Goal: Task Accomplishment & Management: Complete application form

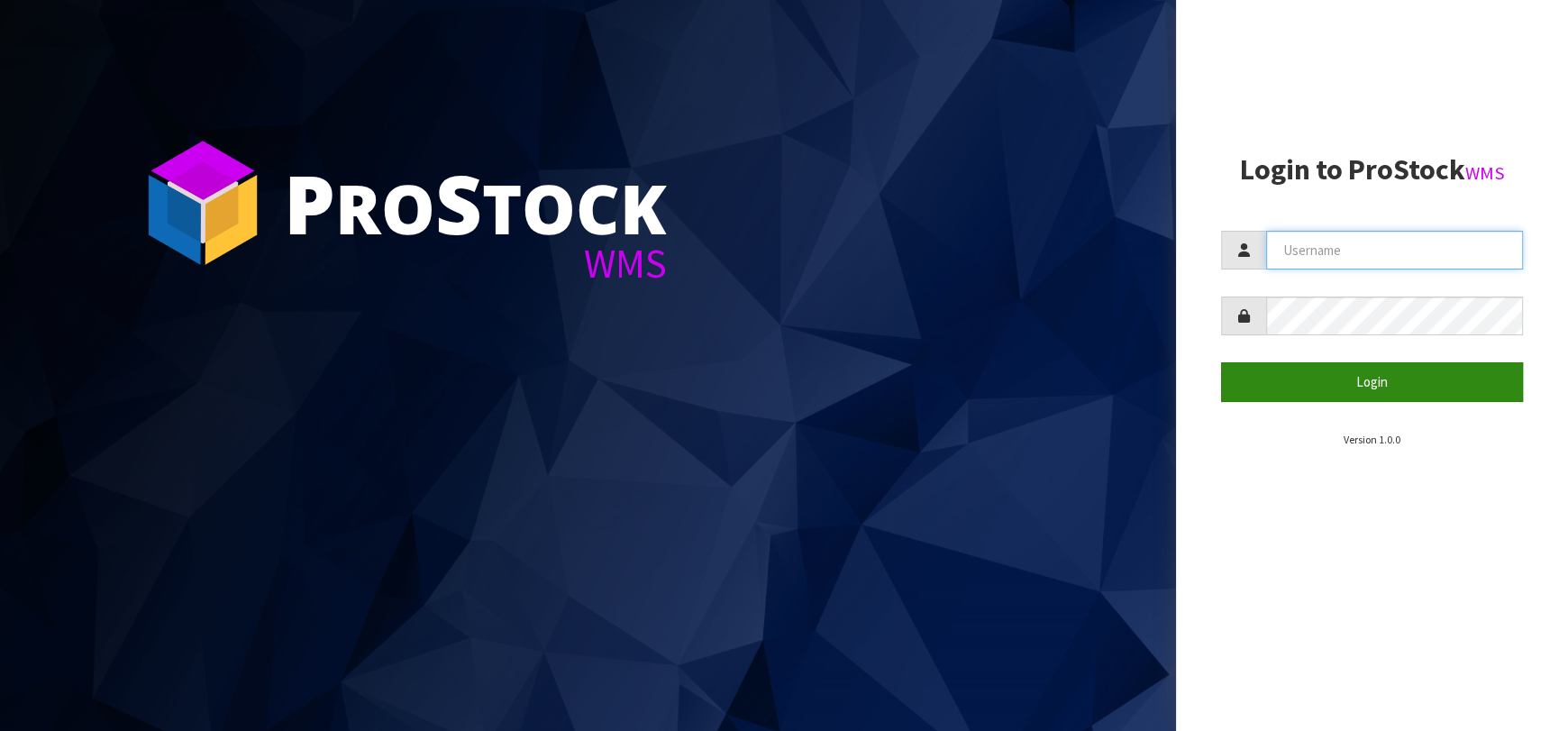
type input "[EMAIL_ADDRESS][DOMAIN_NAME]"
click at [1359, 393] on button "Login" at bounding box center [1372, 382] width 302 height 39
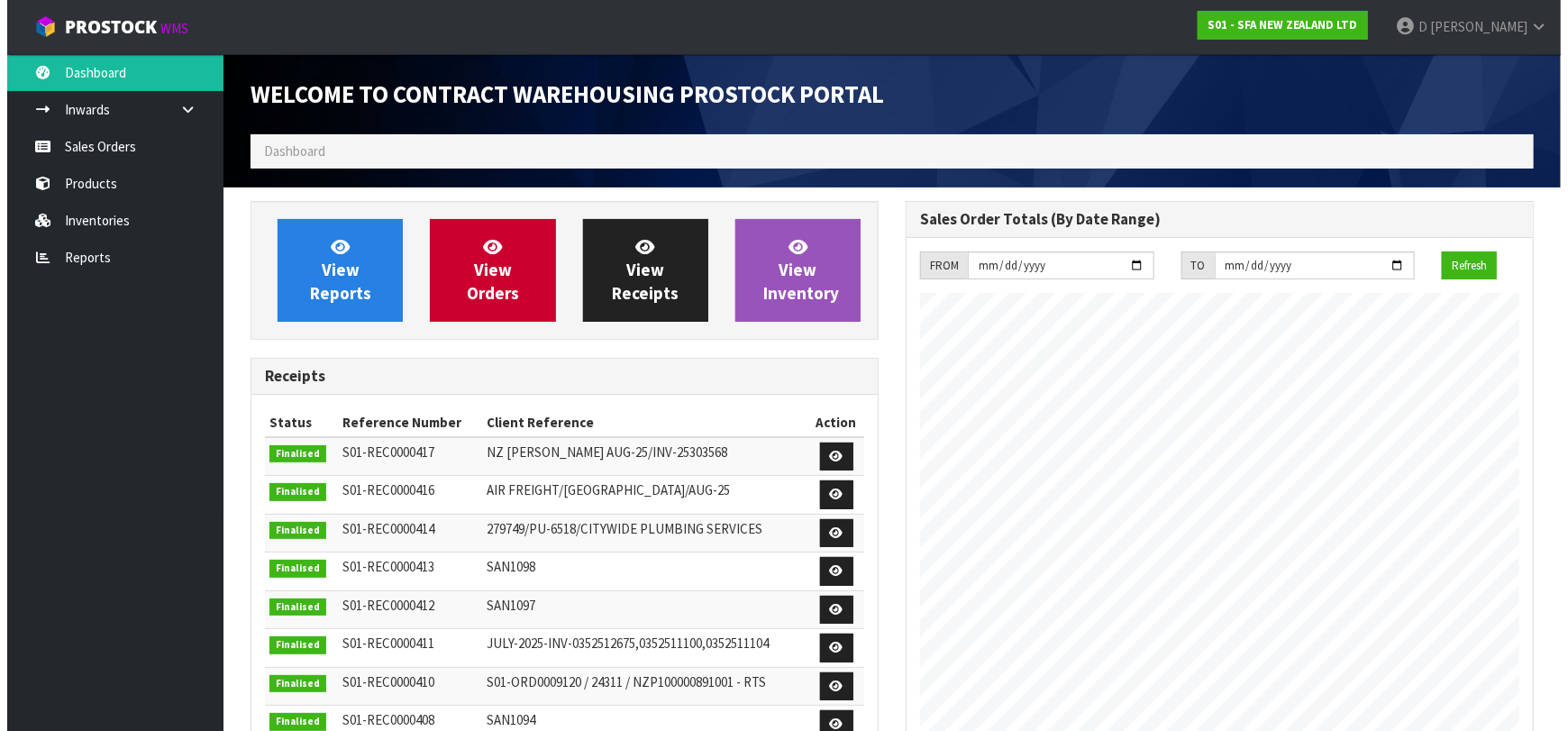
scroll to position [998, 655]
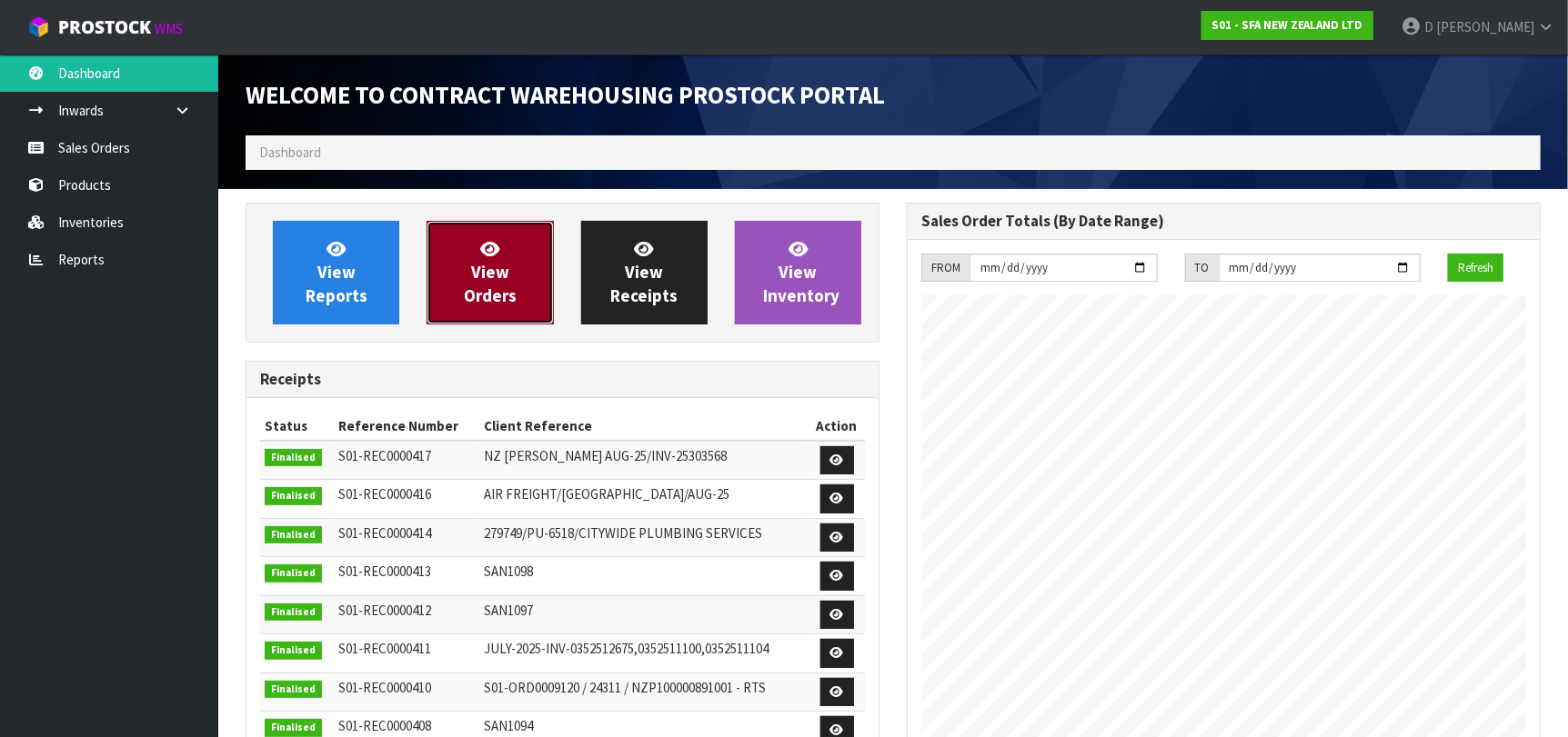
click at [471, 270] on link "View Orders" at bounding box center [489, 272] width 126 height 104
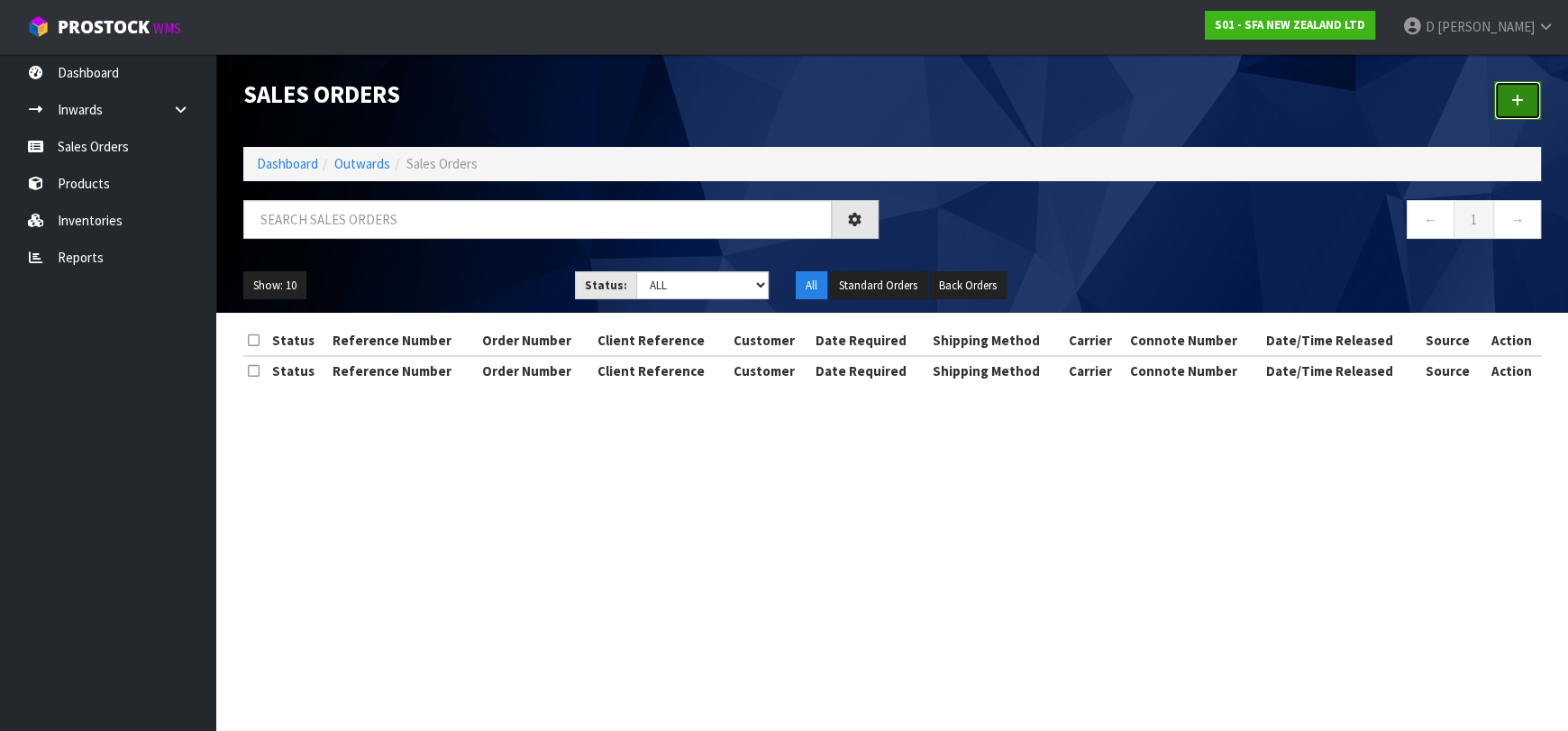
click at [1531, 99] on link at bounding box center [1518, 101] width 47 height 39
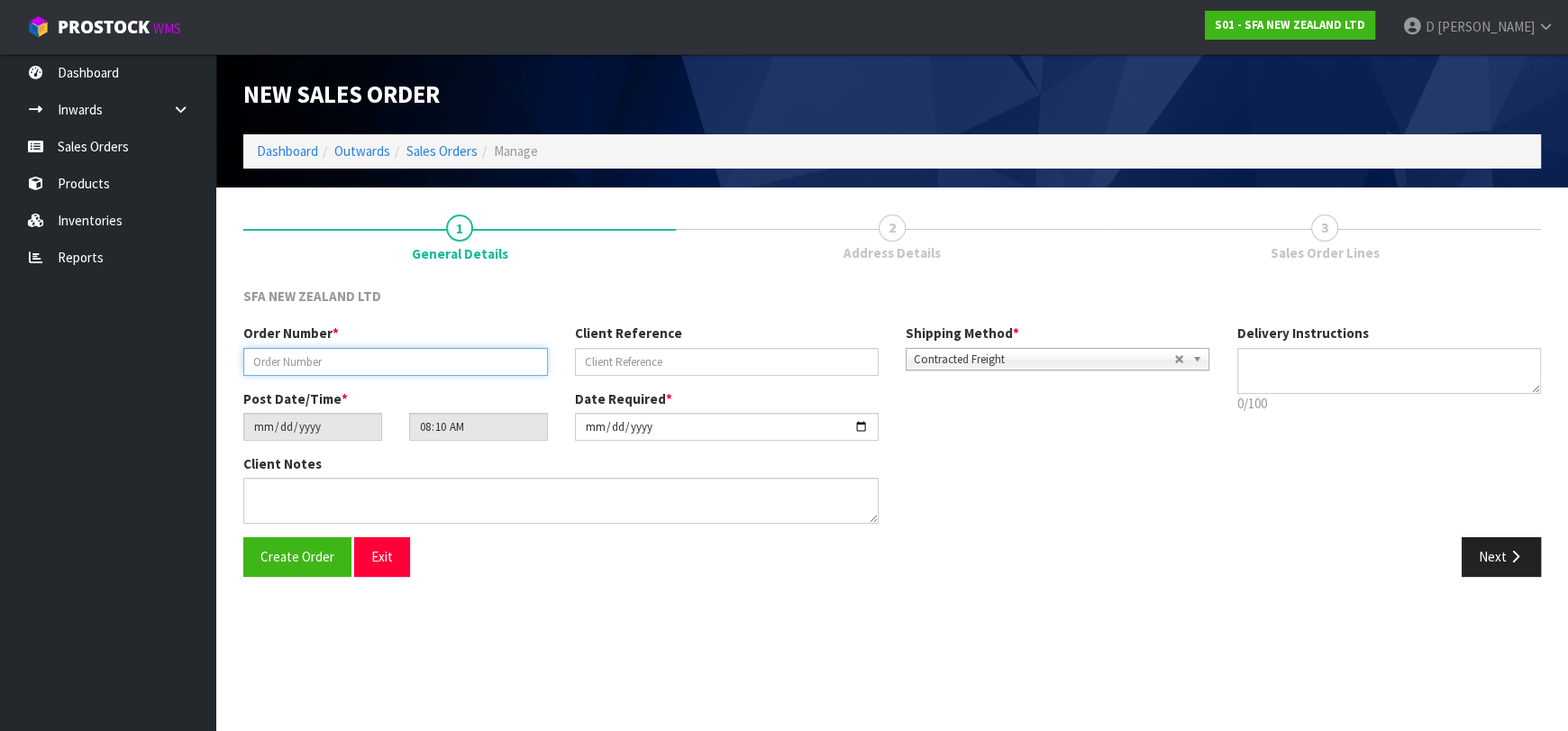
click at [458, 373] on input "text" at bounding box center [395, 362] width 304 height 28
type input "24470"
paste input "NP458610"
type input "NP458610"
click at [1508, 555] on icon "button" at bounding box center [1516, 557] width 18 height 14
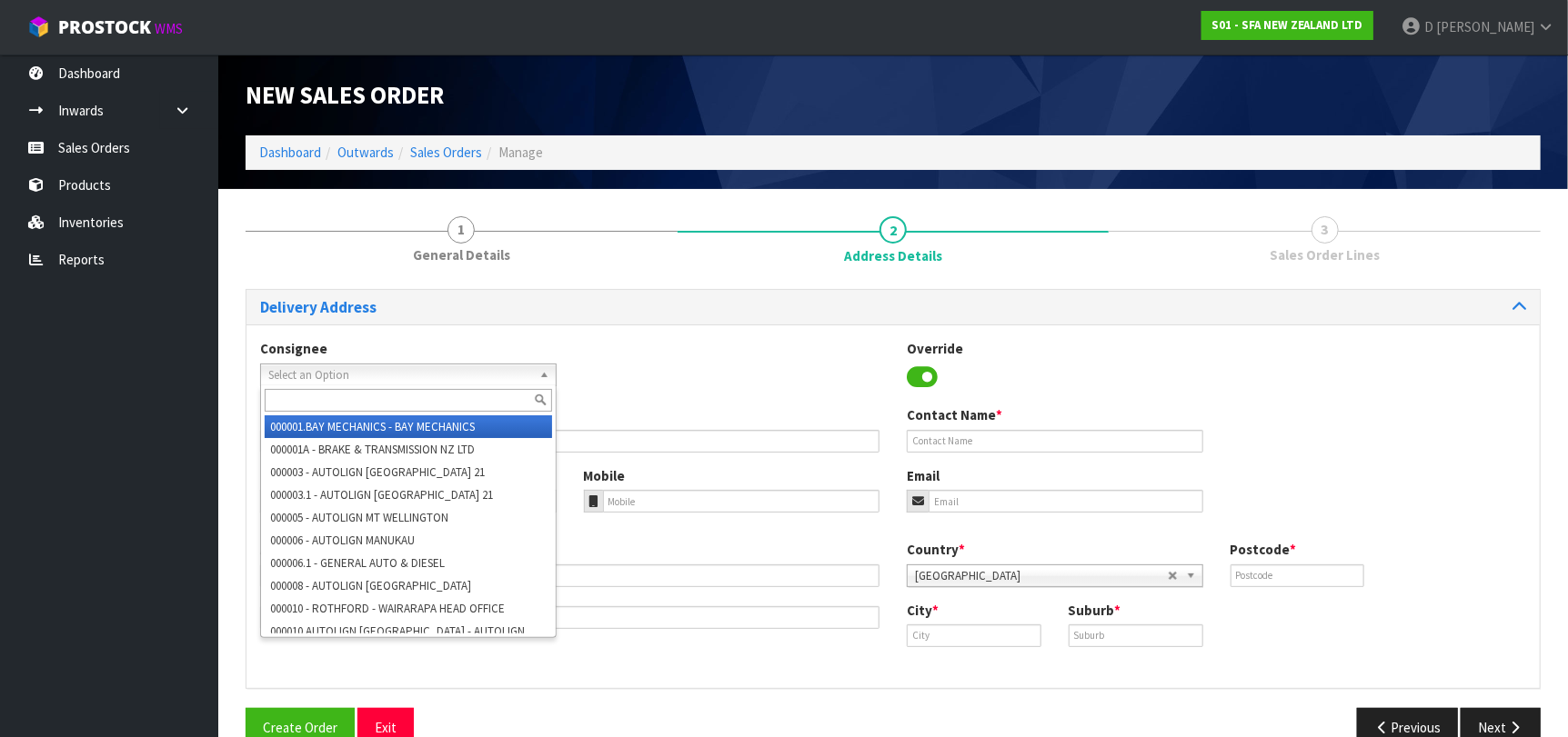
click at [326, 371] on span "Select an Option" at bounding box center [400, 375] width 263 height 22
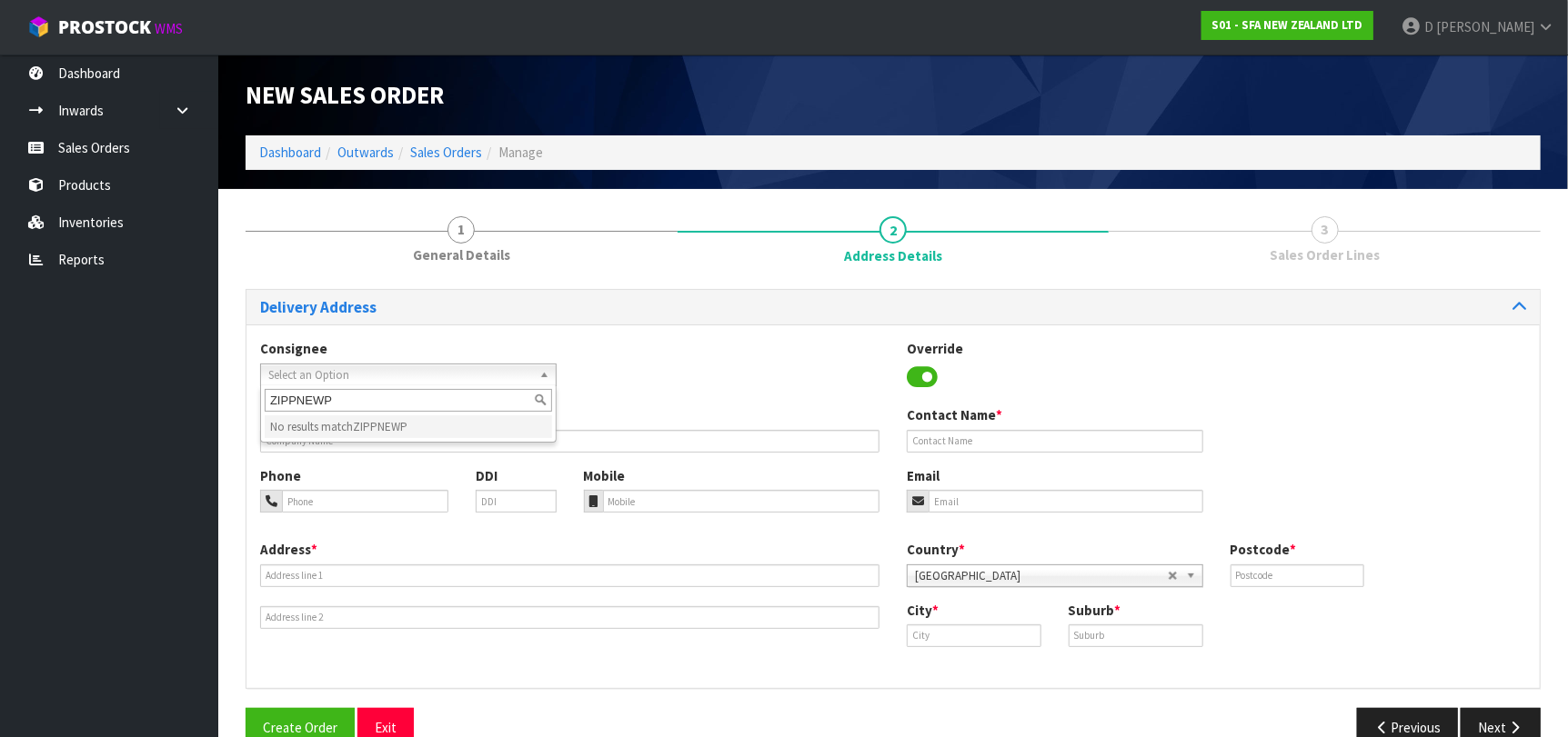
type input "ZIPPNEWP"
click at [559, 424] on div "Company Name *" at bounding box center [569, 428] width 646 height 46
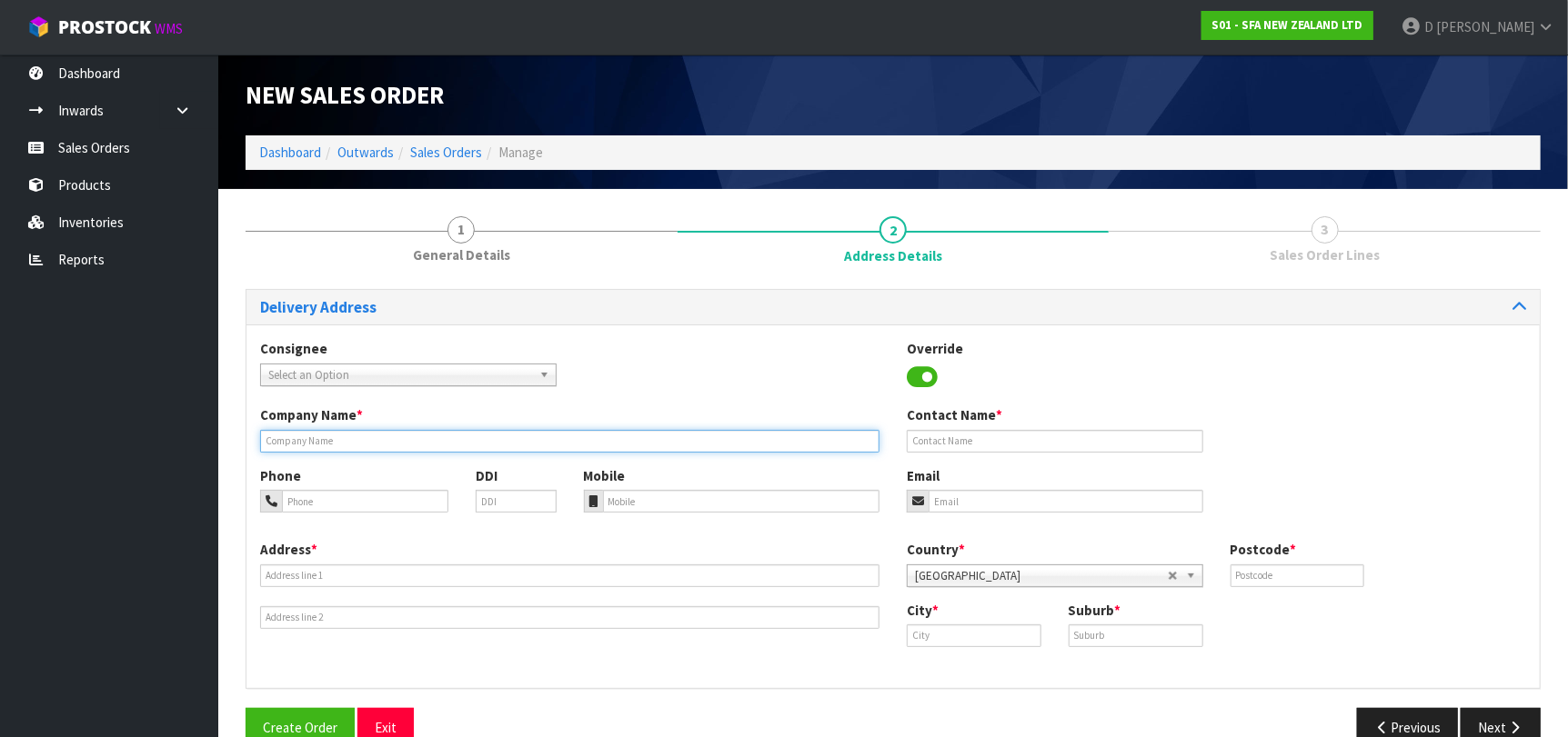
click at [563, 433] on input "text" at bounding box center [569, 441] width 619 height 23
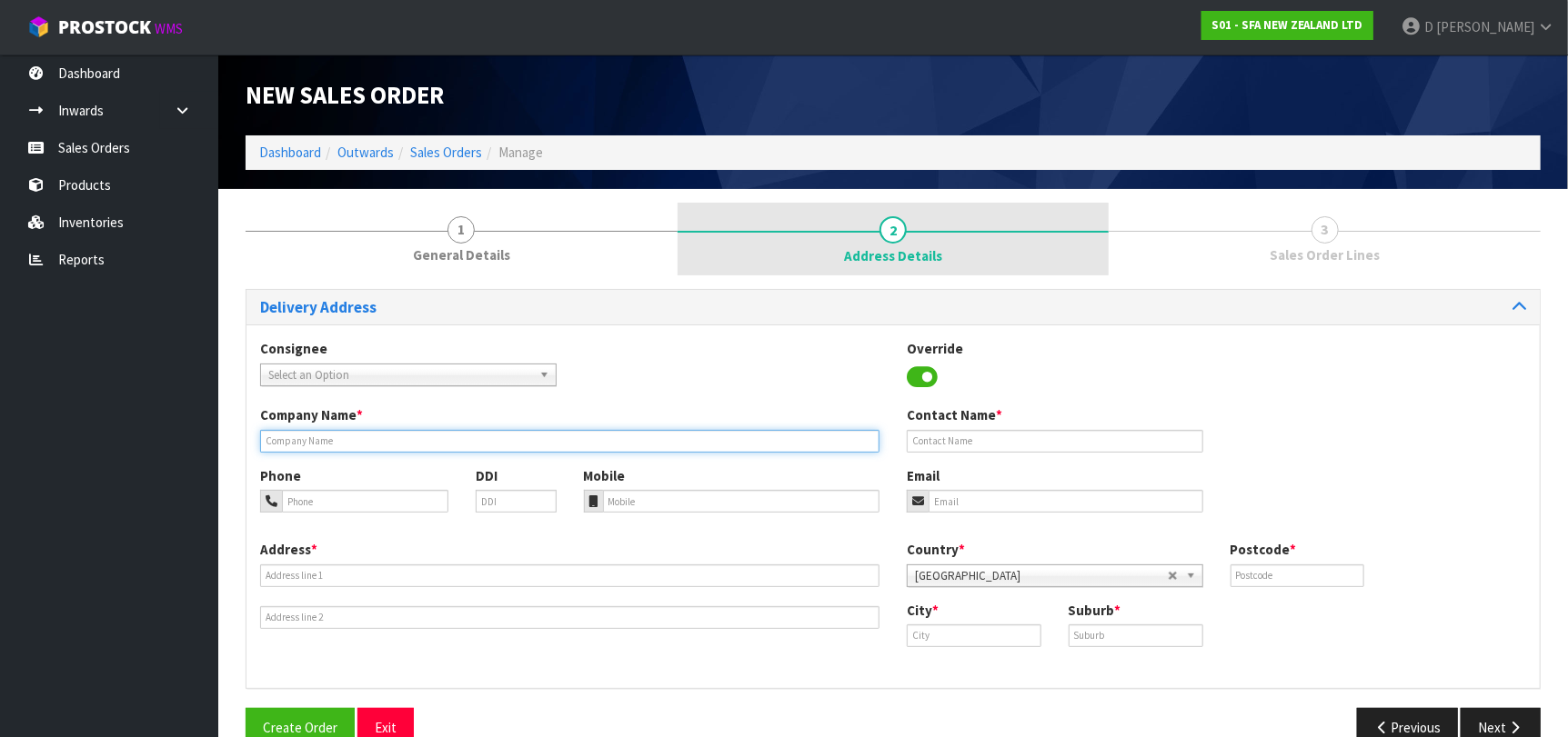
paste input "ZIP PLUMBING PLUS - [GEOGRAPHIC_DATA]"
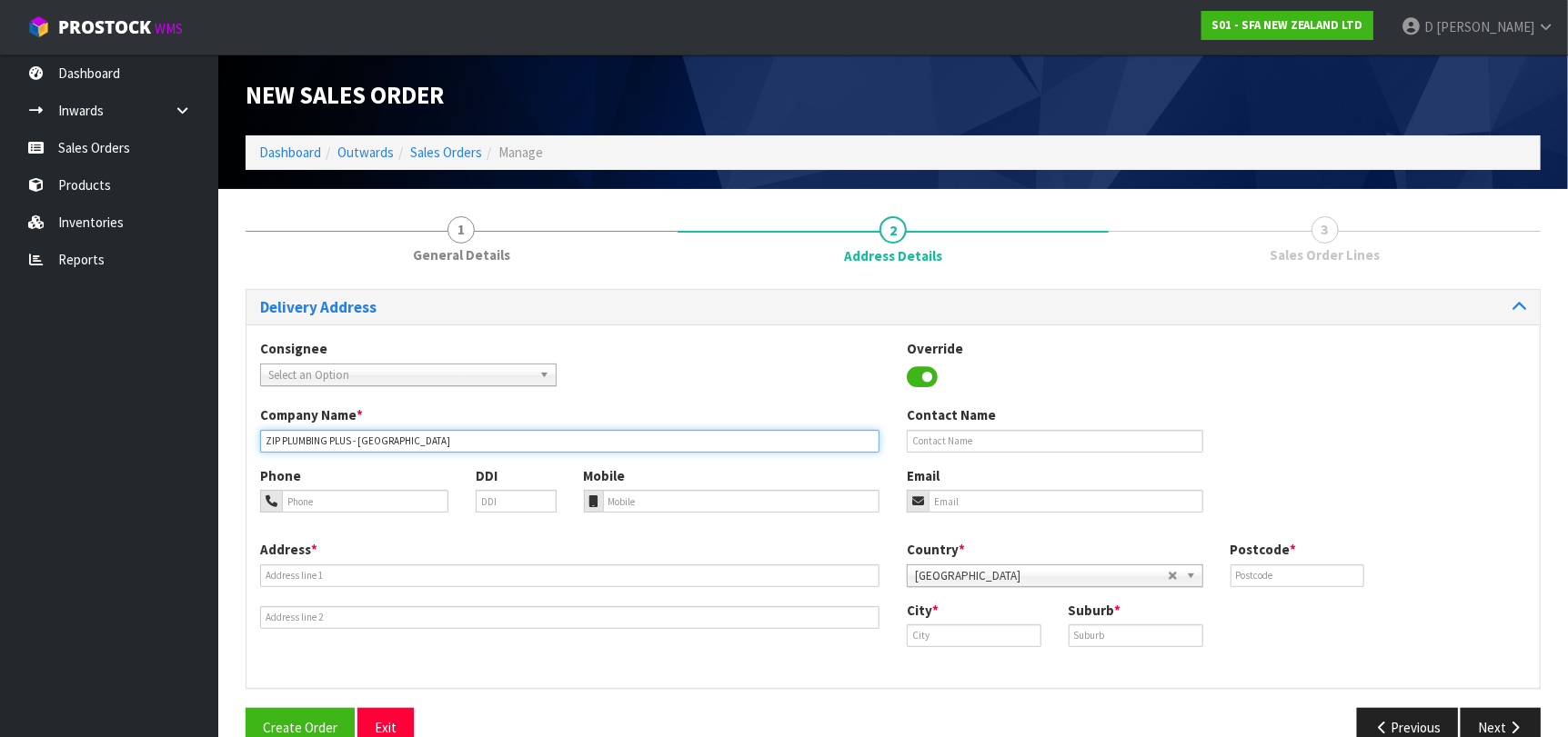
type input "ZIP PLUMBING PLUS - [GEOGRAPHIC_DATA]"
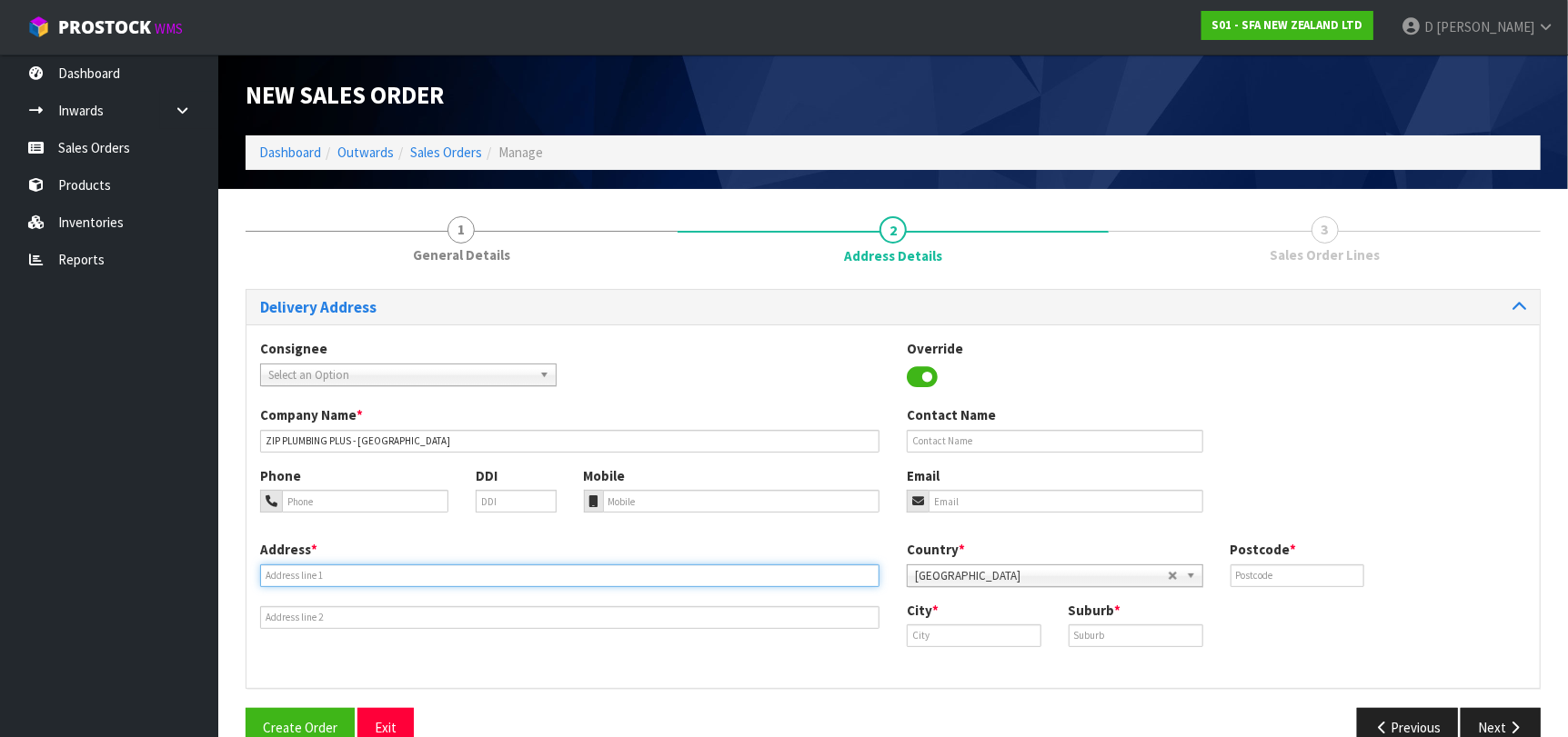
click at [701, 580] on input "text" at bounding box center [569, 575] width 619 height 23
paste input "[STREET_ADDRESS]"
type input "[STREET_ADDRESS]"
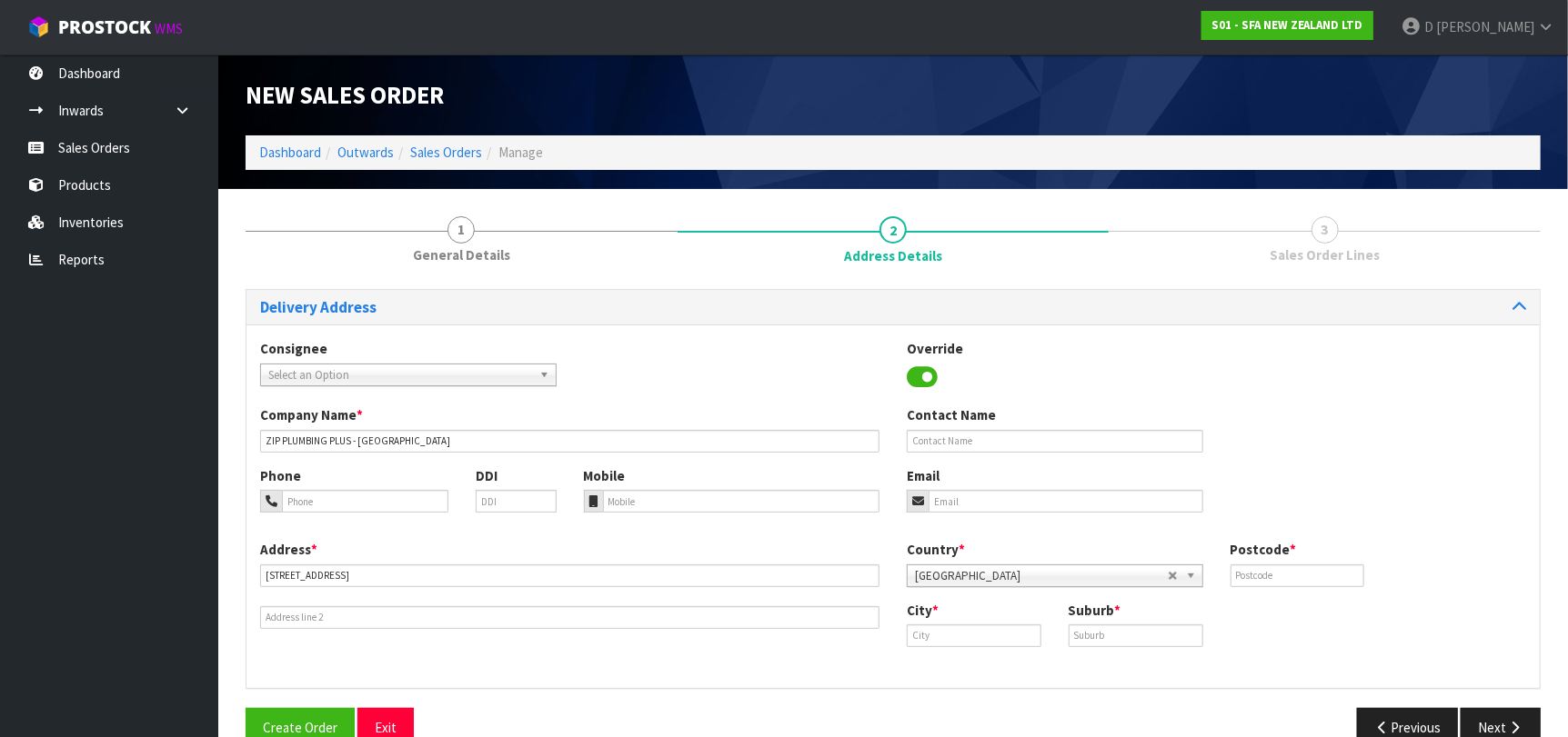
click at [966, 649] on div "City * Suburb *" at bounding box center [1216, 630] width 646 height 60
click at [971, 642] on input "text" at bounding box center [974, 635] width 134 height 23
paste input "[GEOGRAPHIC_DATA]"
type input "[GEOGRAPHIC_DATA]"
click at [1138, 640] on input "text" at bounding box center [1136, 635] width 134 height 23
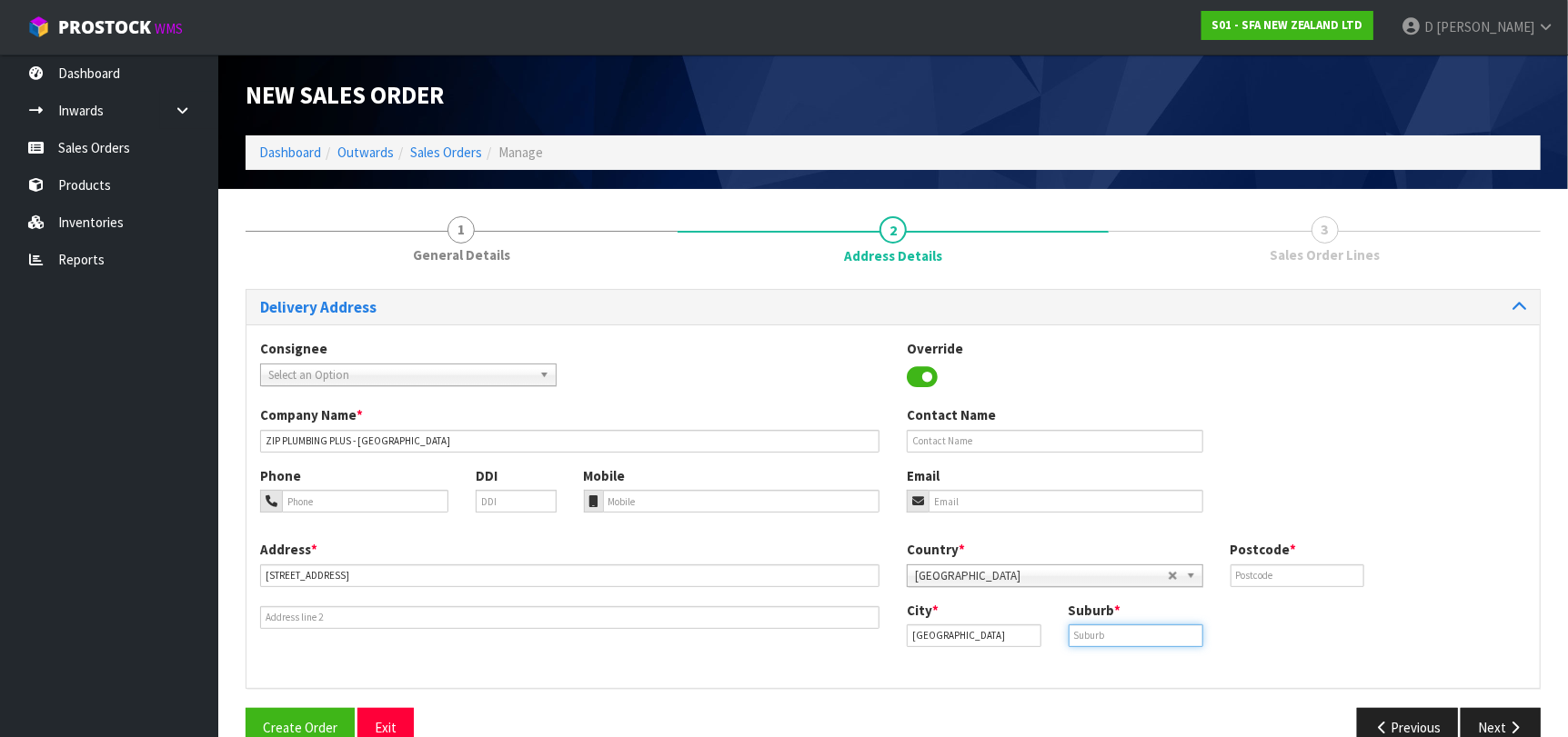
paste input "[GEOGRAPHIC_DATA]"
type input "[GEOGRAPHIC_DATA]"
click at [1245, 572] on input "text" at bounding box center [1298, 575] width 134 height 23
paste input "4312"
type input "4312"
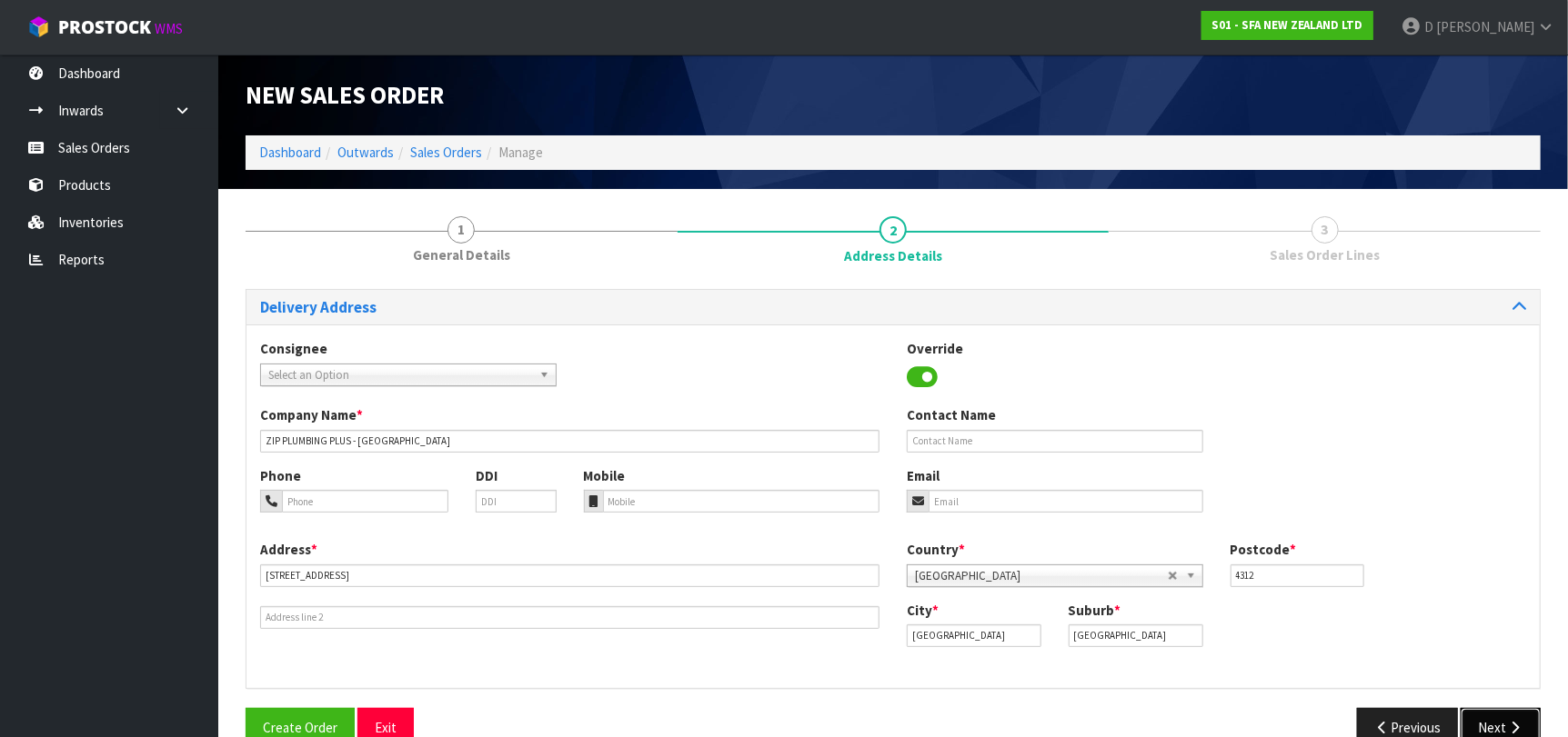
drag, startPoint x: 1491, startPoint y: 723, endPoint x: 1336, endPoint y: 644, distance: 174.0
click at [1490, 721] on button "Next" at bounding box center [1500, 728] width 80 height 39
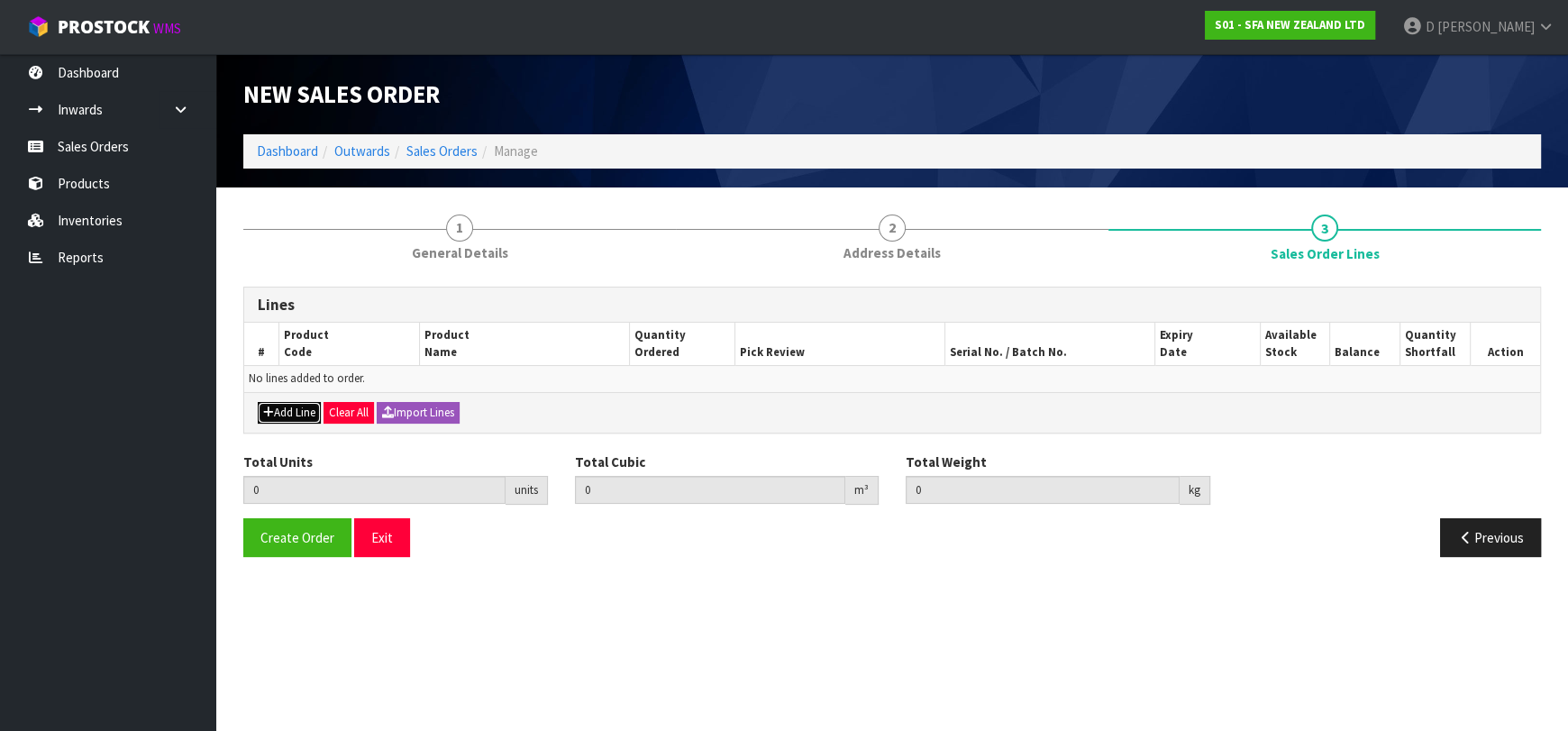
click at [277, 407] on button "Add Line" at bounding box center [290, 413] width 63 height 22
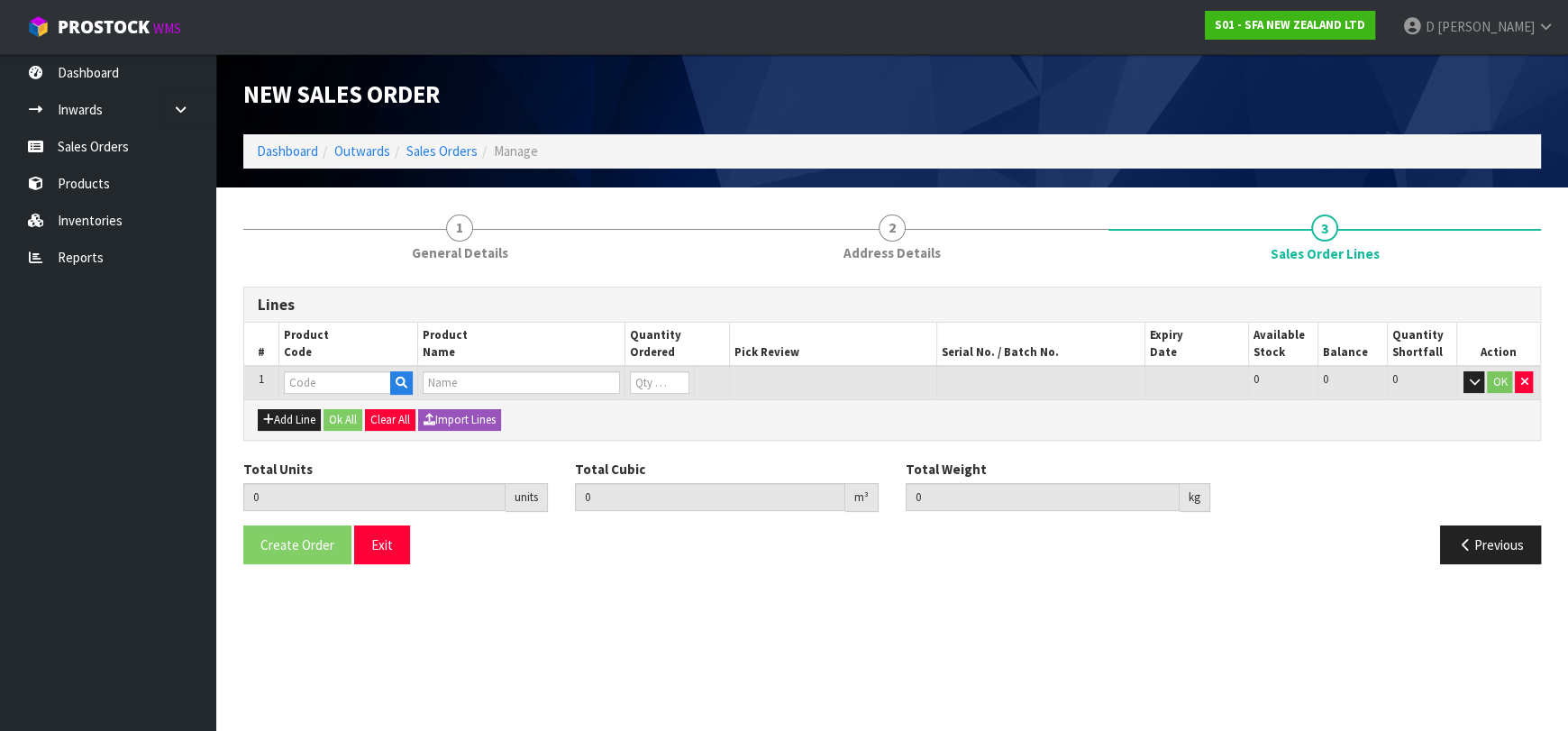
click at [302, 389] on input "text" at bounding box center [337, 383] width 108 height 23
type input "SA96"
type input "0.000000"
type input "0.000"
type input "SANIPRO SEWAGE MACERATOR PUMP"
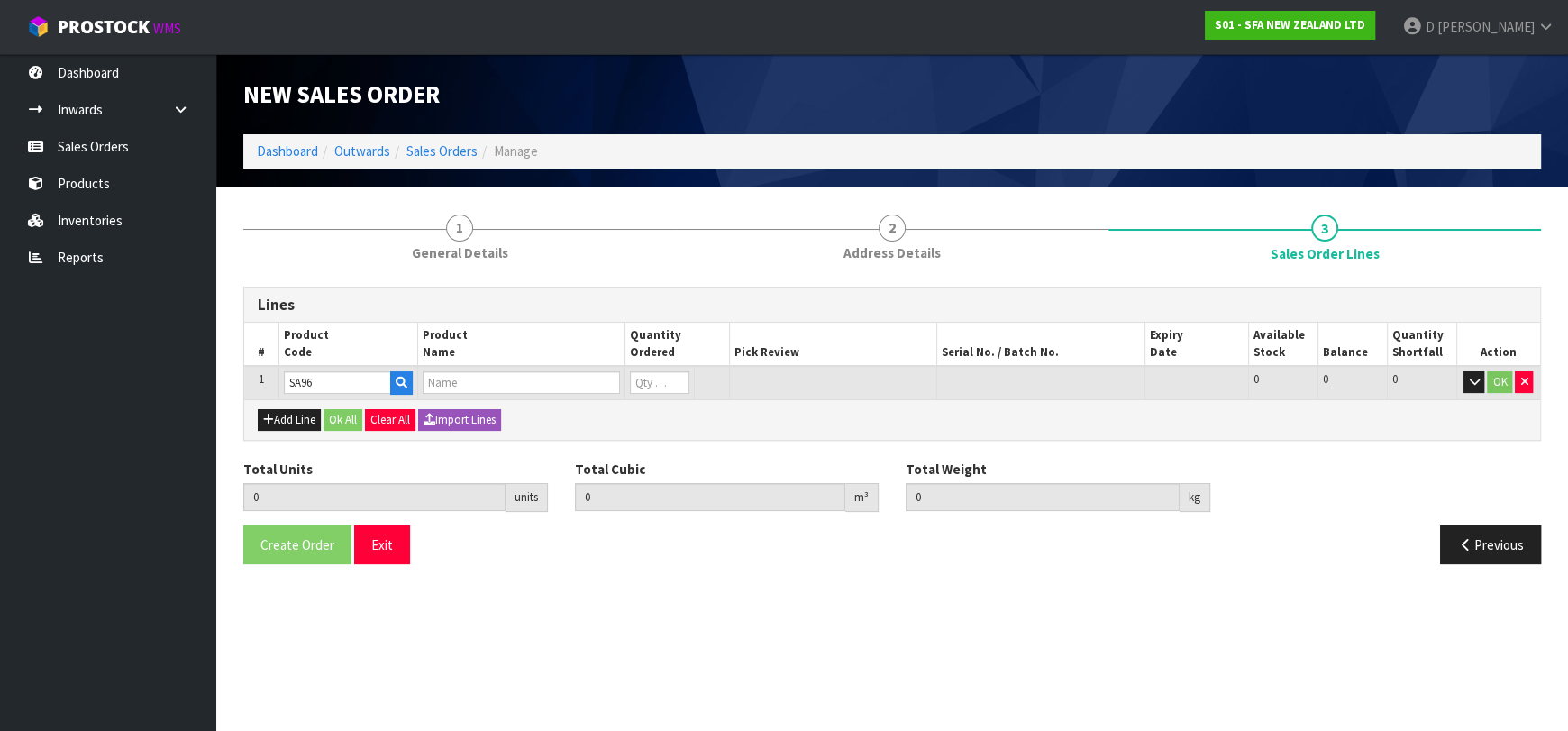
type input "0"
type input "SA96"
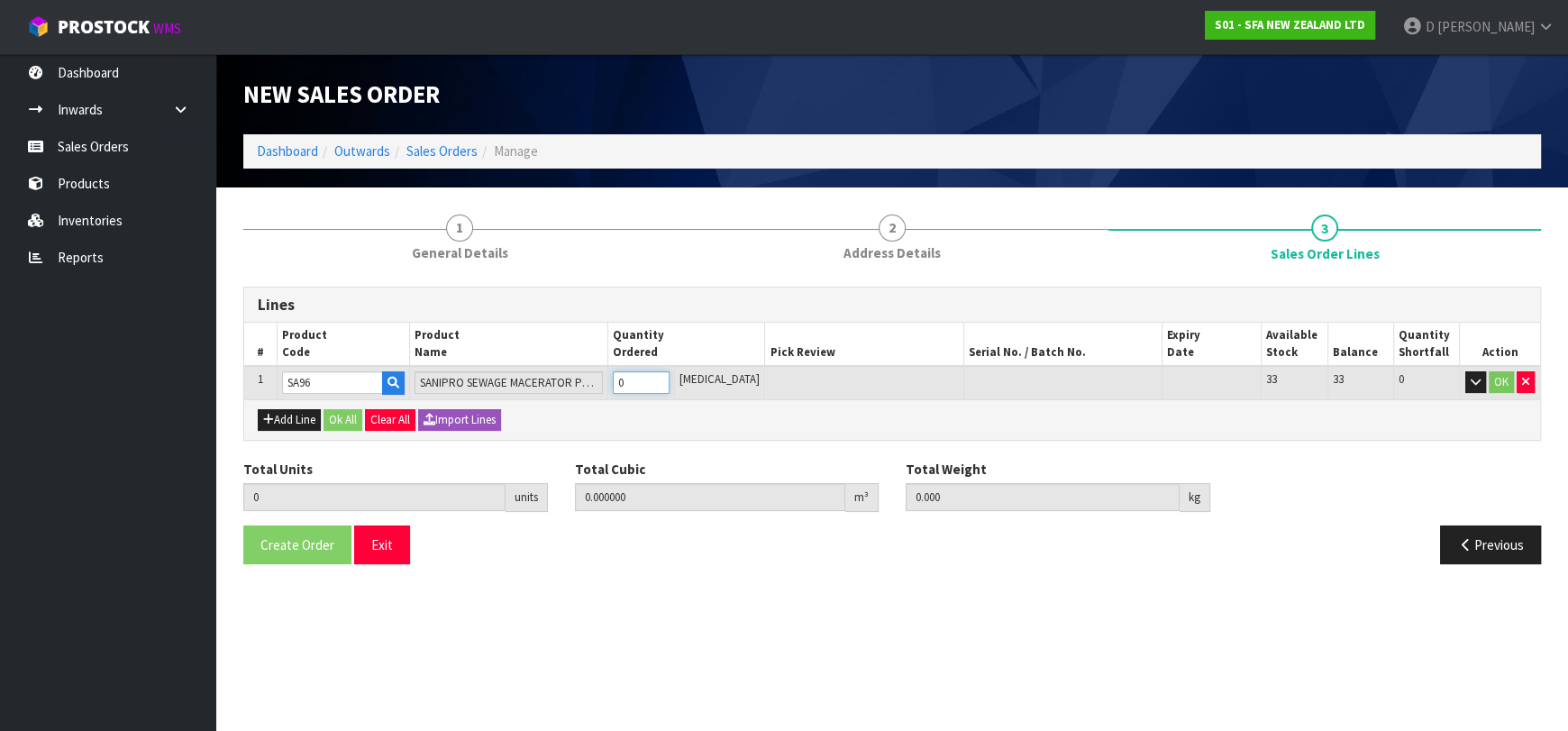
type input "2"
type input "0.067712"
type input "13.5"
type input "2"
click at [342, 416] on button "Ok All" at bounding box center [343, 420] width 39 height 22
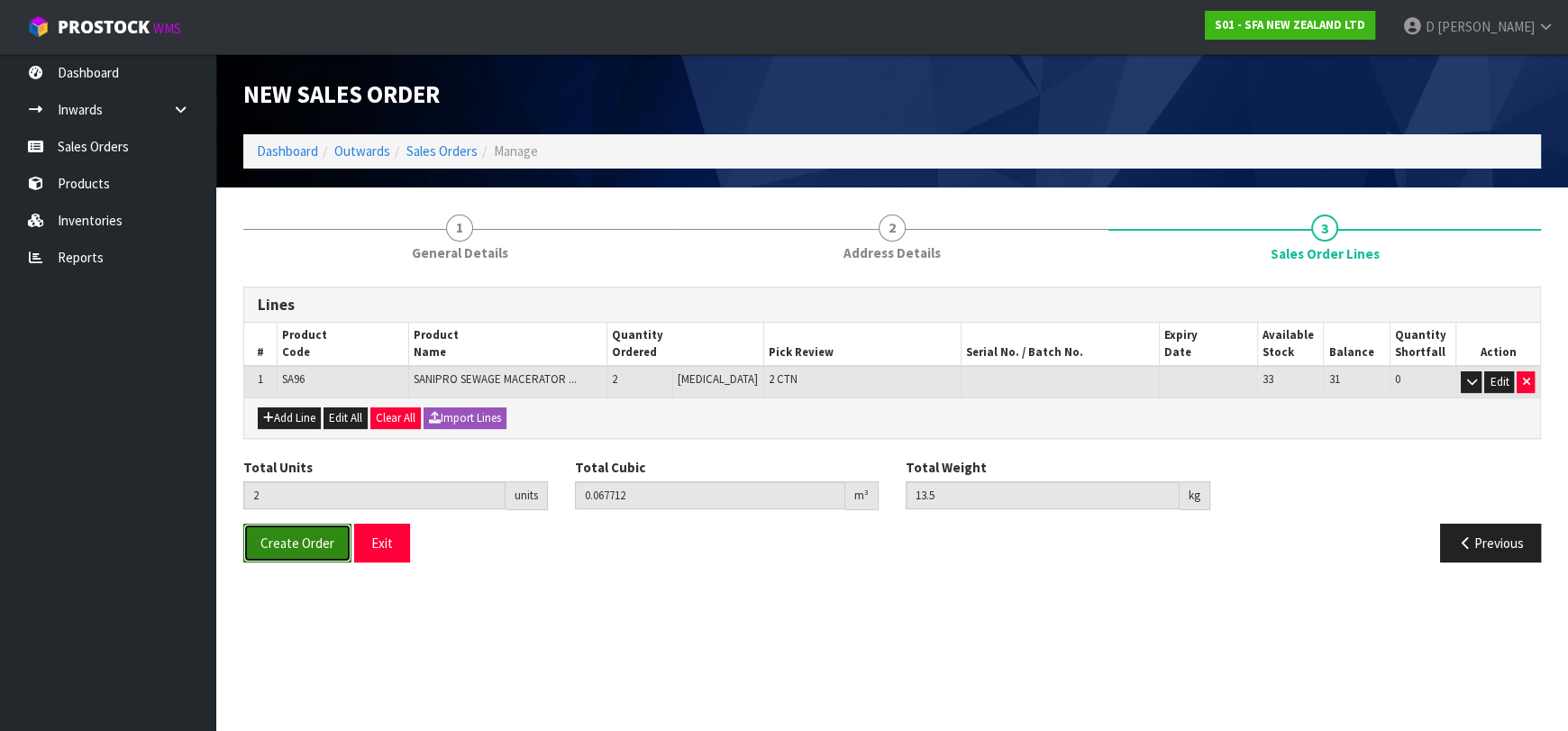
click at [325, 541] on span "Create Order" at bounding box center [297, 543] width 74 height 18
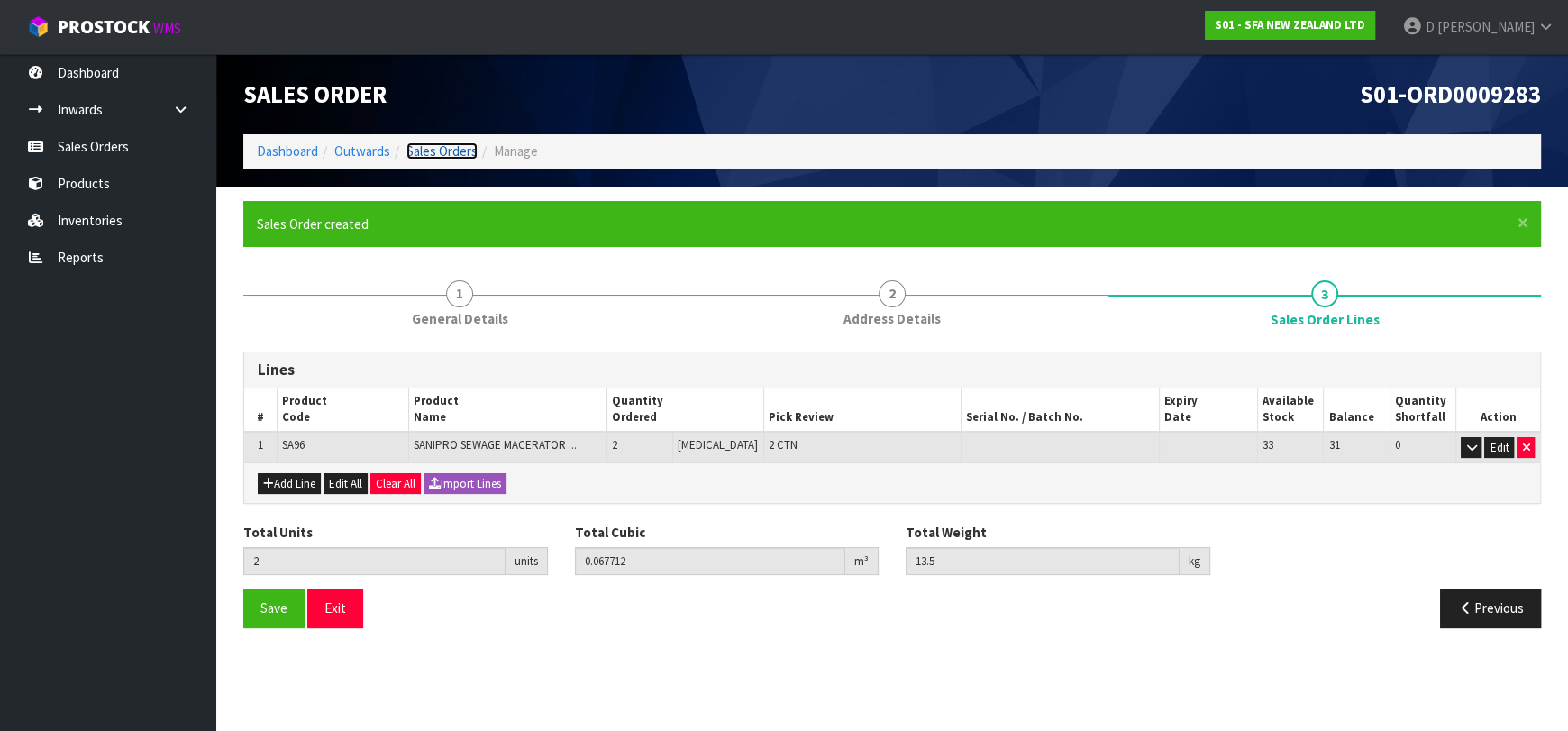
click at [463, 159] on link "Sales Orders" at bounding box center [442, 152] width 71 height 18
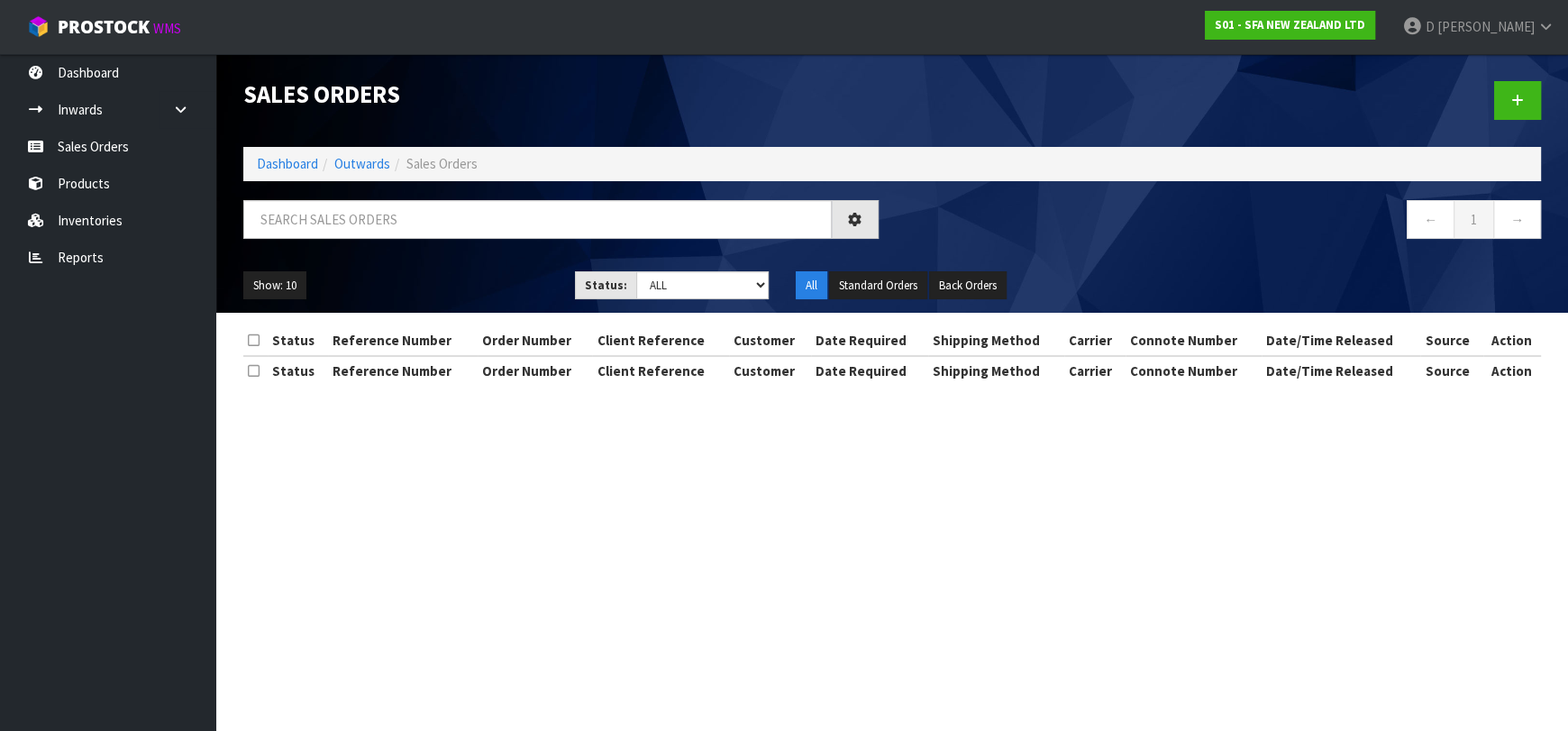
click at [1517, 70] on div at bounding box center [1223, 100] width 662 height 93
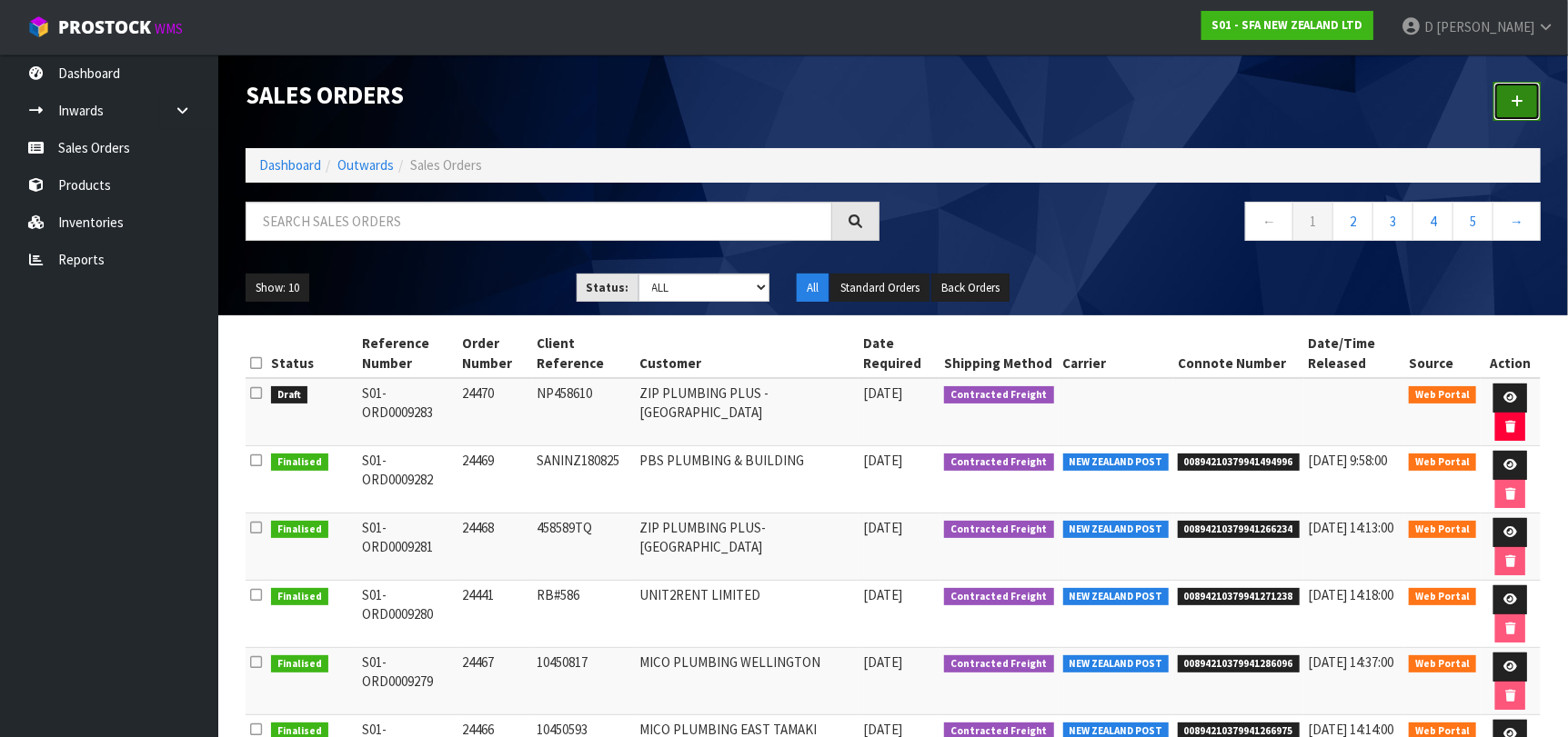
click at [1513, 99] on icon at bounding box center [1516, 102] width 13 height 14
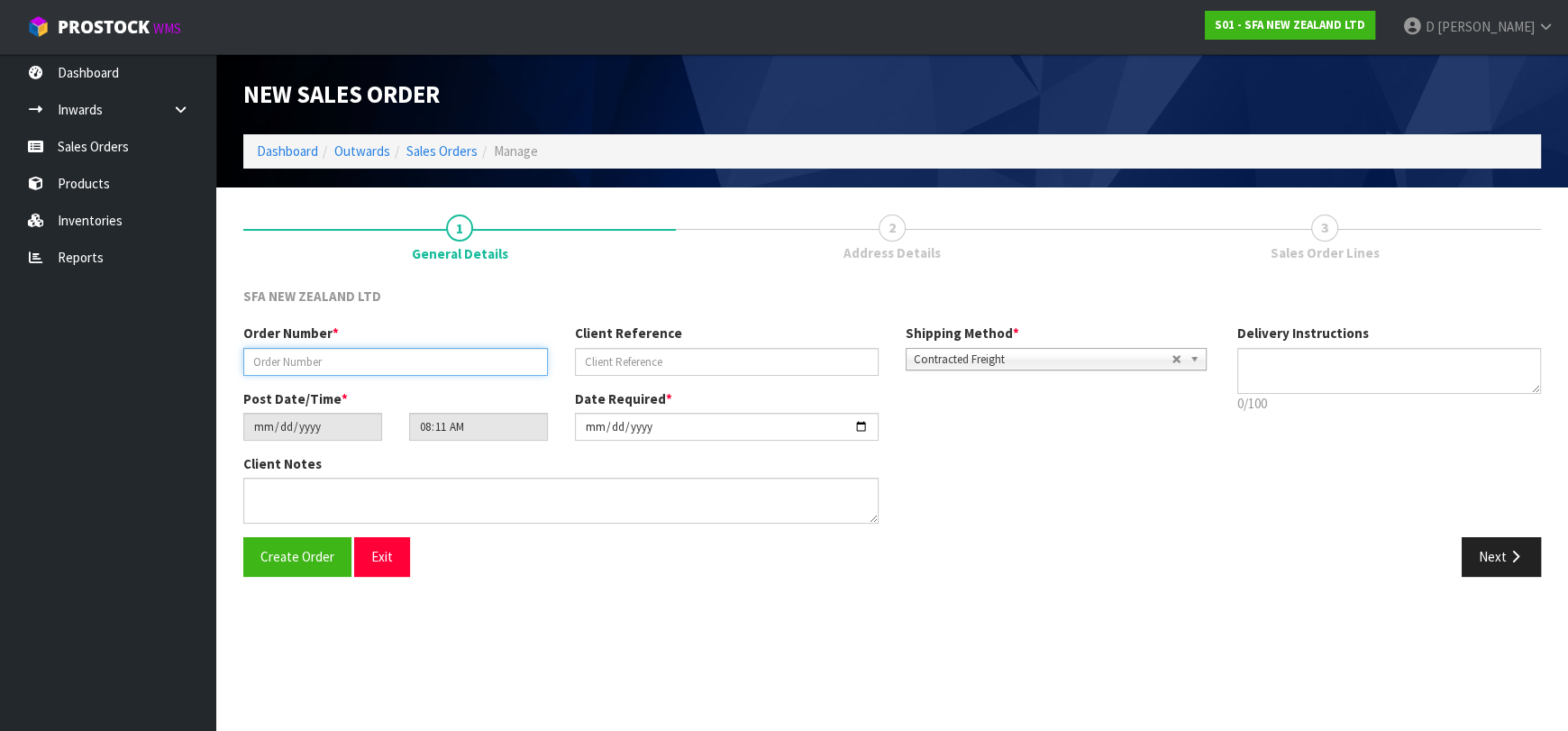
click at [408, 354] on input "text" at bounding box center [395, 362] width 304 height 28
type input "24471"
paste input "201710901"
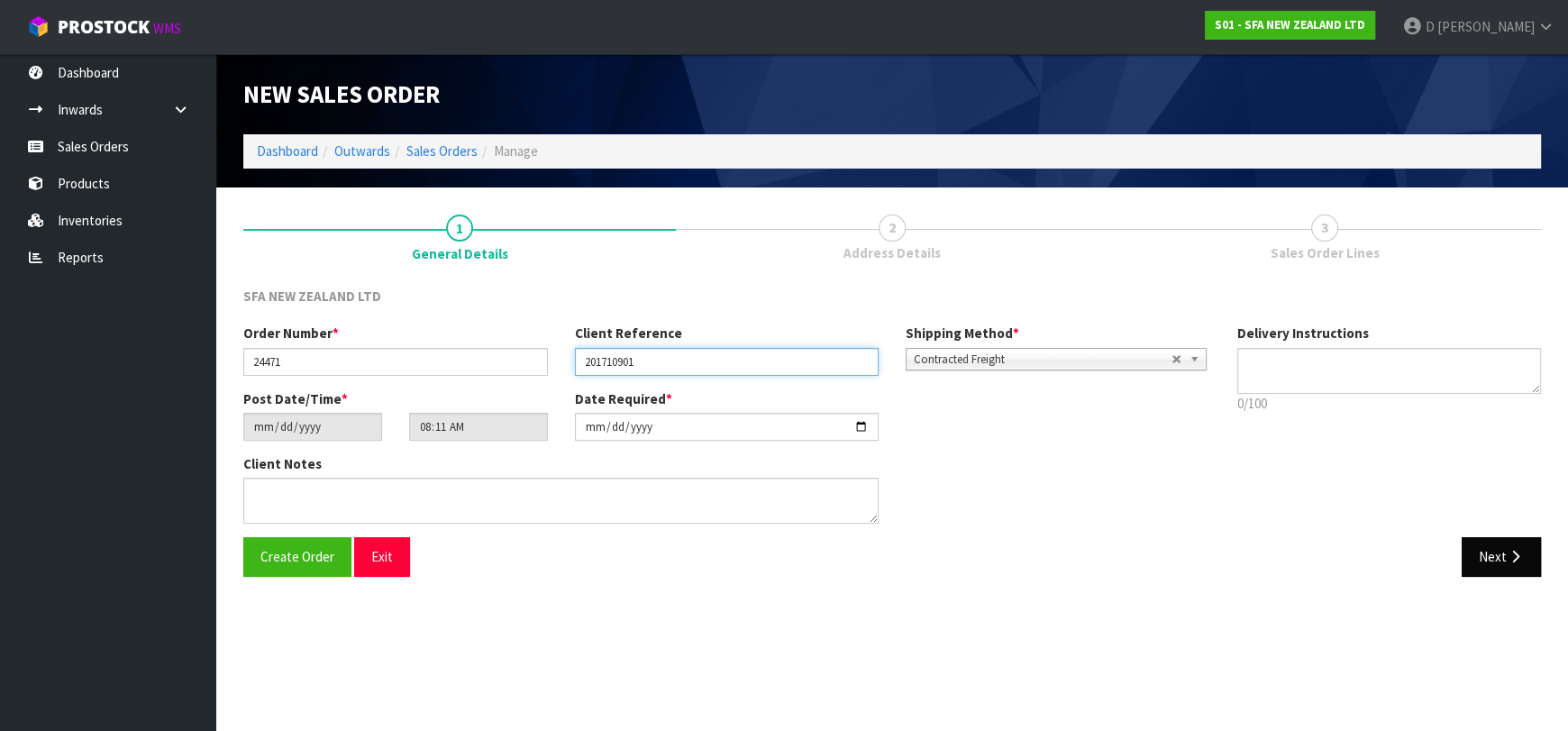
type input "201710901"
click at [1481, 542] on button "Next" at bounding box center [1501, 557] width 79 height 39
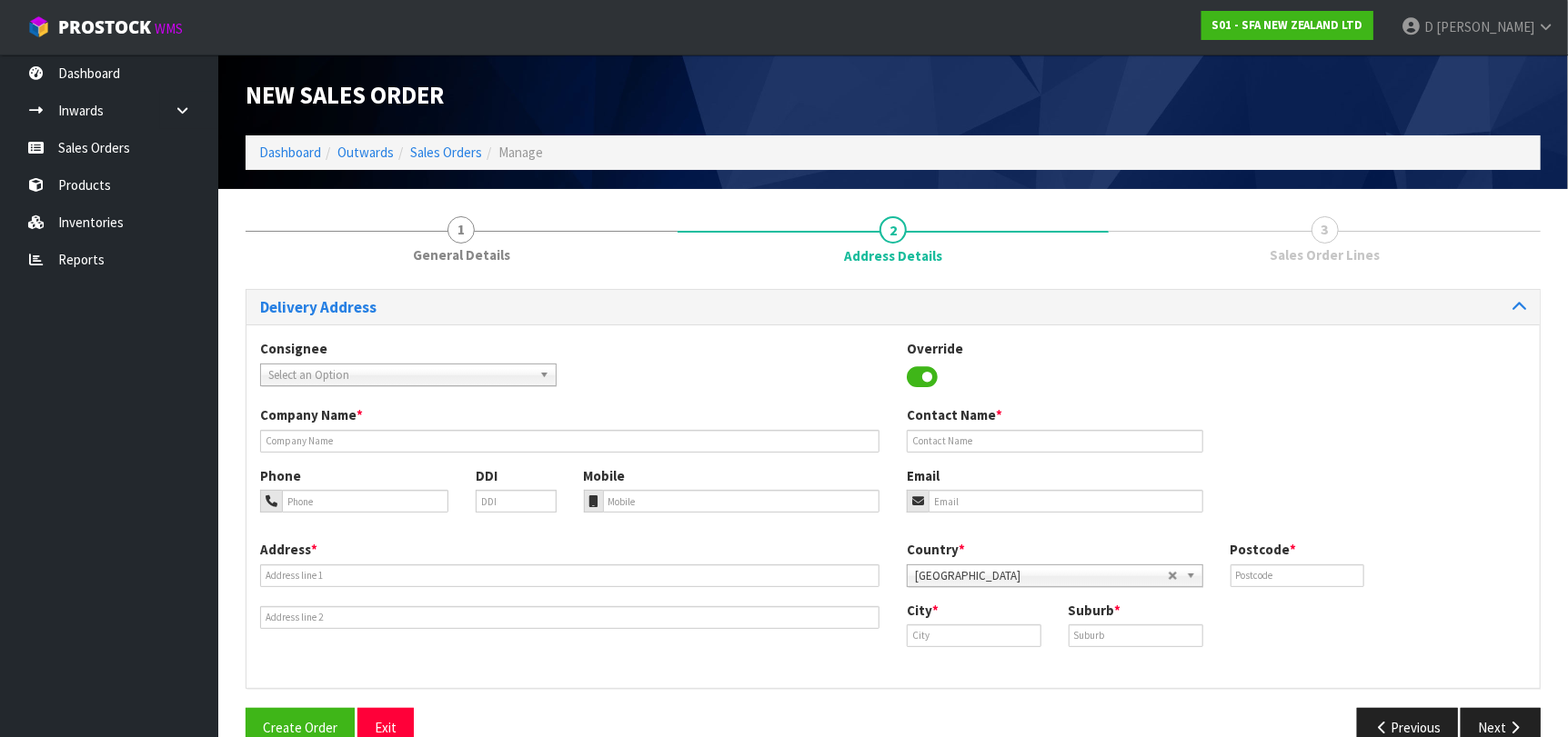
click at [340, 368] on span "Select an Option" at bounding box center [400, 375] width 263 height 22
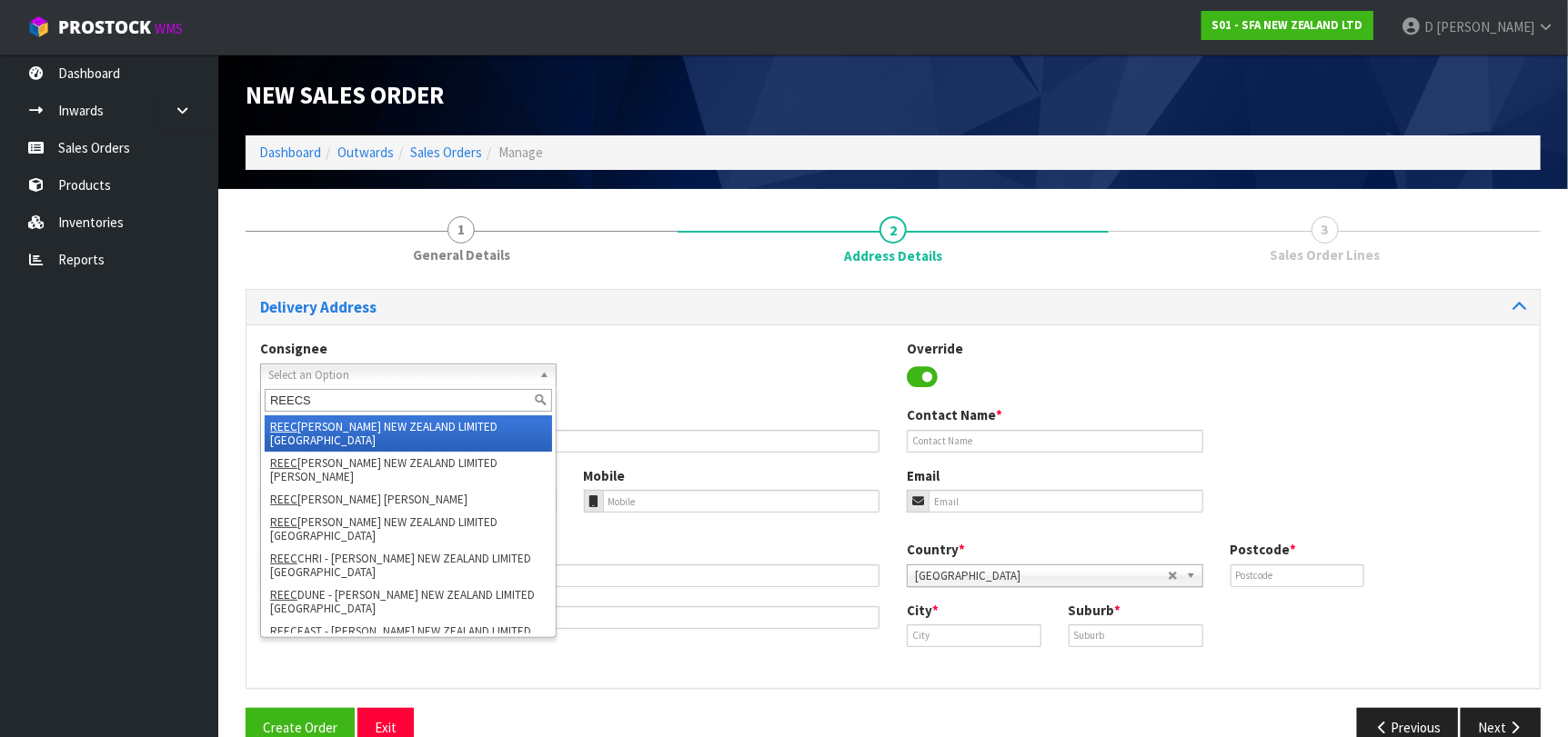
type input "REECSY"
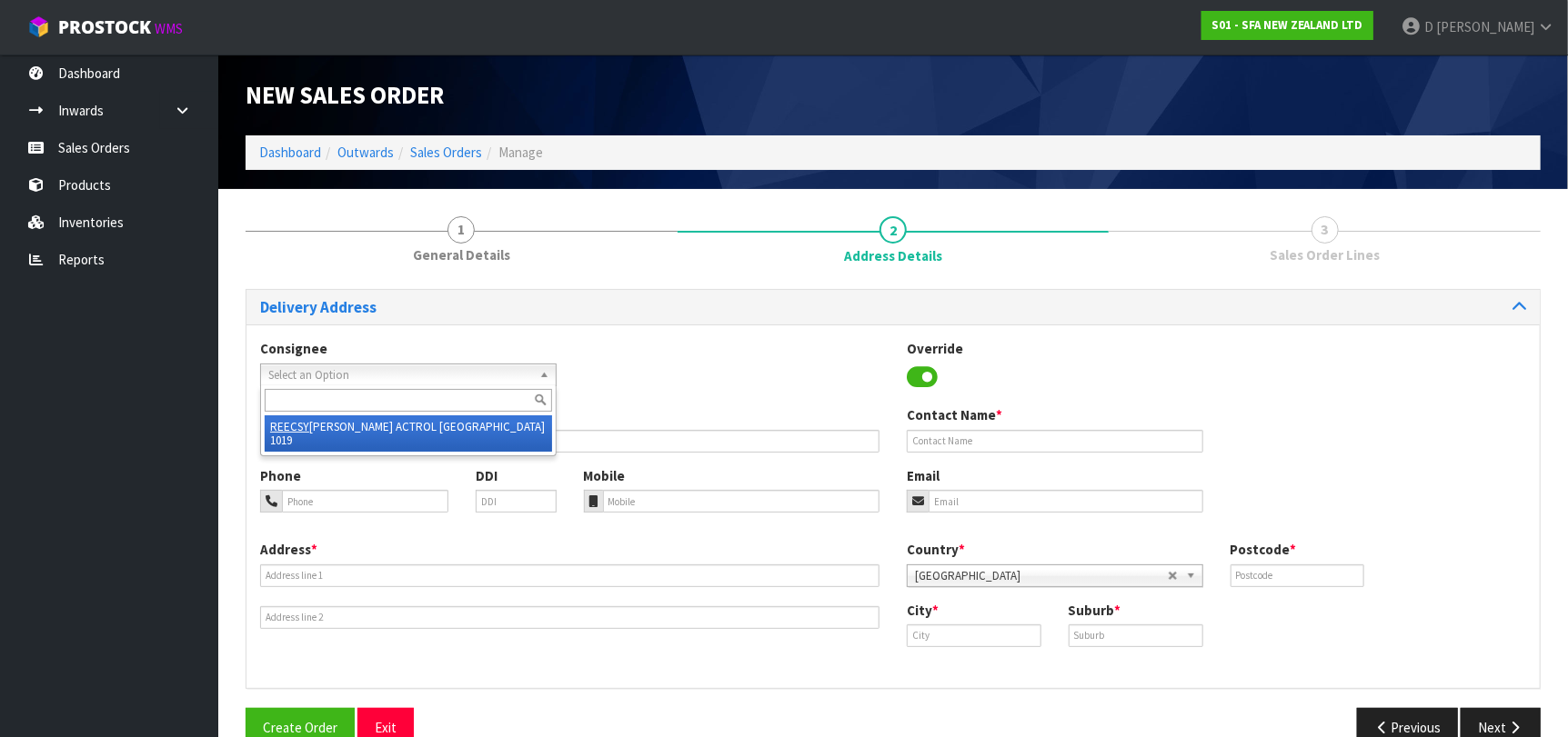
type input "[PERSON_NAME] ACTROL [GEOGRAPHIC_DATA] 1019"
type input "[STREET_ADDRESS]"
type input "8023"
type input "SYDENHAM"
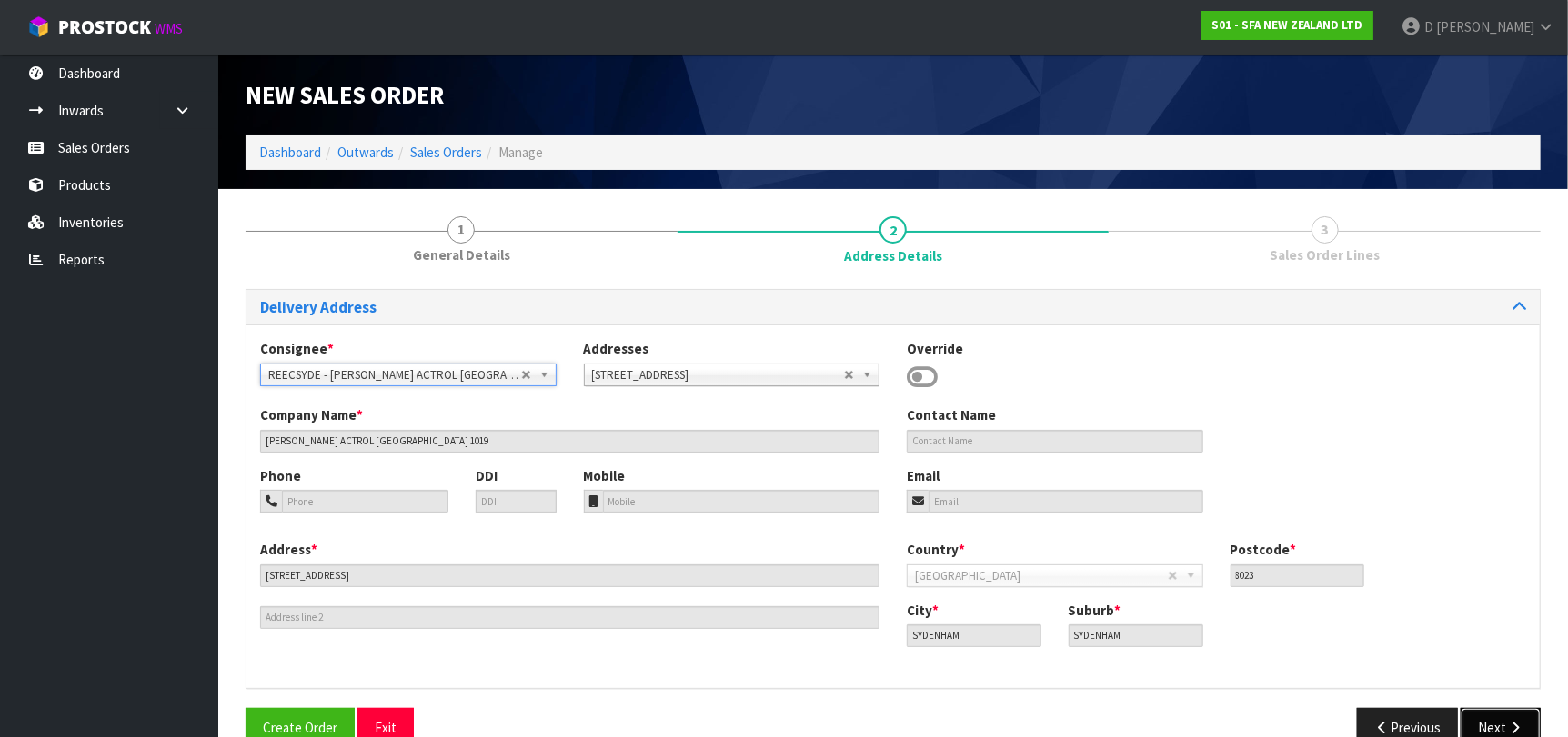
drag, startPoint x: 1487, startPoint y: 728, endPoint x: 1475, endPoint y: 720, distance: 14.4
click at [1483, 723] on button "Next" at bounding box center [1500, 728] width 80 height 39
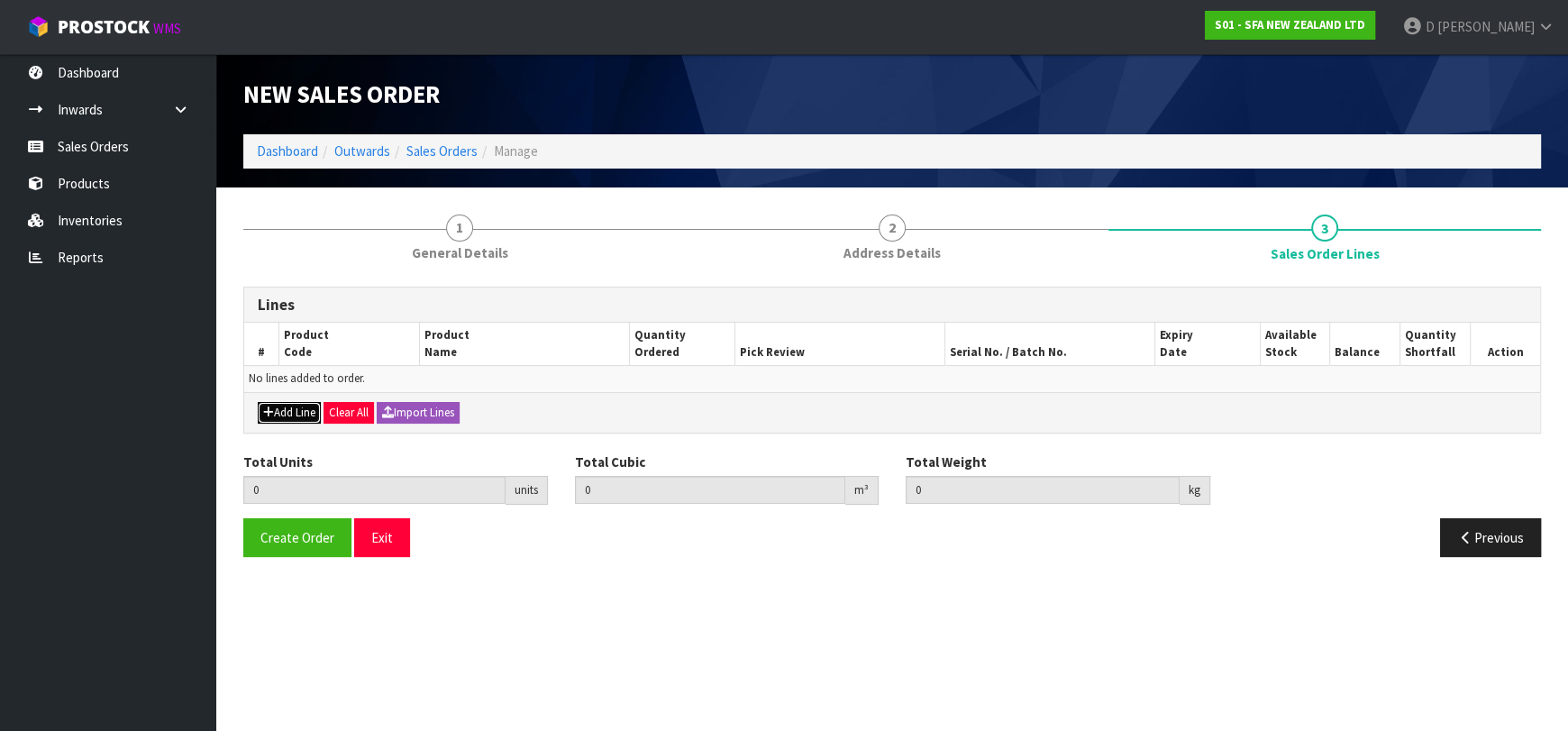
click at [284, 418] on button "Add Line" at bounding box center [290, 413] width 63 height 22
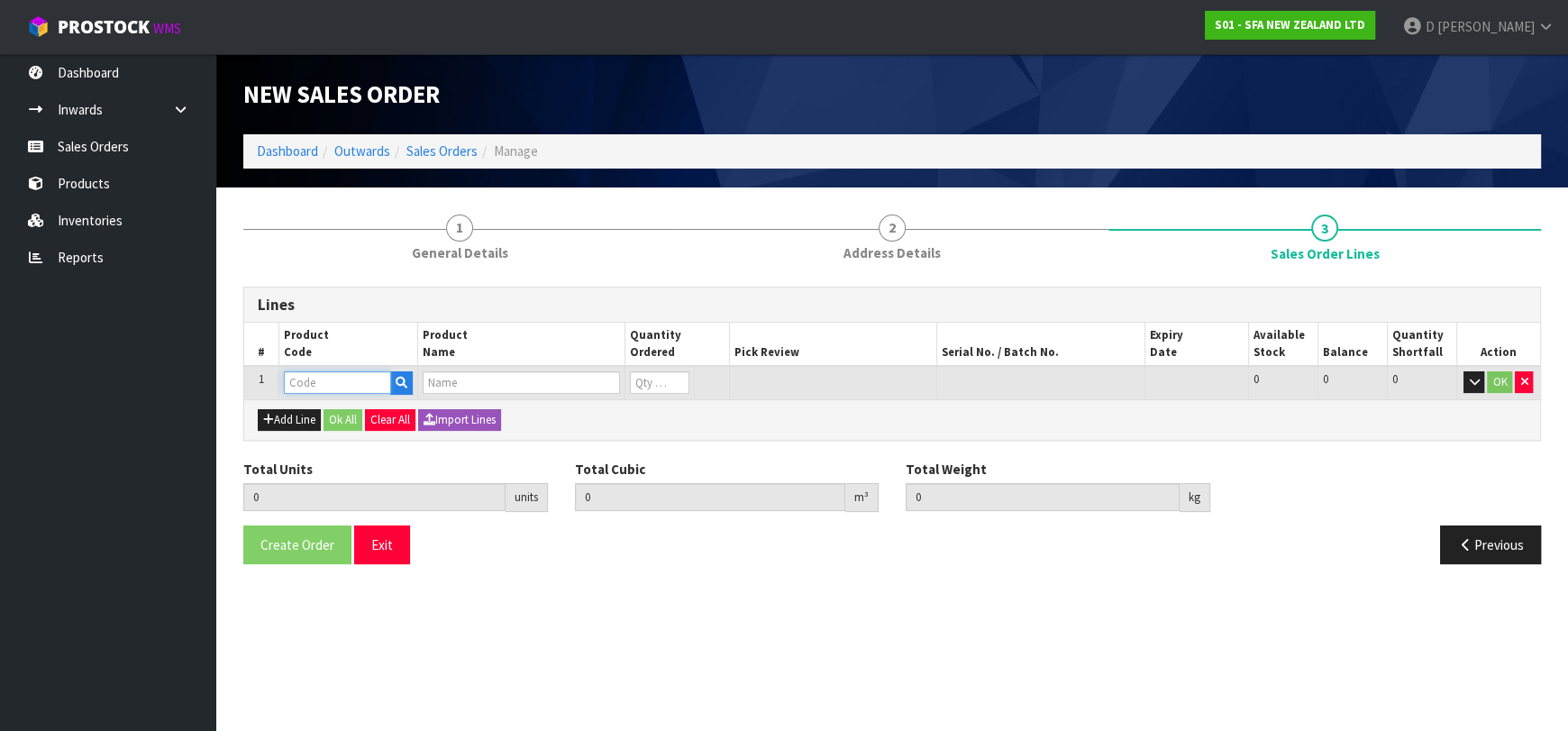
click at [354, 379] on input "text" at bounding box center [337, 383] width 108 height 23
type input "SA92"
type input "0.000000"
type input "0.000"
type input "SANICONDENS PRO PUMP"
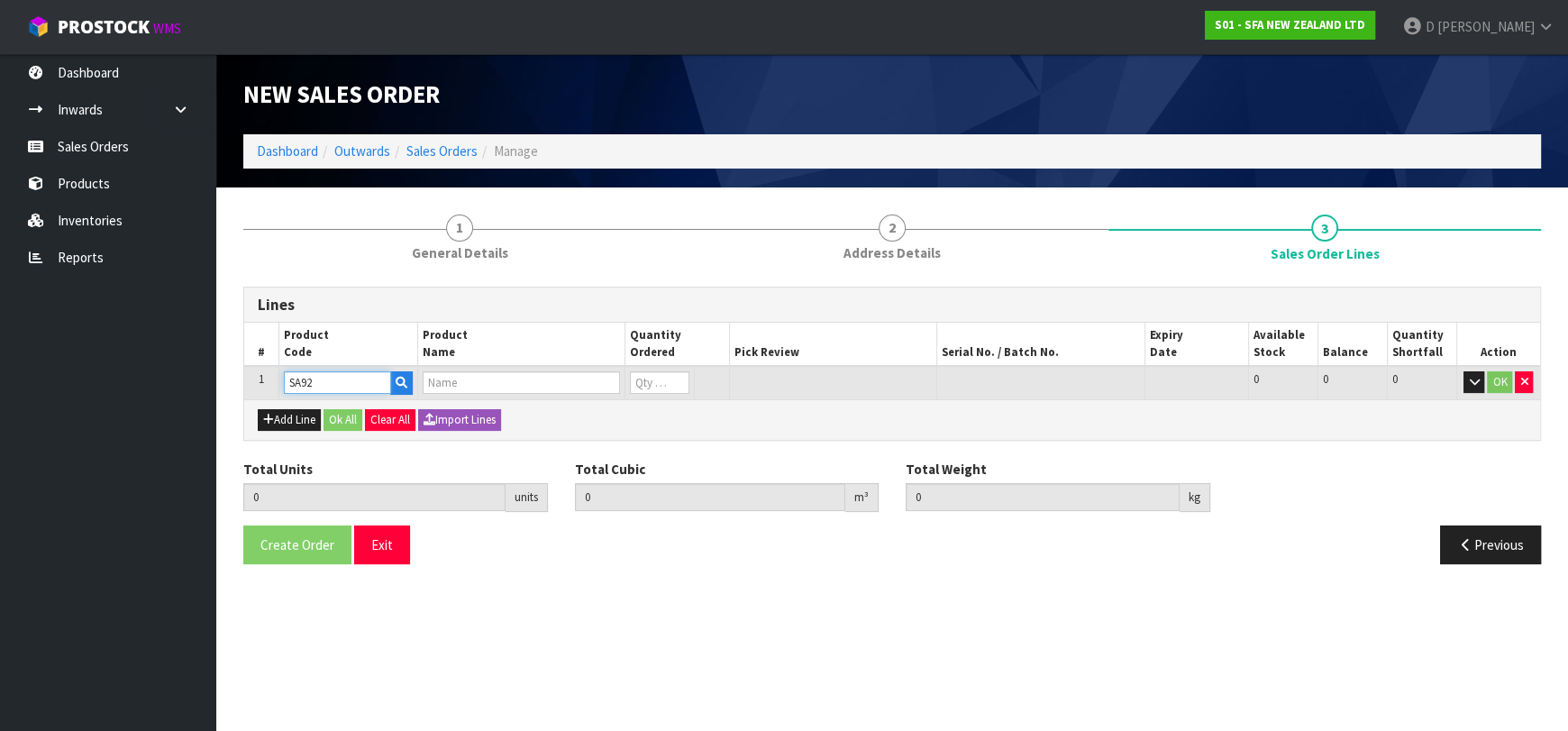
type input "0"
type input "SA92"
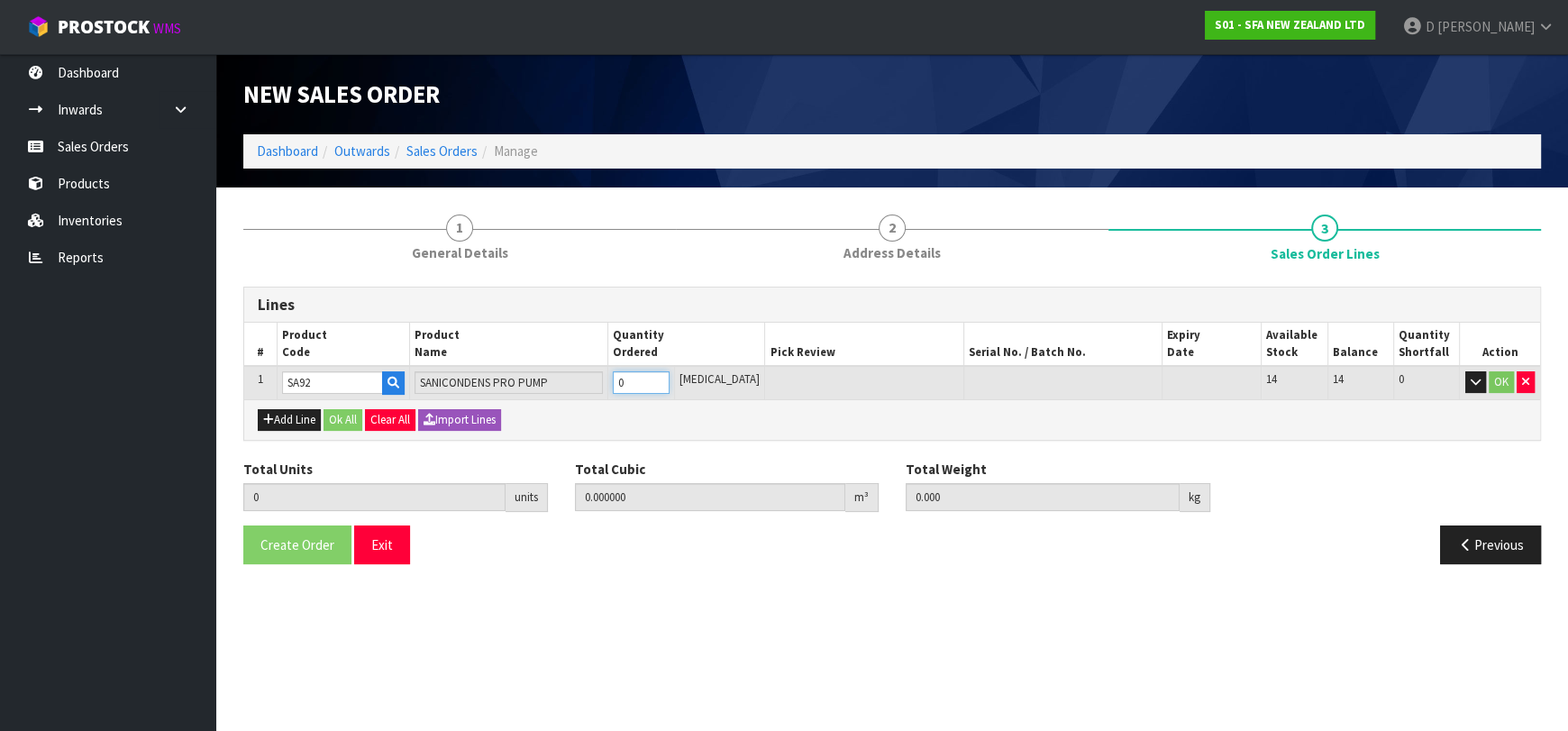
type input "1"
type input "0.01044"
type input "2.5"
type input "1"
type input "10"
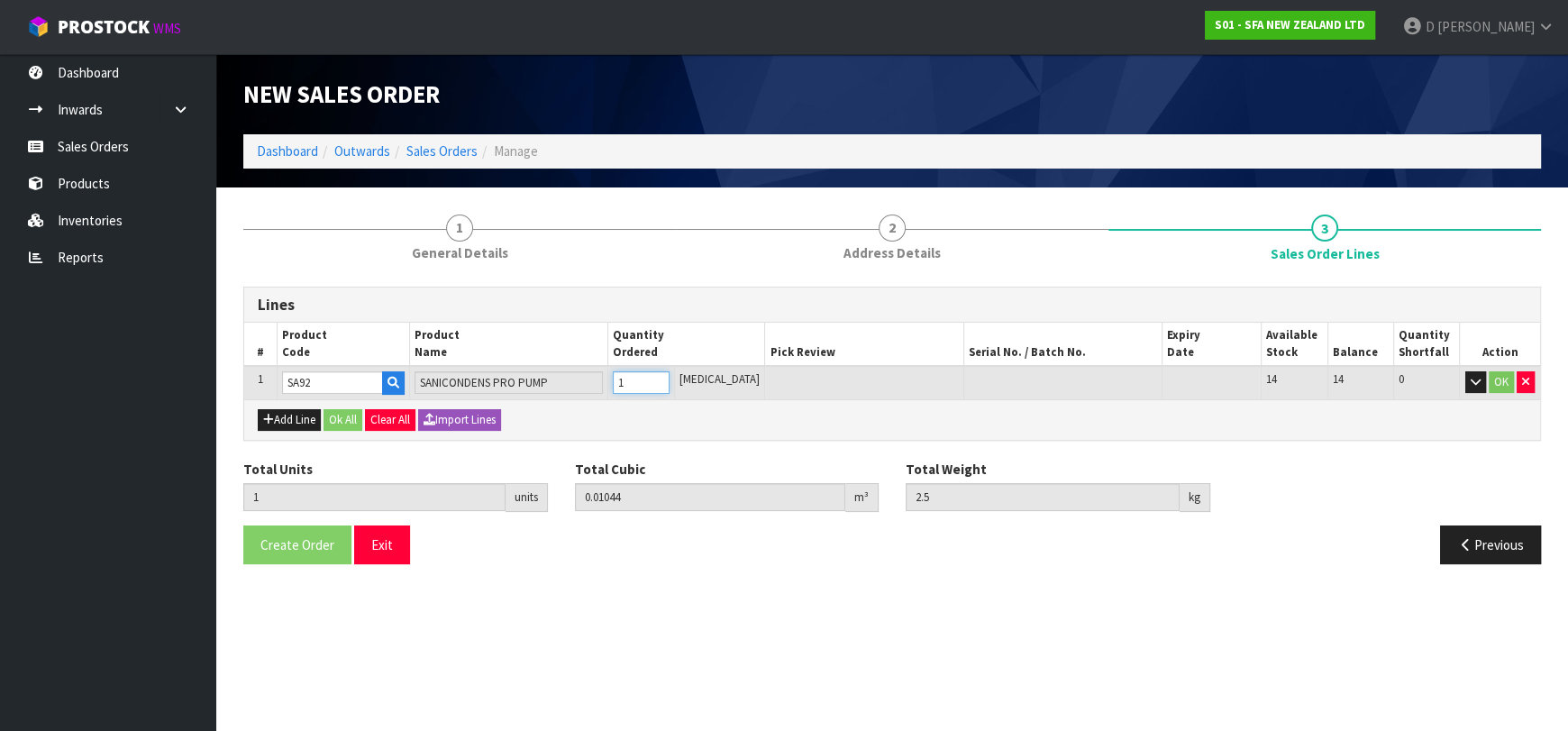
type input "0.1044"
type input "25"
type input "10"
click at [350, 418] on button "Ok All" at bounding box center [343, 420] width 39 height 22
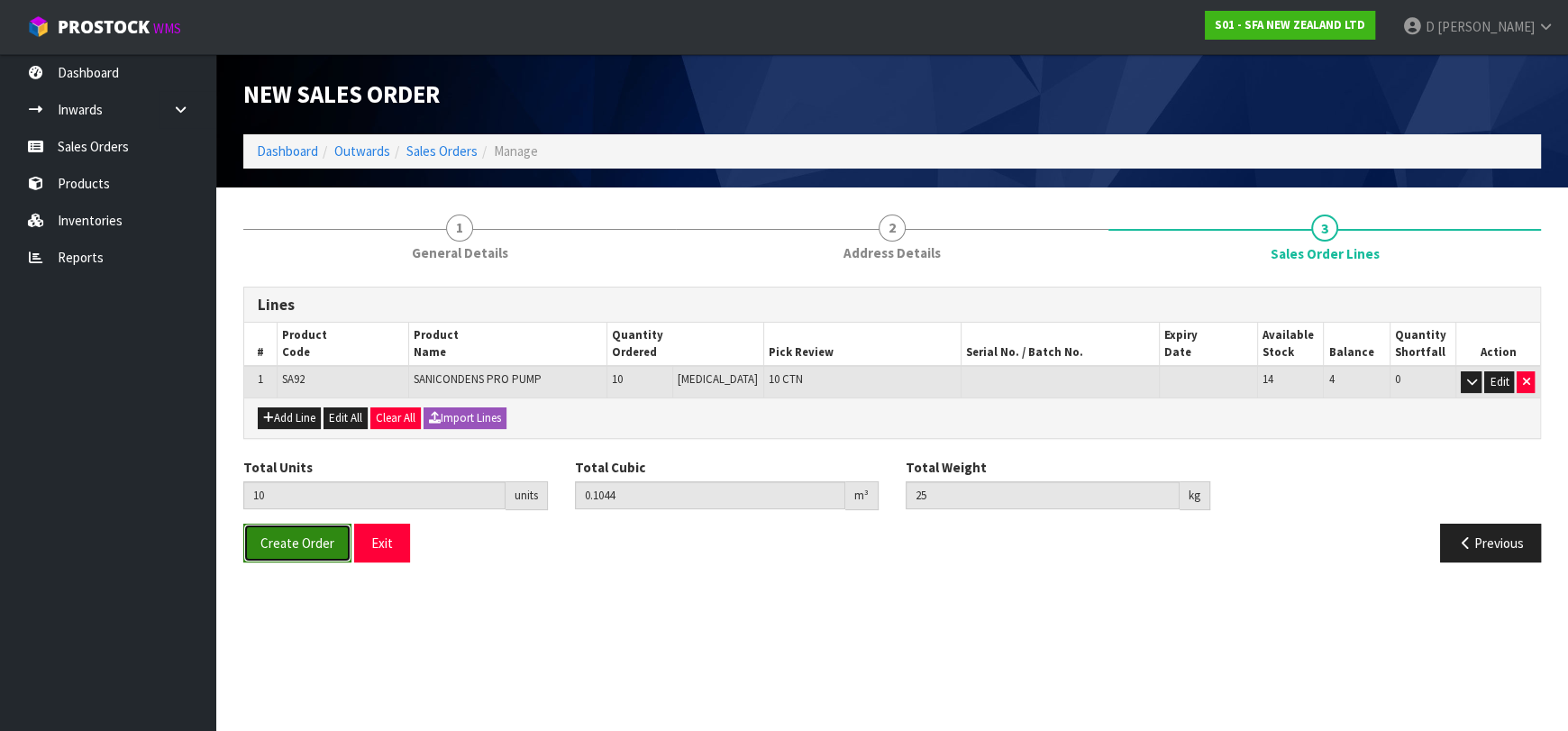
click at [291, 557] on button "Create Order" at bounding box center [297, 543] width 109 height 39
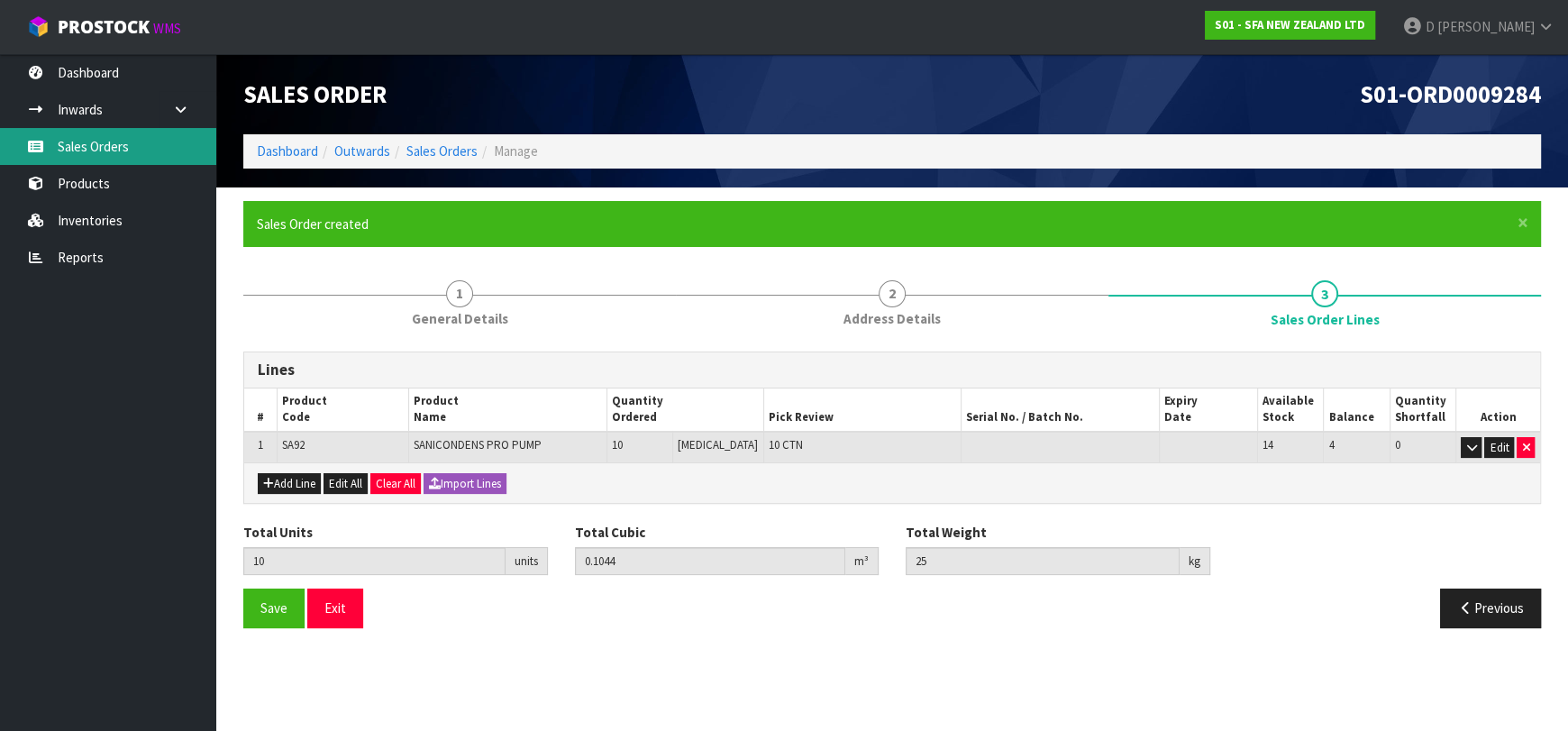
click at [155, 137] on link "Sales Orders" at bounding box center [108, 147] width 216 height 37
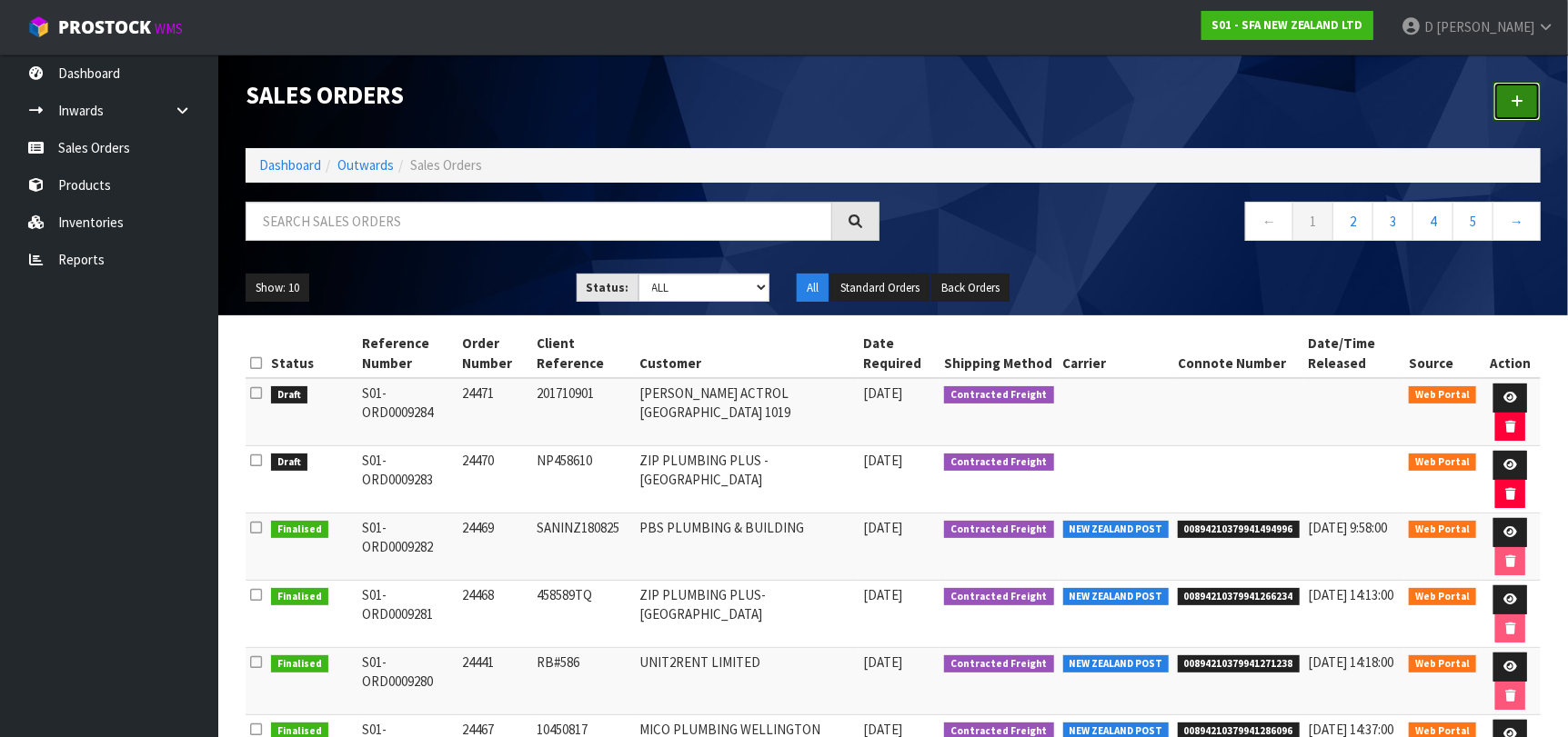
drag, startPoint x: 1528, startPoint y: 109, endPoint x: 1265, endPoint y: 154, distance: 266.8
click at [1528, 108] on link at bounding box center [1517, 102] width 47 height 39
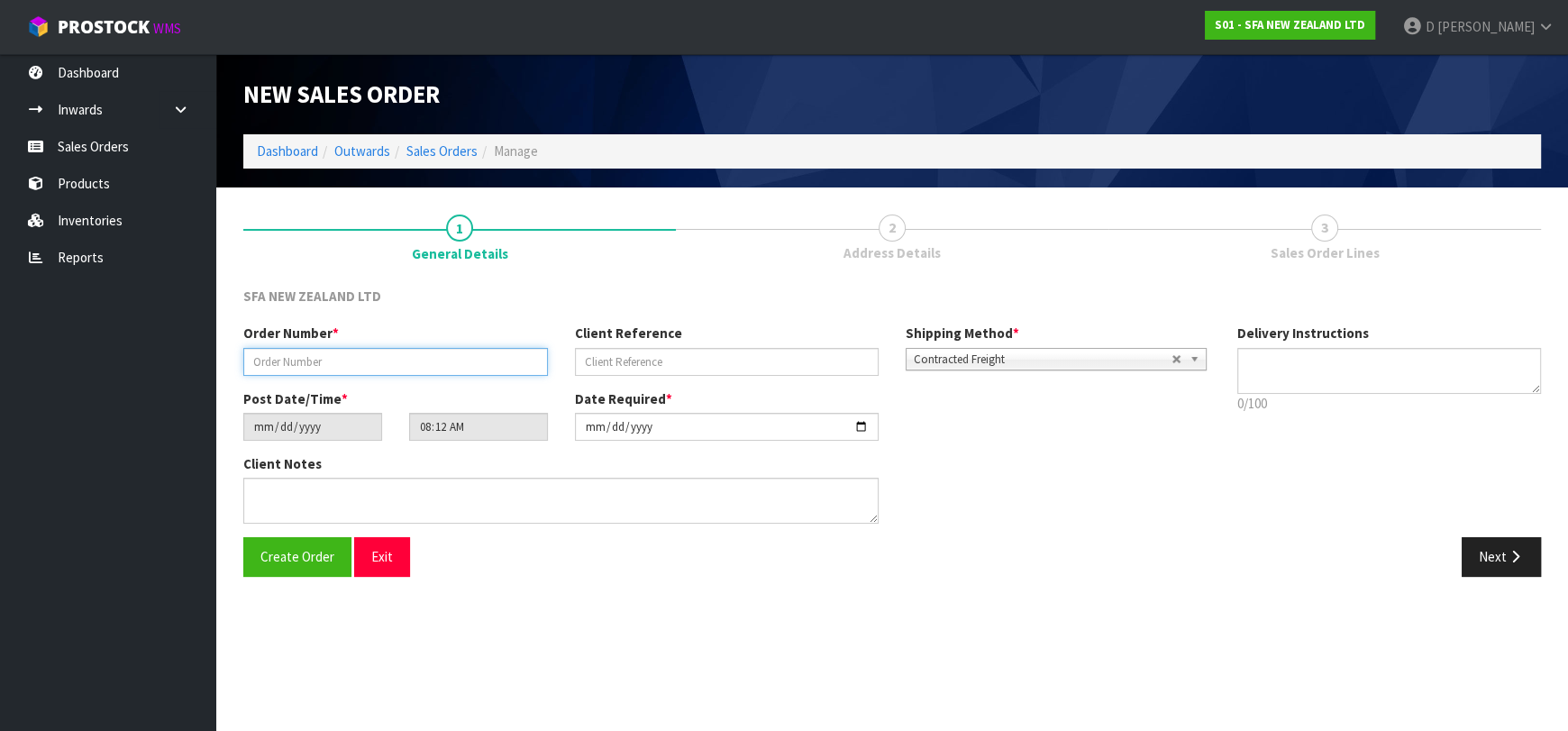
click at [461, 359] on input "text" at bounding box center [395, 362] width 304 height 28
type input "24472"
paste input "205540023"
type input "205540023"
click at [1497, 551] on button "Next" at bounding box center [1501, 557] width 79 height 39
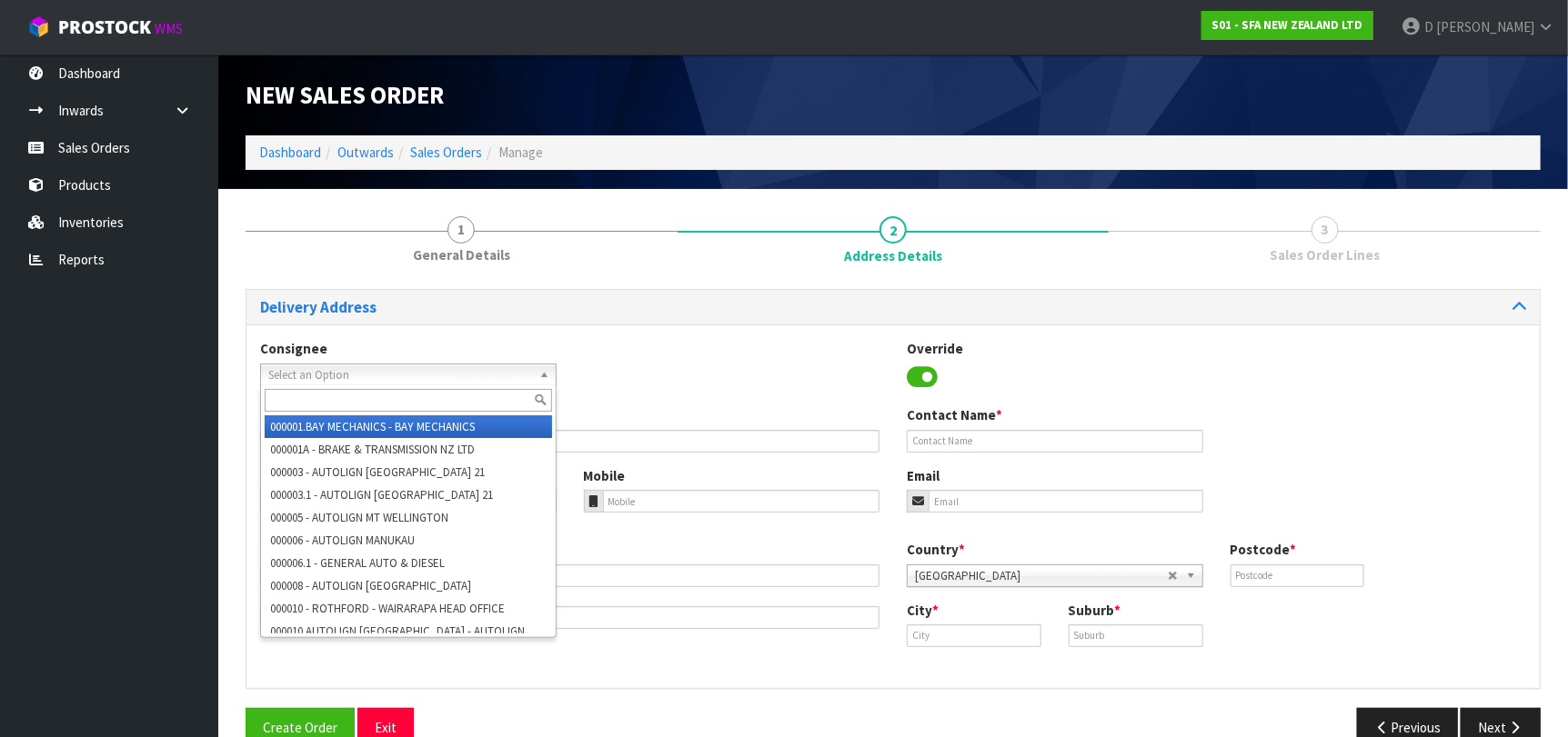
click at [505, 381] on span "Select an Option" at bounding box center [400, 375] width 263 height 22
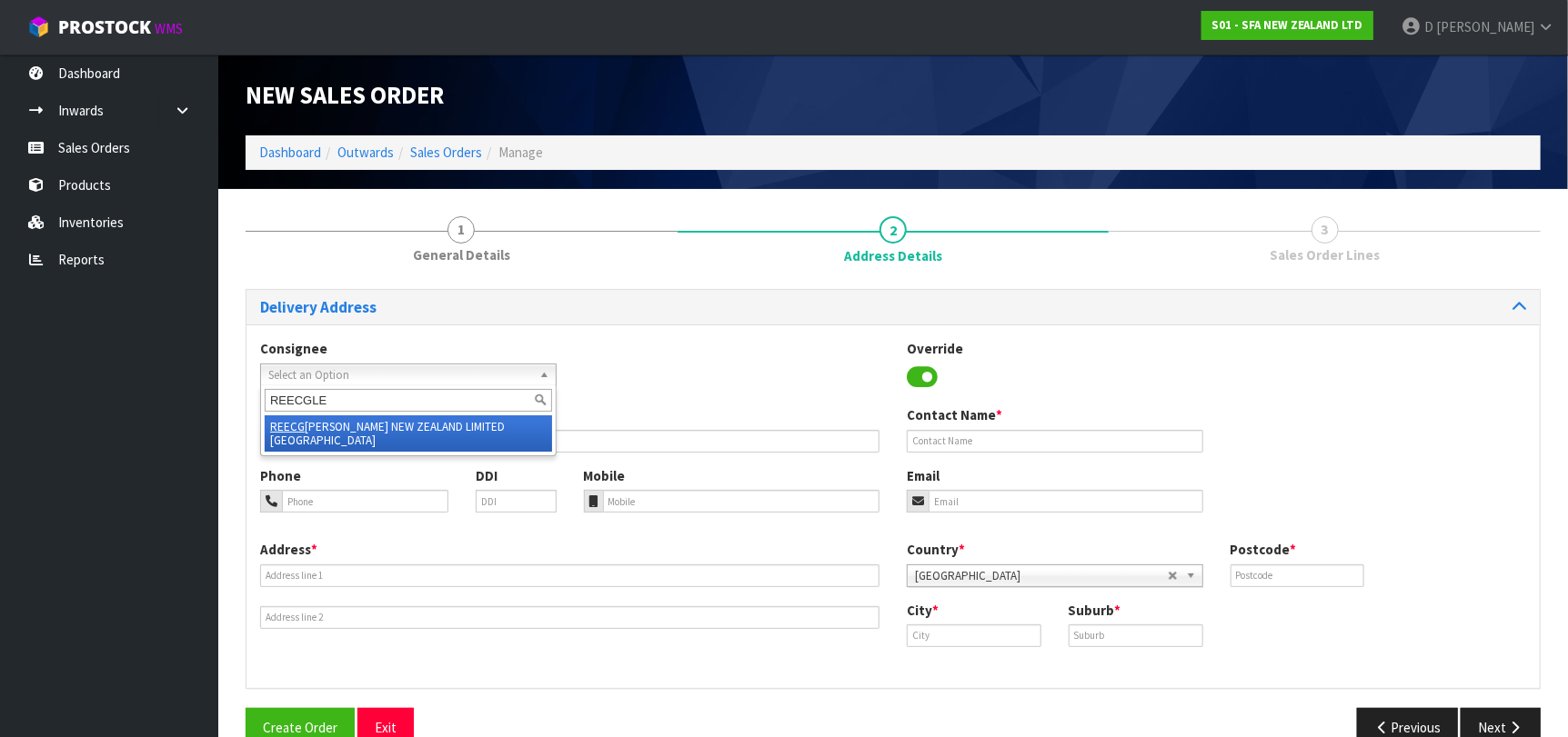
type input "REECGLEN"
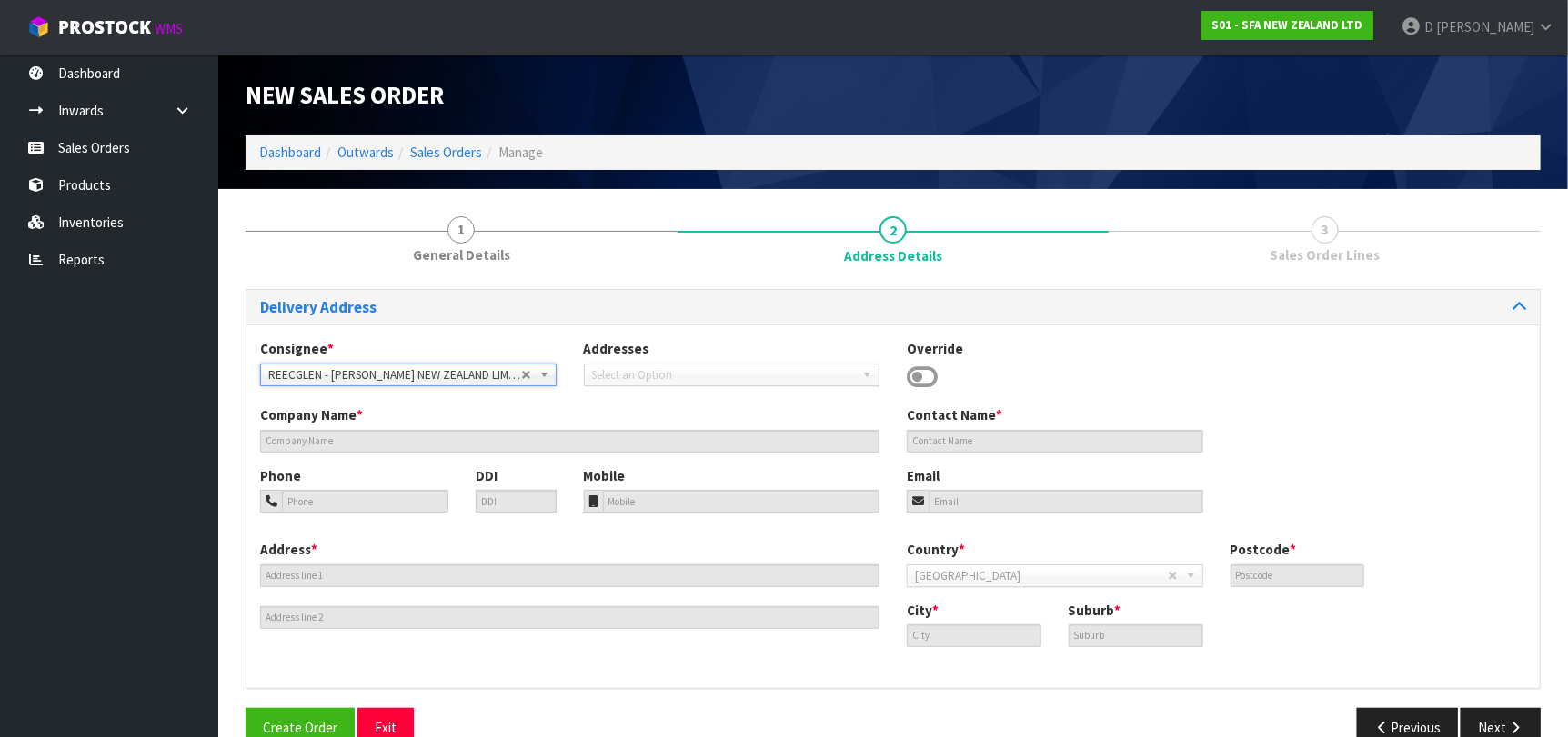
type input "[PERSON_NAME] NEW ZEALAND LIMITED [GEOGRAPHIC_DATA]"
type input "[STREET_ADDRESS]"
type input "0627"
type input "GLENFIELD"
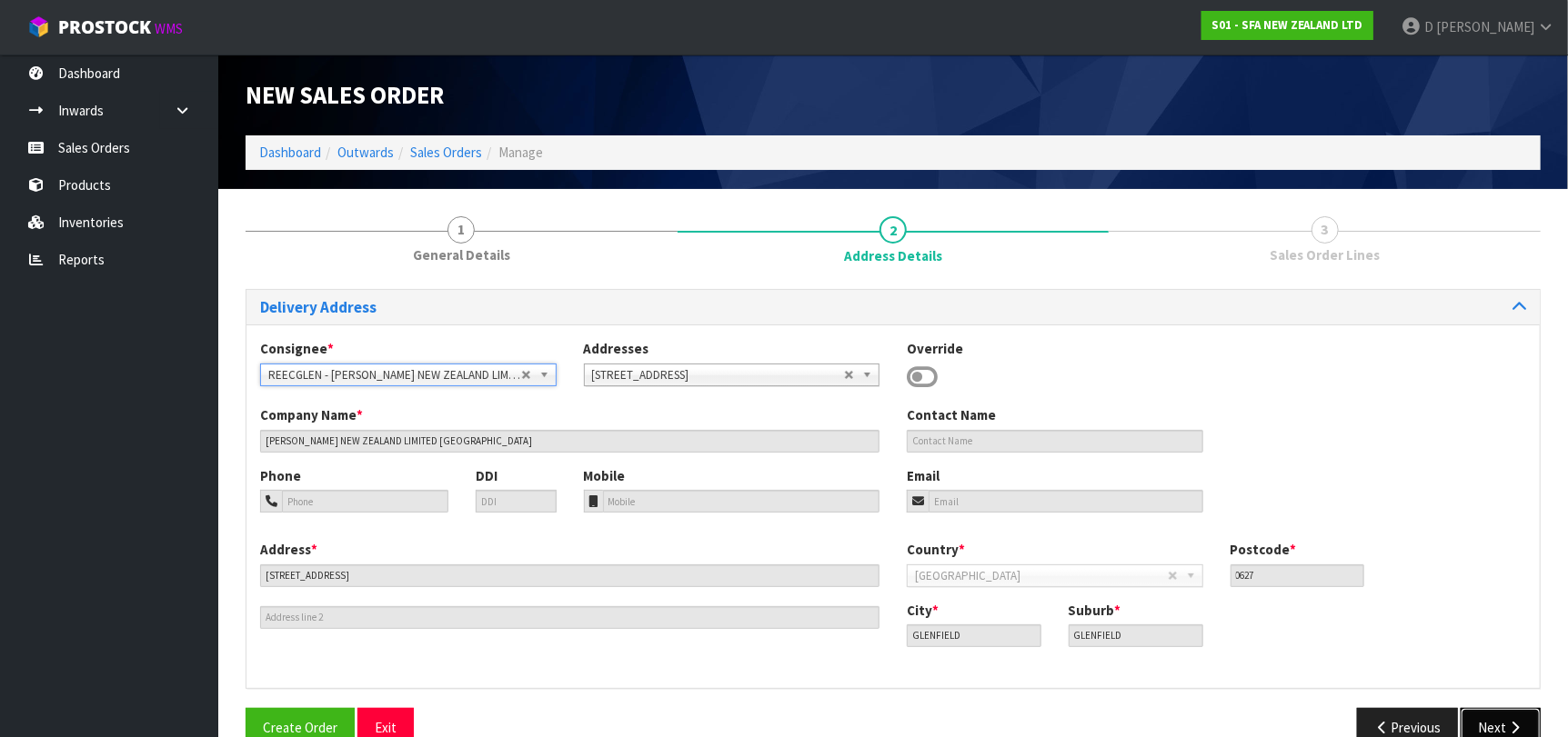
drag, startPoint x: 1506, startPoint y: 727, endPoint x: 1246, endPoint y: 674, distance: 265.3
click at [1503, 727] on button "Next" at bounding box center [1500, 728] width 80 height 39
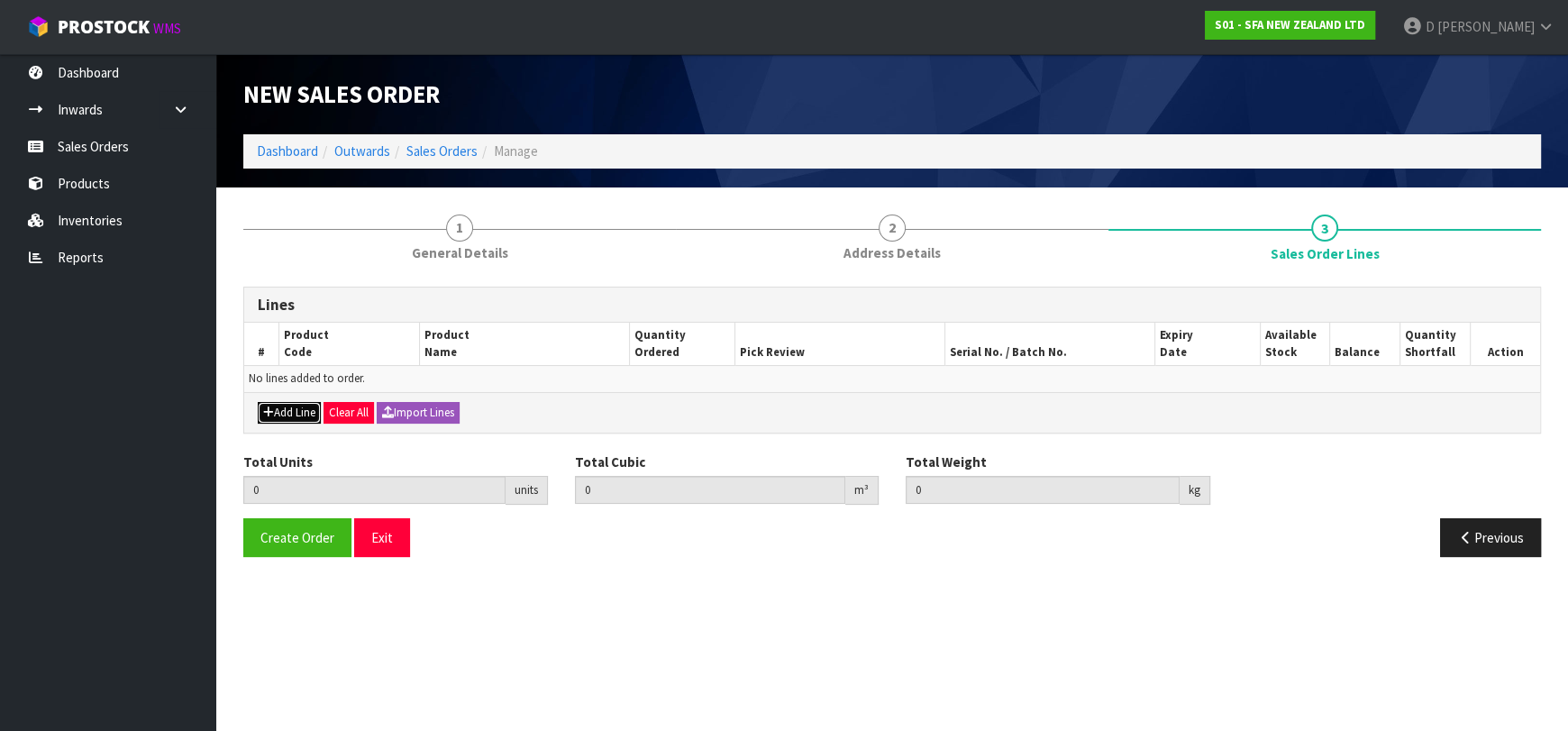
click at [318, 402] on button "Add Line" at bounding box center [290, 413] width 63 height 22
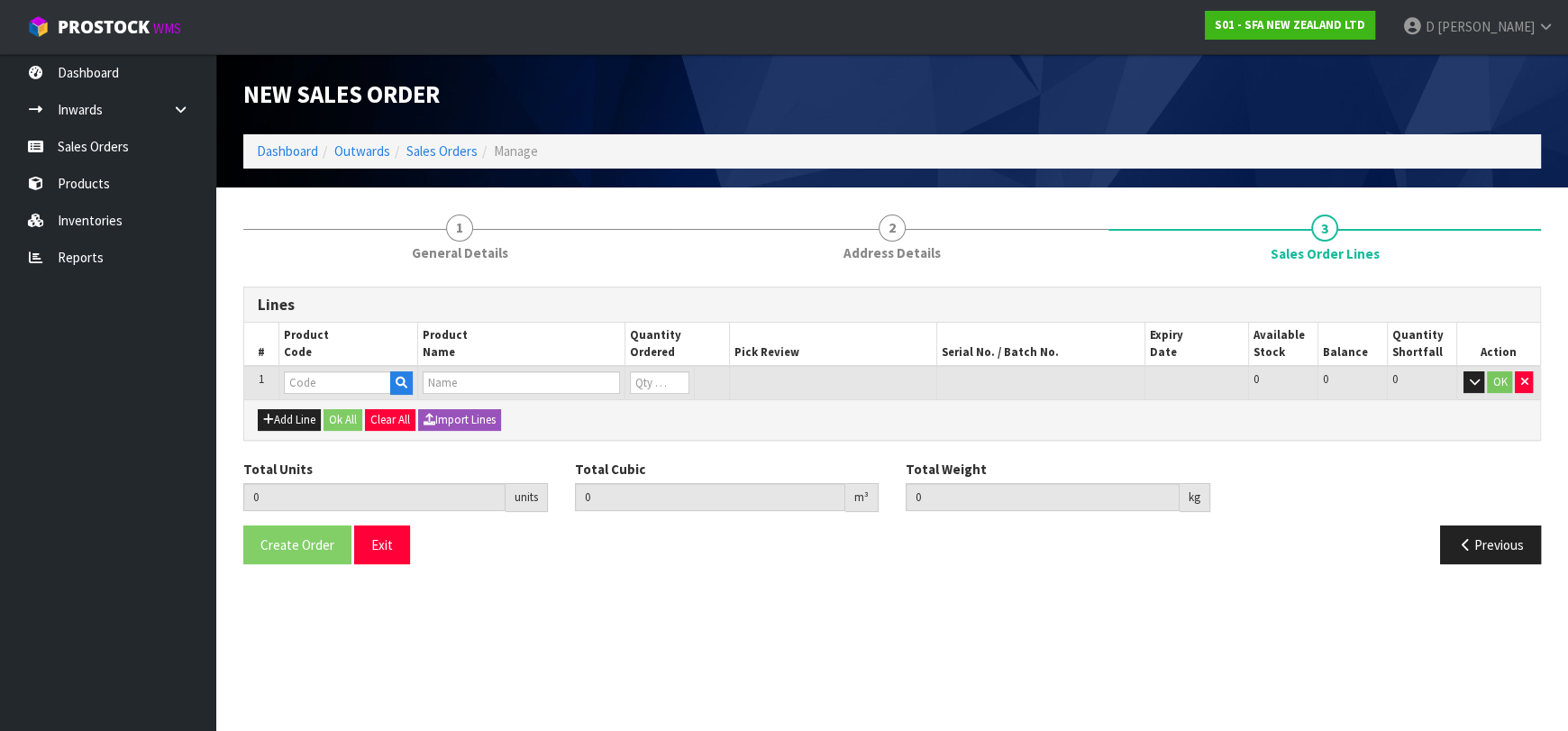
click at [327, 383] on input "text" at bounding box center [337, 383] width 108 height 23
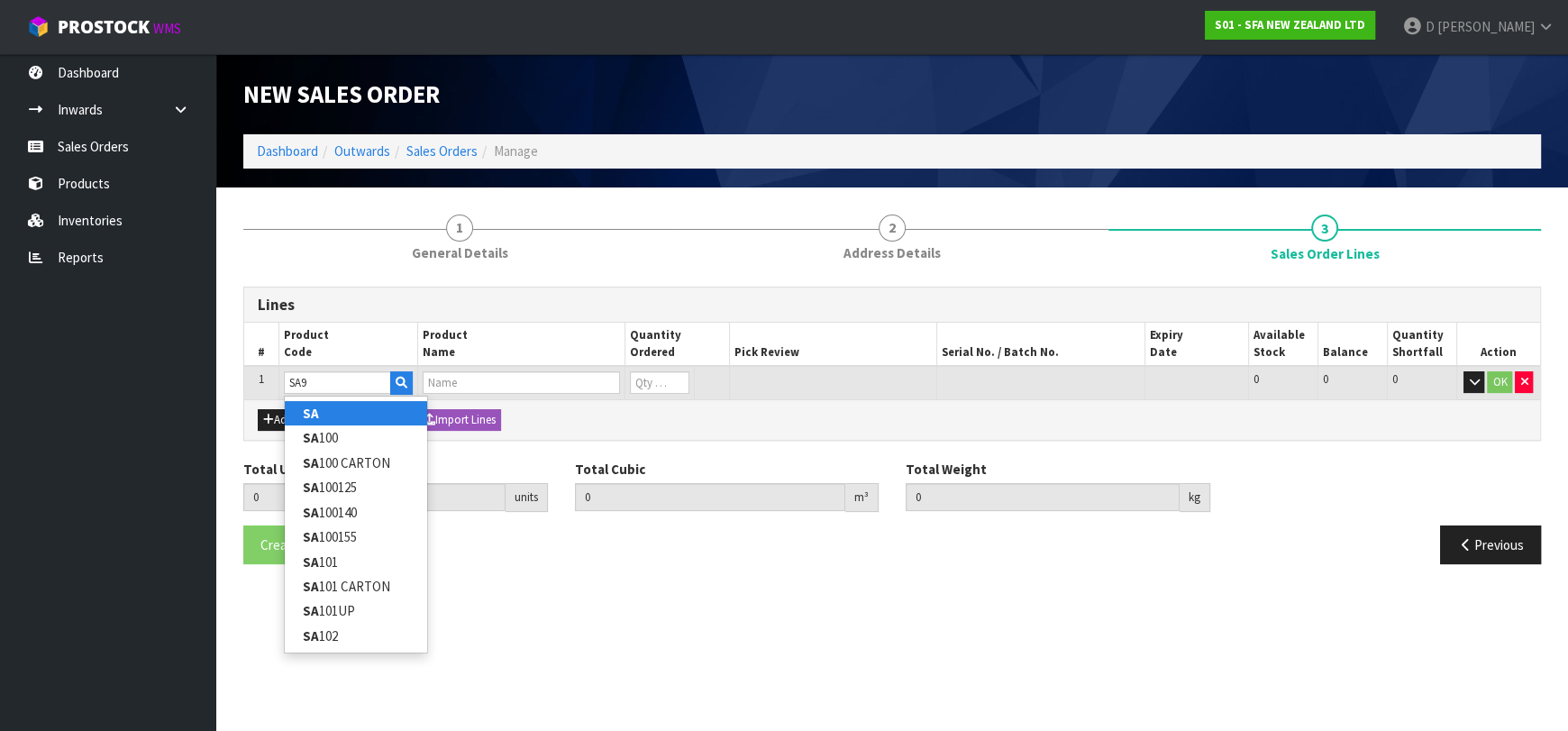
type input "SA95"
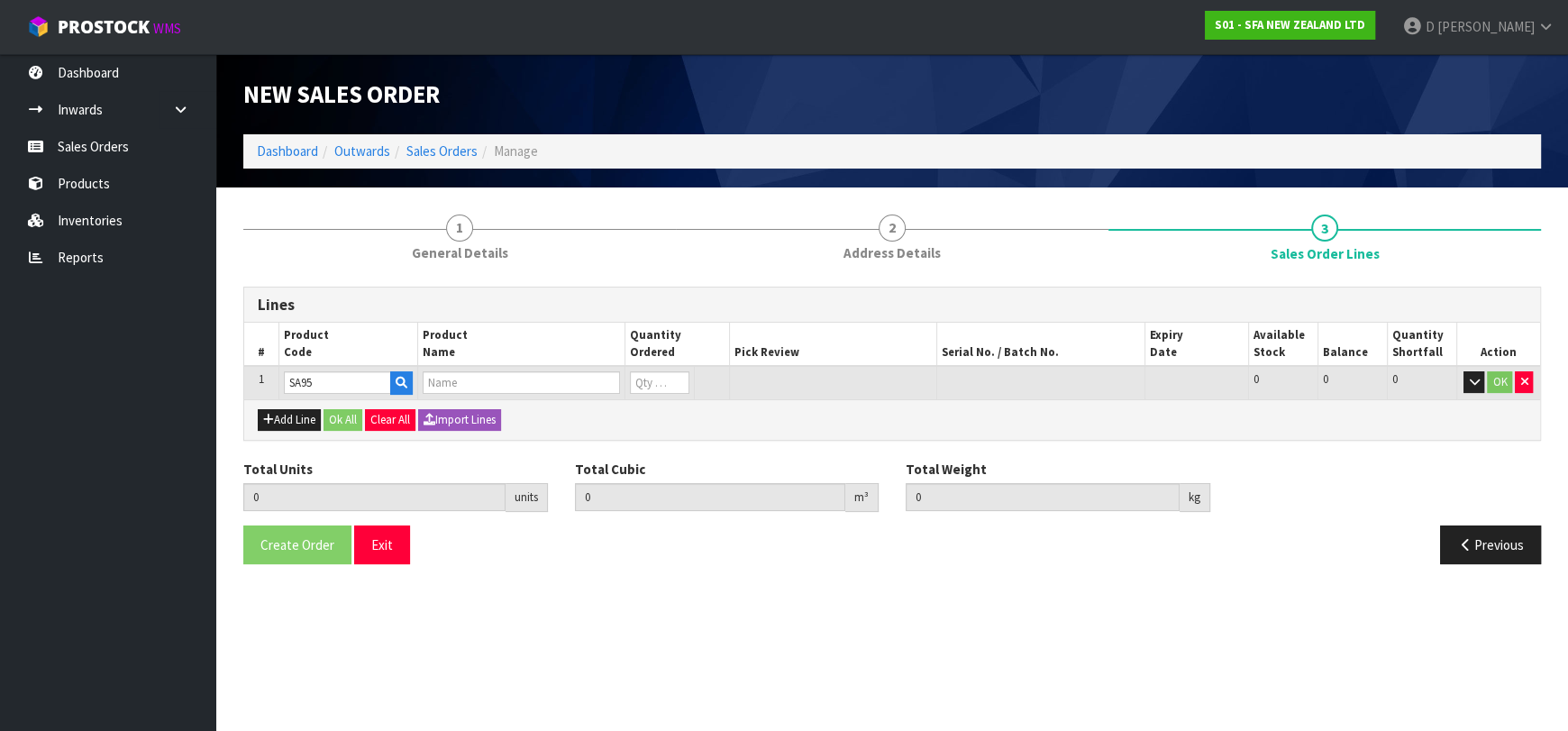
type input "0.000000"
type input "0.000"
type input "SANIVITE UP WASTE WATER PUMP"
type input "0"
type input "SA95"
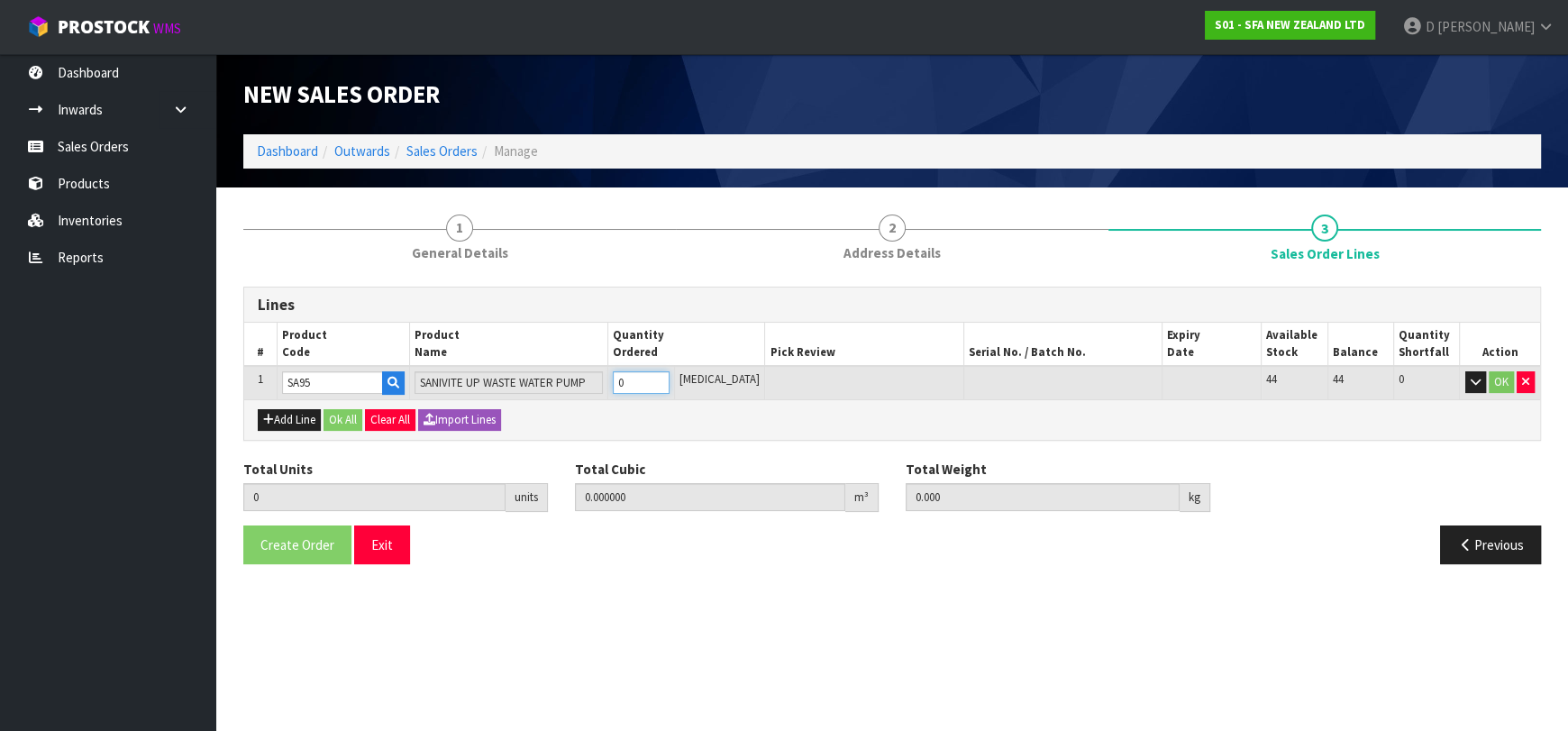
type input "1"
type input "0.031488"
type input "6.16"
type input "1"
click at [1499, 385] on button "OK" at bounding box center [1501, 383] width 25 height 22
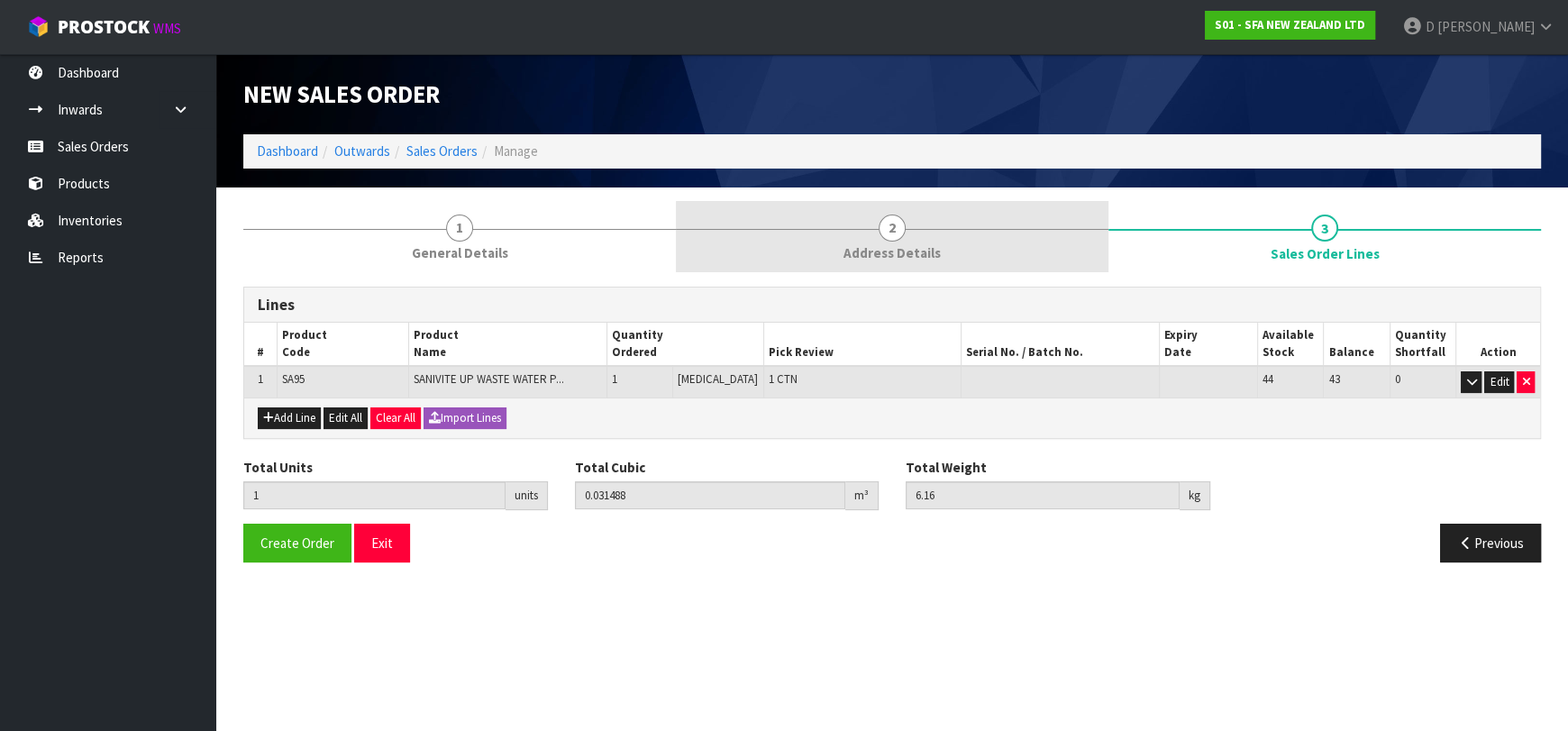
click at [856, 235] on link "2 Address Details" at bounding box center [892, 236] width 432 height 71
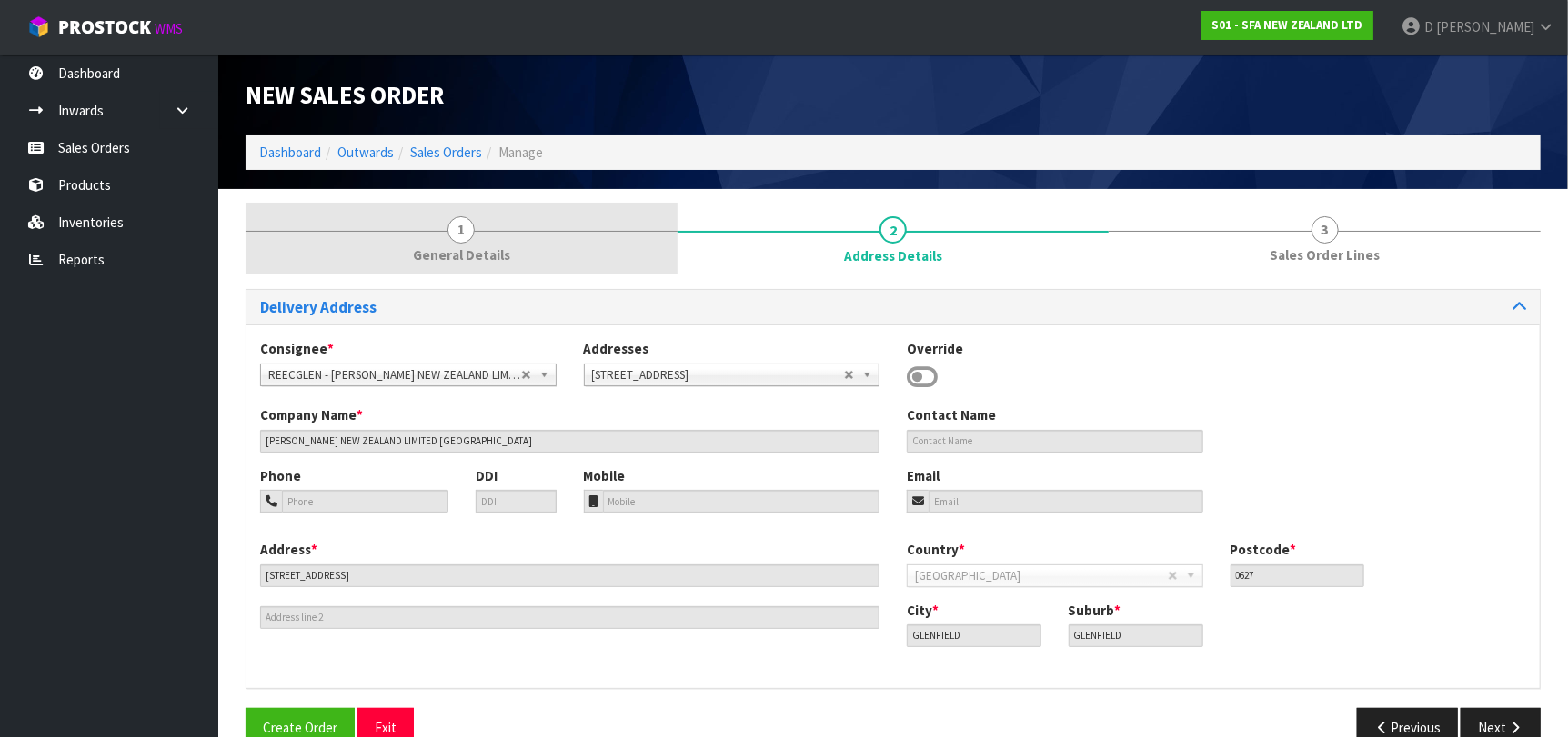
click at [507, 217] on link "1 General Details" at bounding box center [462, 238] width 432 height 72
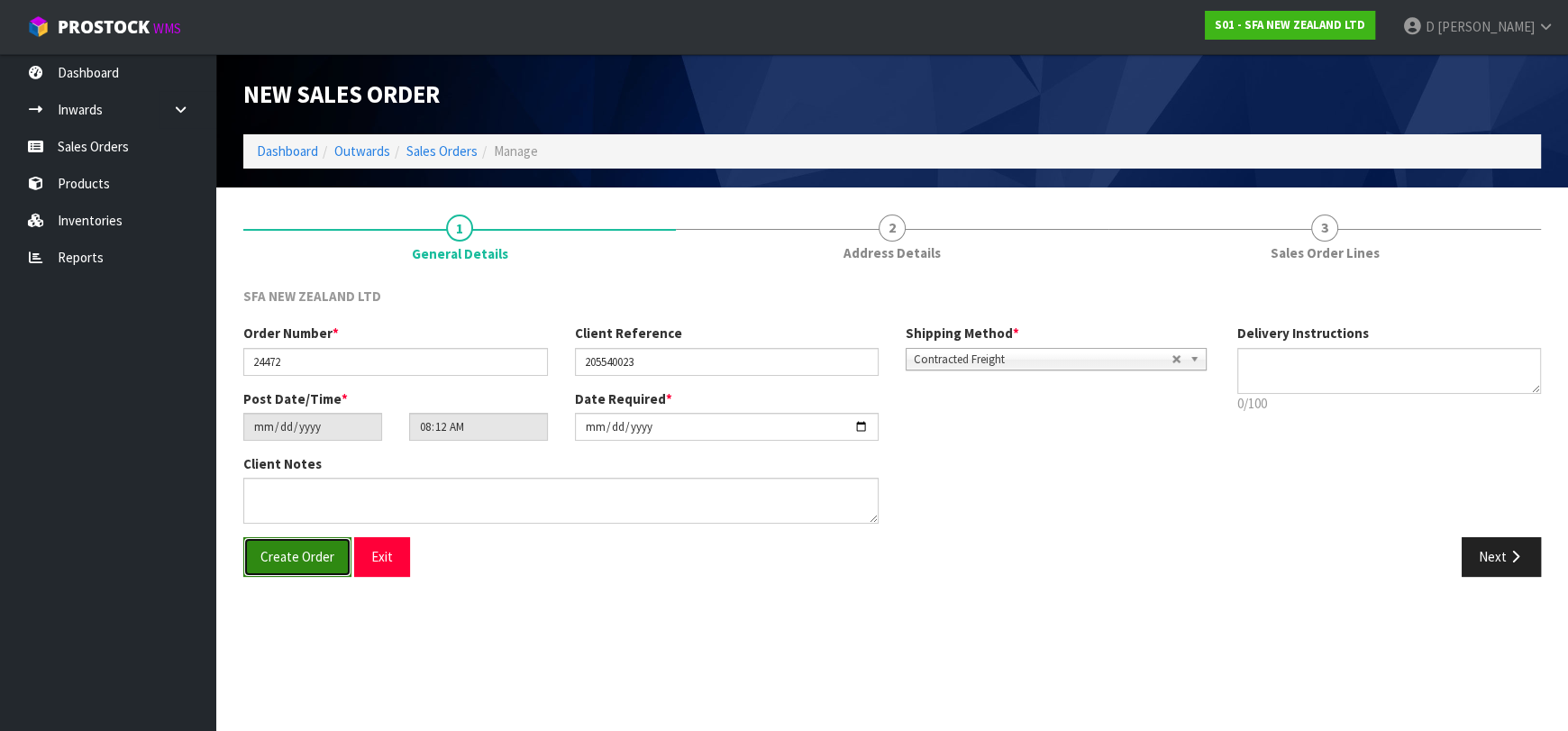
click at [311, 550] on span "Create Order" at bounding box center [297, 557] width 74 height 18
type input "10:12:00.000"
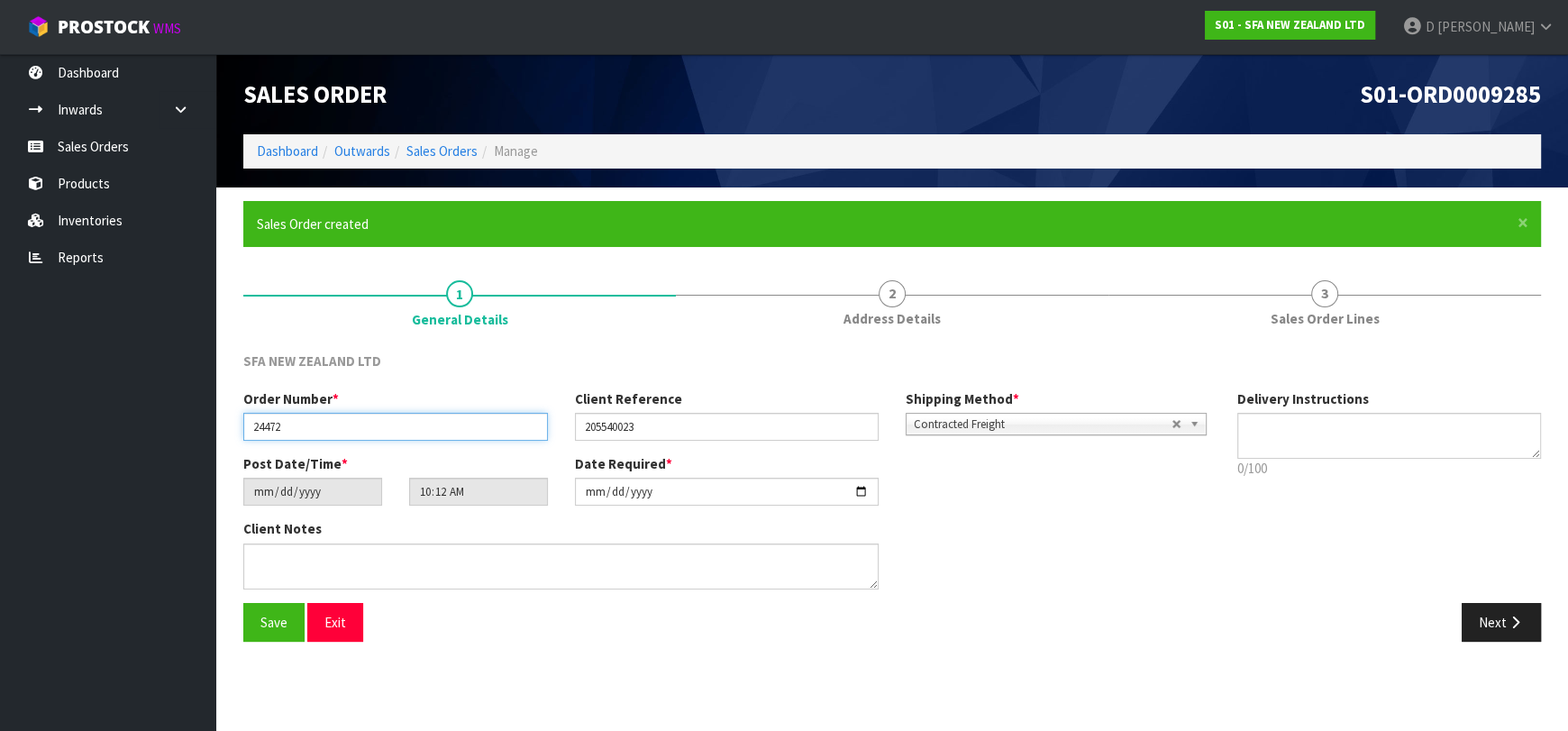
click at [470, 432] on input "24472" at bounding box center [395, 427] width 304 height 28
drag, startPoint x: 468, startPoint y: 150, endPoint x: 493, endPoint y: 144, distance: 25.7
click at [468, 150] on link "Sales Orders" at bounding box center [442, 152] width 71 height 18
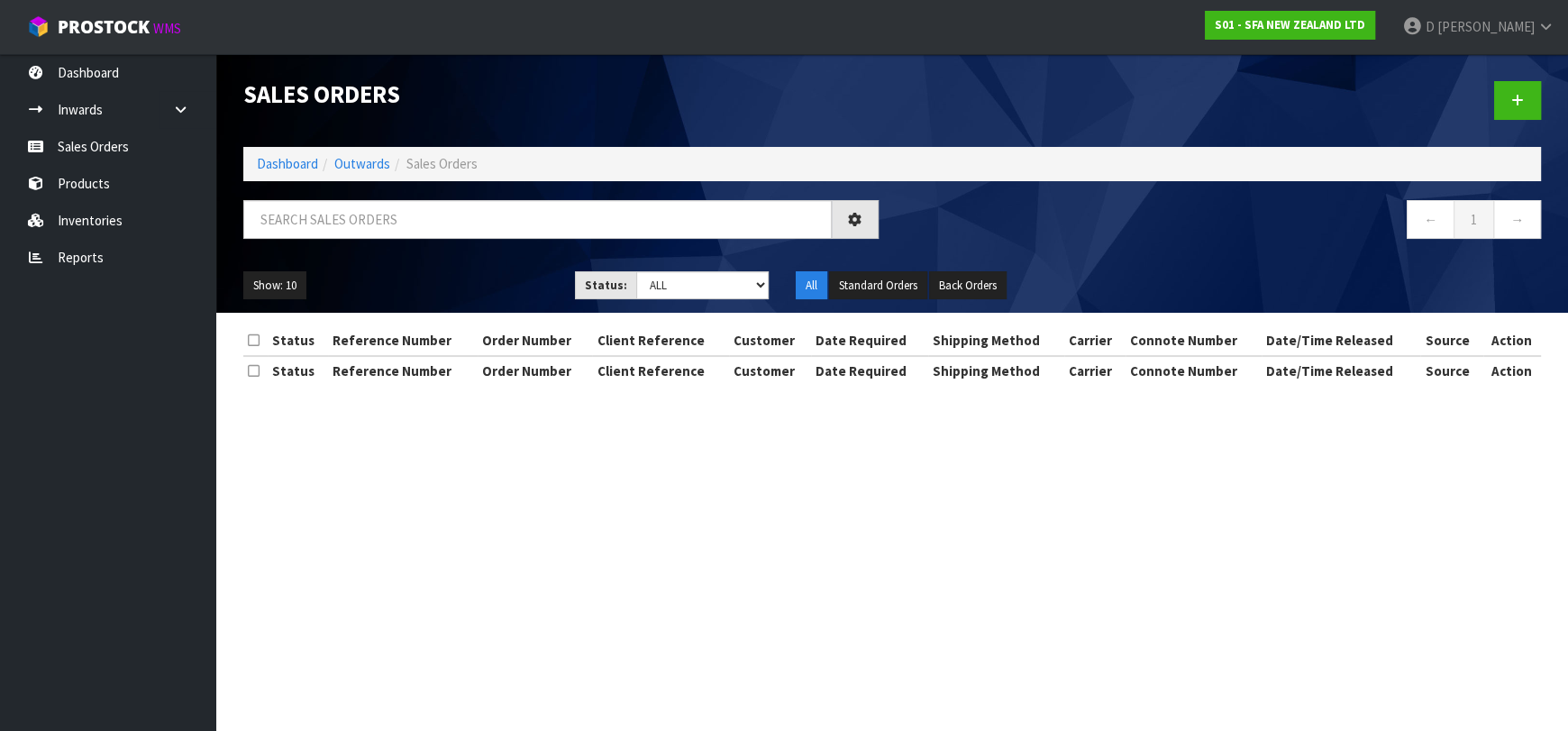
click at [1533, 132] on div at bounding box center [1223, 100] width 662 height 93
click at [1528, 107] on link at bounding box center [1518, 101] width 47 height 39
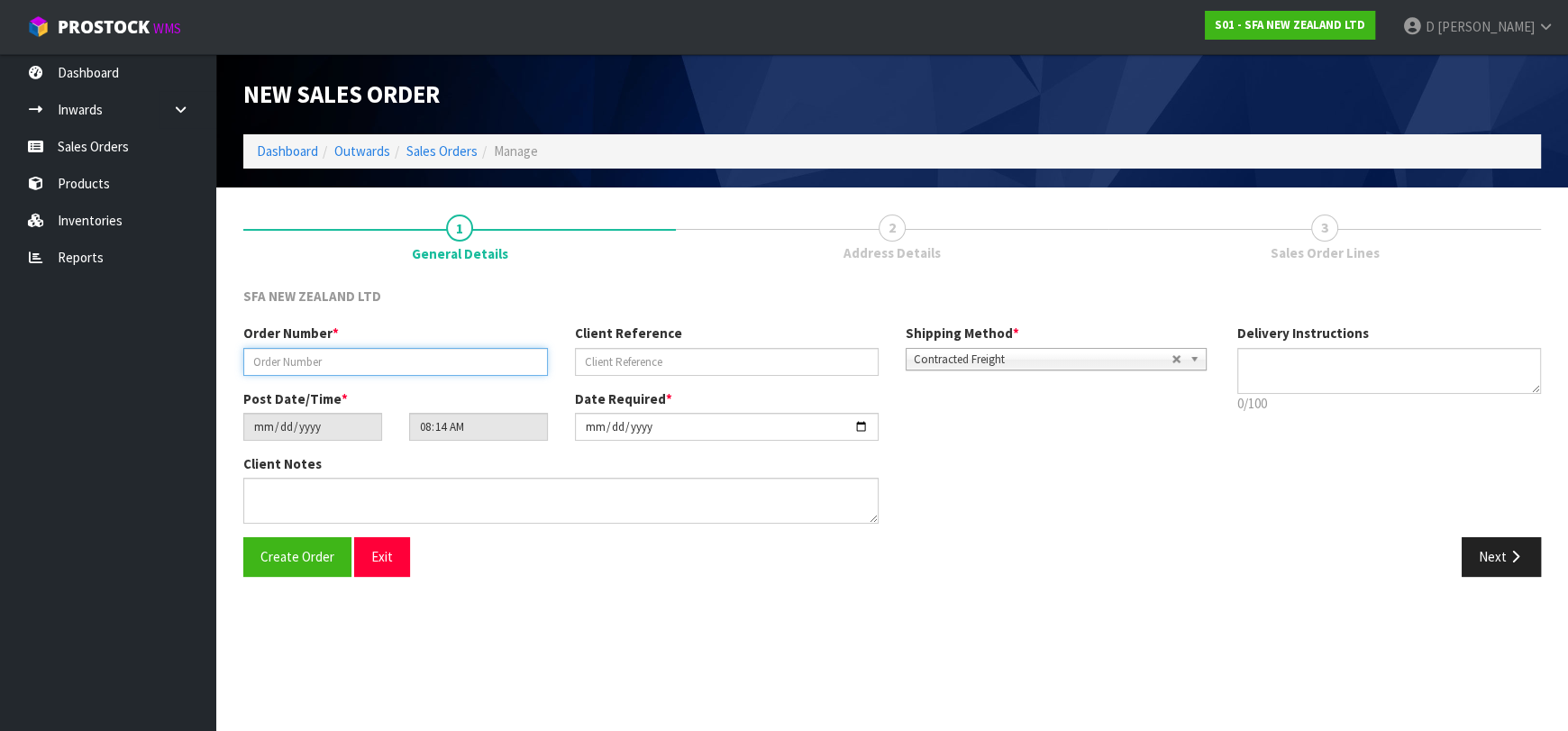
click at [355, 353] on input "text" at bounding box center [395, 362] width 304 height 28
type input "24473"
paste input "SANINZ010825"
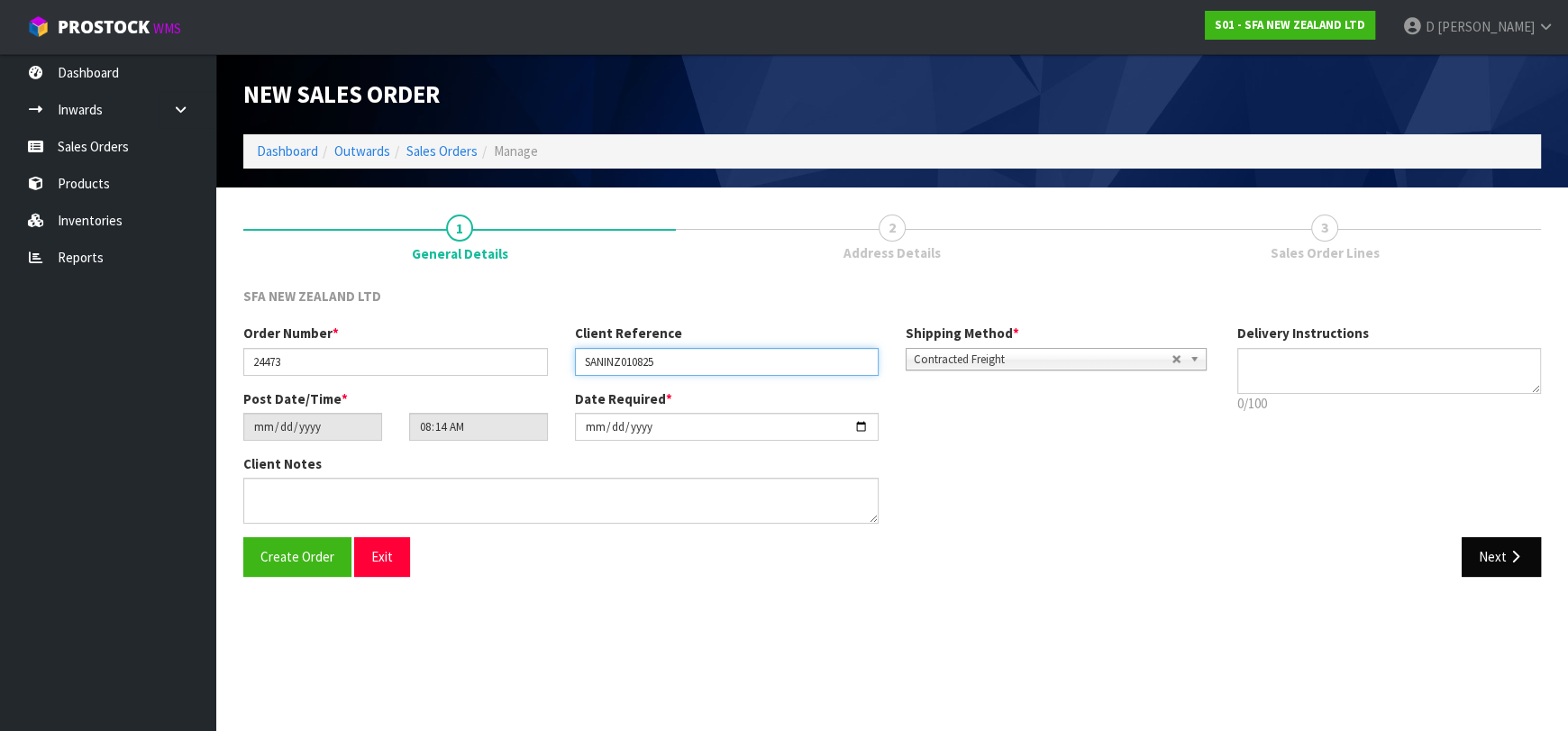
type input "SANINZ010825"
click at [1491, 560] on button "Next" at bounding box center [1501, 557] width 79 height 39
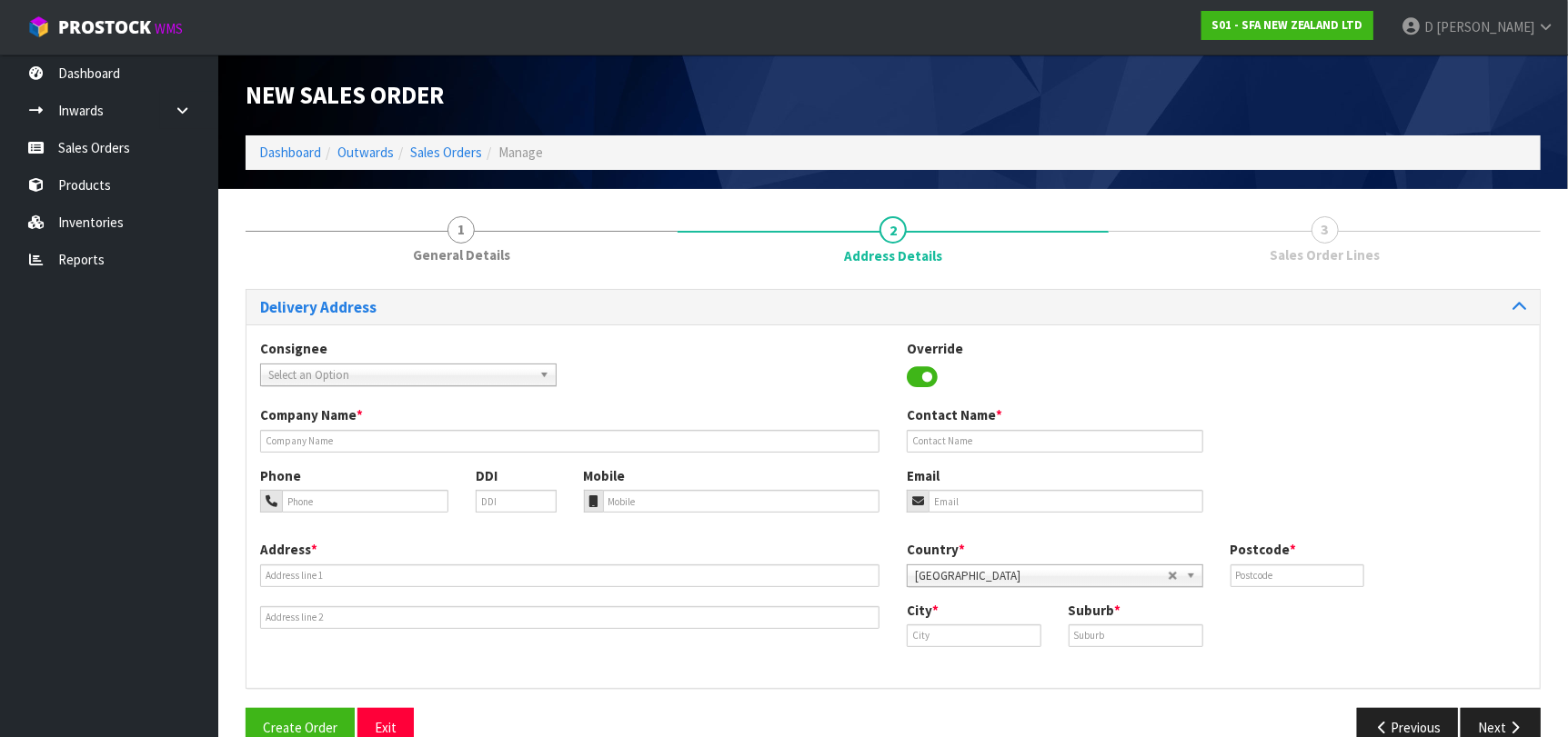
click at [540, 375] on b at bounding box center [547, 374] width 17 height 21
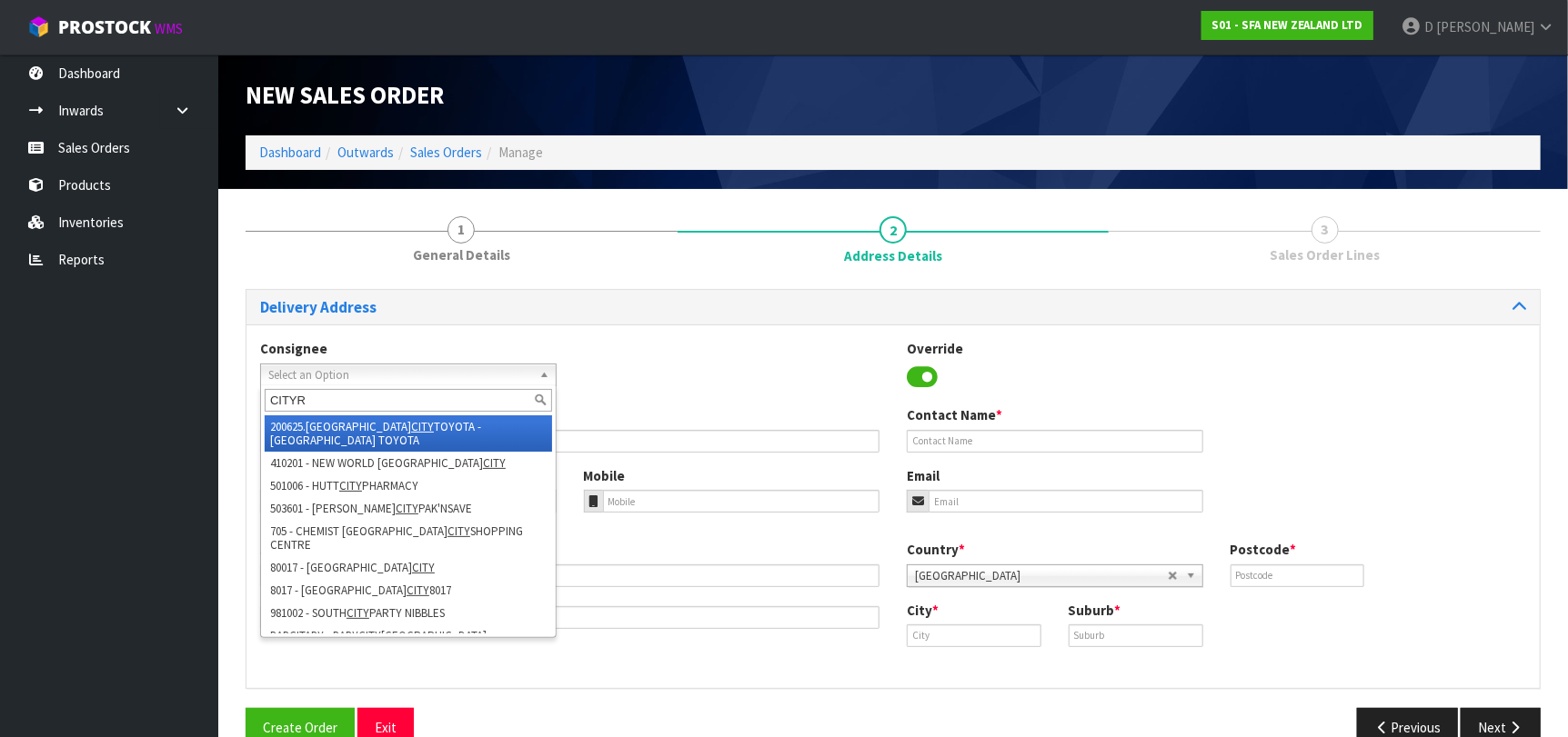
type input "CITYRI"
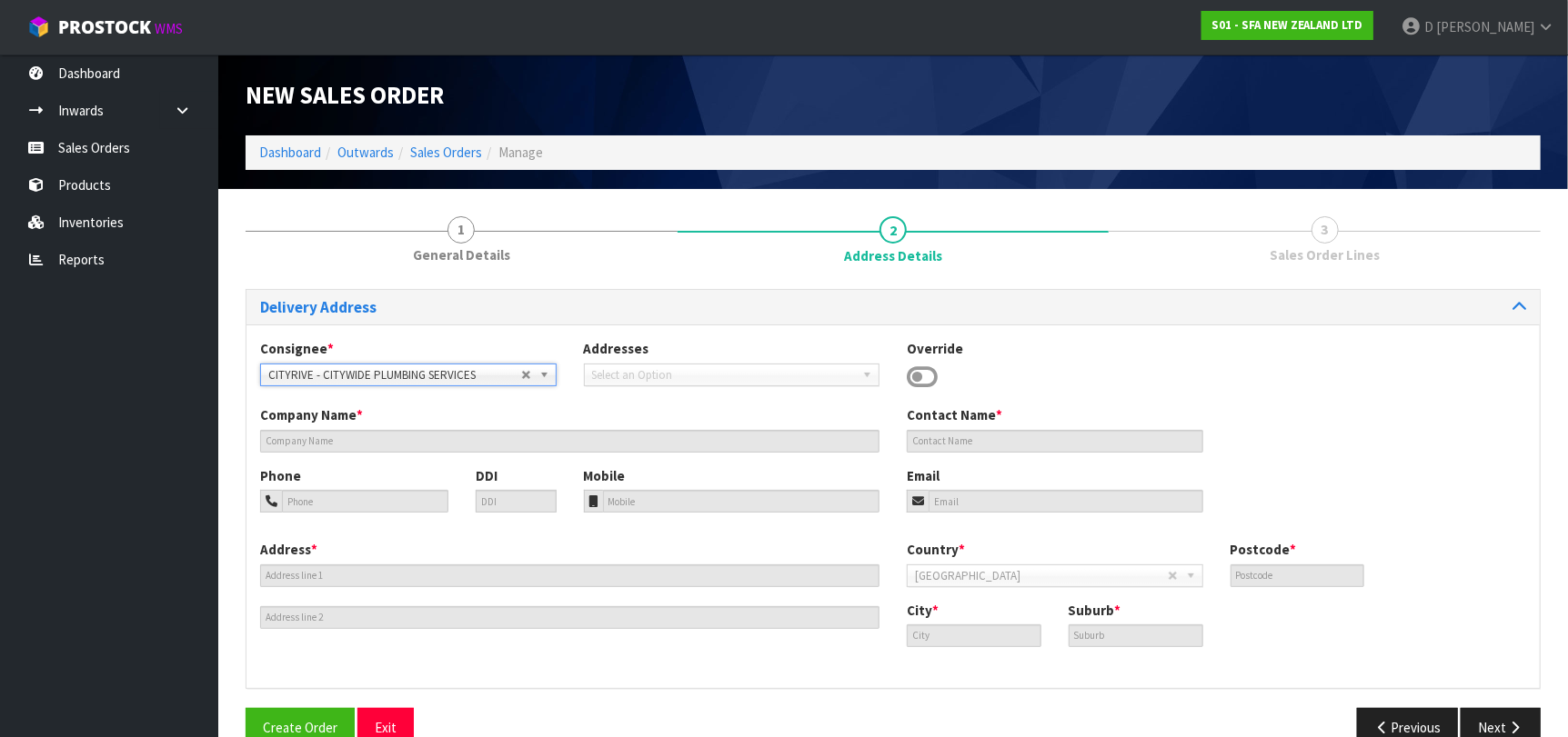
type input "CITYWIDE PLUMBING SERVICES"
type input "GROUND FLOOR [STREET_ADDRESS]"
type input "0632"
type input "[GEOGRAPHIC_DATA]"
type input "ROSEDALE"
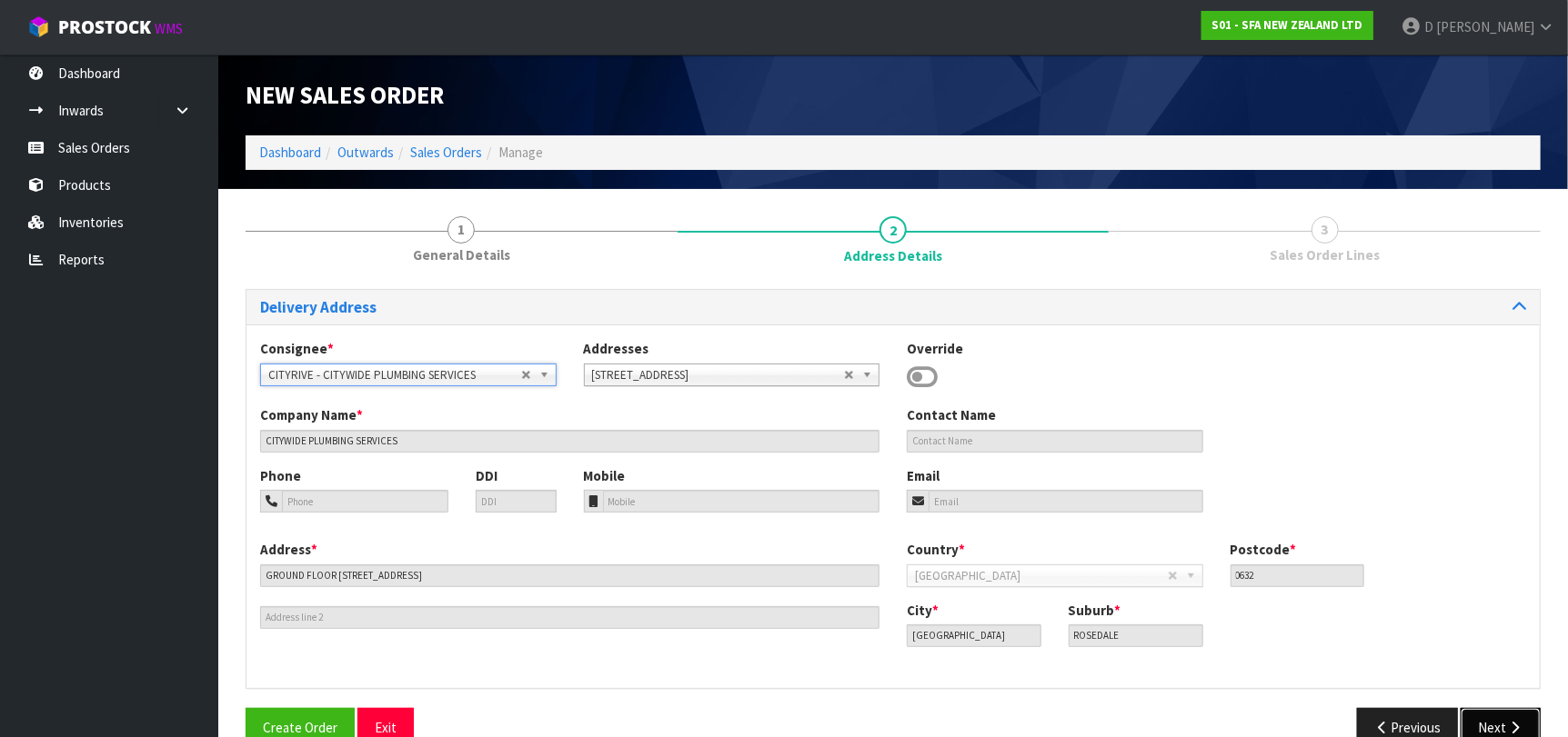
click at [1507, 729] on icon "button" at bounding box center [1515, 728] width 18 height 14
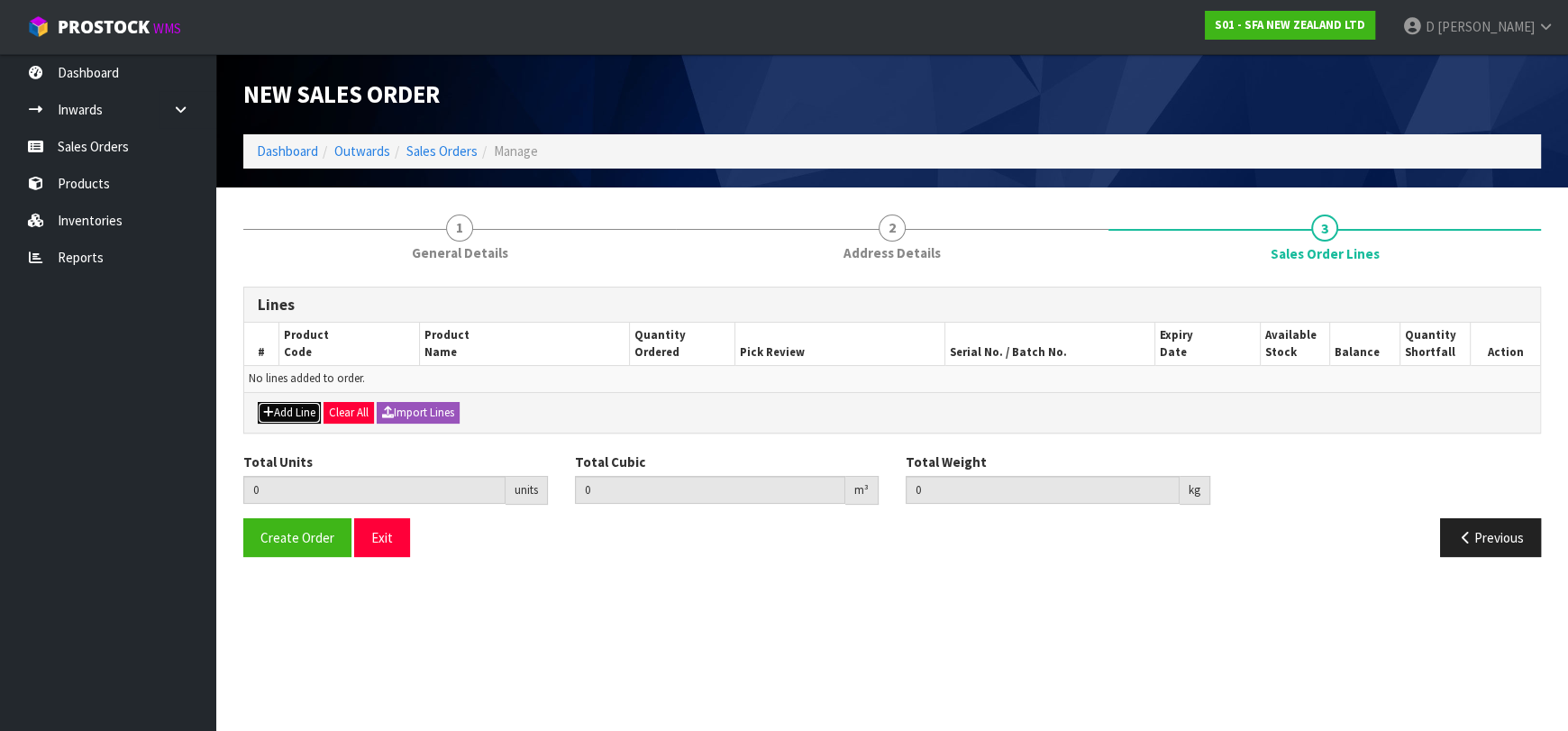
click at [292, 410] on button "Add Line" at bounding box center [290, 413] width 63 height 22
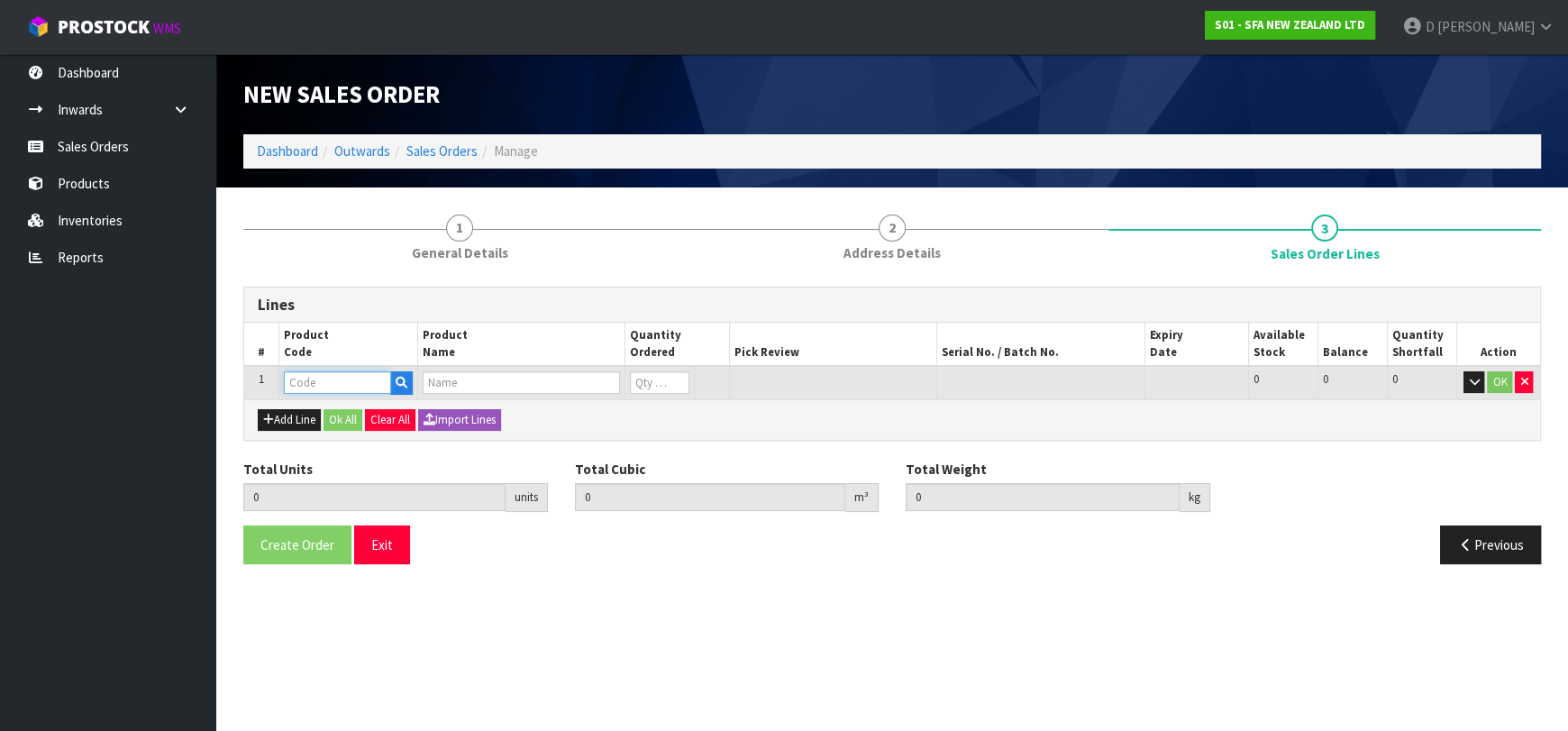
click at [306, 387] on input "text" at bounding box center [337, 383] width 108 height 23
type input "S"
type input "ZPS-001"
type input "0.000000"
type input "0.000"
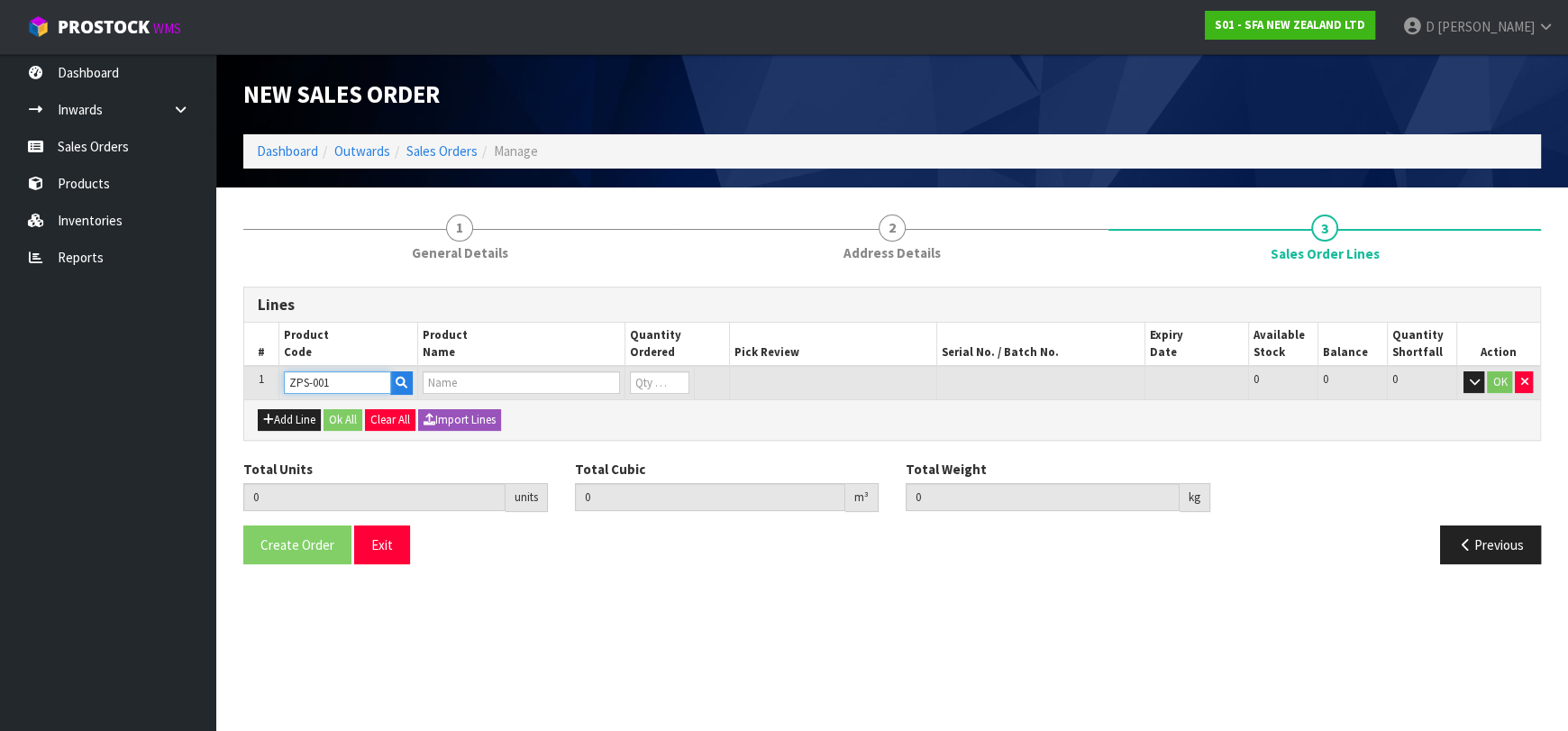
type input "CONTROL BOX ZPS 1 S PNEUMATIC"
type input "0"
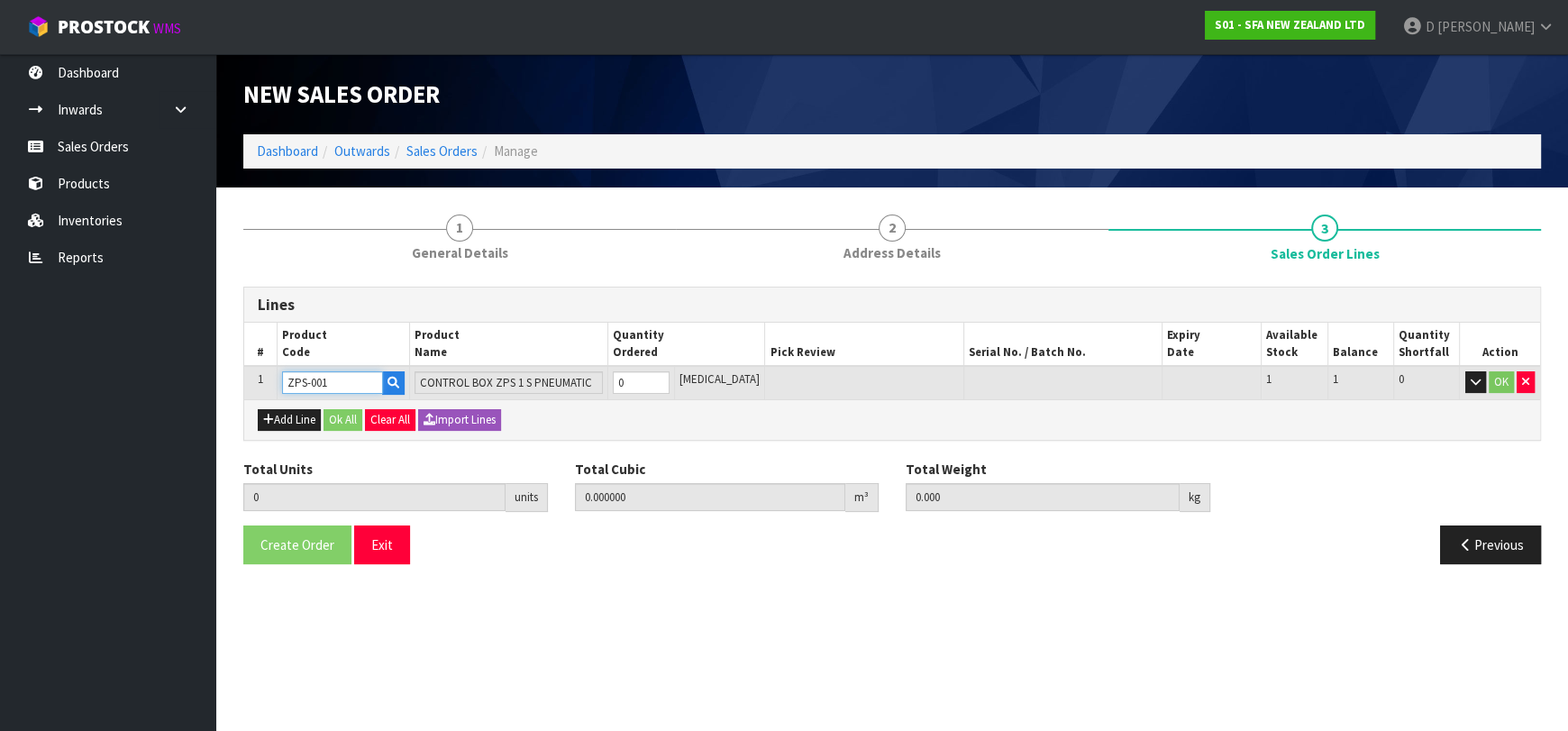
type input "ZPS-001"
type input "1"
type input "0.02912"
type input "3.64"
type input "1"
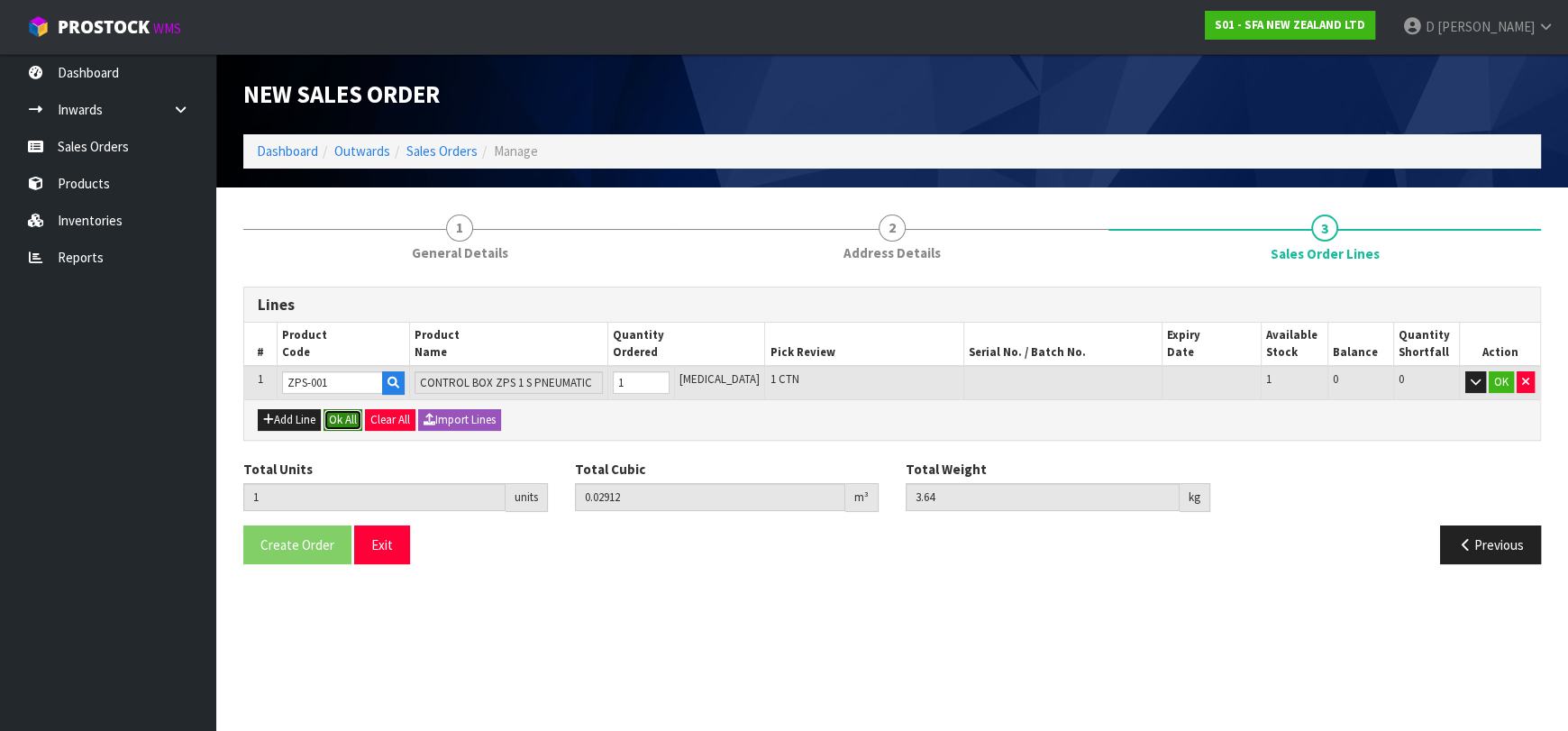
click at [350, 420] on button "Ok All" at bounding box center [343, 420] width 39 height 22
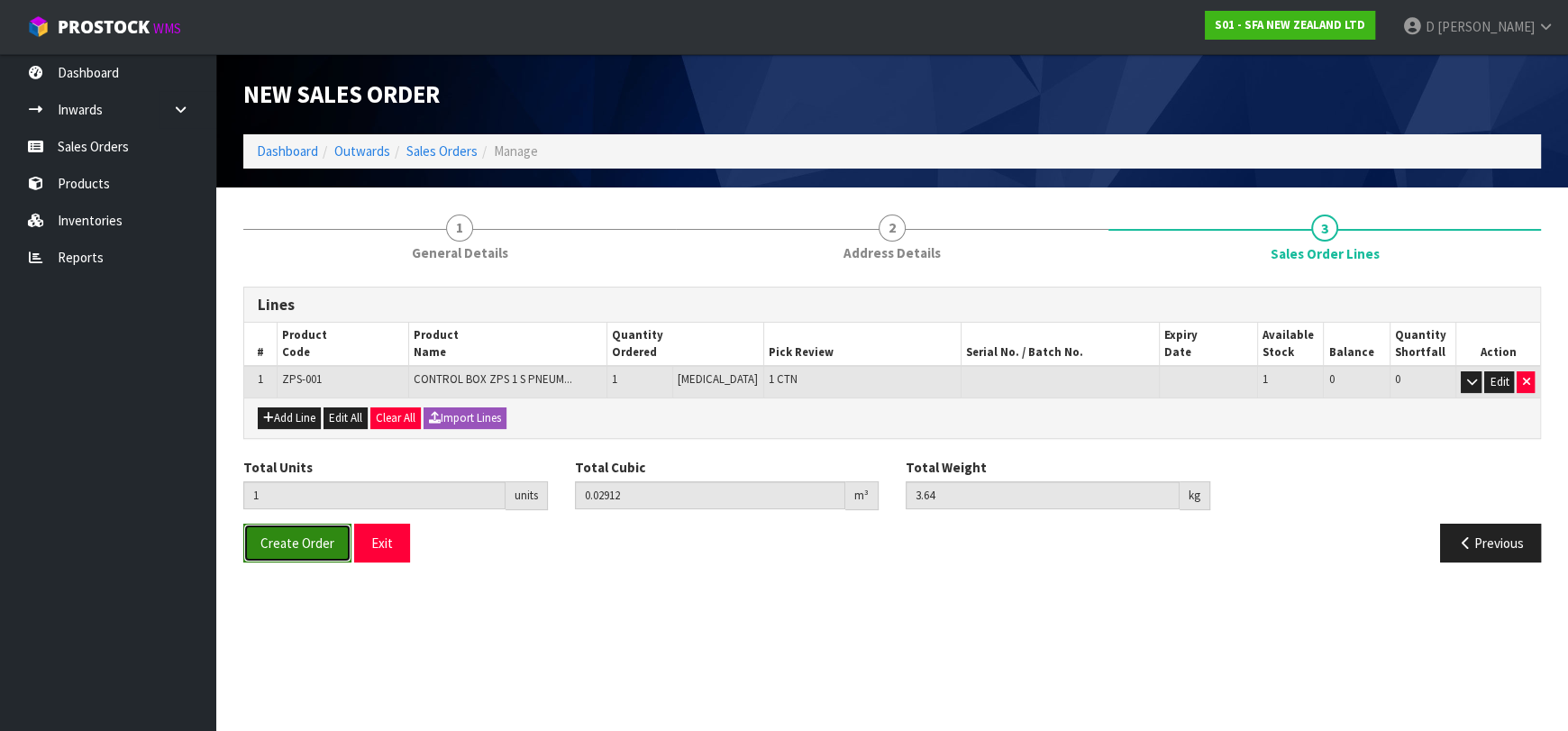
click at [280, 558] on button "Create Order" at bounding box center [297, 543] width 109 height 39
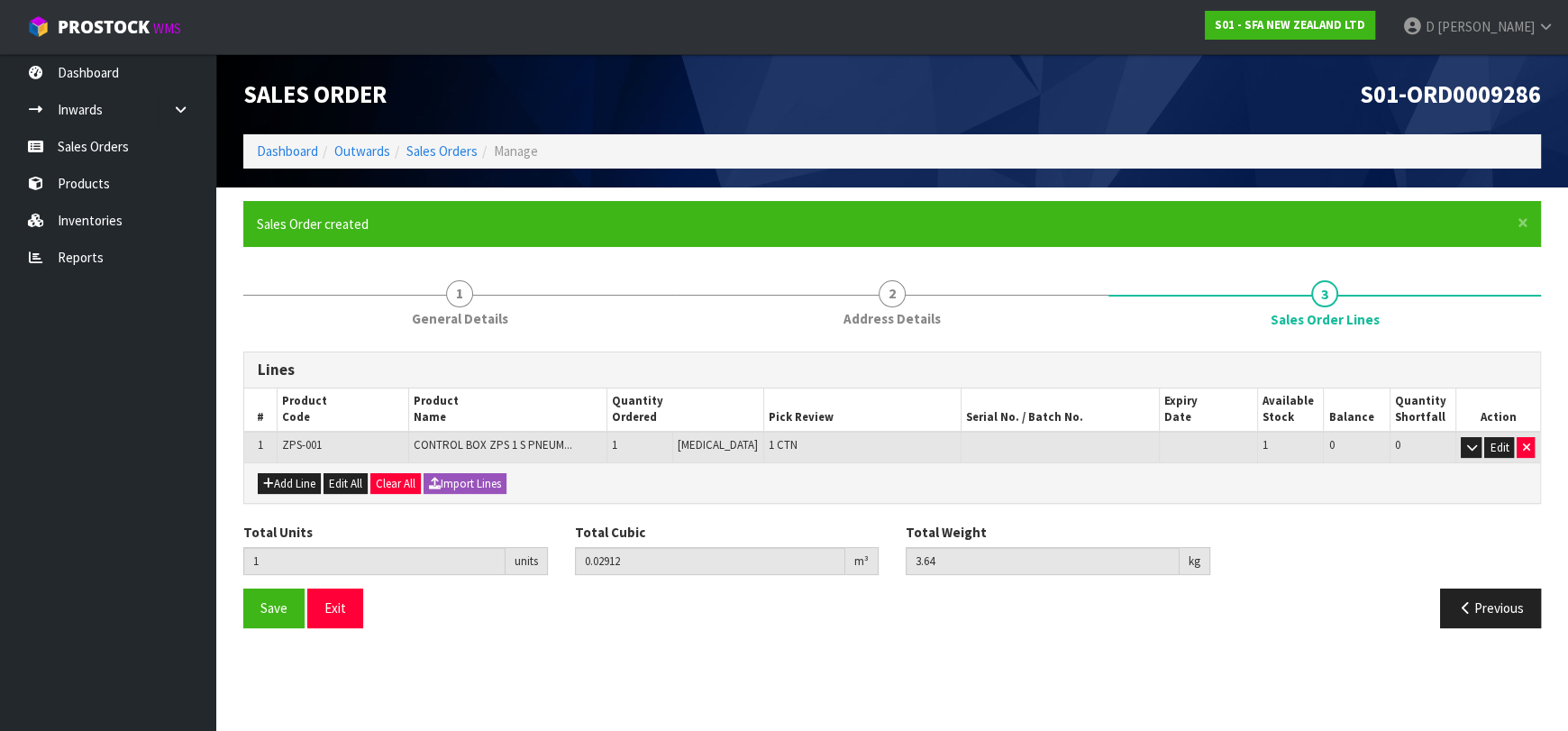
click at [477, 153] on li "Manage" at bounding box center [508, 151] width 61 height 19
click at [472, 153] on link "Sales Orders" at bounding box center [442, 152] width 71 height 18
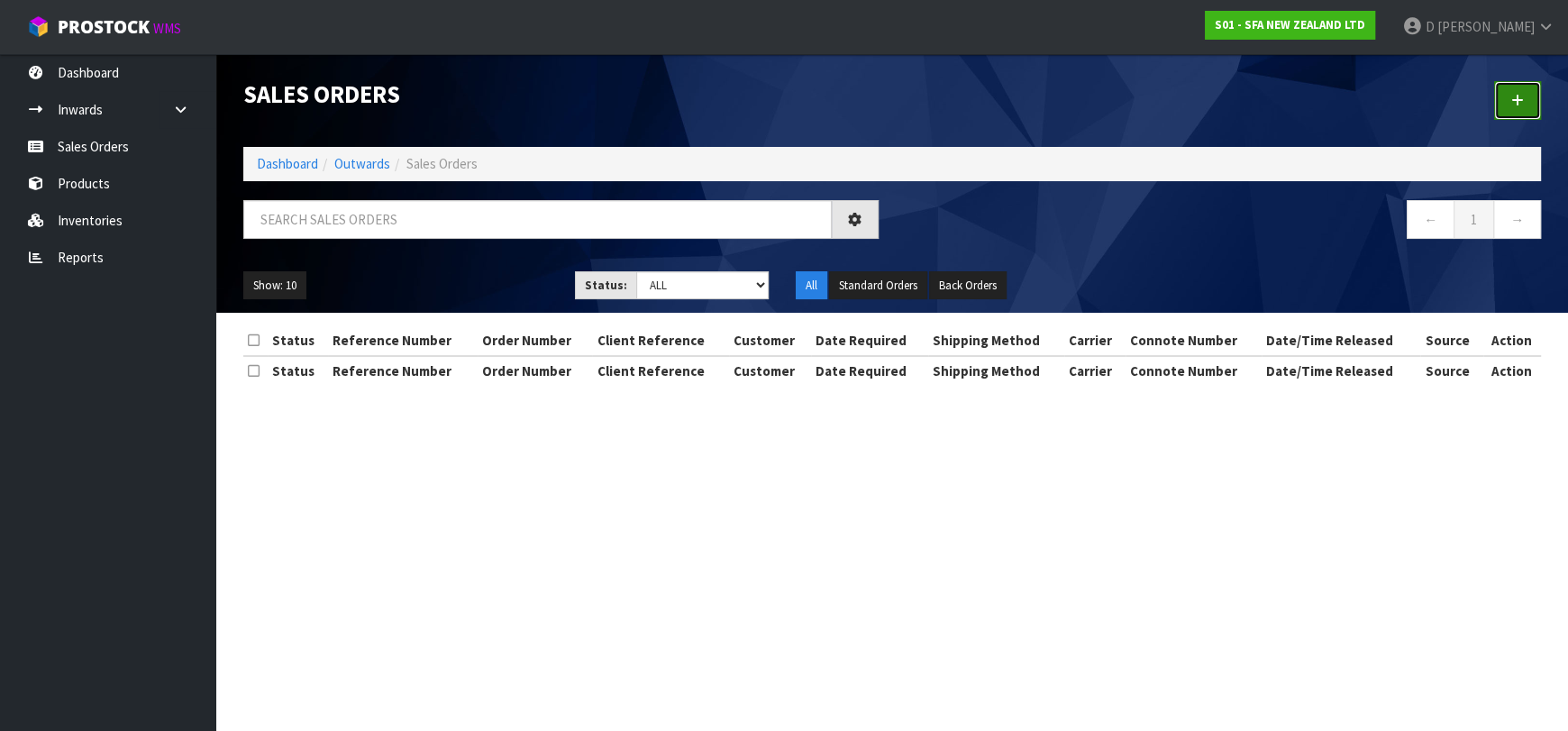
click at [1501, 89] on link at bounding box center [1518, 101] width 47 height 39
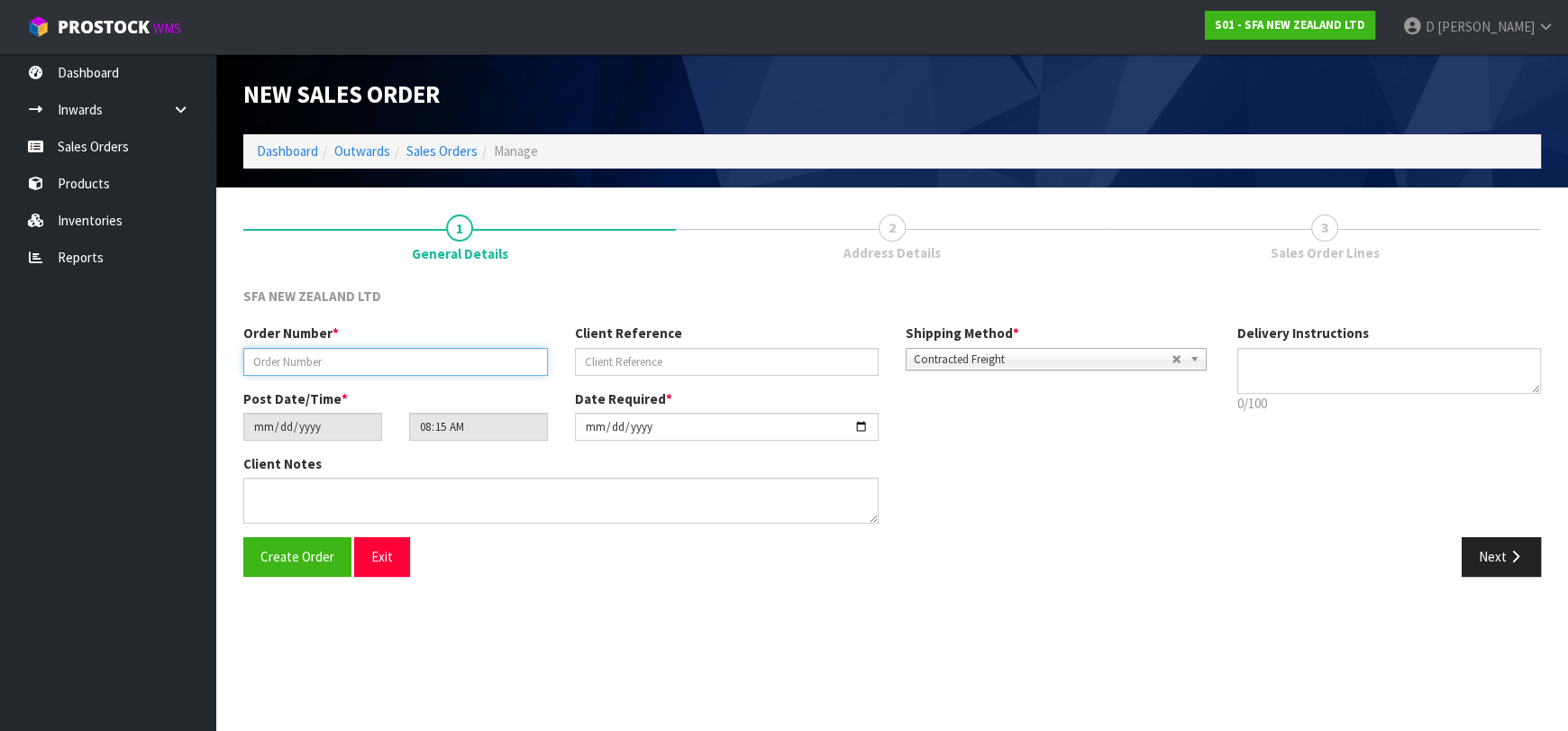
click at [306, 350] on input "text" at bounding box center [395, 362] width 304 height 28
type input "24474"
paste input "1P00173683"
type input "1P00173683"
click at [1479, 557] on button "Next" at bounding box center [1501, 557] width 79 height 39
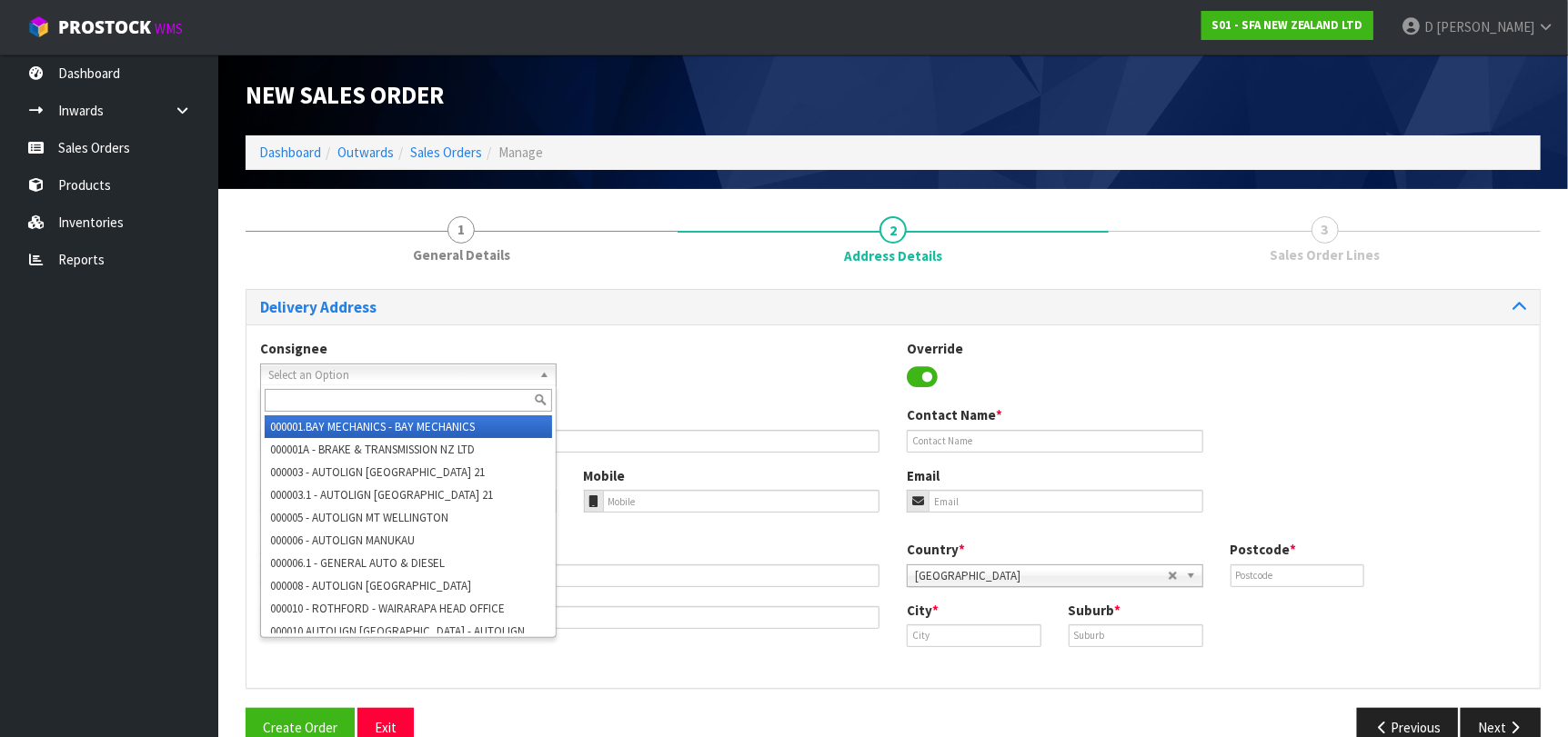
click at [422, 376] on span "Select an Option" at bounding box center [400, 375] width 263 height 22
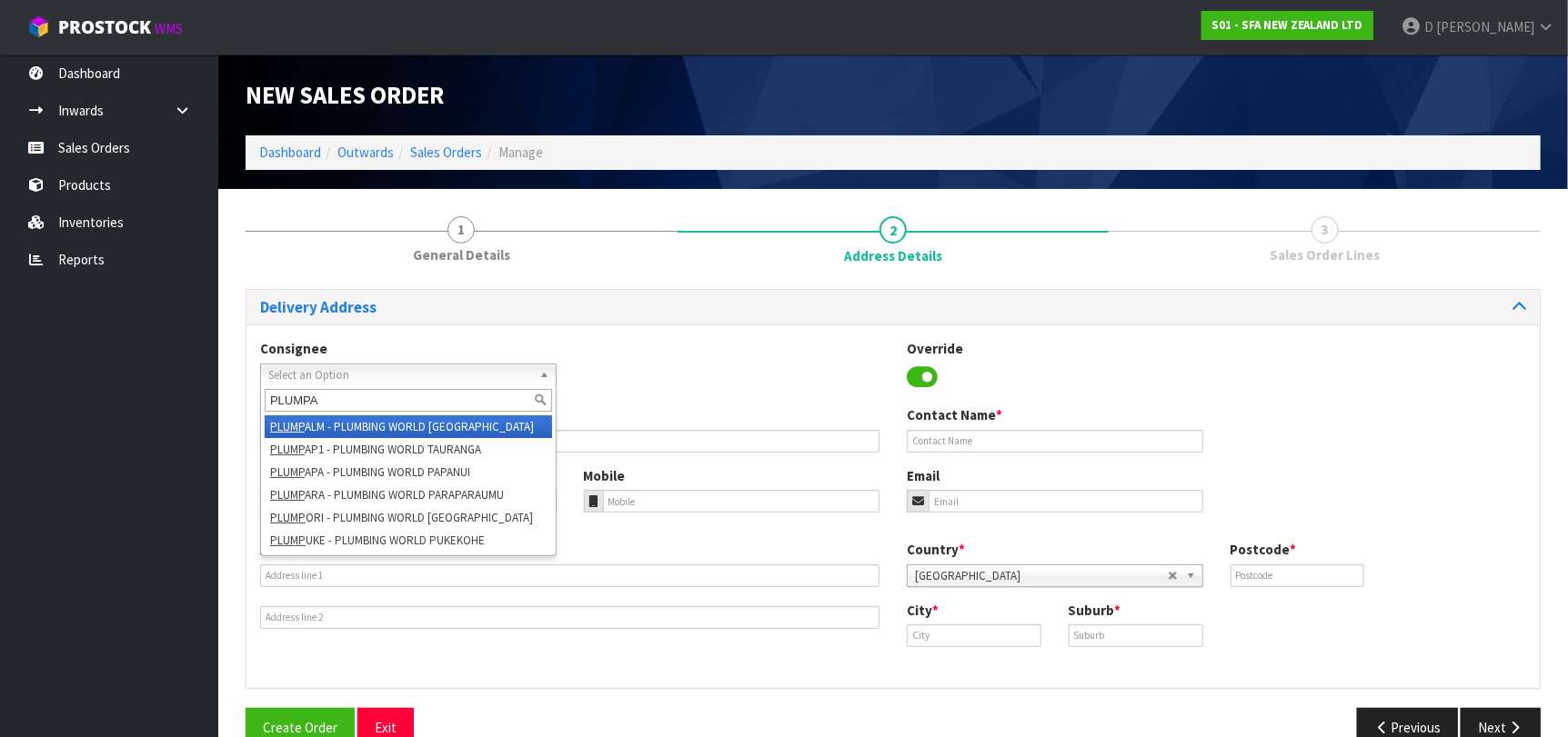
type input "PLUMPAR"
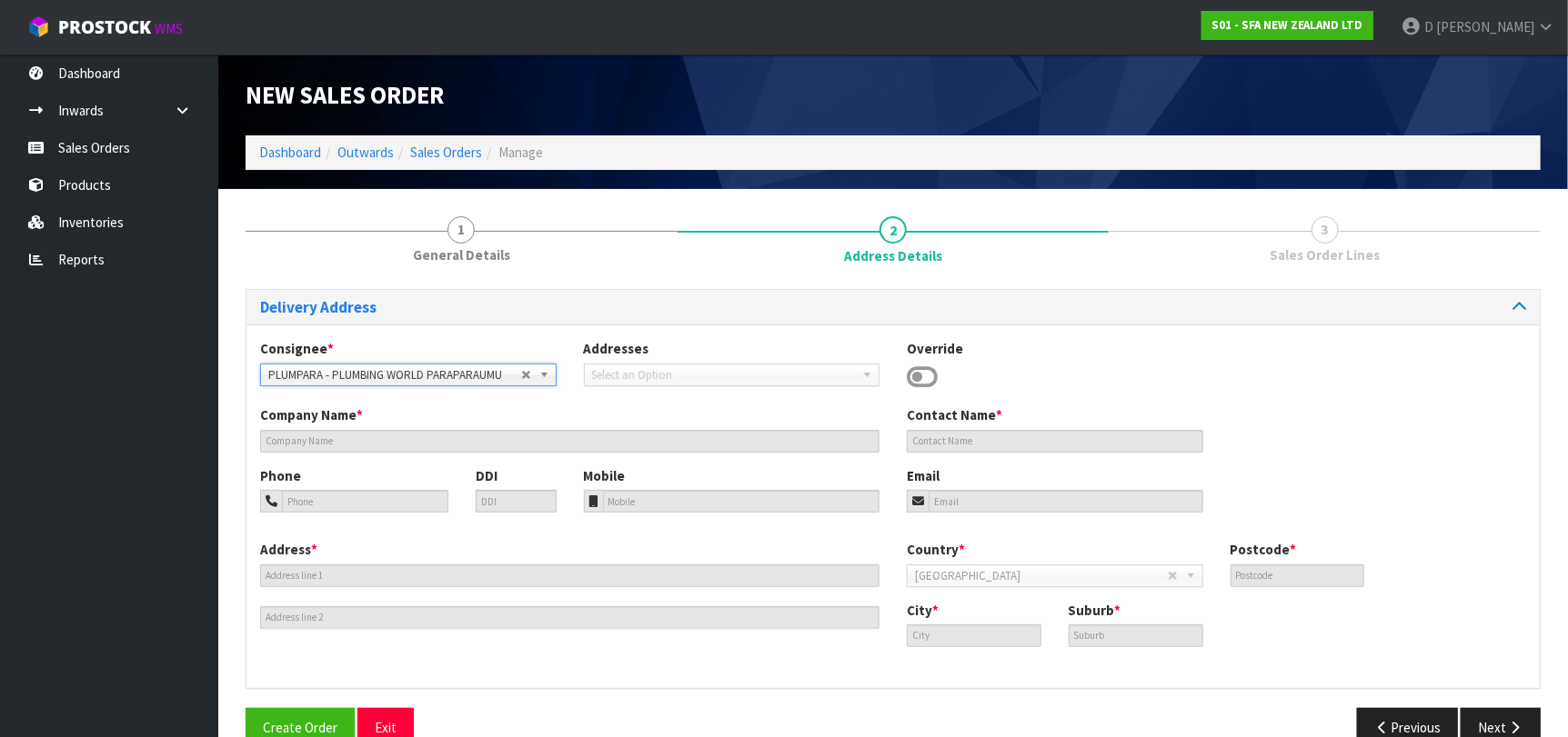
type input "PLUMBING WORLD PARAPARAUMU"
type input "[STREET_ADDRESS]"
type input "5032"
type input "PARAPARAUMU"
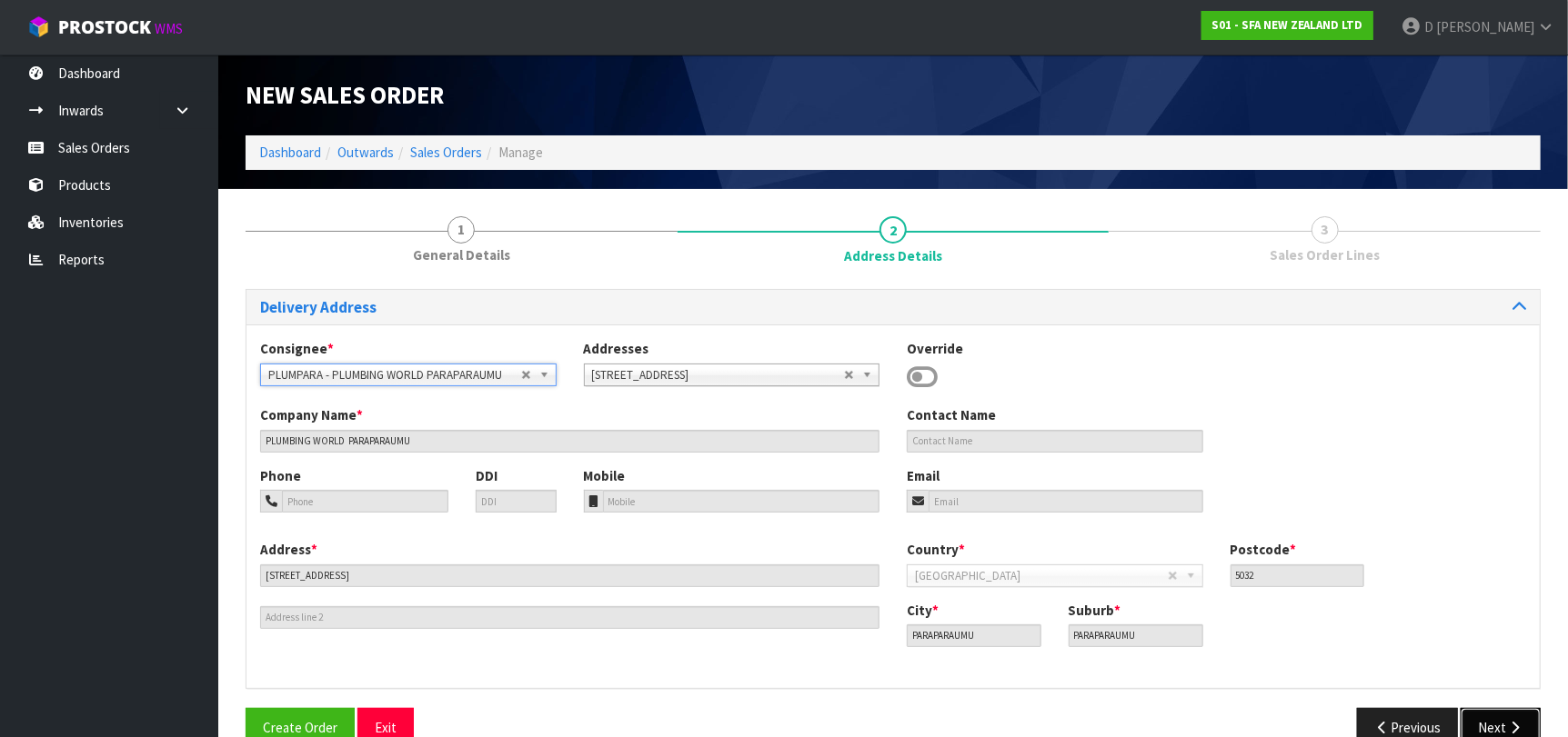
click at [1465, 723] on button "Next" at bounding box center [1500, 728] width 80 height 39
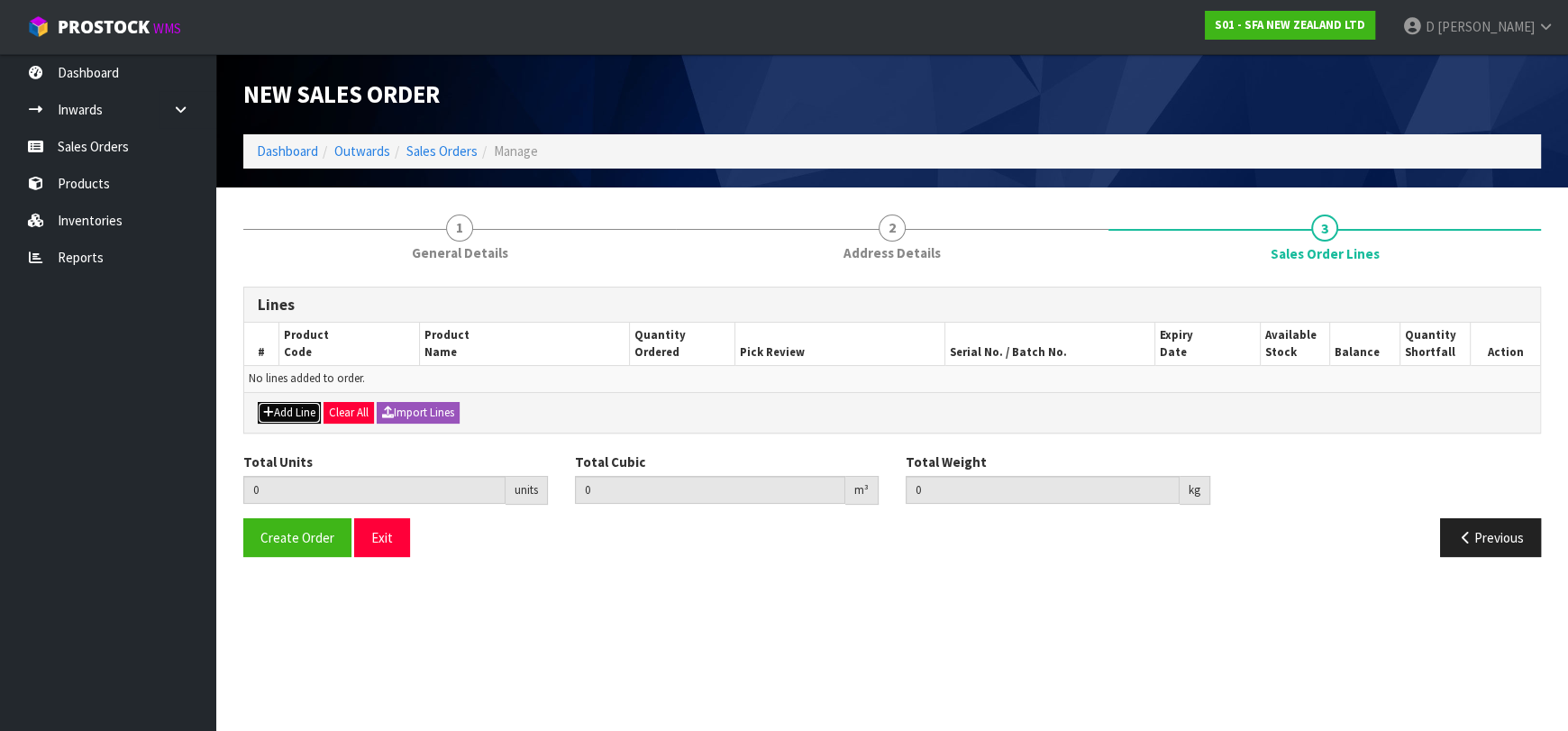
click at [284, 402] on button "Add Line" at bounding box center [290, 413] width 63 height 22
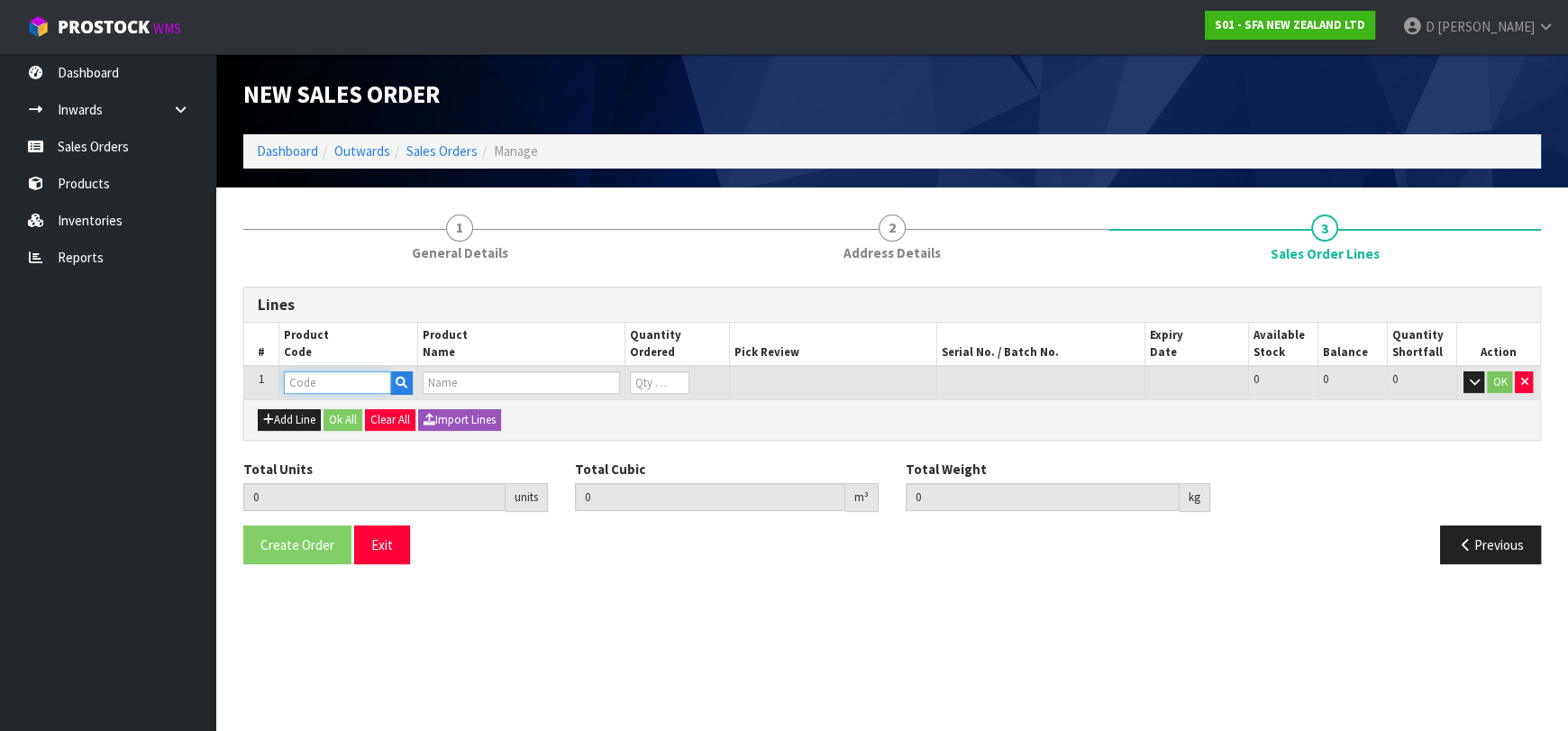
click at [288, 388] on input "text" at bounding box center [337, 383] width 108 height 23
type input "SA95"
type input "0.000000"
type input "0.000"
type input "SANIVITE UP WASTE WATER PUMP"
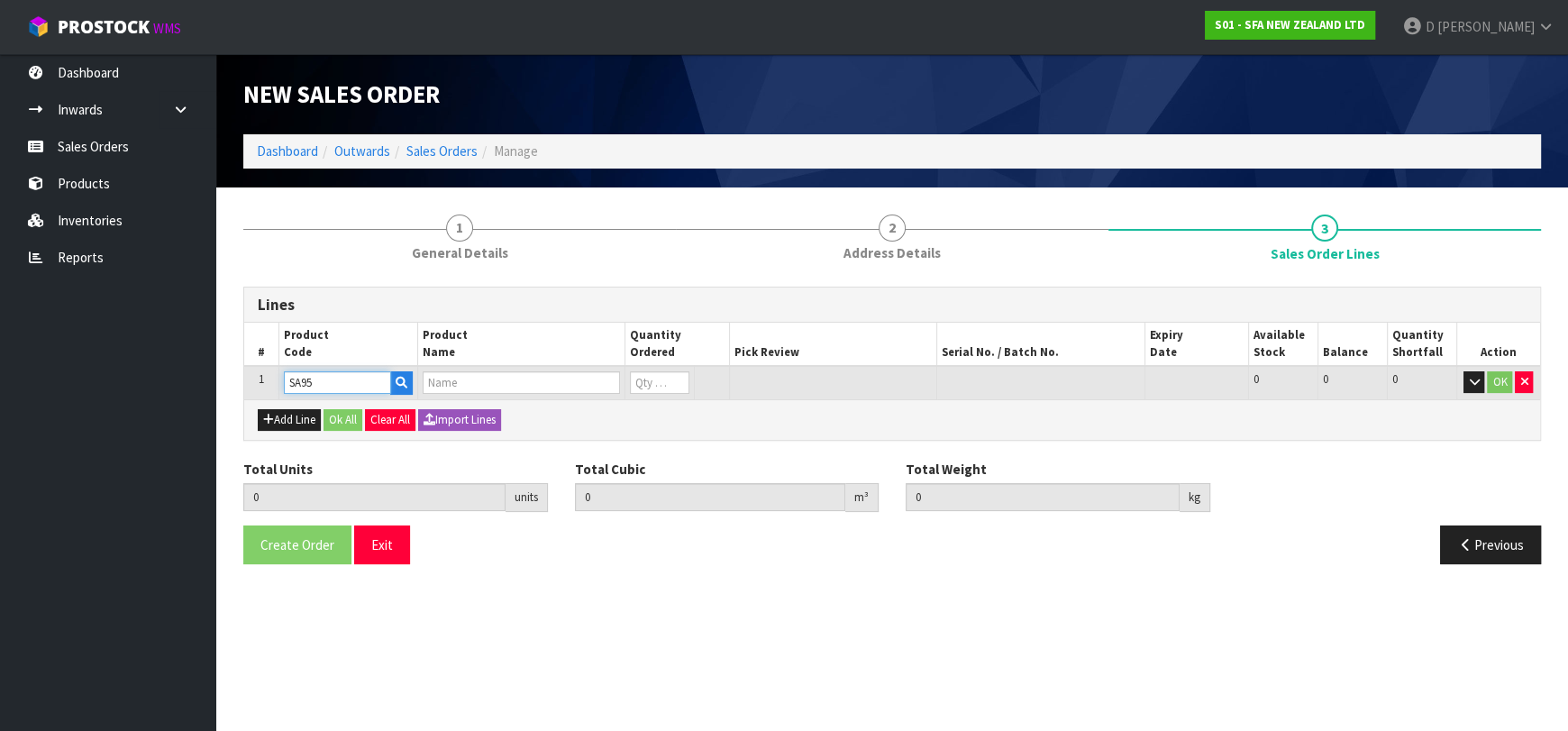
type input "0"
type input "SA95"
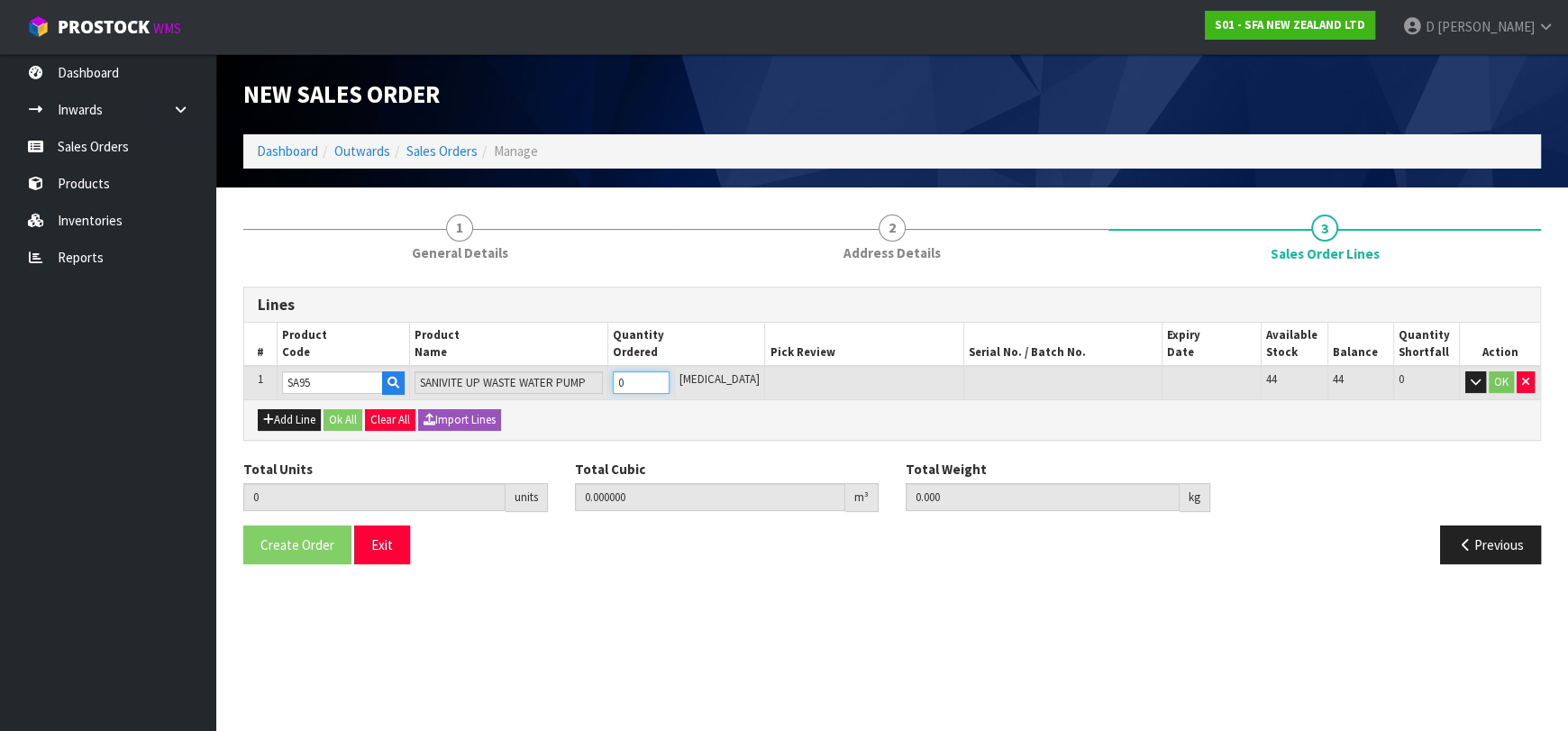
type input "2"
type input "0.062976"
type input "12.32"
type input "2"
click at [334, 415] on button "Ok All" at bounding box center [343, 420] width 39 height 22
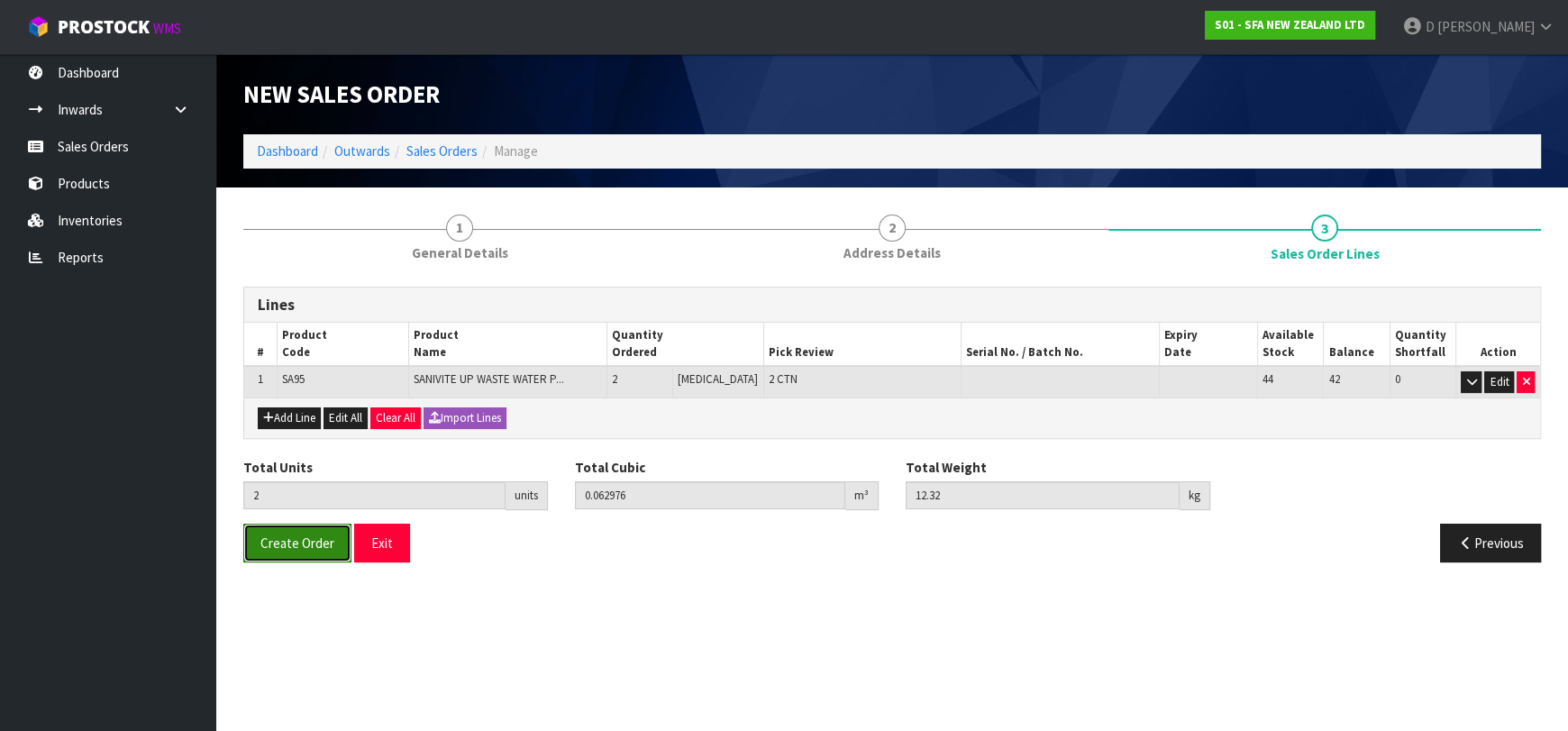
click at [280, 546] on span "Create Order" at bounding box center [297, 543] width 74 height 18
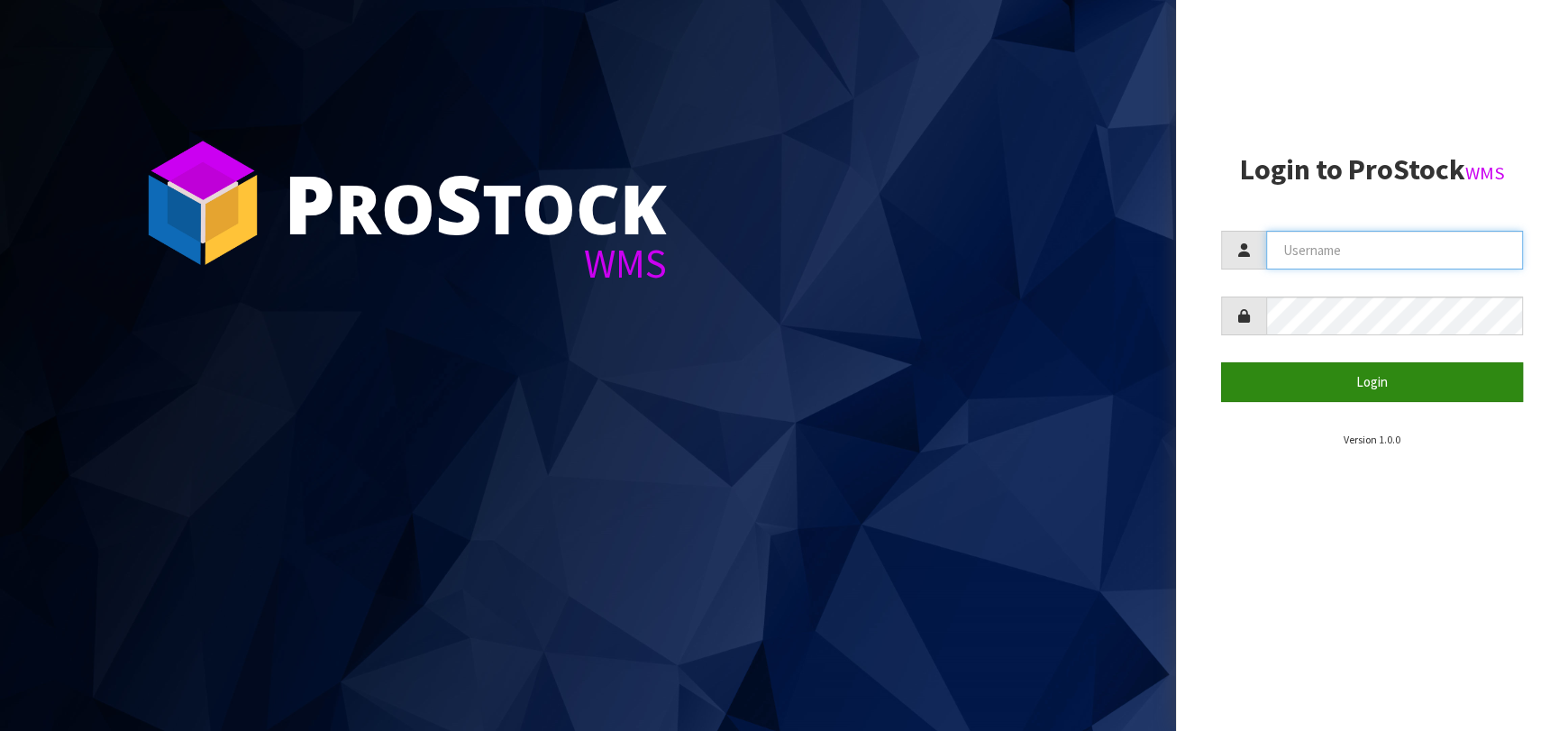
type input "[EMAIL_ADDRESS][DOMAIN_NAME]"
click at [1400, 391] on button "Login" at bounding box center [1372, 382] width 302 height 39
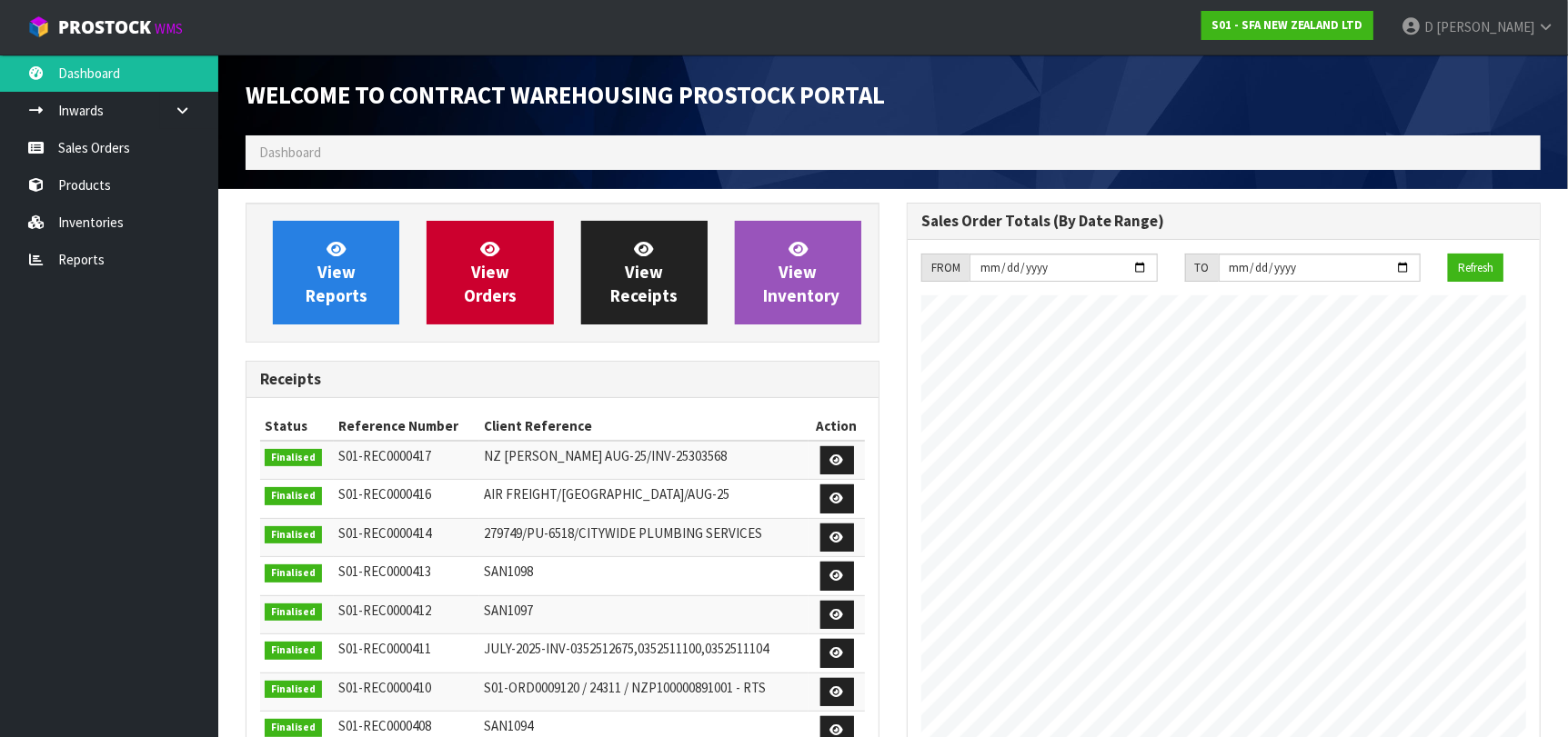
scroll to position [1006, 661]
click at [482, 282] on span "View Orders" at bounding box center [489, 271] width 52 height 68
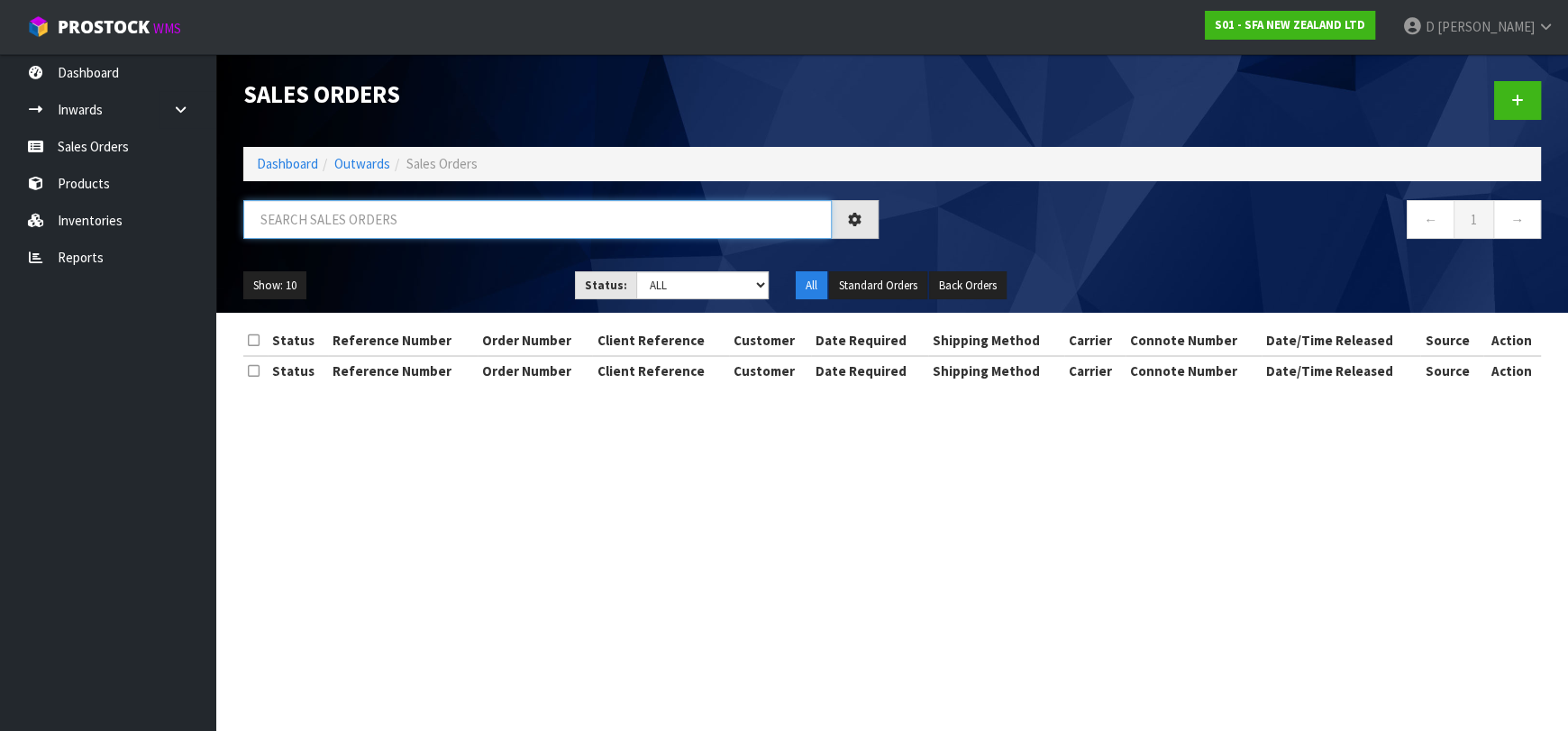
click at [490, 227] on input "text" at bounding box center [538, 220] width 589 height 39
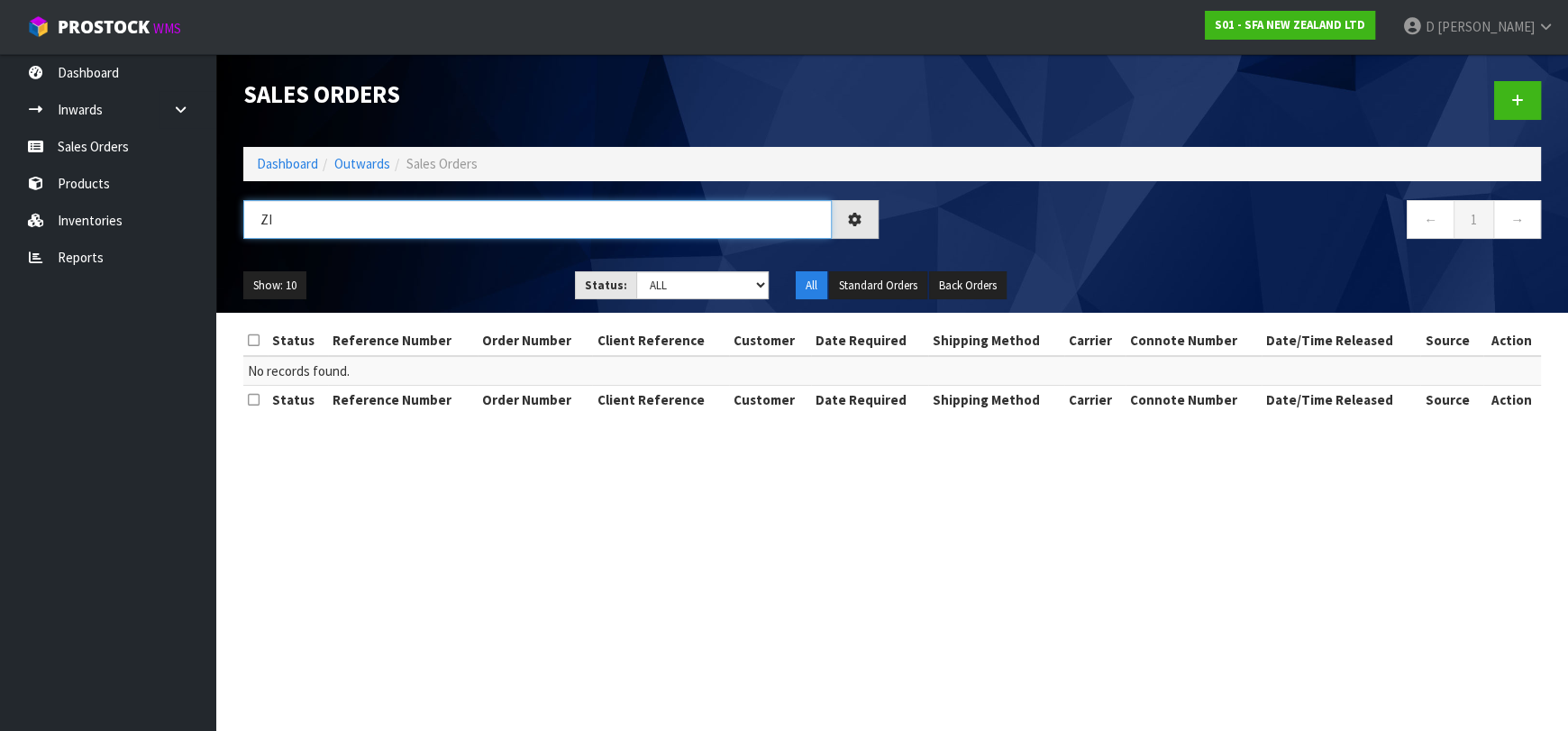
type input "Z"
type input "N"
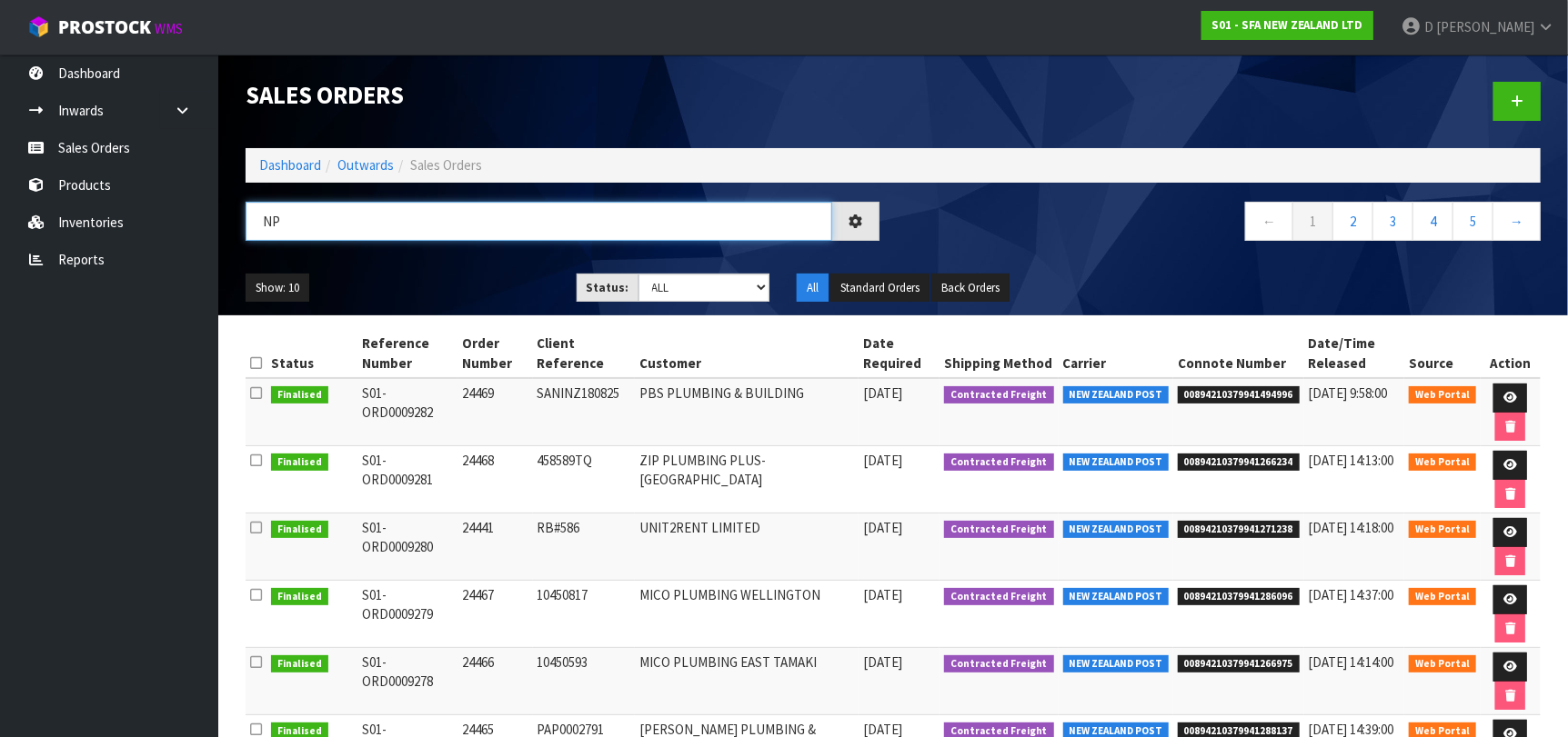
type input "NP"
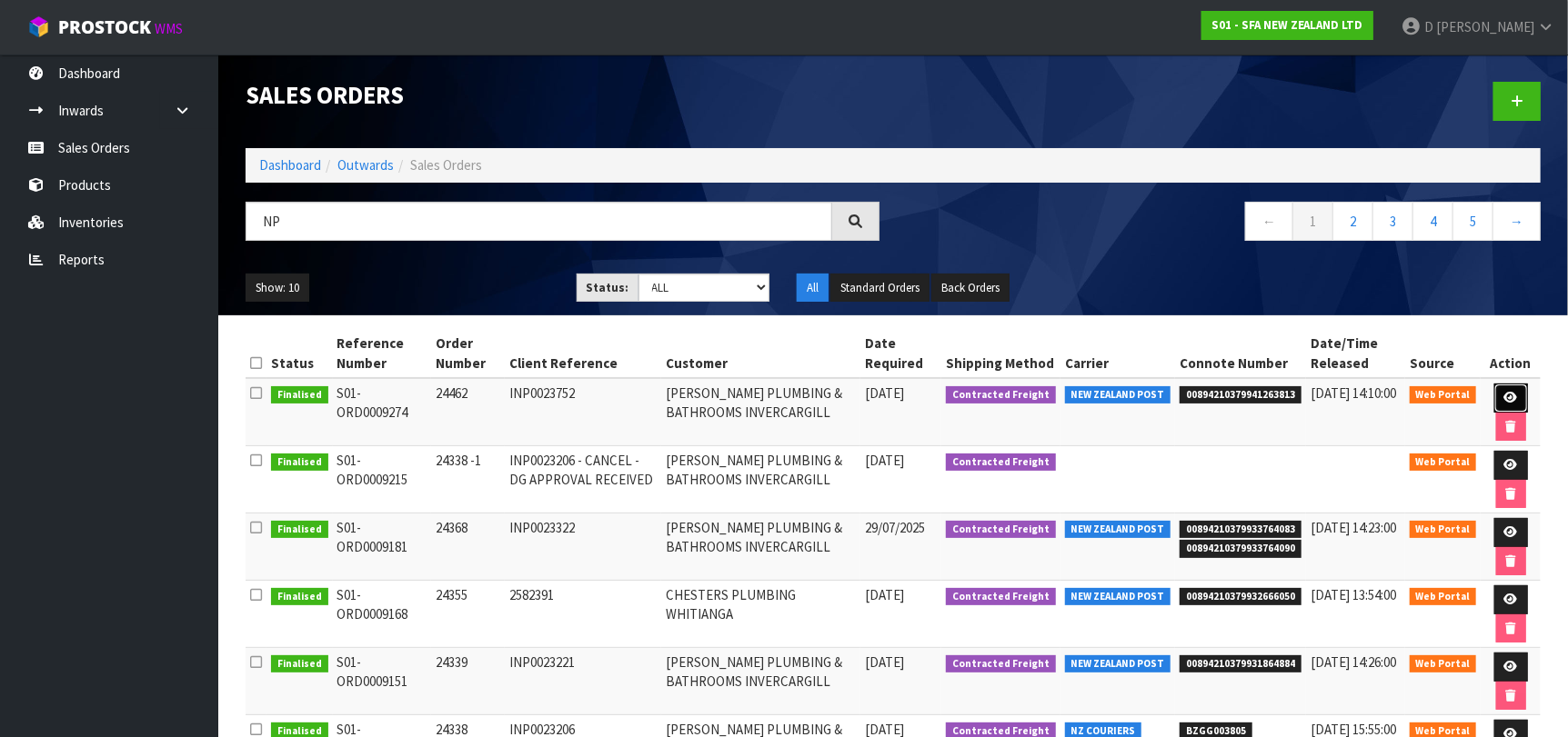
click at [1507, 400] on icon at bounding box center [1511, 398] width 14 height 12
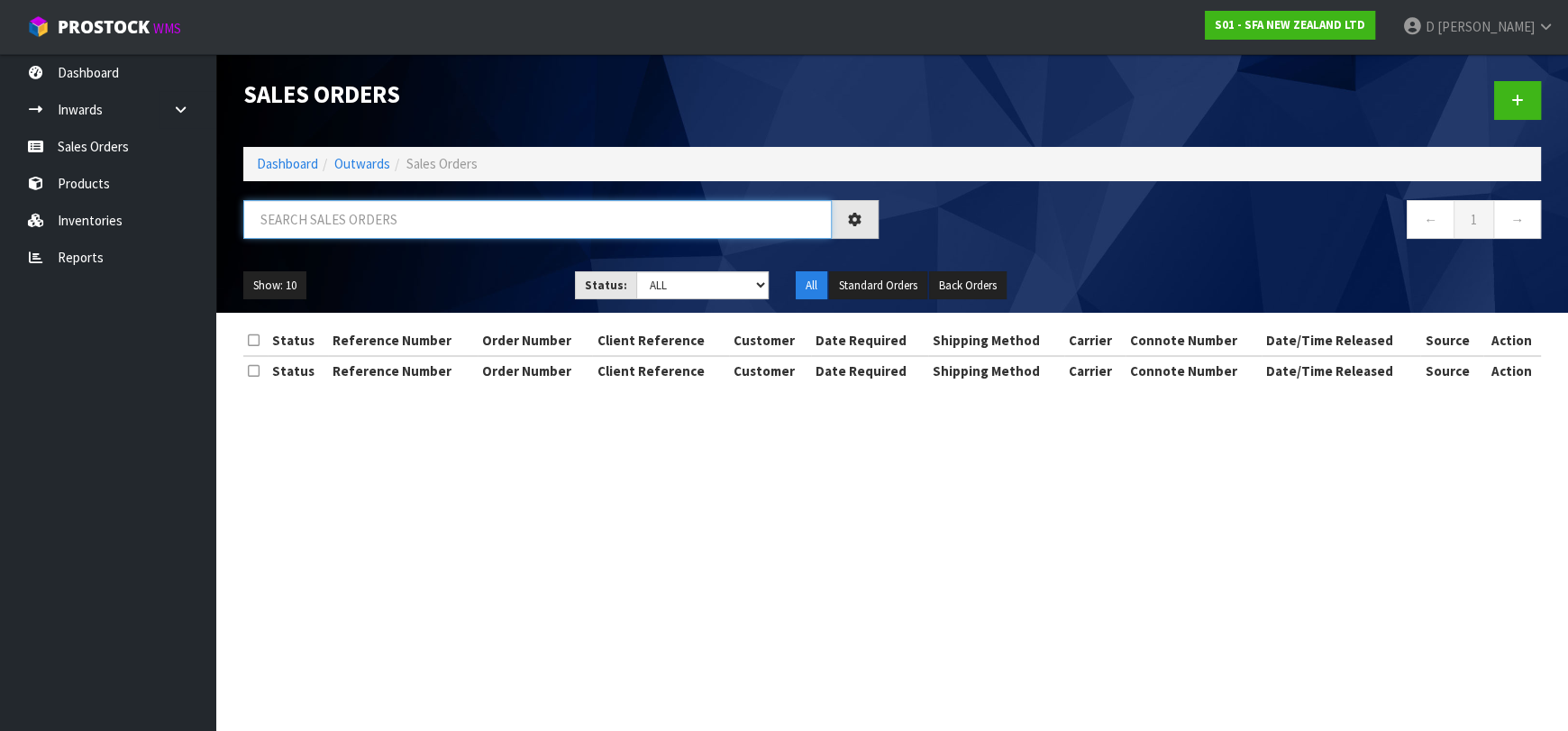
click at [593, 205] on input "text" at bounding box center [538, 220] width 589 height 39
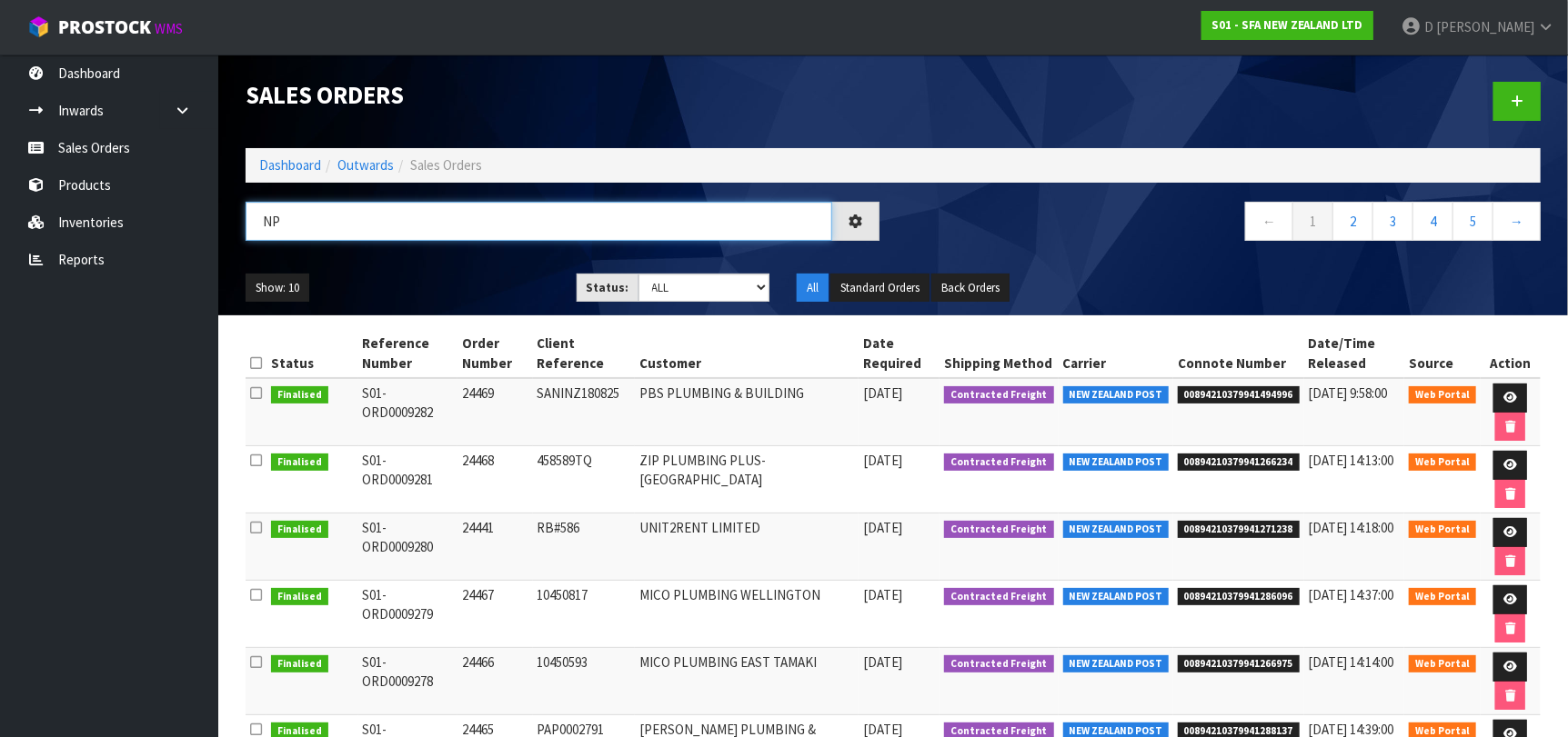
type input "NP"
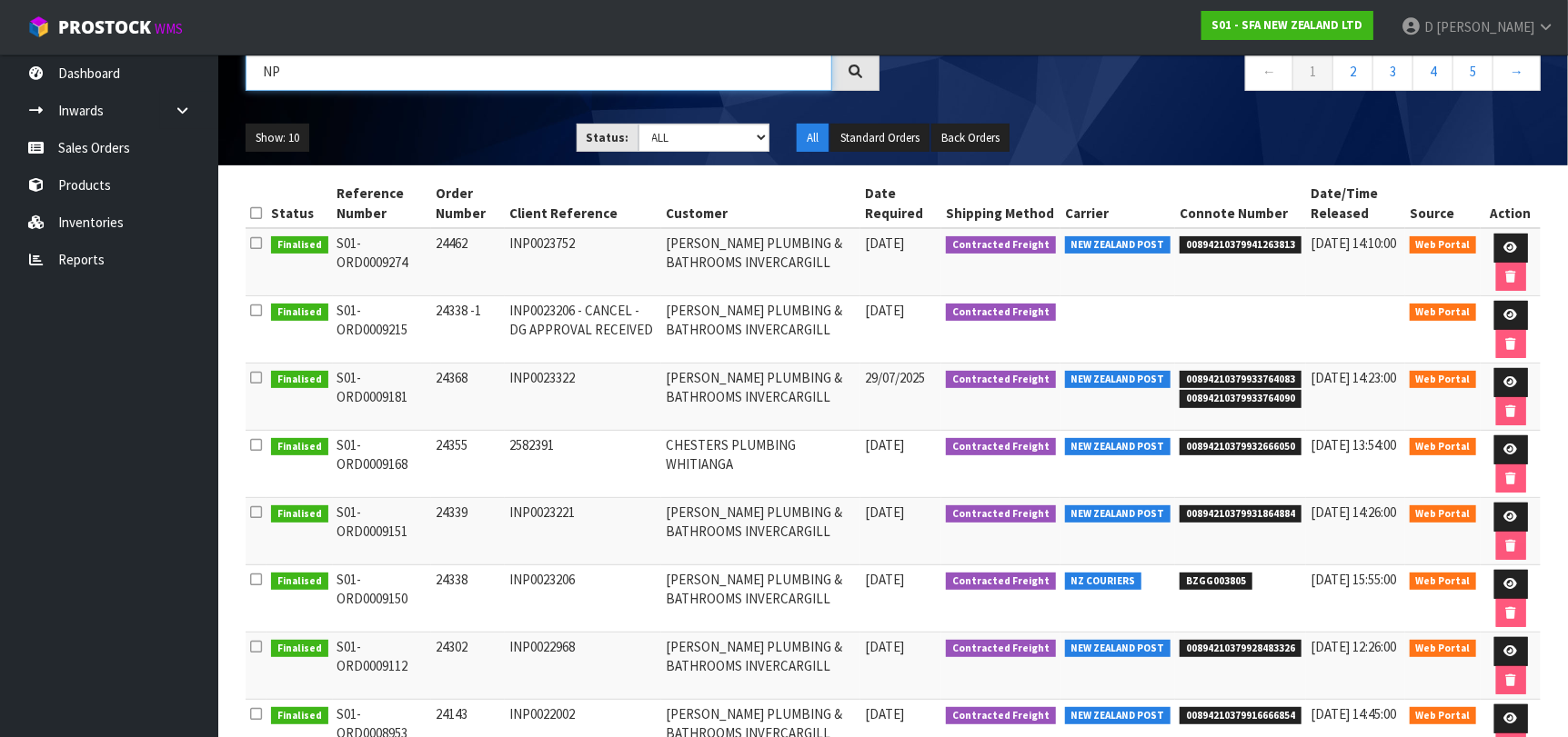
scroll to position [118, 0]
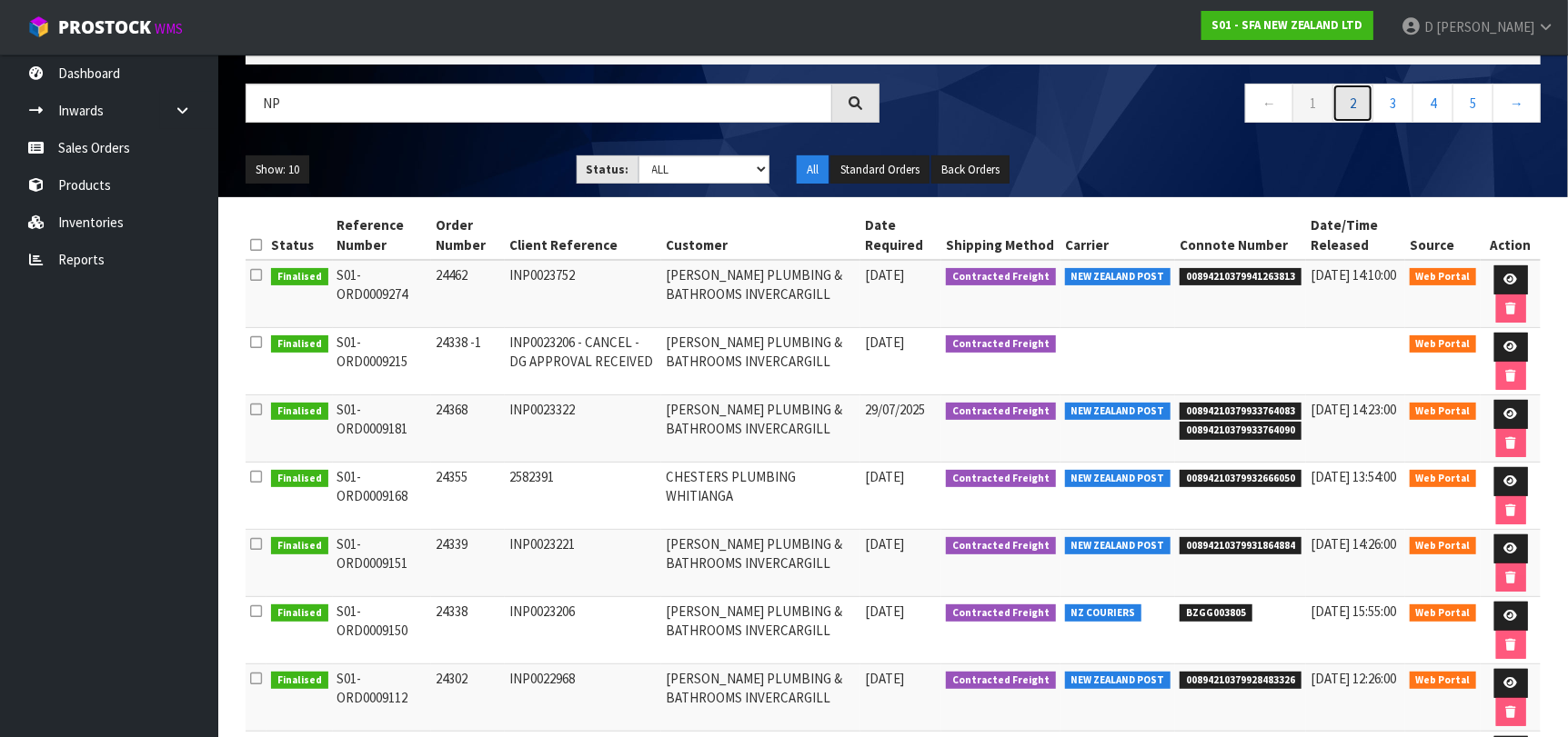
click at [1368, 106] on link "2" at bounding box center [1352, 104] width 40 height 39
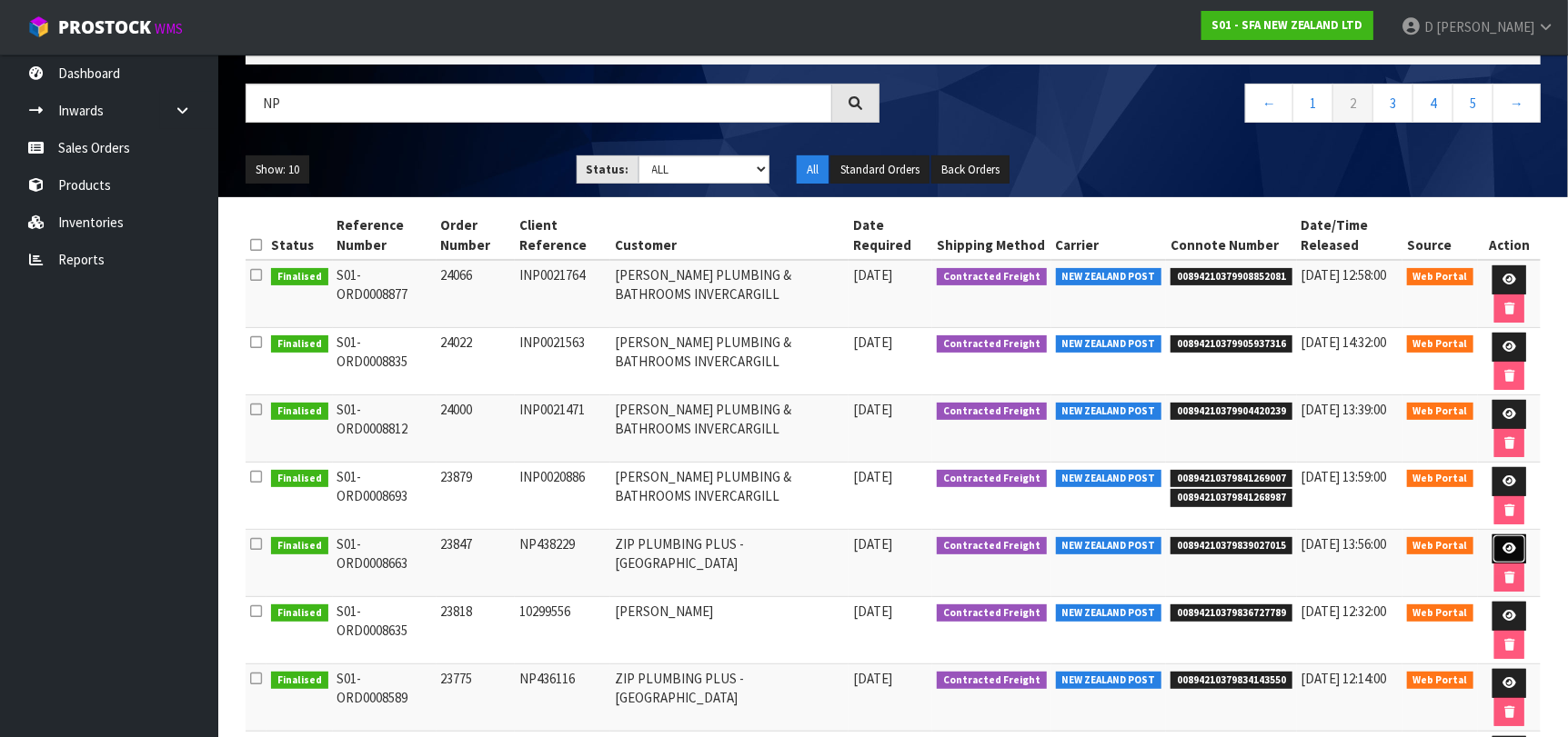
click at [1502, 536] on link at bounding box center [1509, 549] width 34 height 29
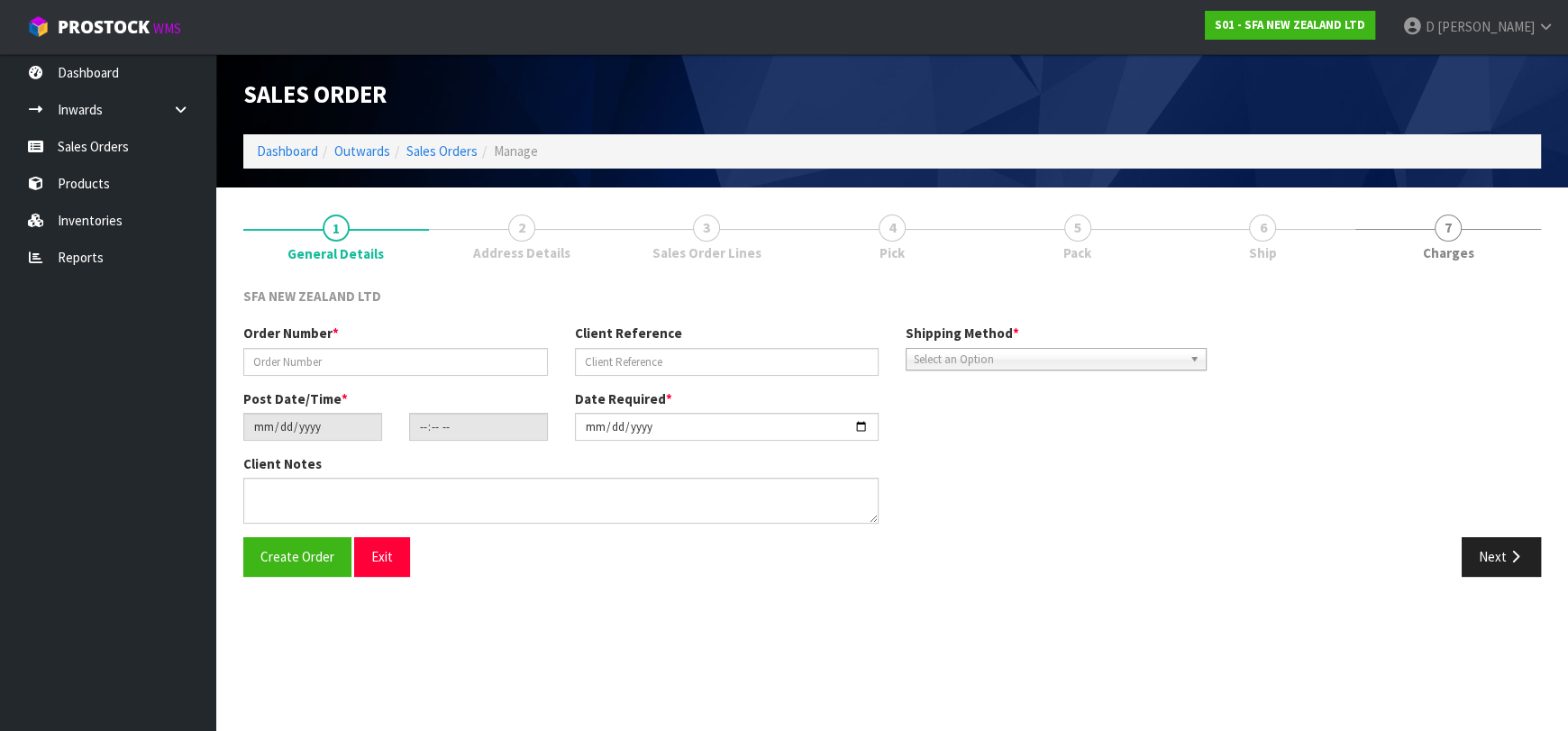
type input "23847"
type input "NP438229"
type input "2025-03-26"
type input "09:59:00.000"
type input "2025-03-26"
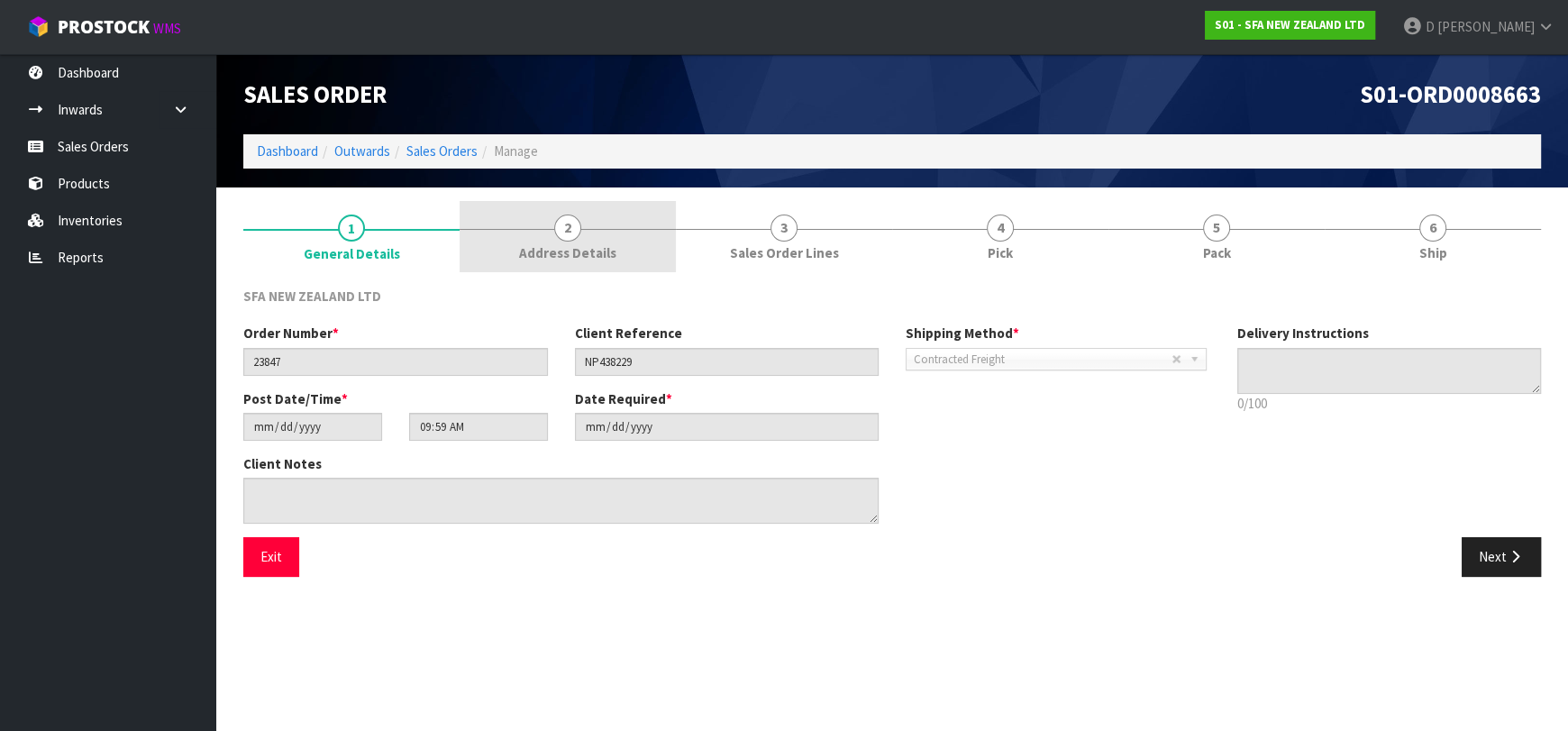
click at [543, 248] on span "Address Details" at bounding box center [568, 252] width 98 height 19
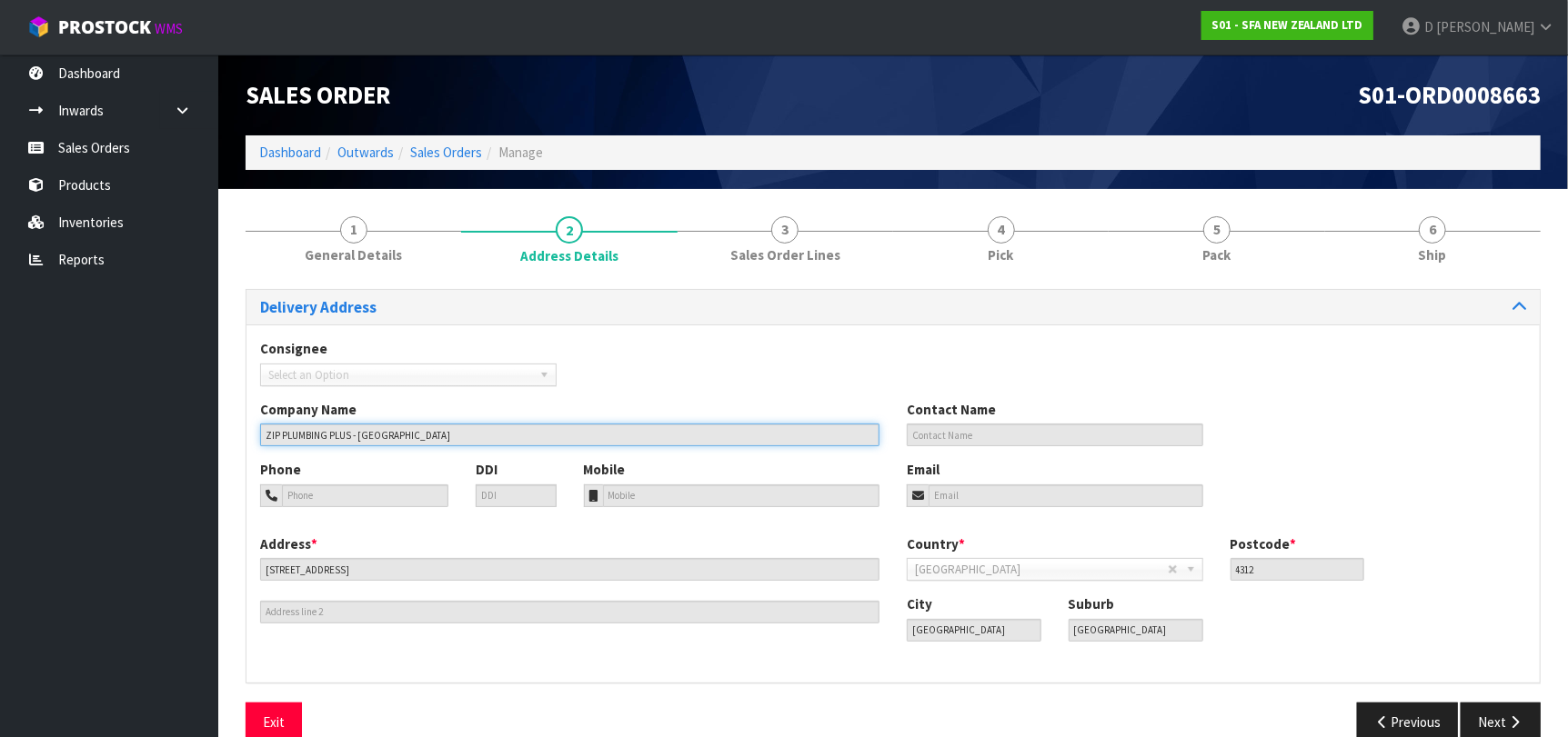
click at [447, 427] on input "ZIP PLUMBING PLUS - [GEOGRAPHIC_DATA]" at bounding box center [569, 434] width 619 height 23
click at [447, 428] on input "ZIP PLUMBING PLUS - [GEOGRAPHIC_DATA]" at bounding box center [569, 434] width 619 height 23
click at [447, 429] on input "ZIP PLUMBING PLUS - [GEOGRAPHIC_DATA]" at bounding box center [569, 434] width 619 height 23
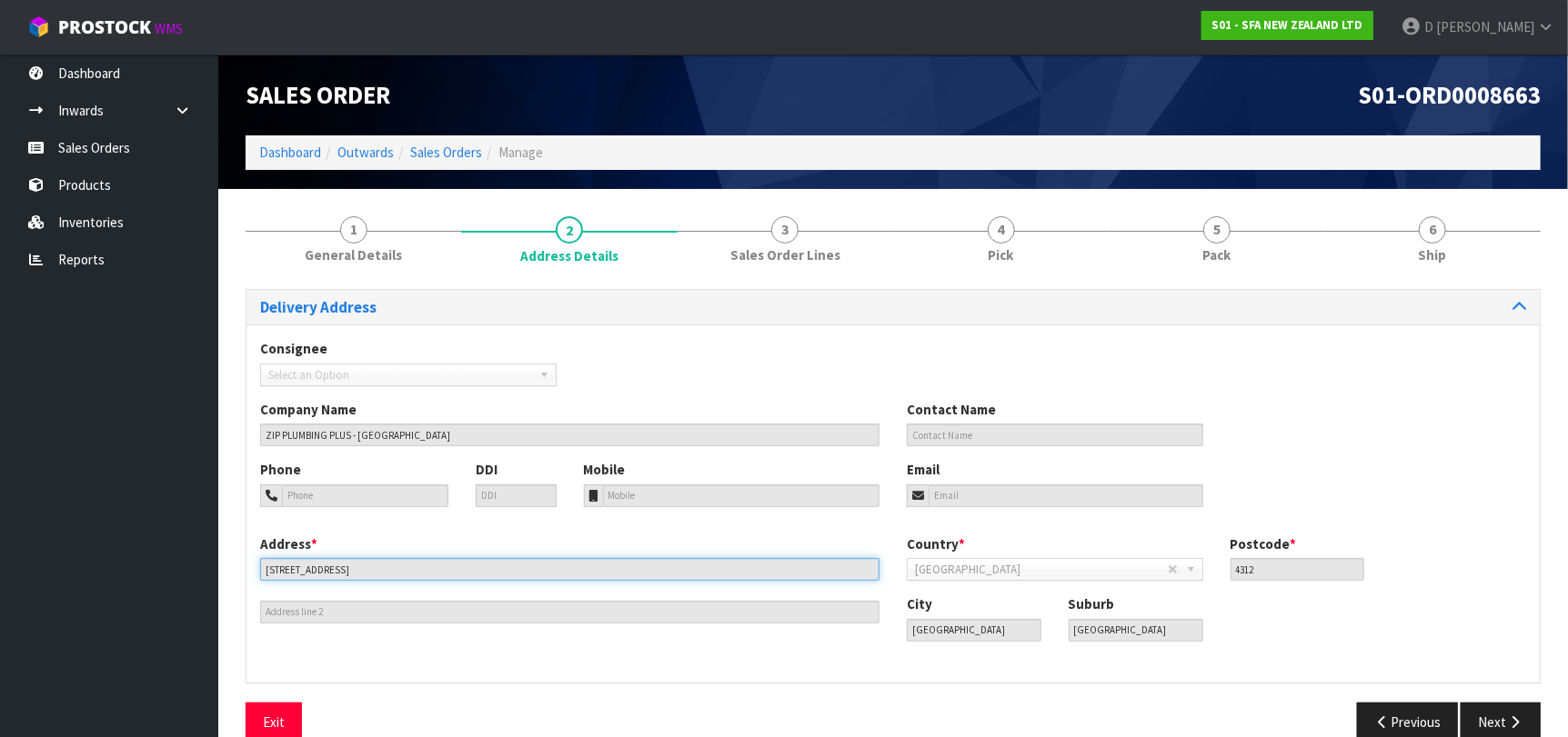
click at [343, 567] on input "[STREET_ADDRESS]" at bounding box center [569, 569] width 619 height 23
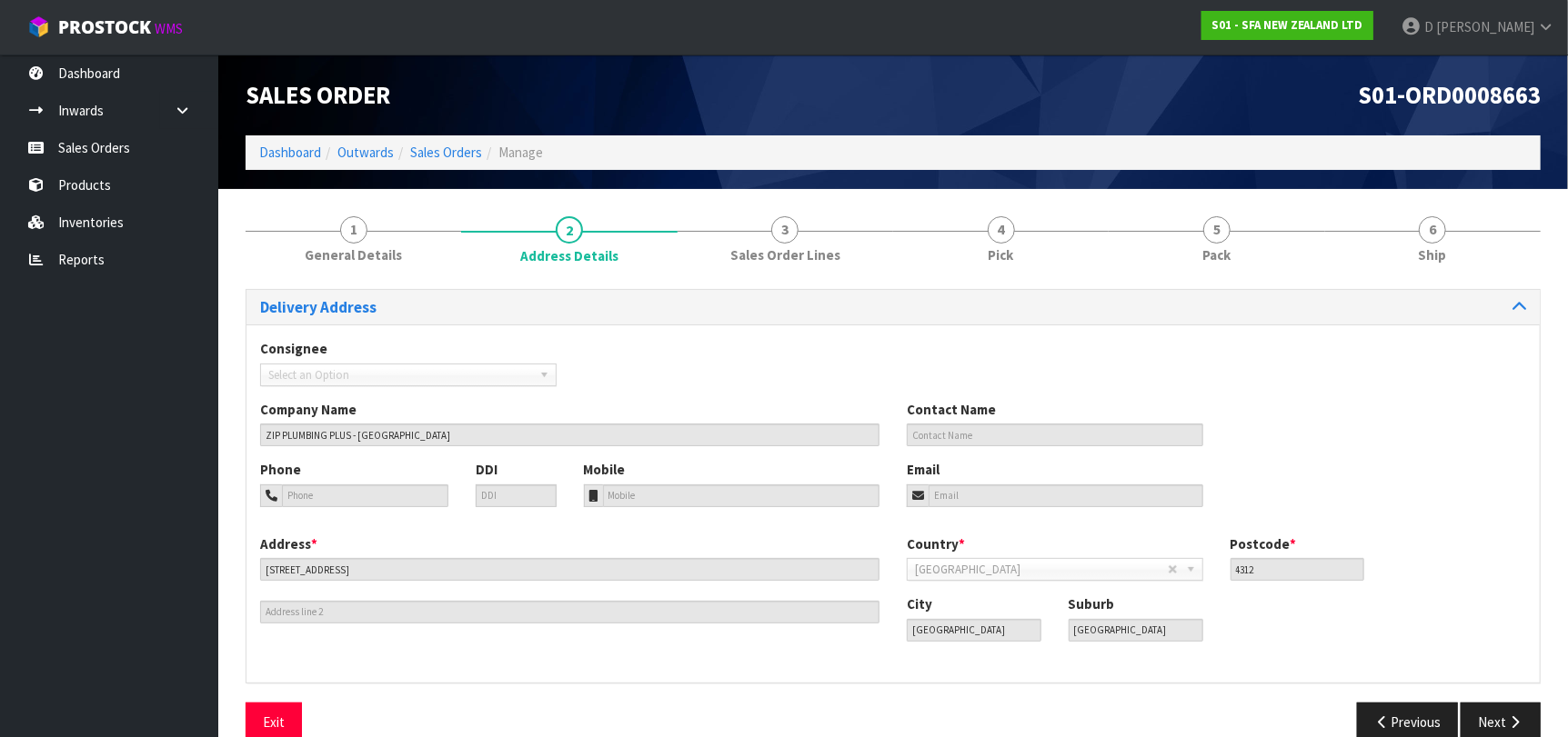
drag, startPoint x: 1246, startPoint y: 585, endPoint x: 1248, endPoint y: 575, distance: 10.2
click at [1247, 579] on div "Country * Afghanistan Aland Islands Albania Algeria American Samoa Andorra Ango…" at bounding box center [1216, 564] width 646 height 60
click at [1248, 575] on input "4312" at bounding box center [1298, 569] width 134 height 23
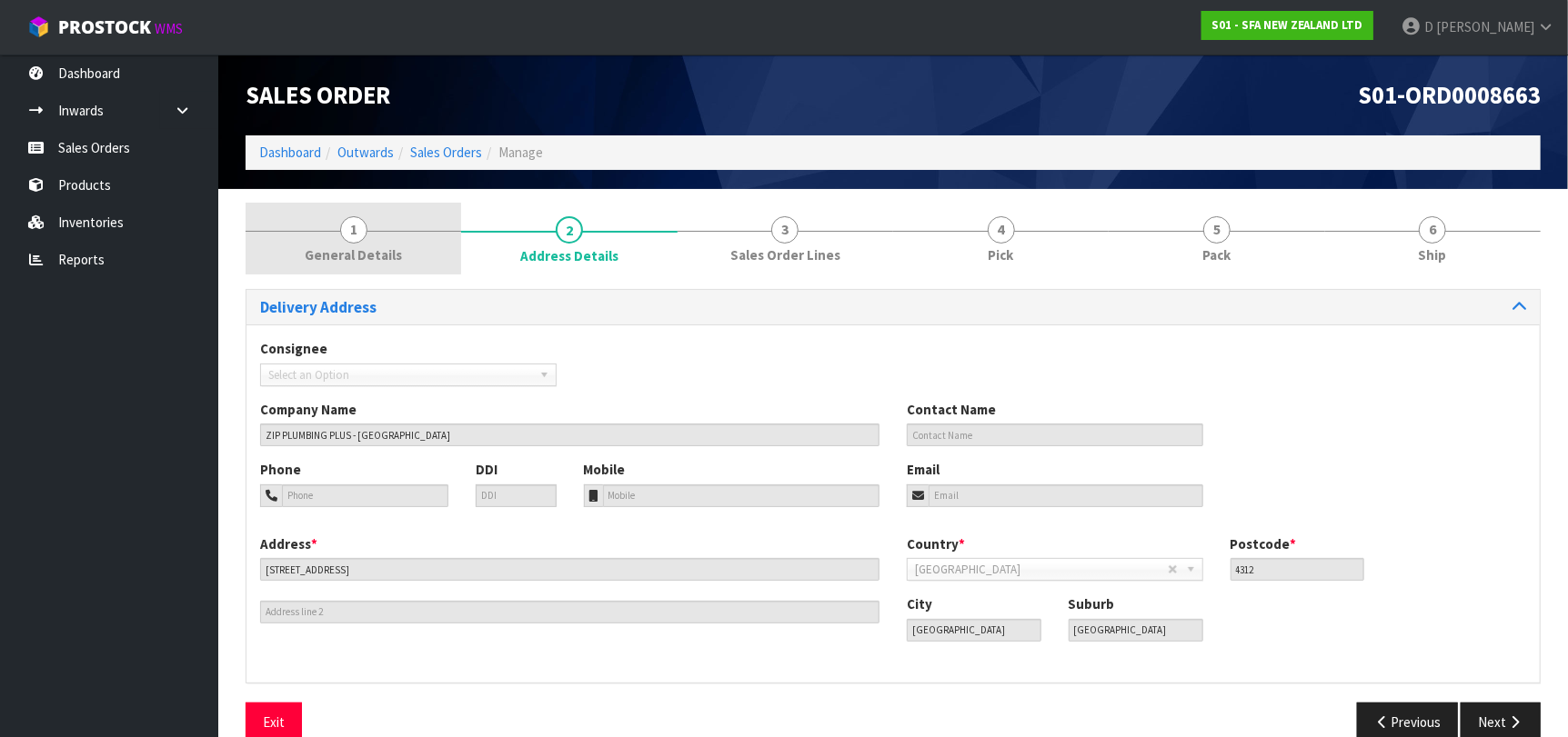
click at [383, 250] on span "General Details" at bounding box center [353, 255] width 98 height 19
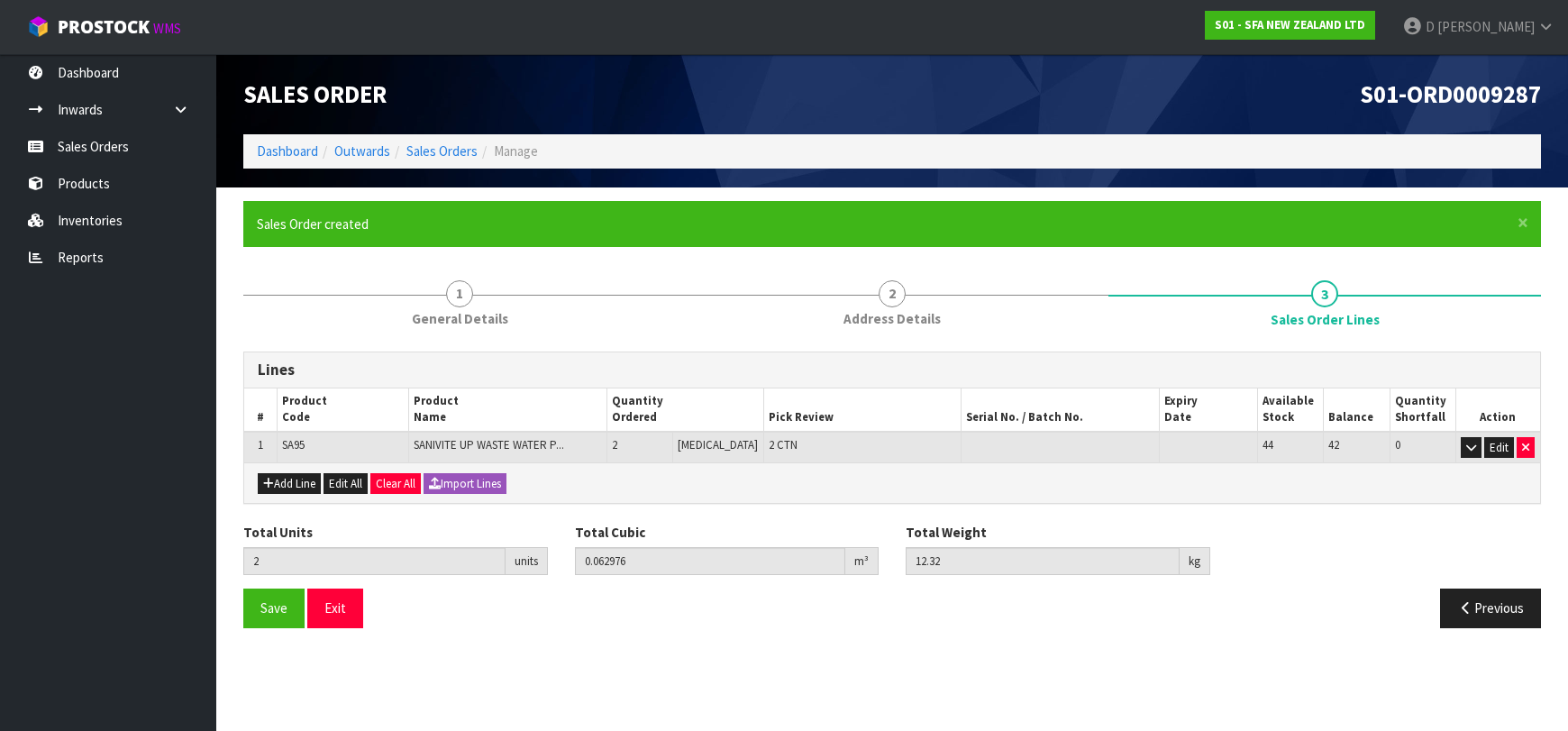
click at [458, 155] on link "Sales Orders" at bounding box center [442, 152] width 71 height 18
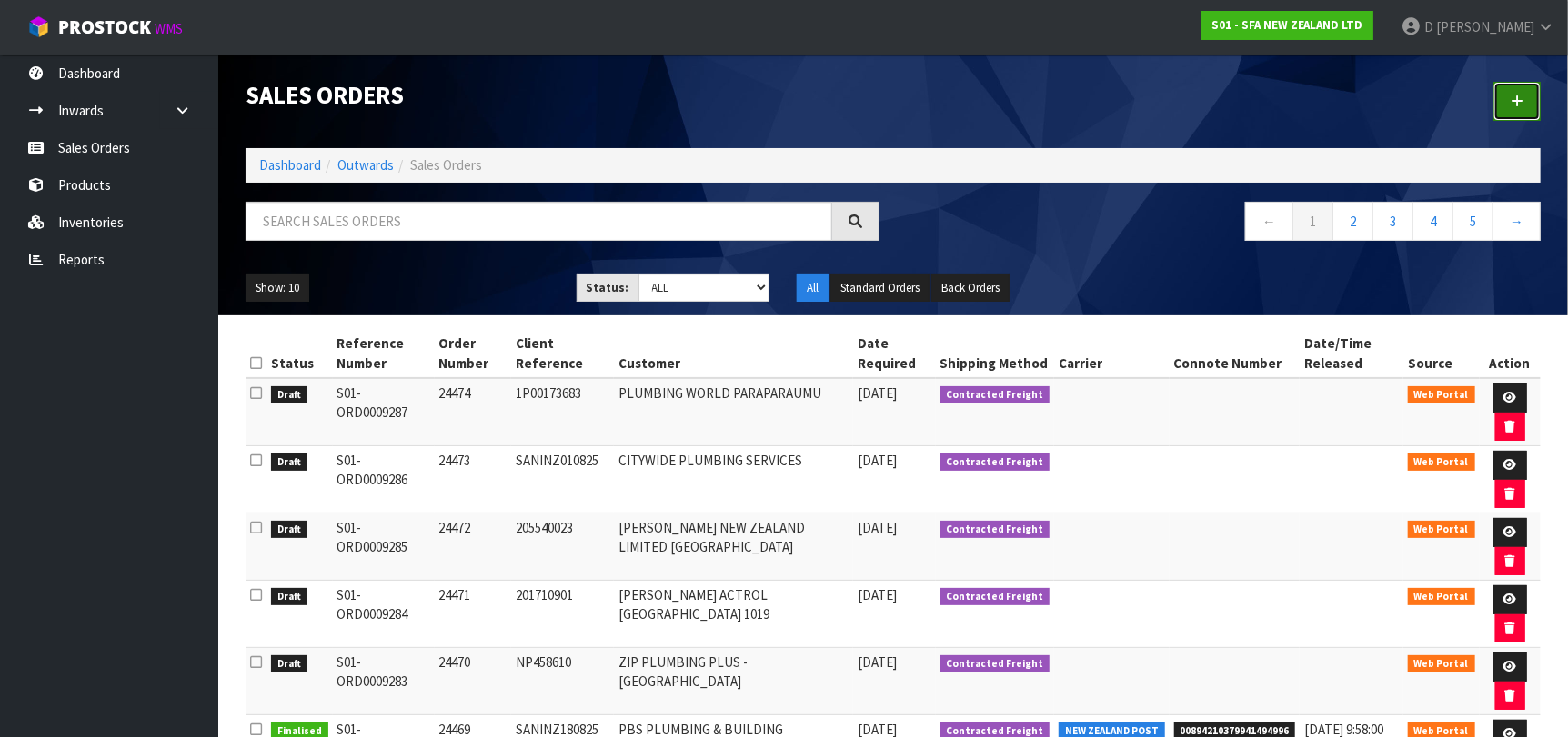
click at [1537, 113] on link at bounding box center [1517, 102] width 47 height 39
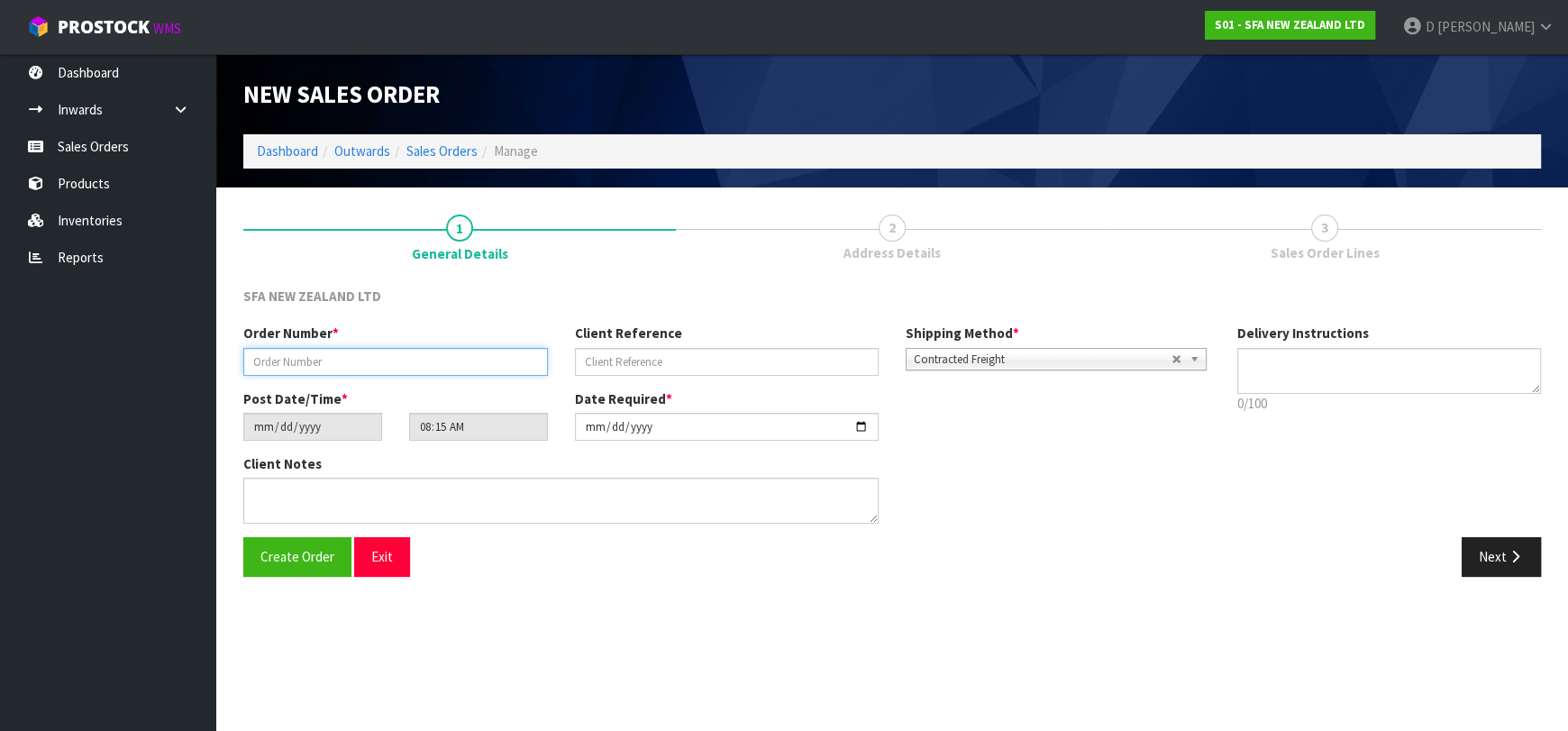
click at [425, 363] on input "text" at bounding box center [395, 362] width 304 height 28
type input "24475"
paste input "1P00174423"
type input "1P00174423"
click at [1504, 556] on button "Next" at bounding box center [1501, 557] width 79 height 39
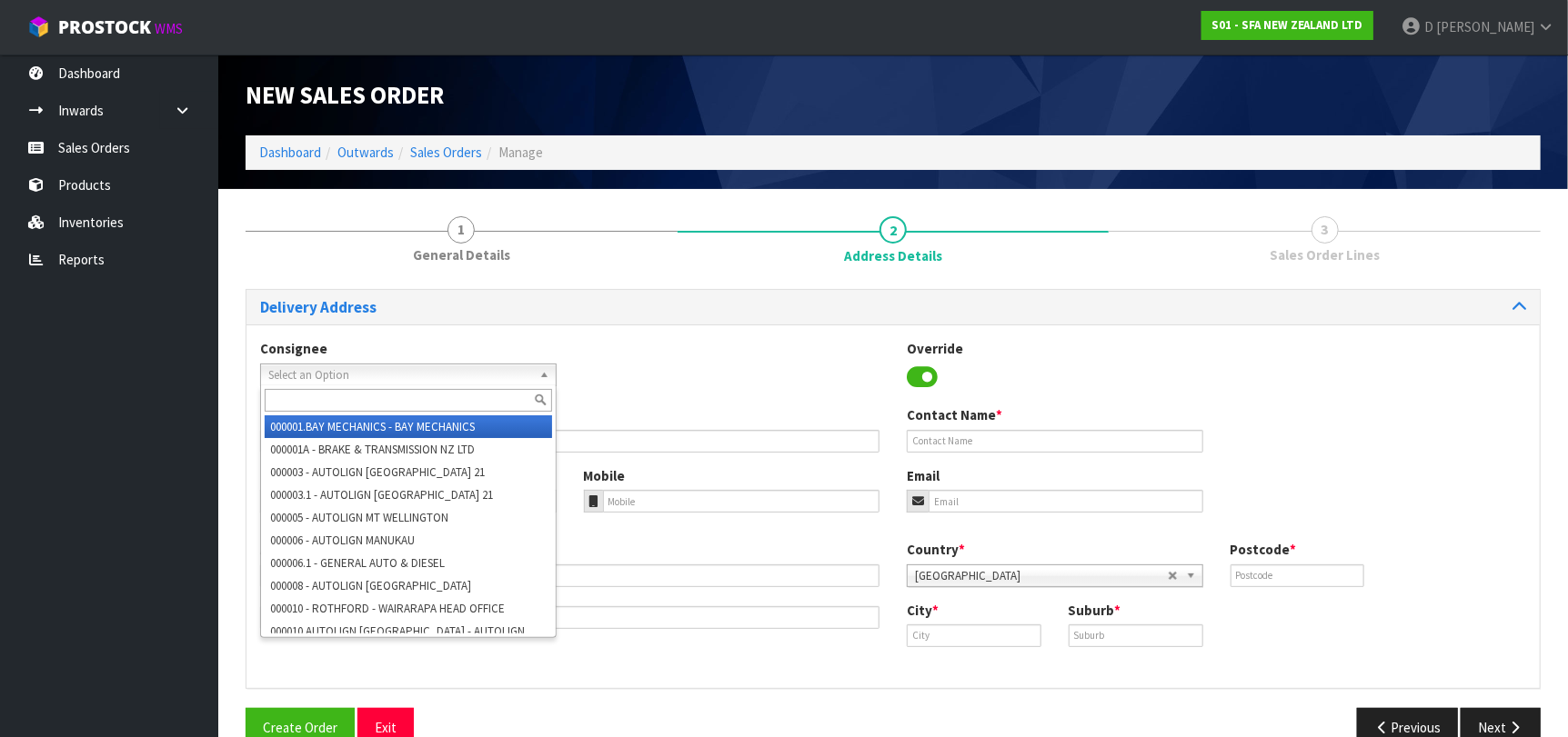
click at [403, 378] on span "Select an Option" at bounding box center [400, 375] width 263 height 22
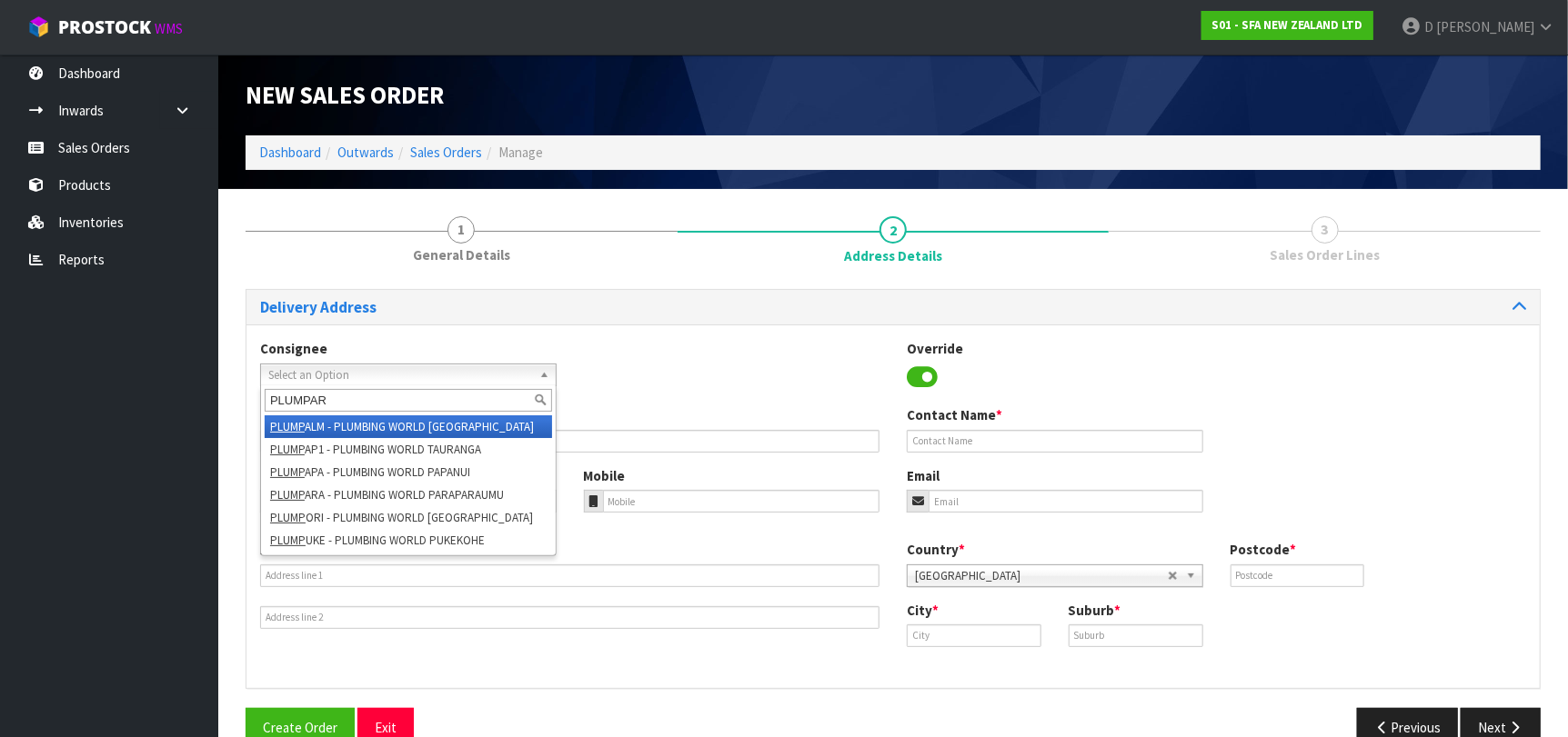
type input "PLUMPARA"
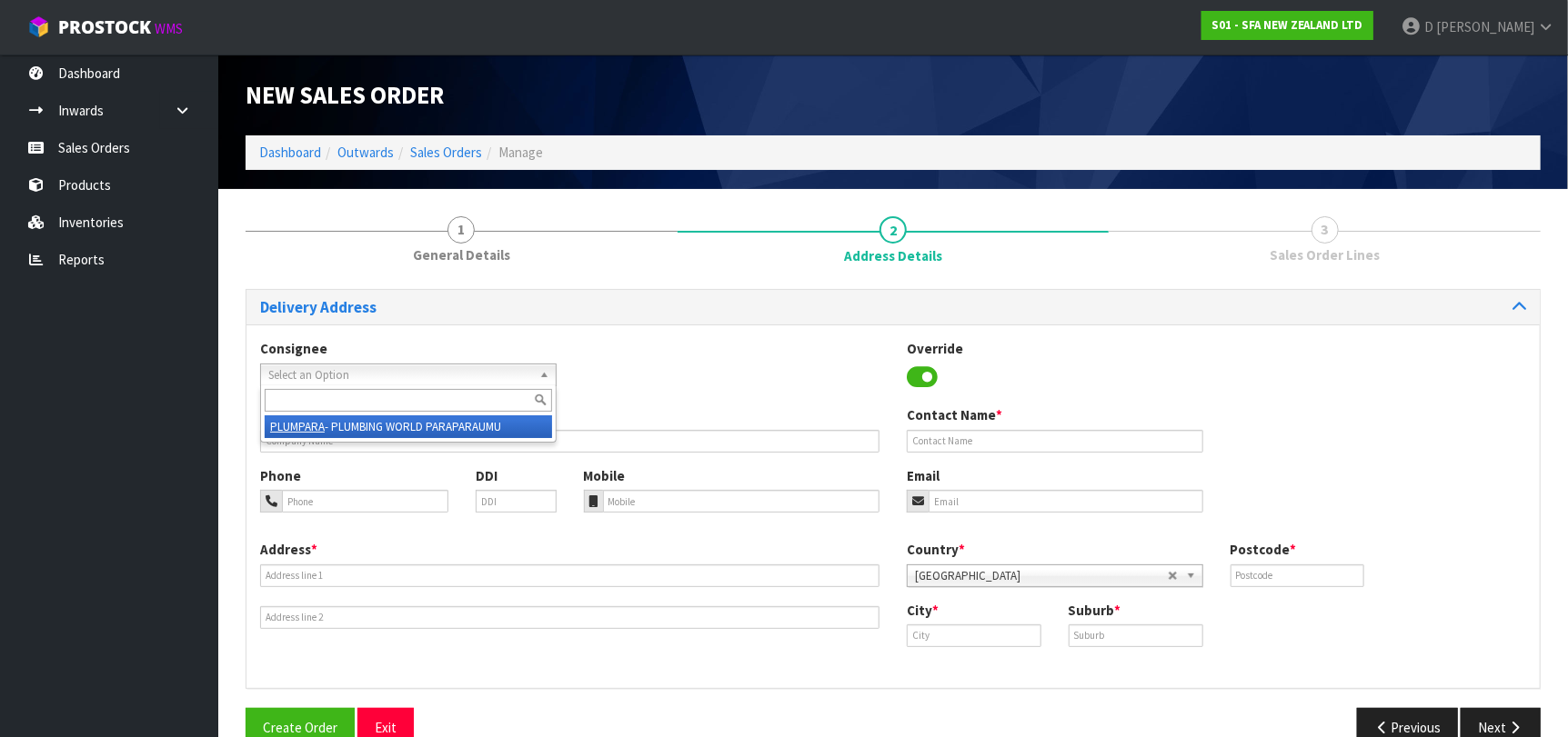
type input "PLUMBING WORLD PARAPARAUMU"
type input "[STREET_ADDRESS]"
type input "5032"
type input "PARAPARAUMU"
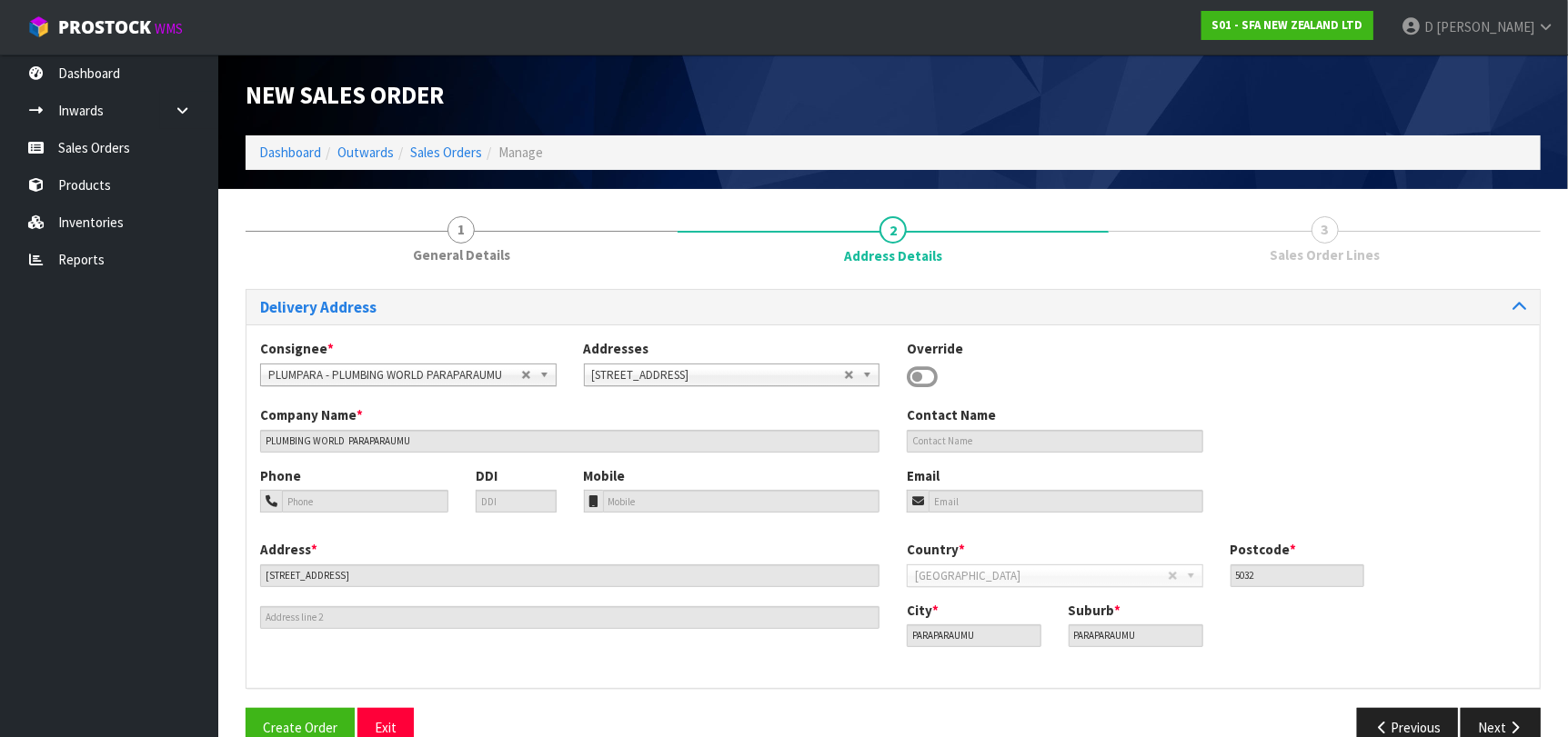
click at [167, 450] on ul "Dashboard Inwards Purchase Orders Receipts Sales Orders Products Inventories Re…" at bounding box center [109, 396] width 218 height 683
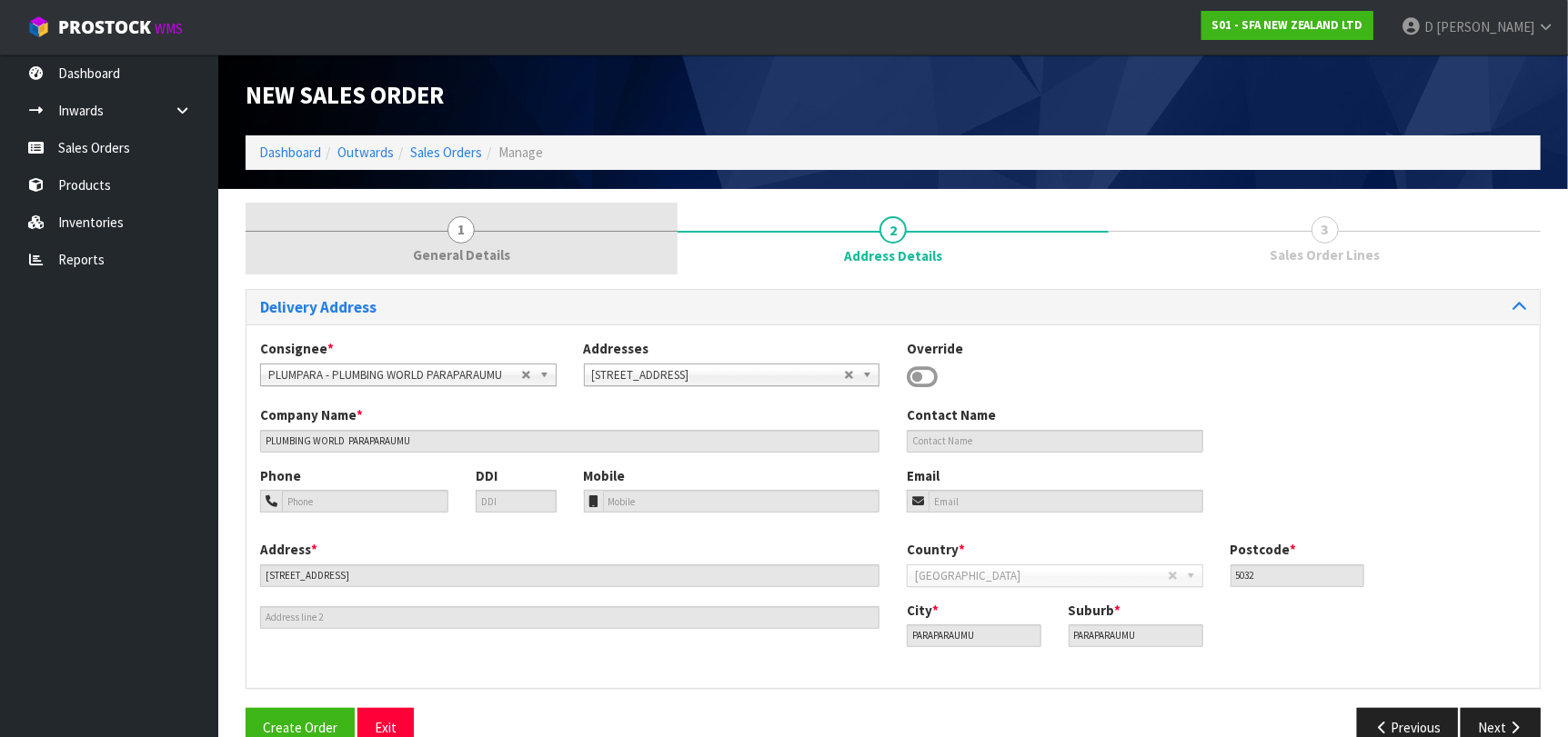
drag, startPoint x: 515, startPoint y: 237, endPoint x: 619, endPoint y: 241, distance: 104.1
click at [543, 237] on link "1 General Details" at bounding box center [462, 238] width 432 height 72
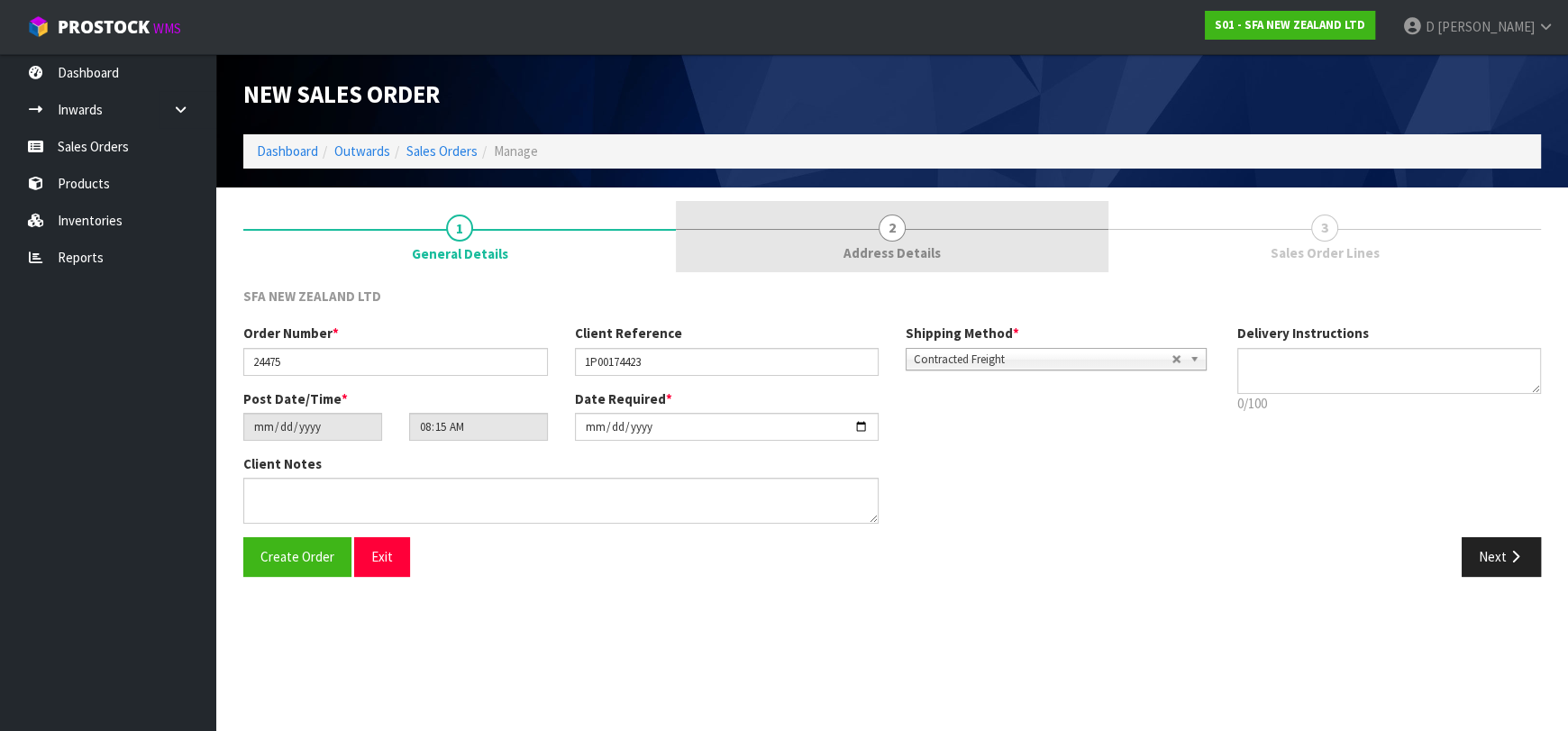
click at [825, 214] on link "2 Address Details" at bounding box center [892, 236] width 432 height 71
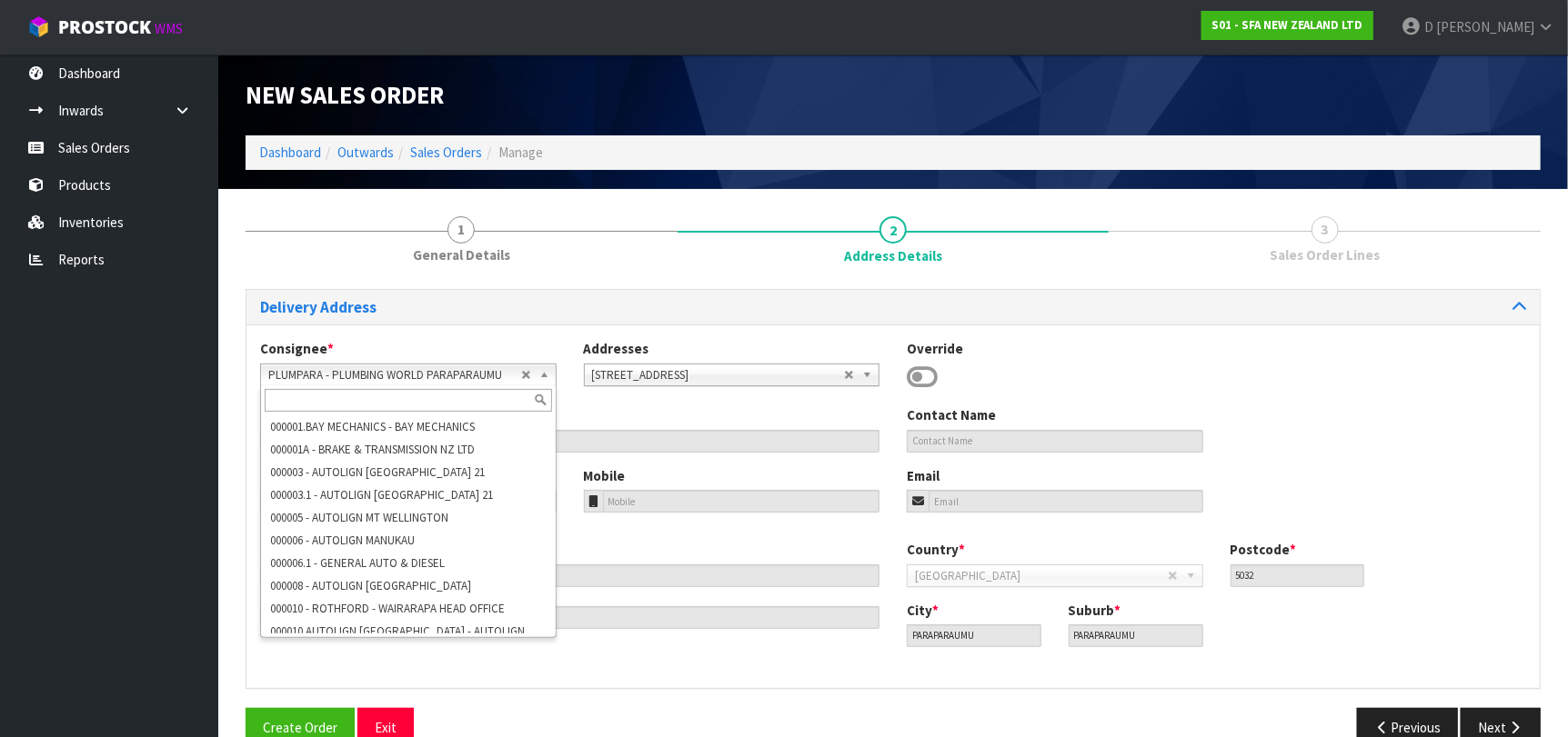
scroll to position [106415, 0]
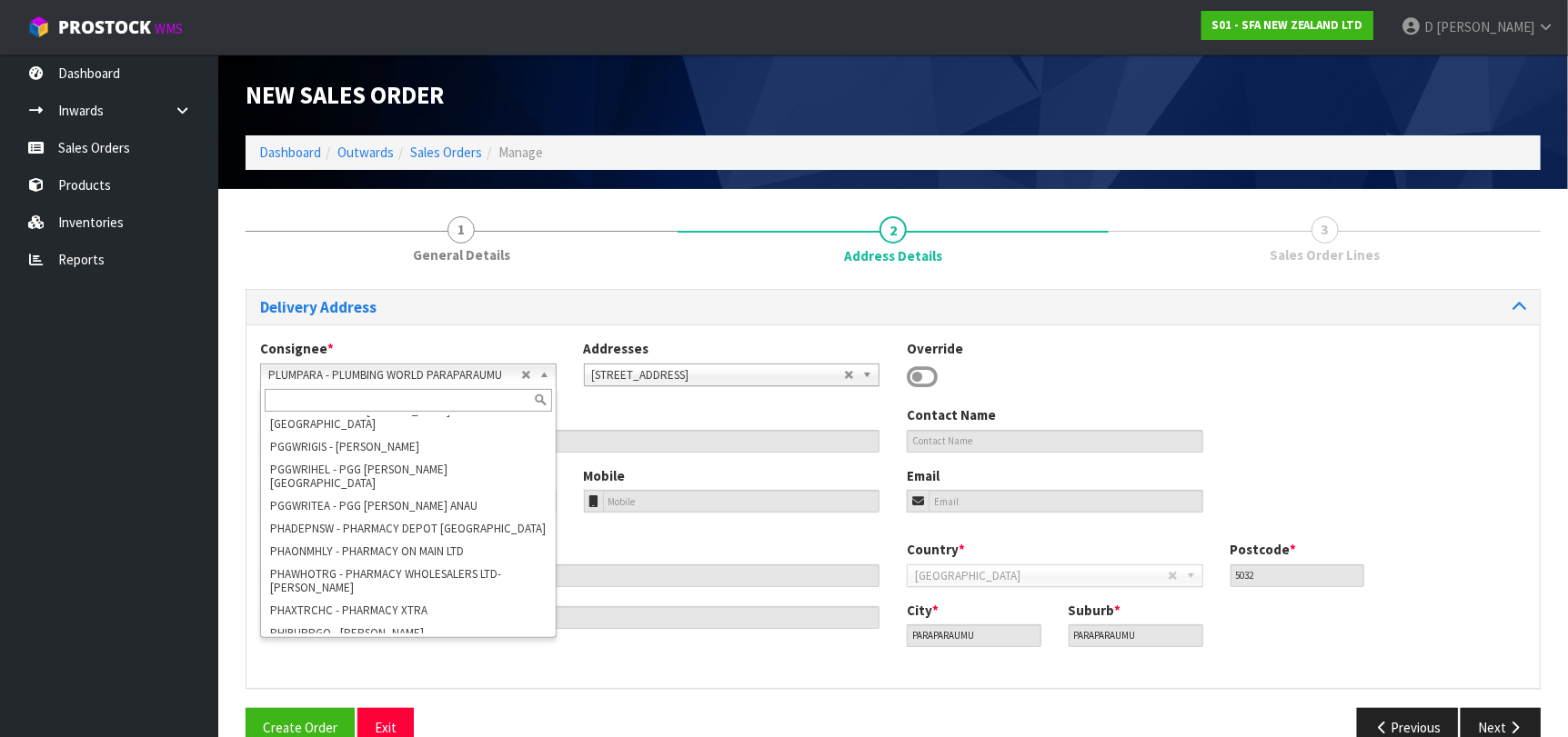
click at [418, 380] on span "PLUMPARA - PLUMBING WORLD PARAPARAUMU" at bounding box center [395, 375] width 253 height 22
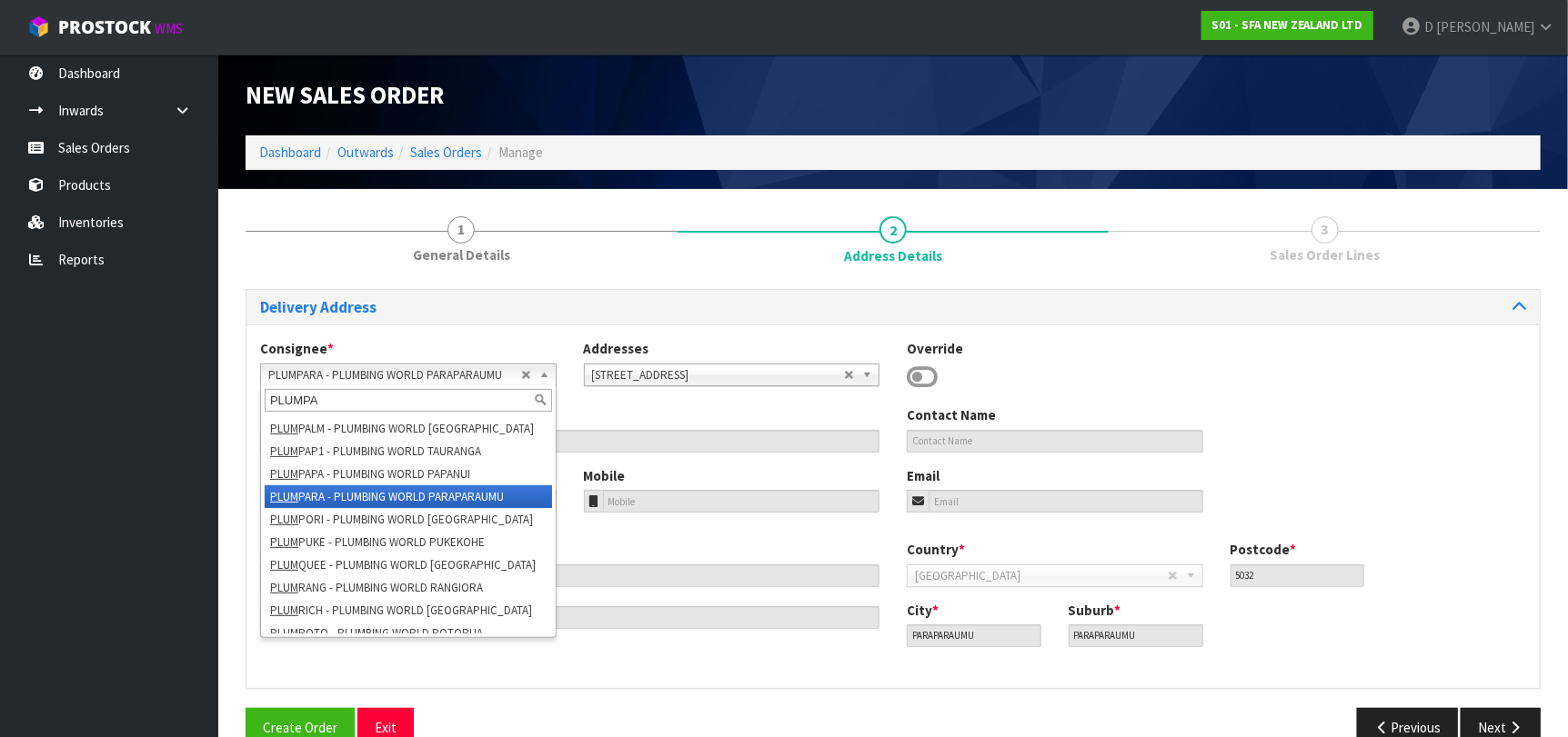
scroll to position [0, 0]
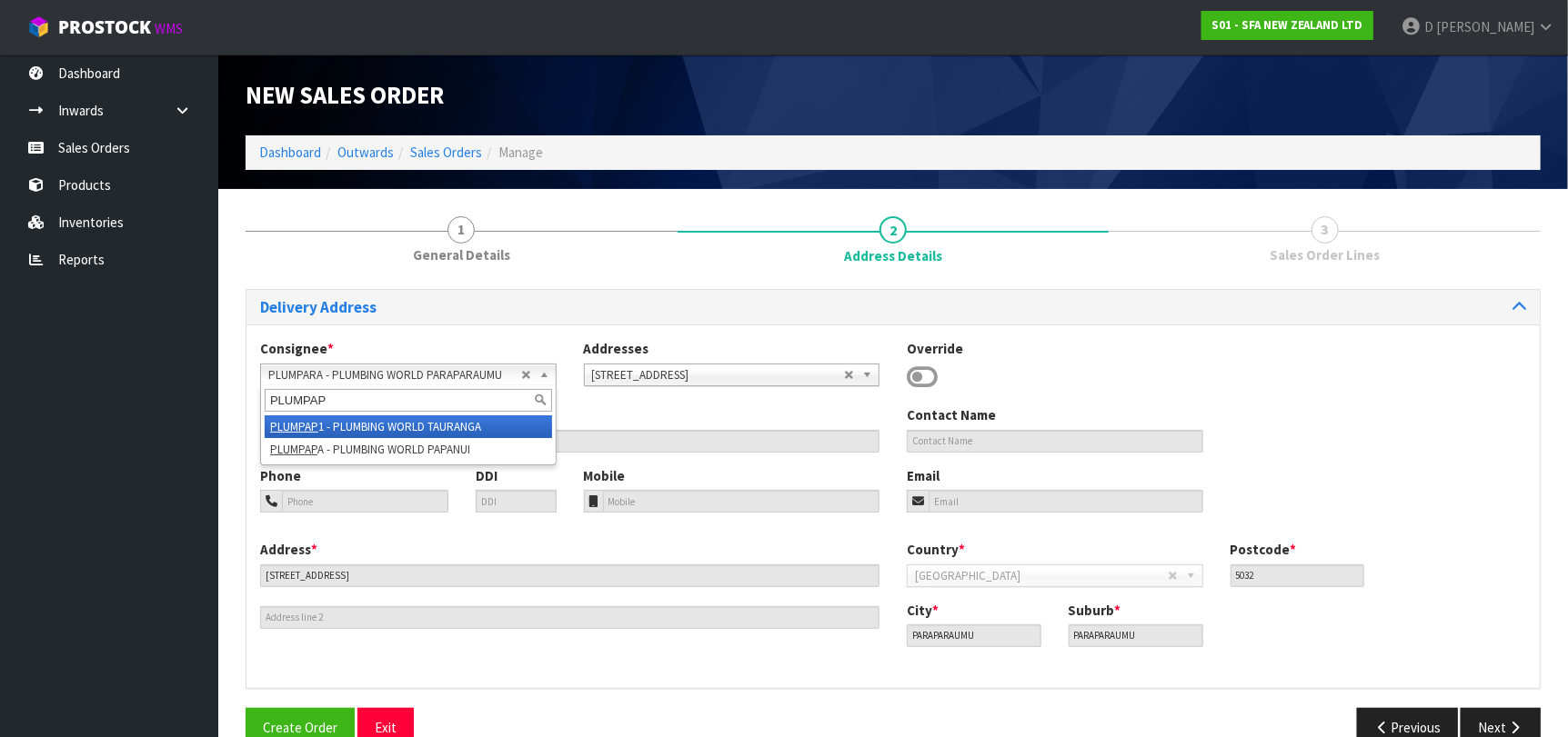
type input "PLUMPAPA"
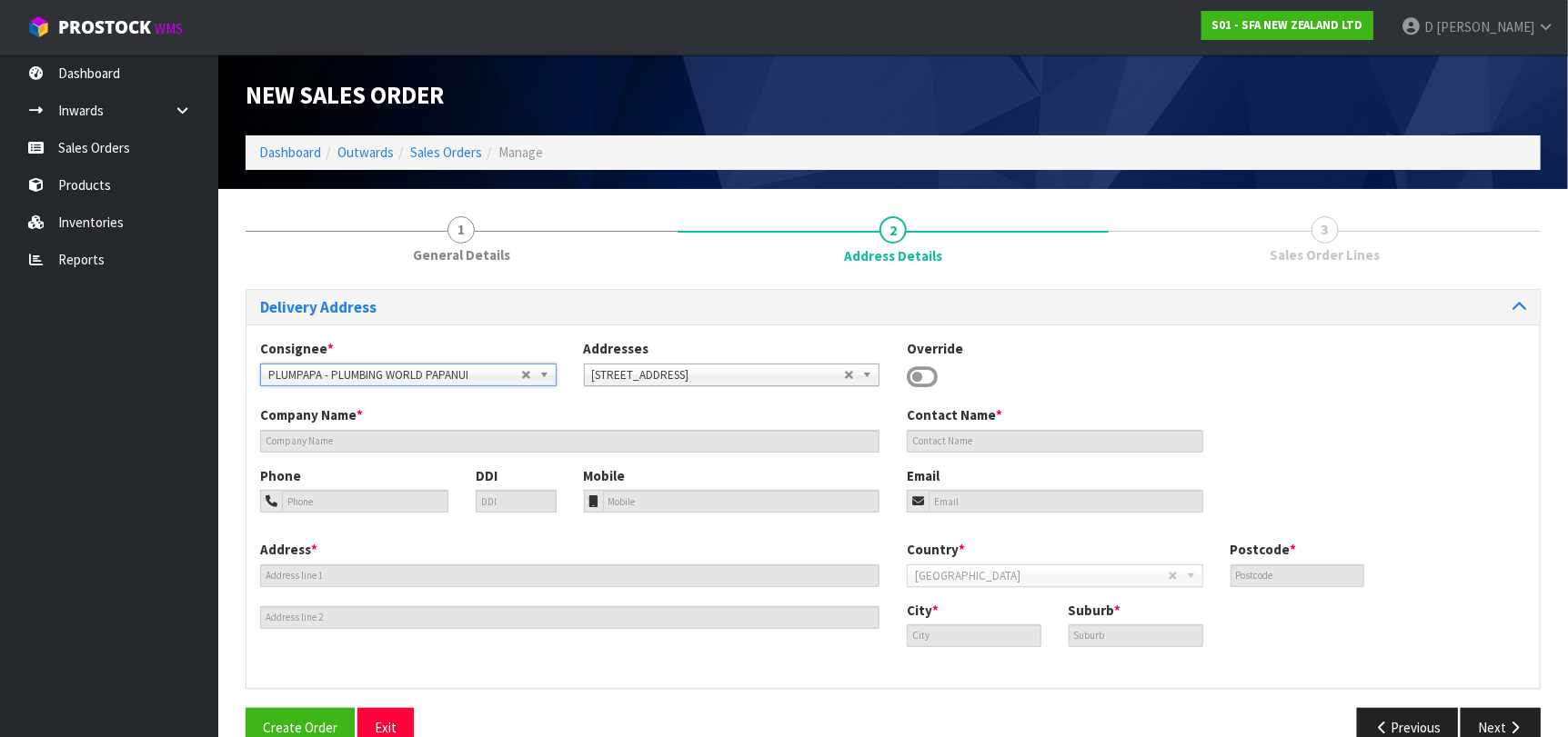
type input "PLUMBING WORLD PAPANUI"
type input "12-14 WINSTON AVE"
type input "8053"
type input "CHRISTCHURCH"
type input "PAPANUI"
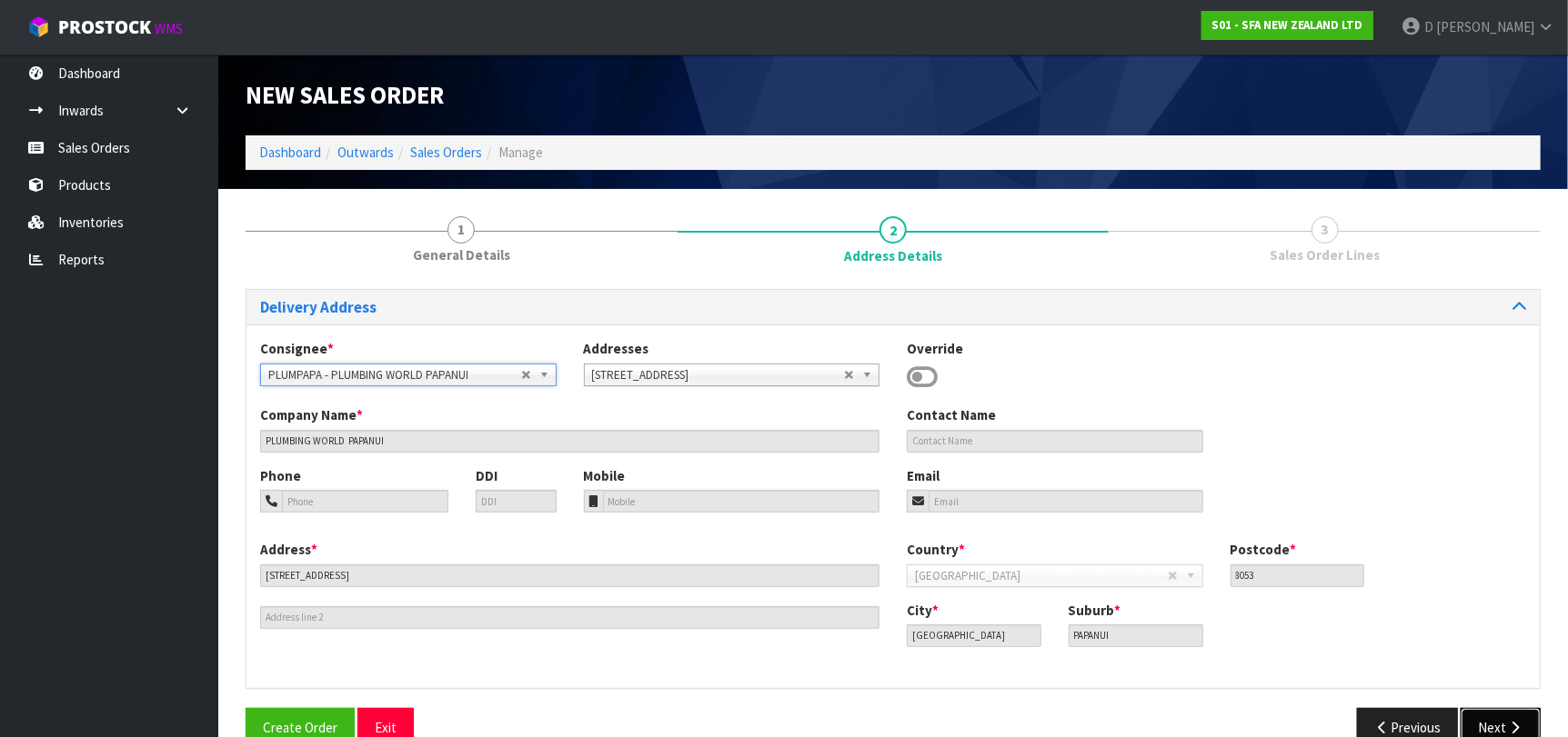
click at [1512, 726] on icon "button" at bounding box center [1515, 728] width 18 height 14
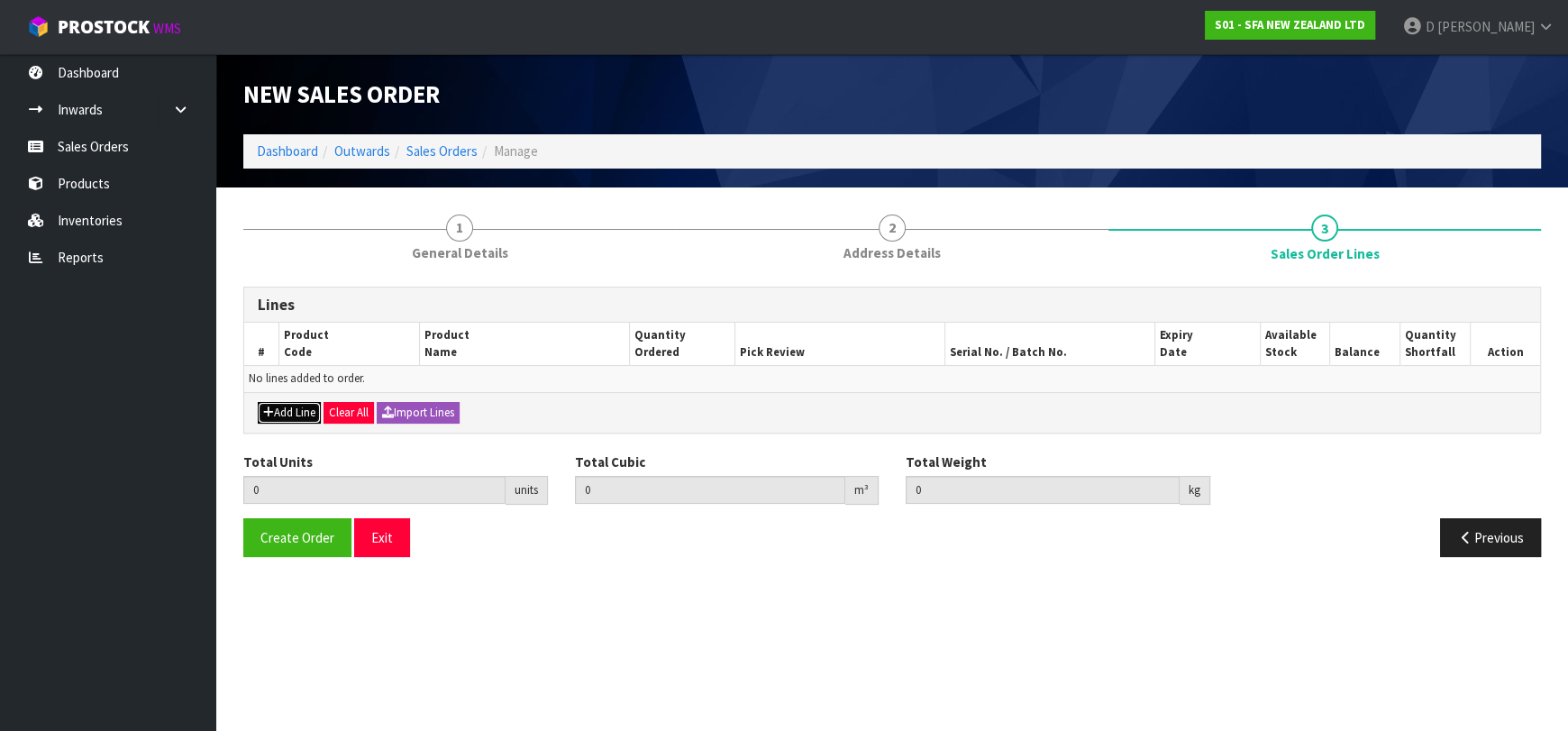
drag, startPoint x: 279, startPoint y: 419, endPoint x: 292, endPoint y: 400, distance: 23.0
click at [281, 415] on button "Add Line" at bounding box center [290, 413] width 63 height 22
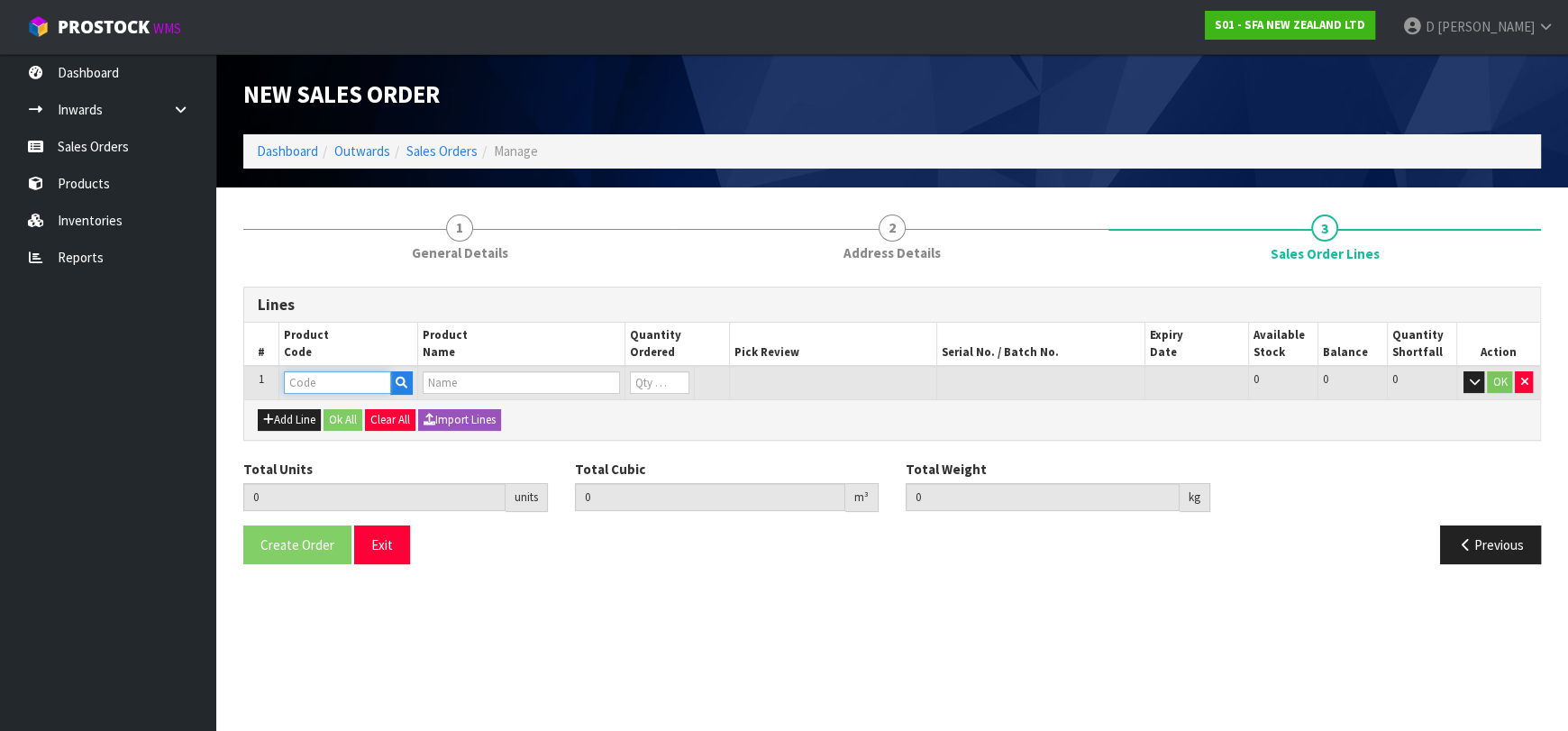
click at [304, 384] on input "text" at bounding box center [337, 383] width 108 height 23
type input "S"
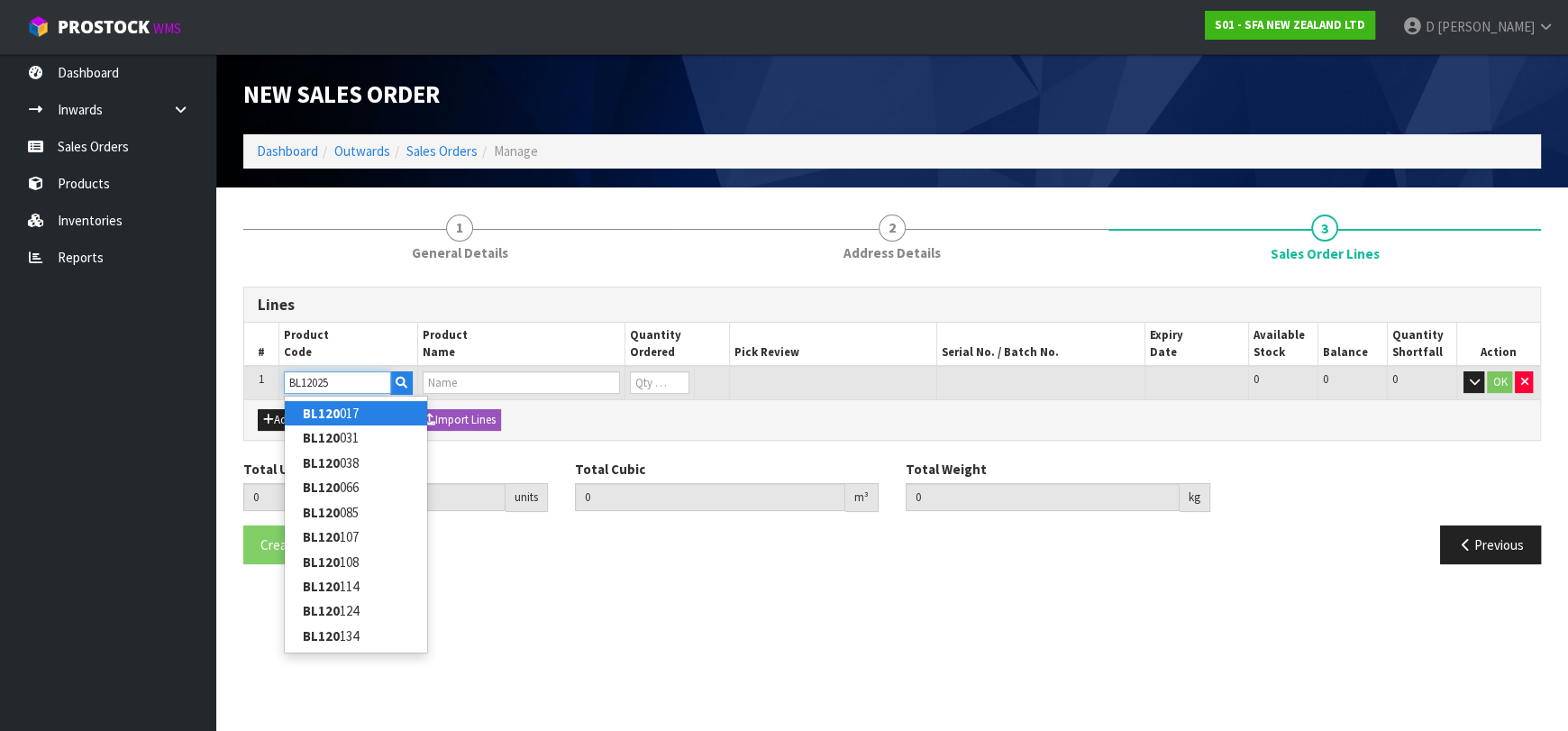
type input "BL120250"
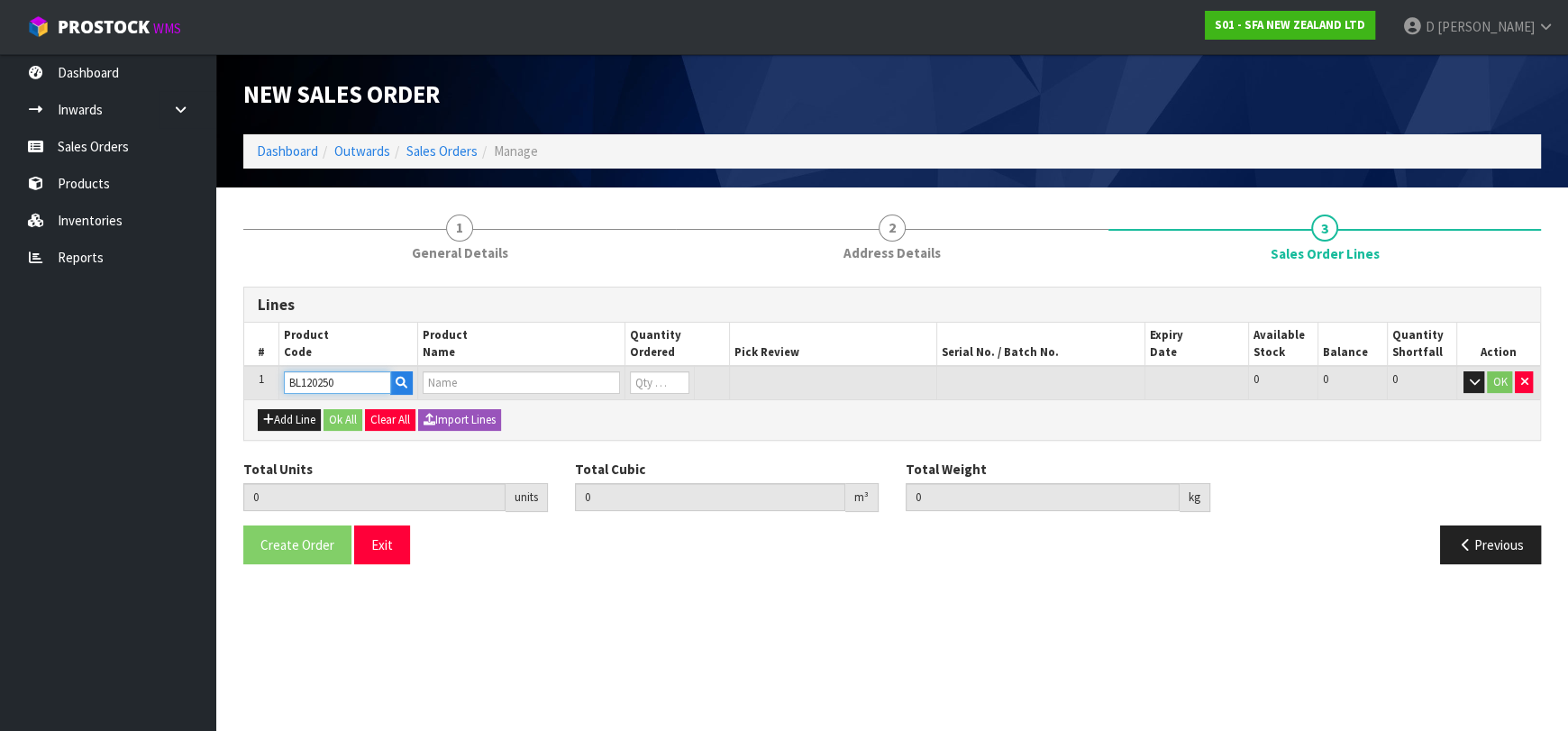
type input "0.000000"
type input "0.000"
type input "AIR VENT COVER"
type input "0"
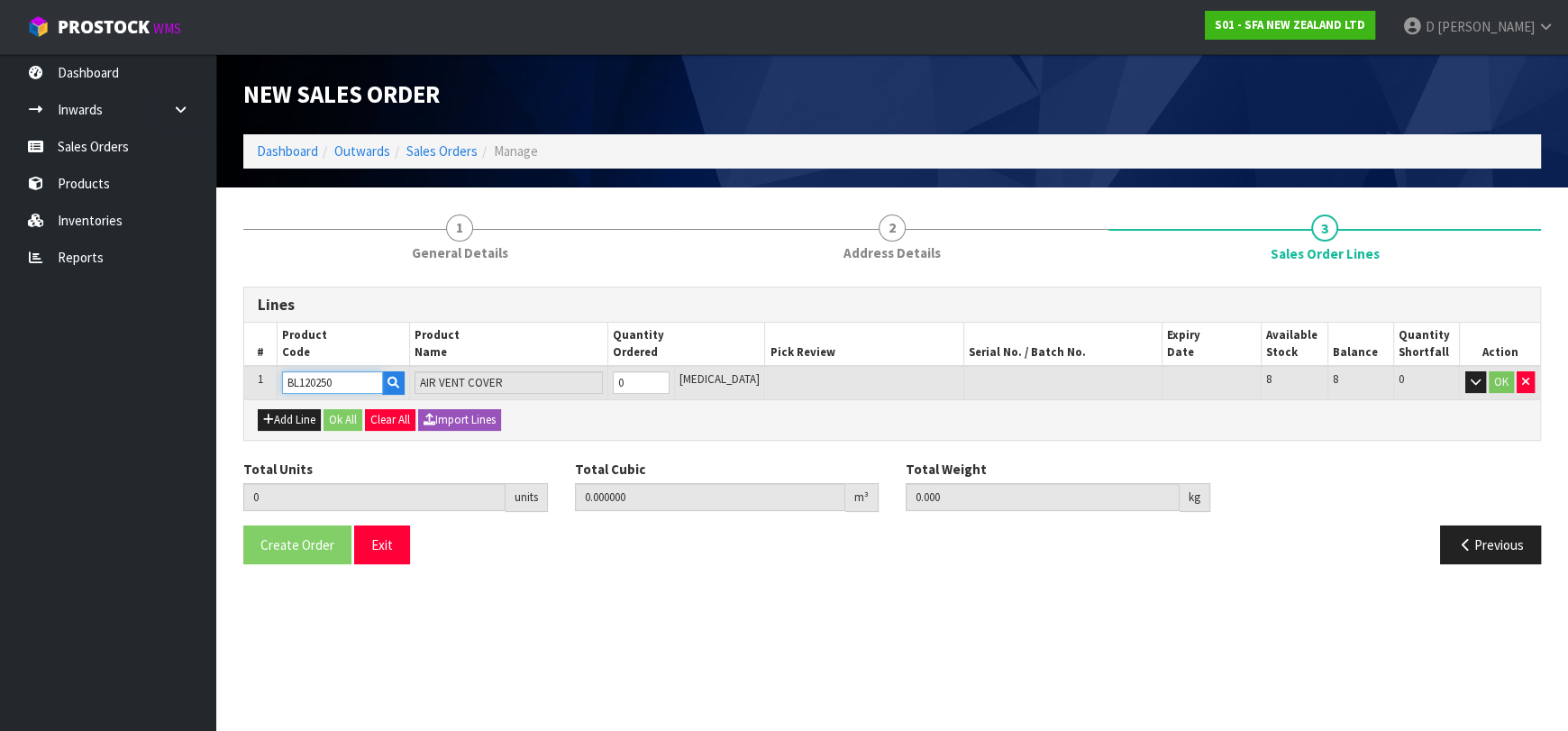
type input "BL120250"
type input "1"
type input "0.000025"
type input "0.01"
type input "1"
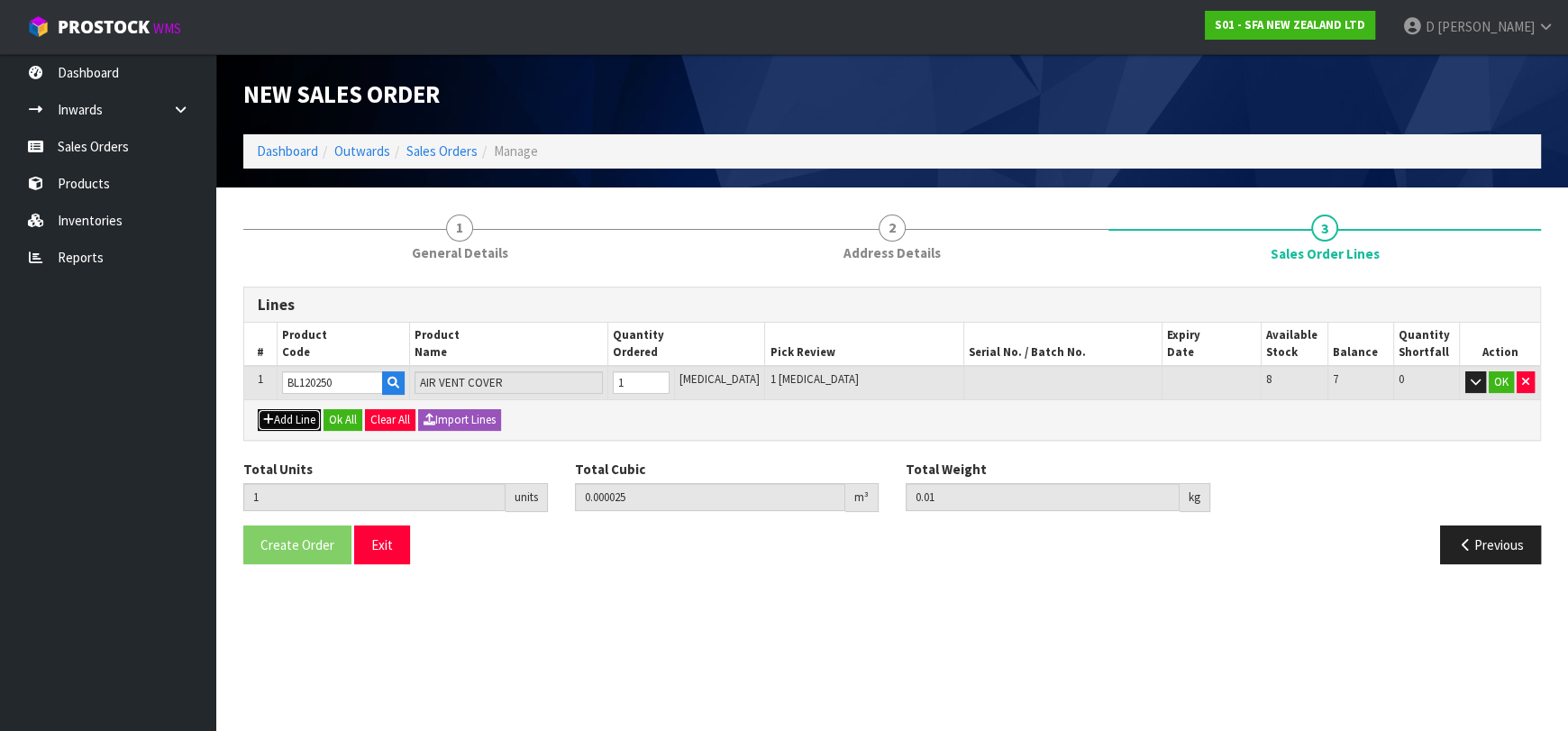
click at [304, 409] on button "Add Line" at bounding box center [290, 420] width 63 height 22
type input "0"
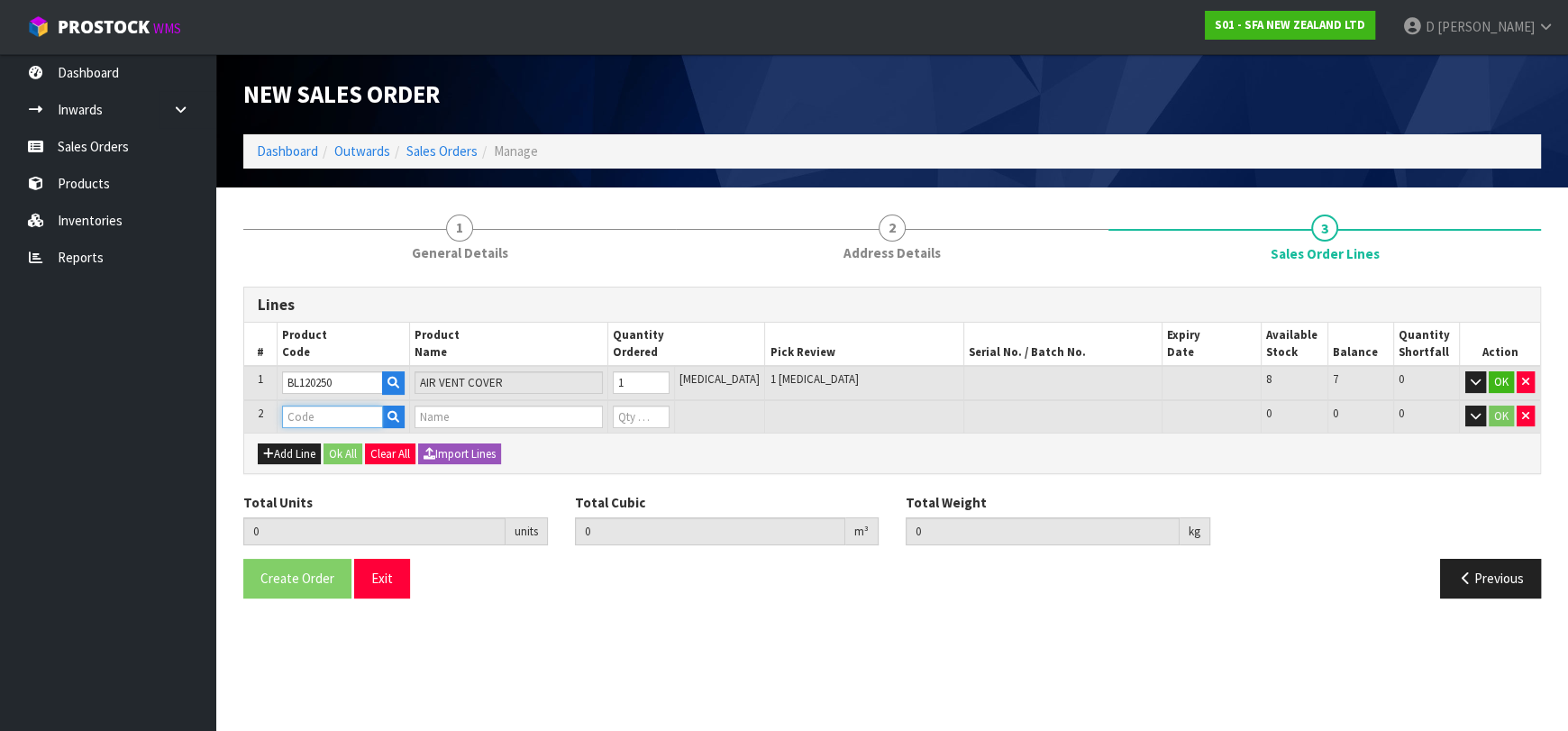
click at [305, 411] on input "text" at bounding box center [332, 417] width 101 height 23
type input "EM120160"
type input "1"
type input "0.000025"
type input "0.01"
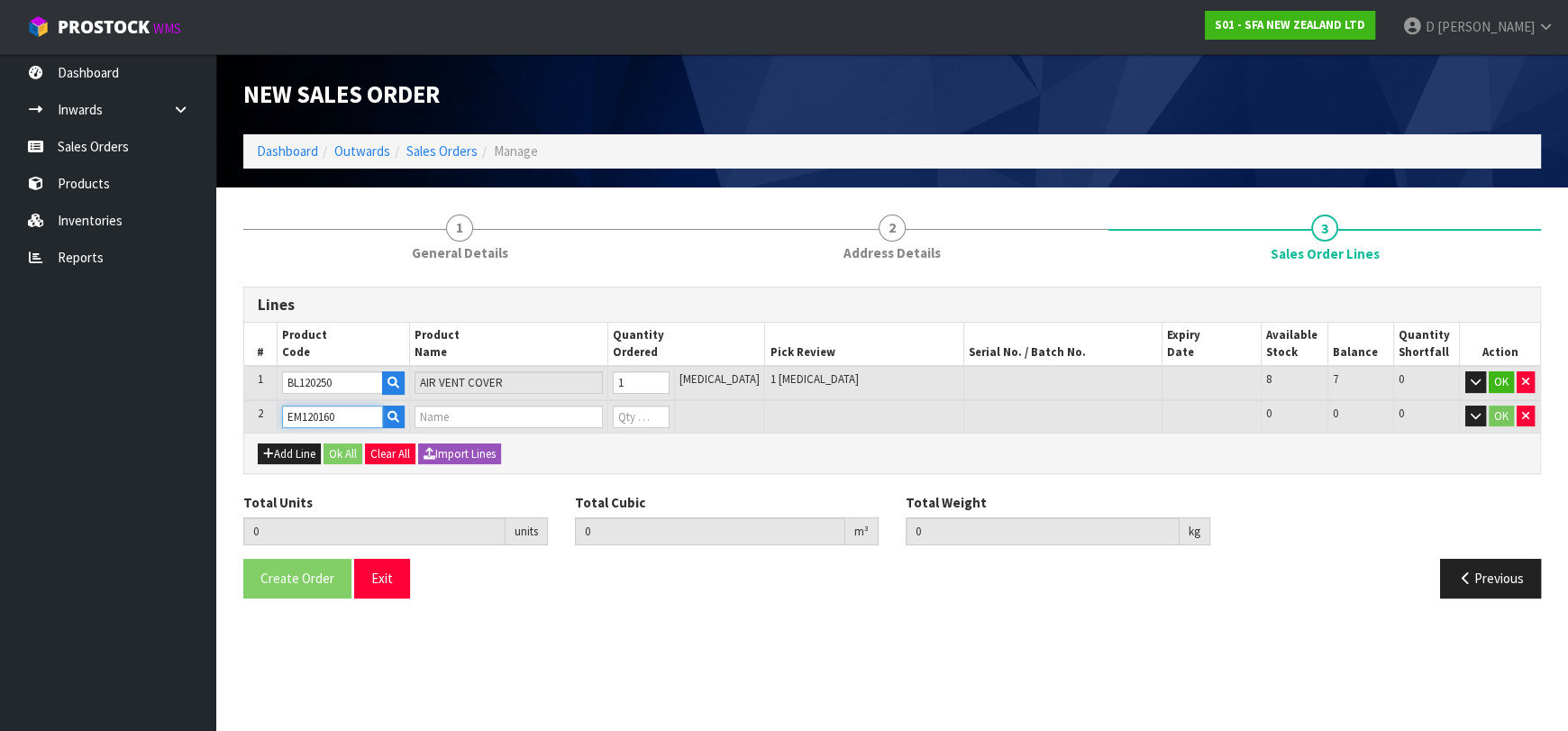
type input "CARBON FILTER MEDIA ROUND/BL S"
type input "0"
type input "EM120160"
type input "2"
type input "0.0002"
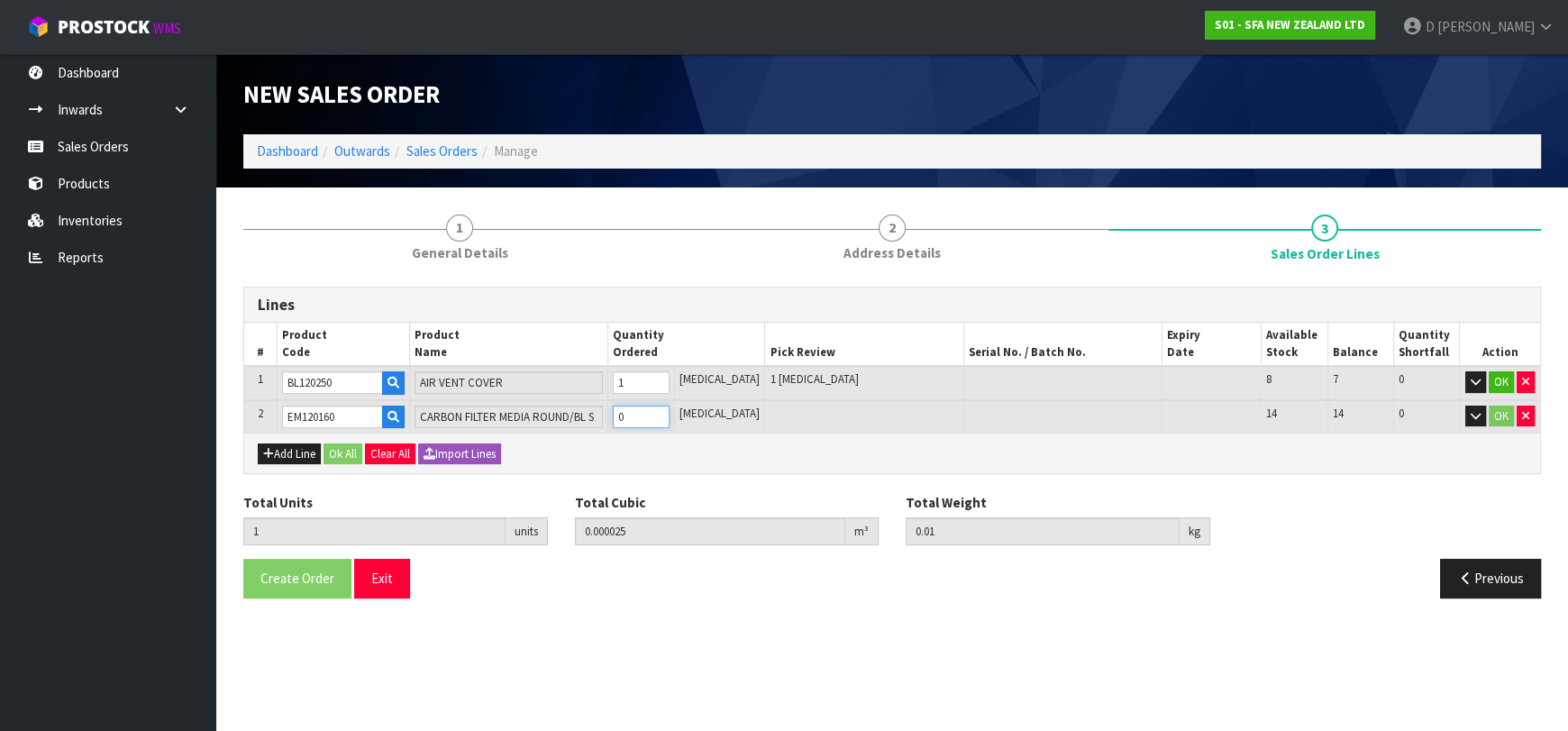
type input "0.16"
type input "1"
click at [336, 443] on button "Ok All" at bounding box center [343, 454] width 39 height 22
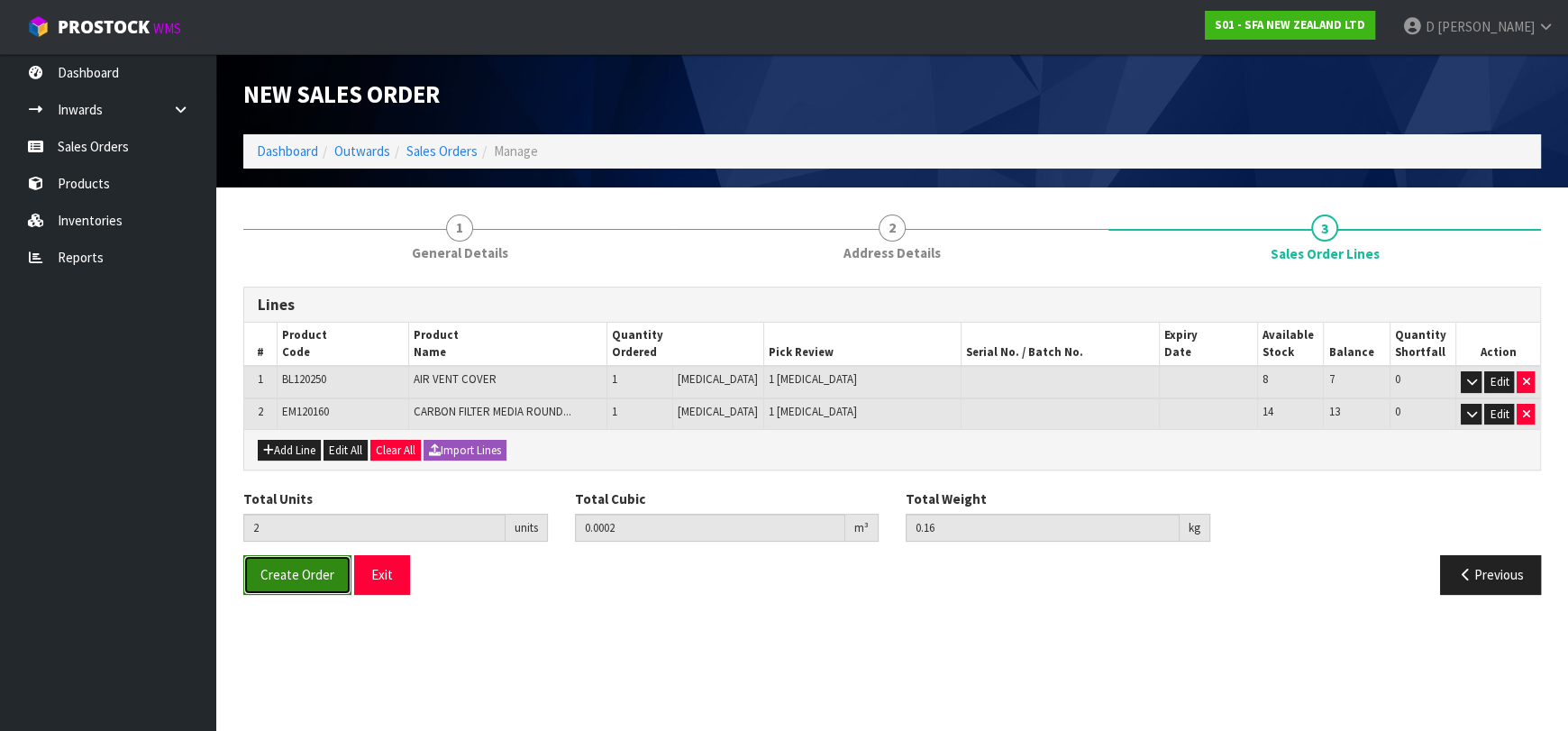
click at [304, 574] on span "Create Order" at bounding box center [297, 575] width 74 height 18
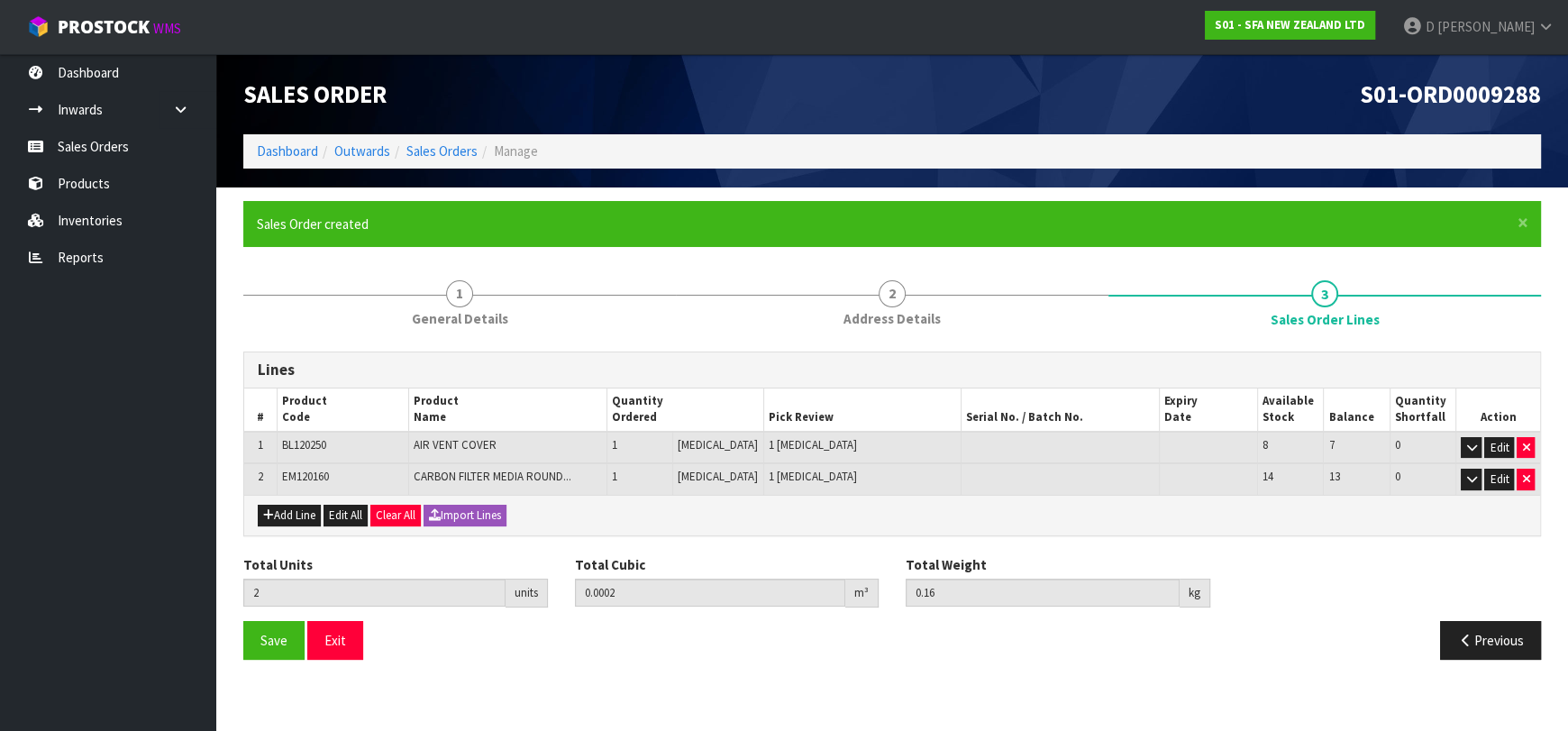
click at [467, 142] on ol "Dashboard Outwards Sales Orders Manage" at bounding box center [892, 151] width 1298 height 33
click at [461, 149] on link "Sales Orders" at bounding box center [442, 152] width 71 height 18
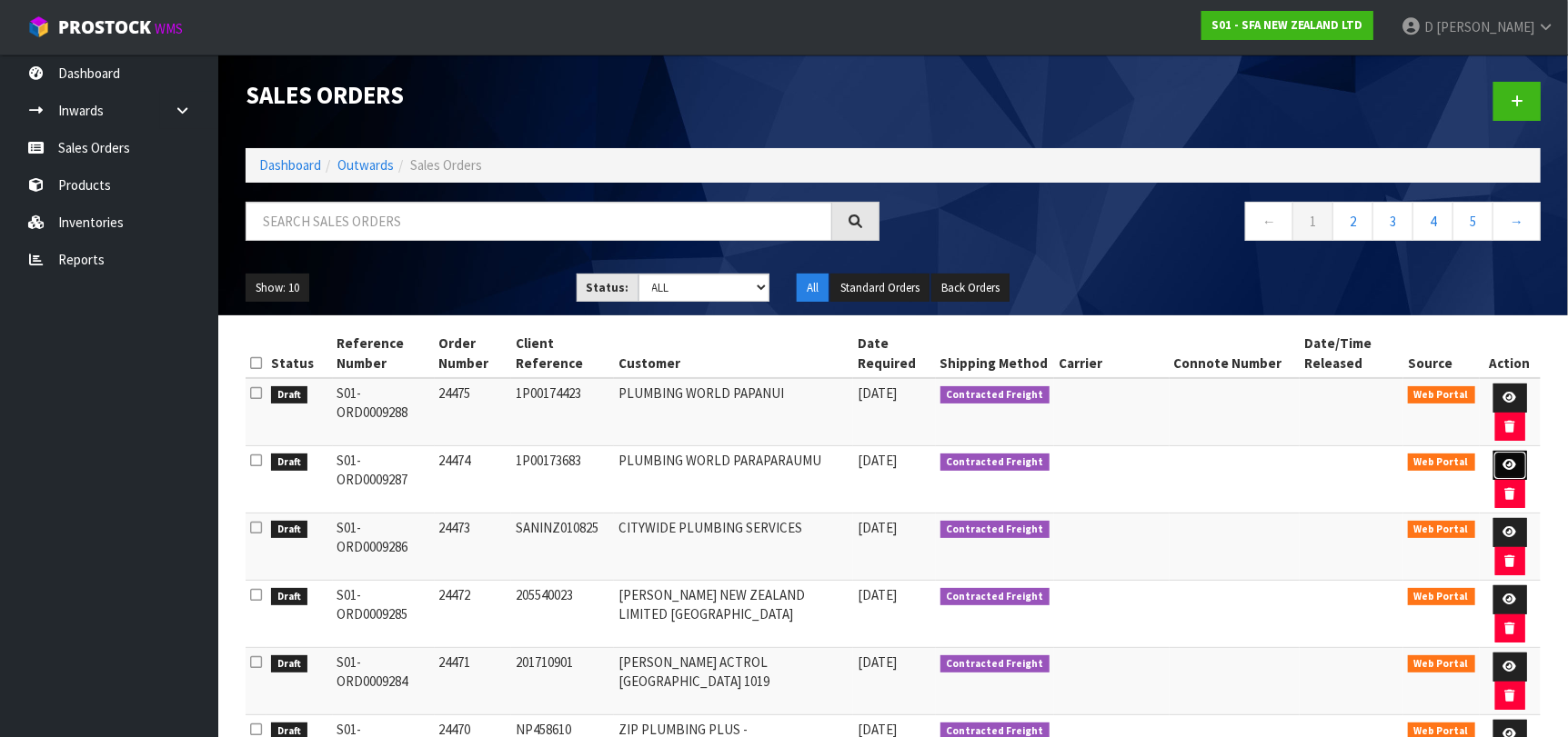
click at [1498, 453] on link at bounding box center [1510, 465] width 34 height 29
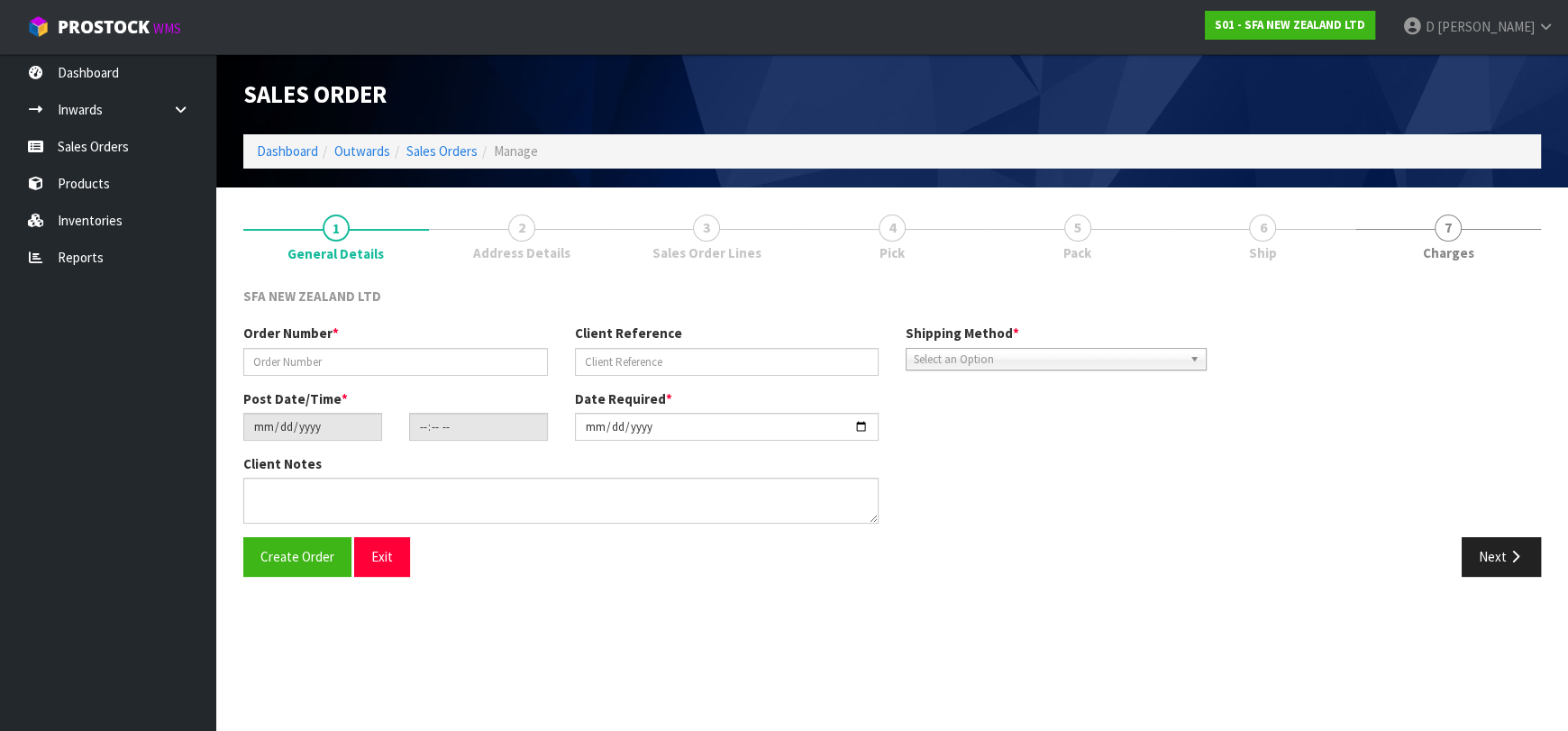
type input "24474"
type input "1P00173683"
type input "[DATE]"
type input "10:15:00.000"
type input "[DATE]"
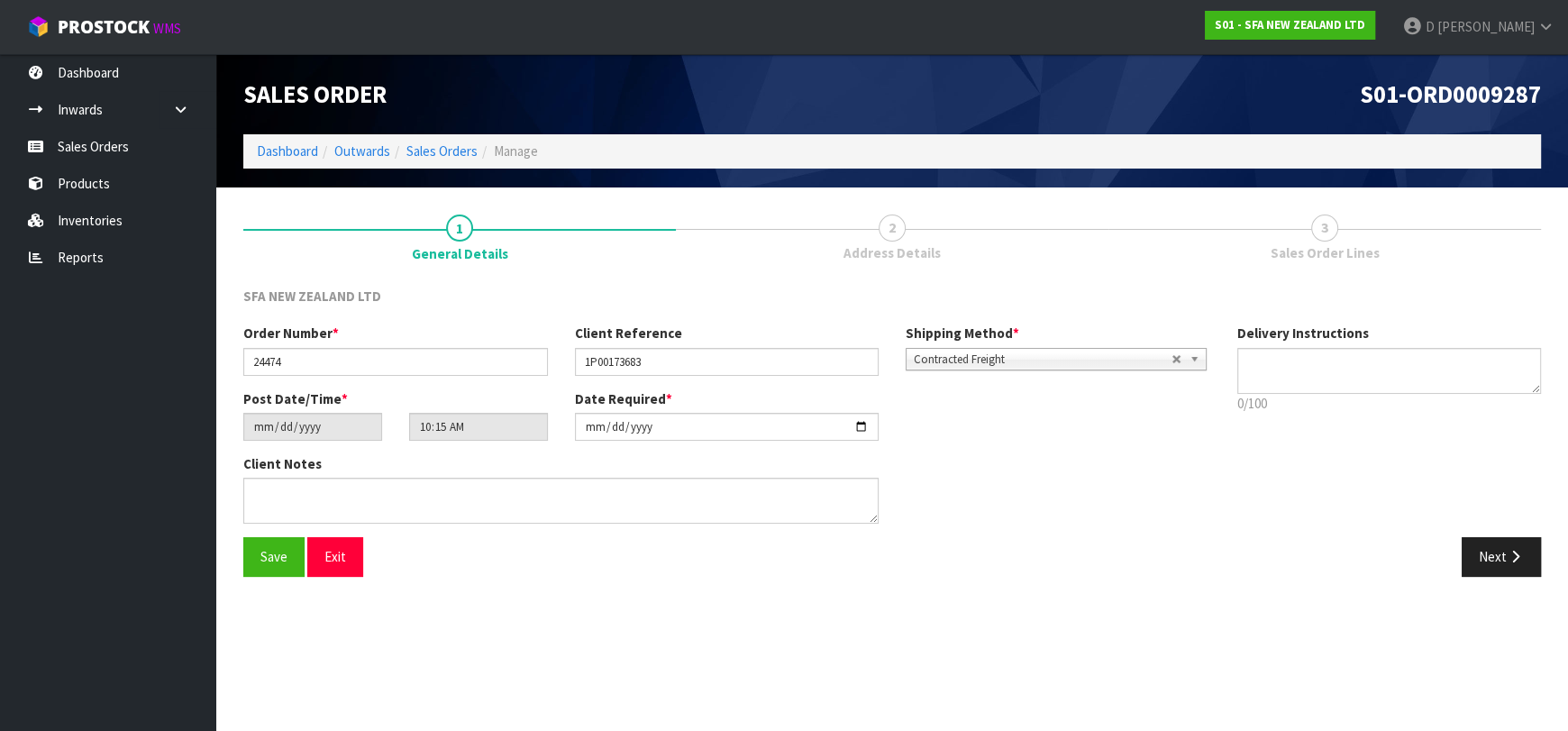
click at [866, 260] on span "Address Details" at bounding box center [892, 252] width 98 height 19
click at [1506, 544] on button "Next" at bounding box center [1501, 557] width 79 height 39
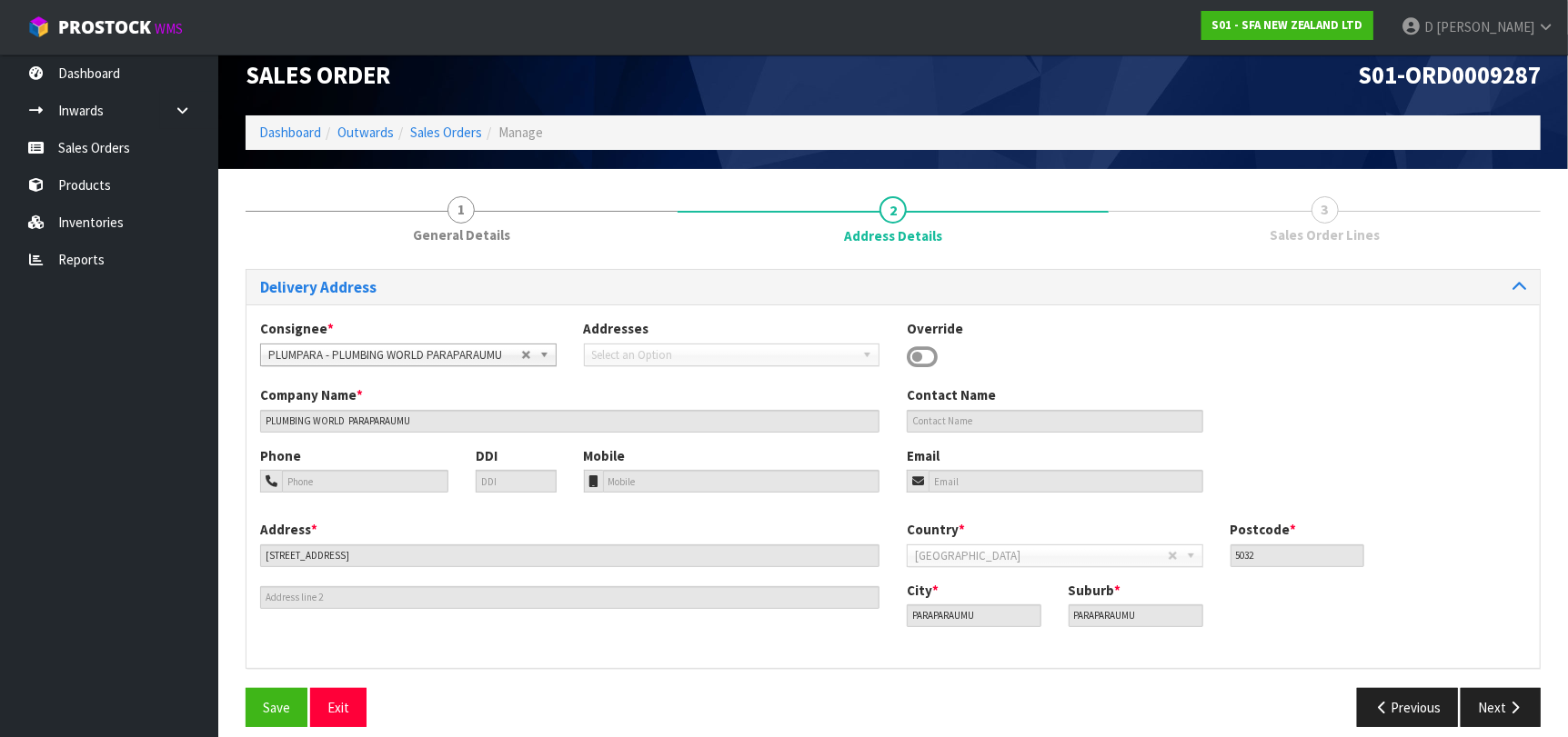
scroll to position [37, 0]
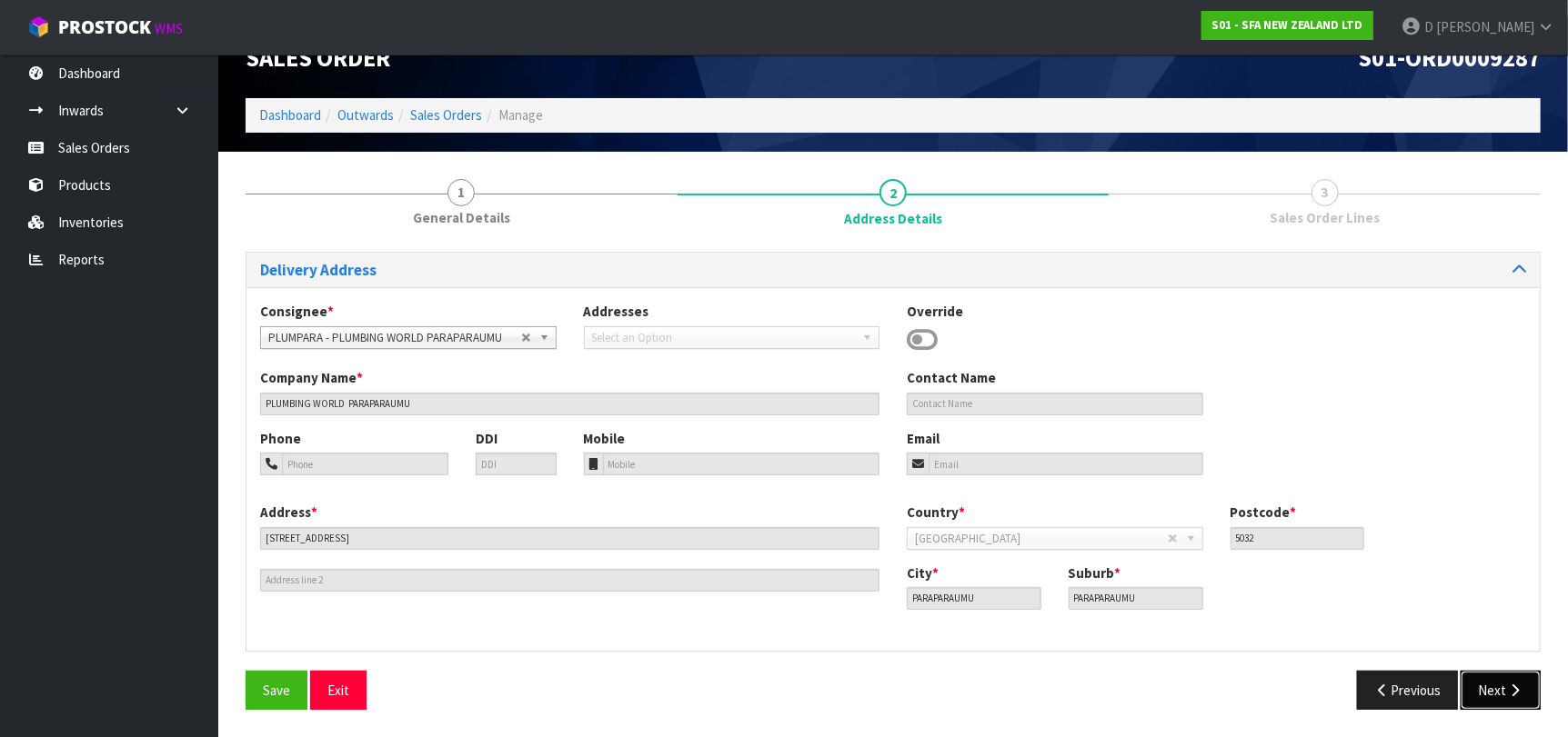
click at [1530, 697] on button "Next" at bounding box center [1500, 691] width 80 height 39
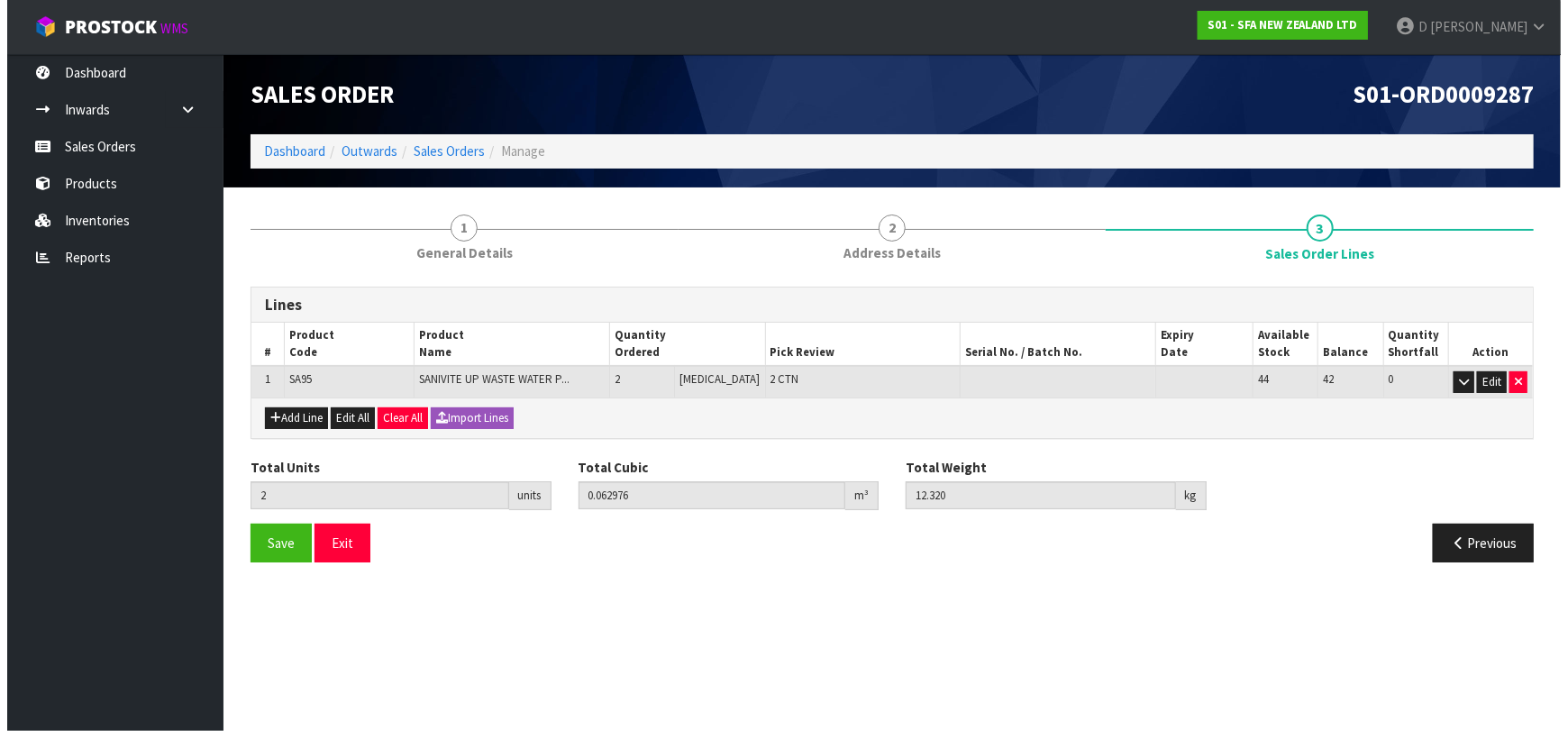
scroll to position [0, 0]
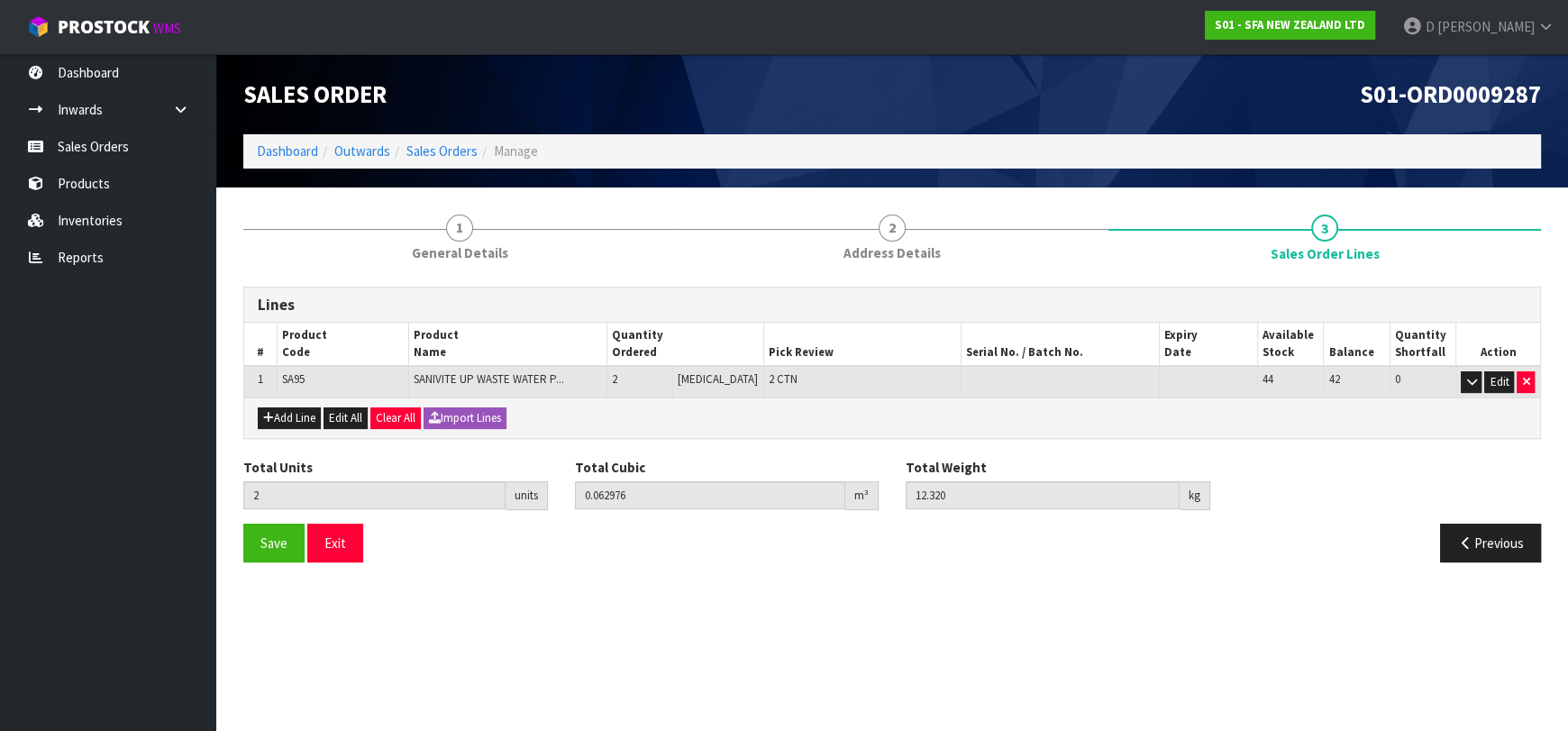
click at [120, 390] on ul "Dashboard Inwards Purchase Orders Receipts Sales Orders Products Inventories Re…" at bounding box center [108, 392] width 216 height 677
click at [248, 540] on button "Save" at bounding box center [274, 543] width 62 height 39
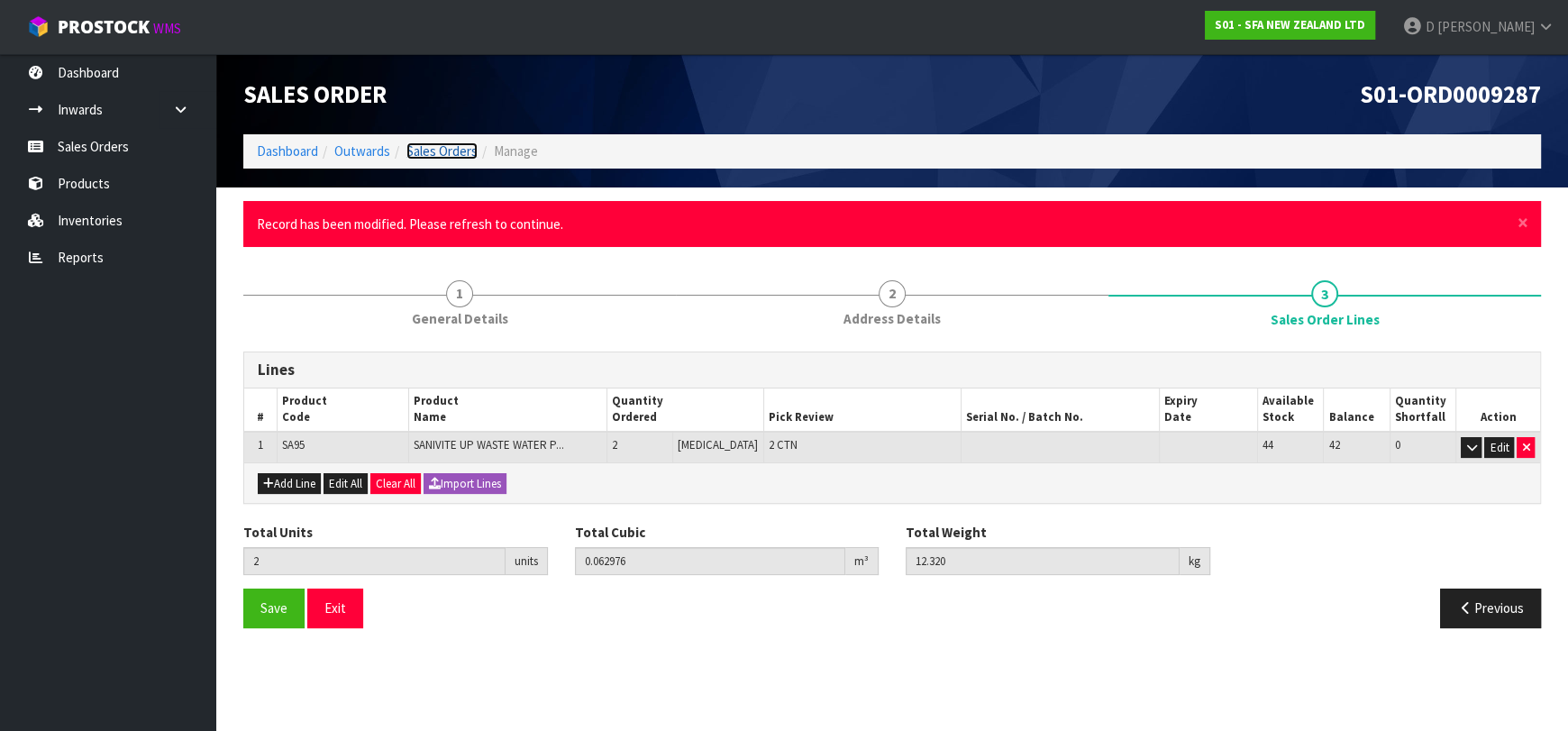
click at [453, 154] on link "Sales Orders" at bounding box center [442, 152] width 71 height 18
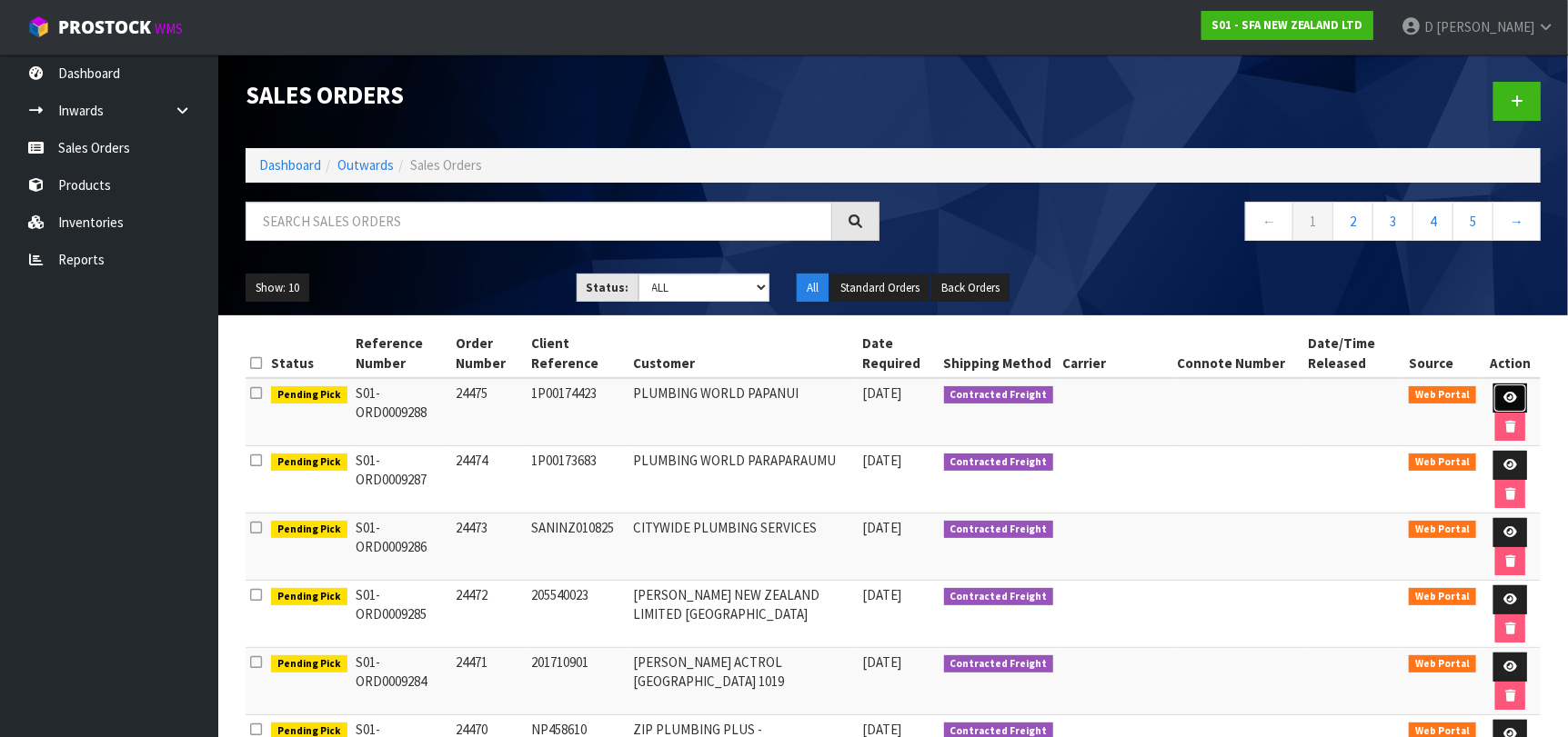
click at [1497, 388] on link at bounding box center [1510, 398] width 34 height 29
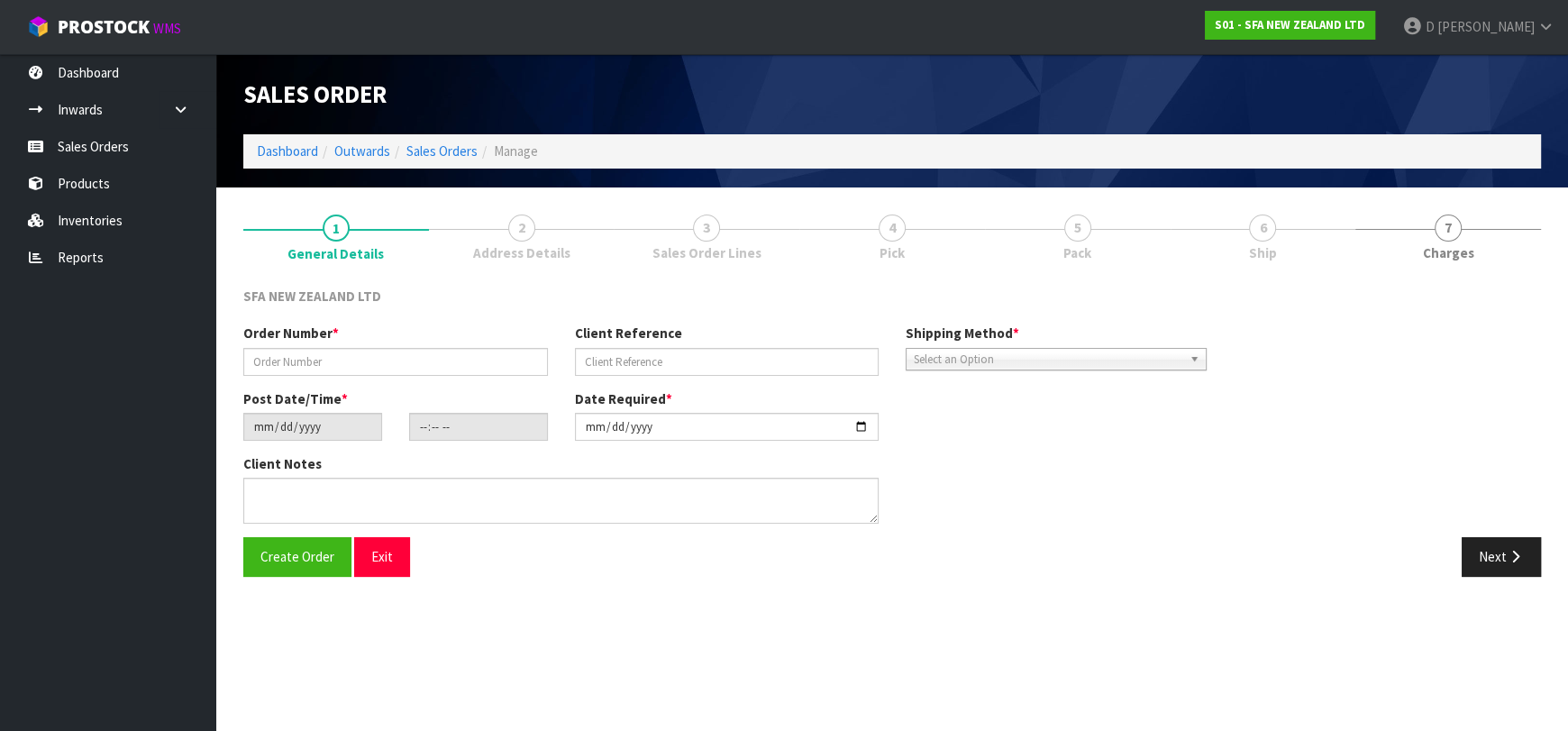
type input "24475"
type input "1P00174423"
type input "[DATE]"
type input "10:15:00.000"
type input "[DATE]"
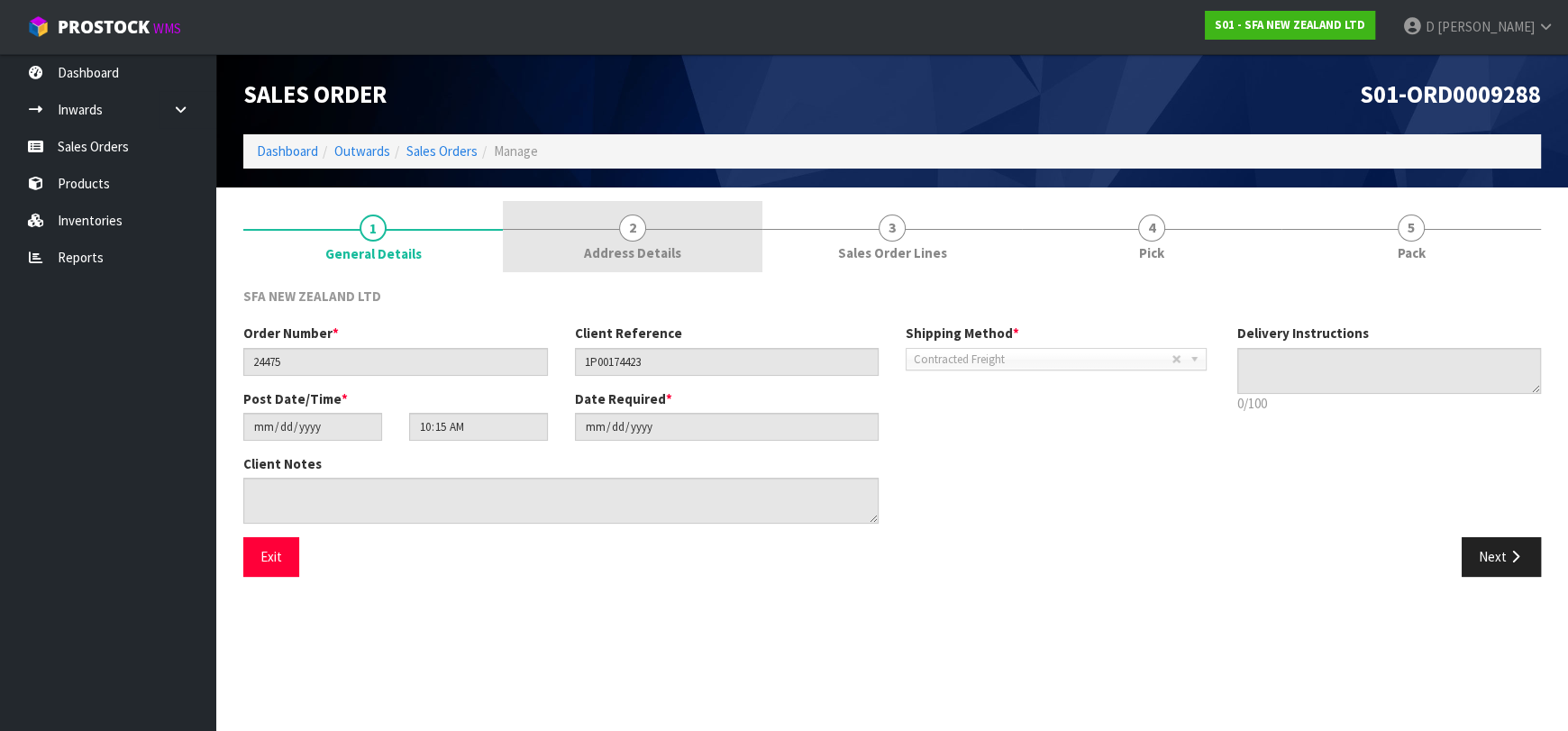
click at [617, 257] on span "Address Details" at bounding box center [633, 252] width 98 height 19
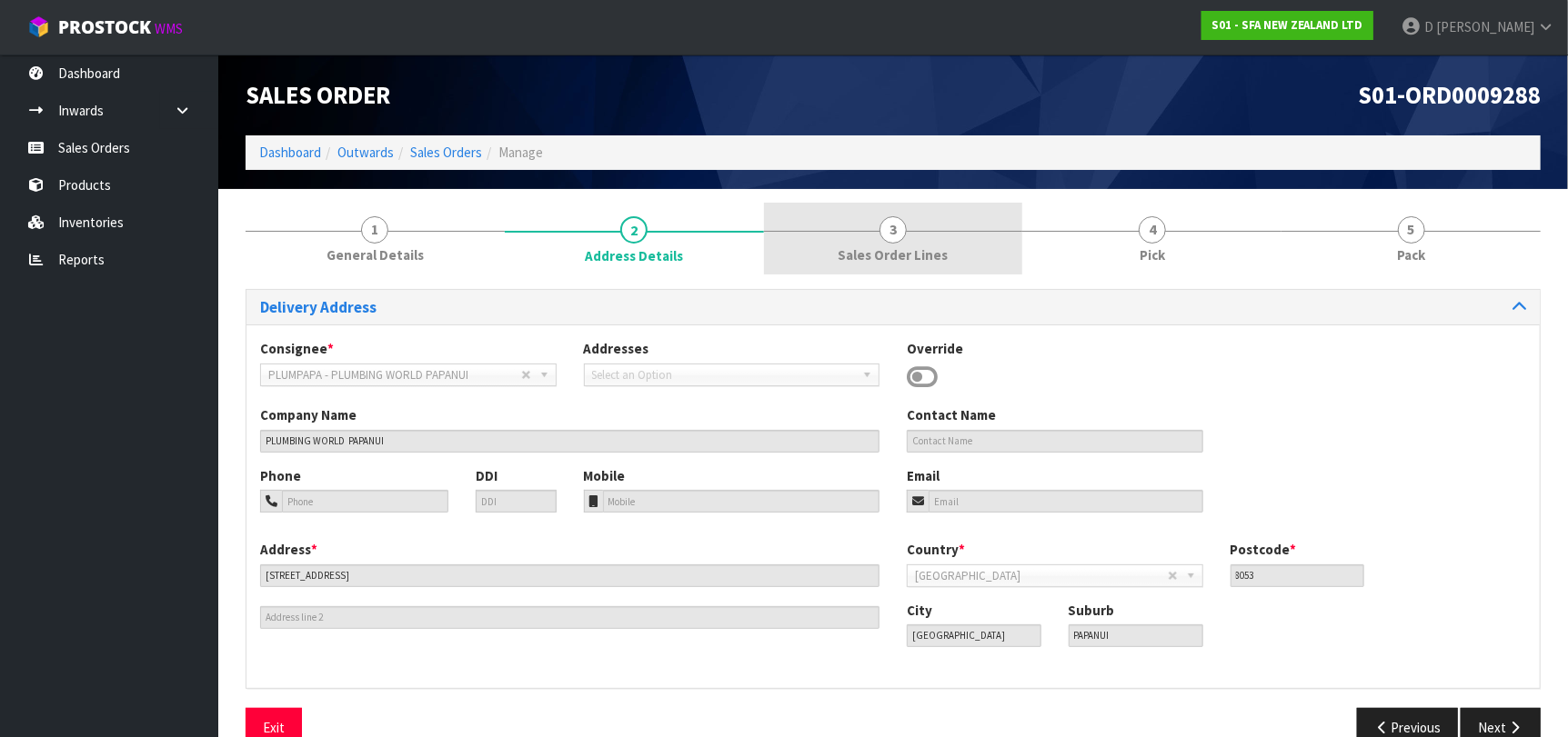
click at [870, 237] on link "3 Sales Order Lines" at bounding box center [893, 238] width 260 height 72
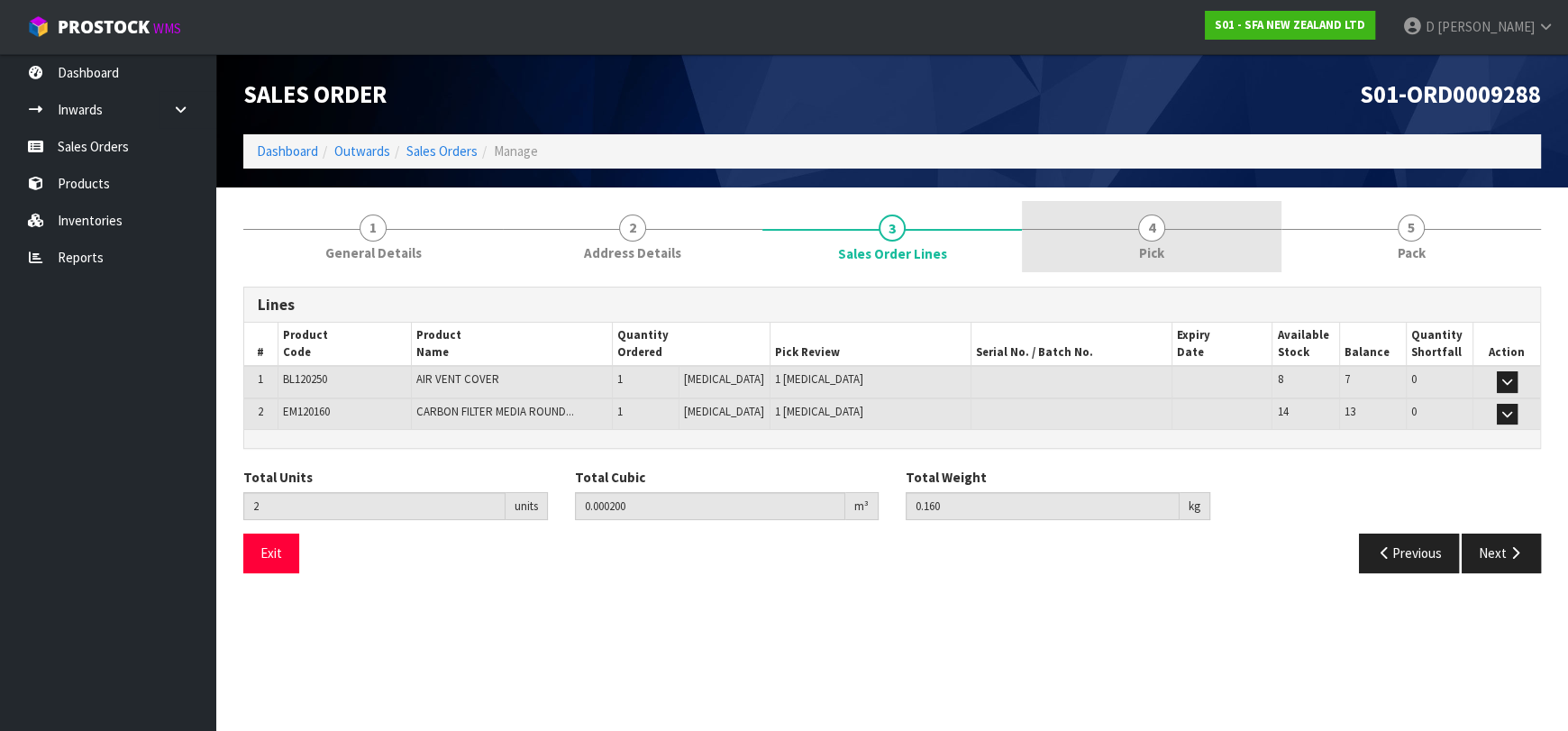
click at [1126, 244] on link "4 Pick" at bounding box center [1151, 236] width 259 height 71
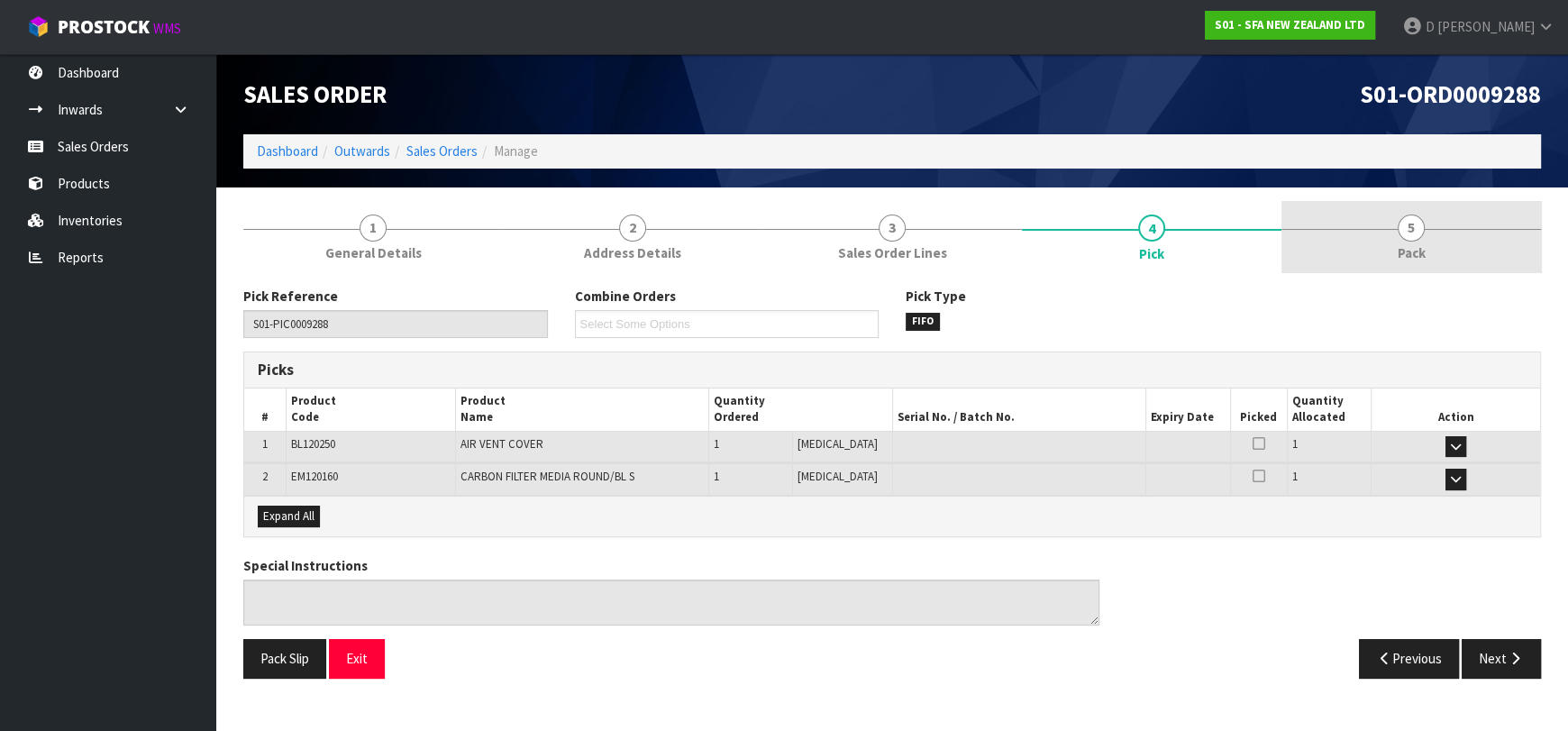
click at [1395, 219] on link "5 Pack" at bounding box center [1411, 236] width 259 height 71
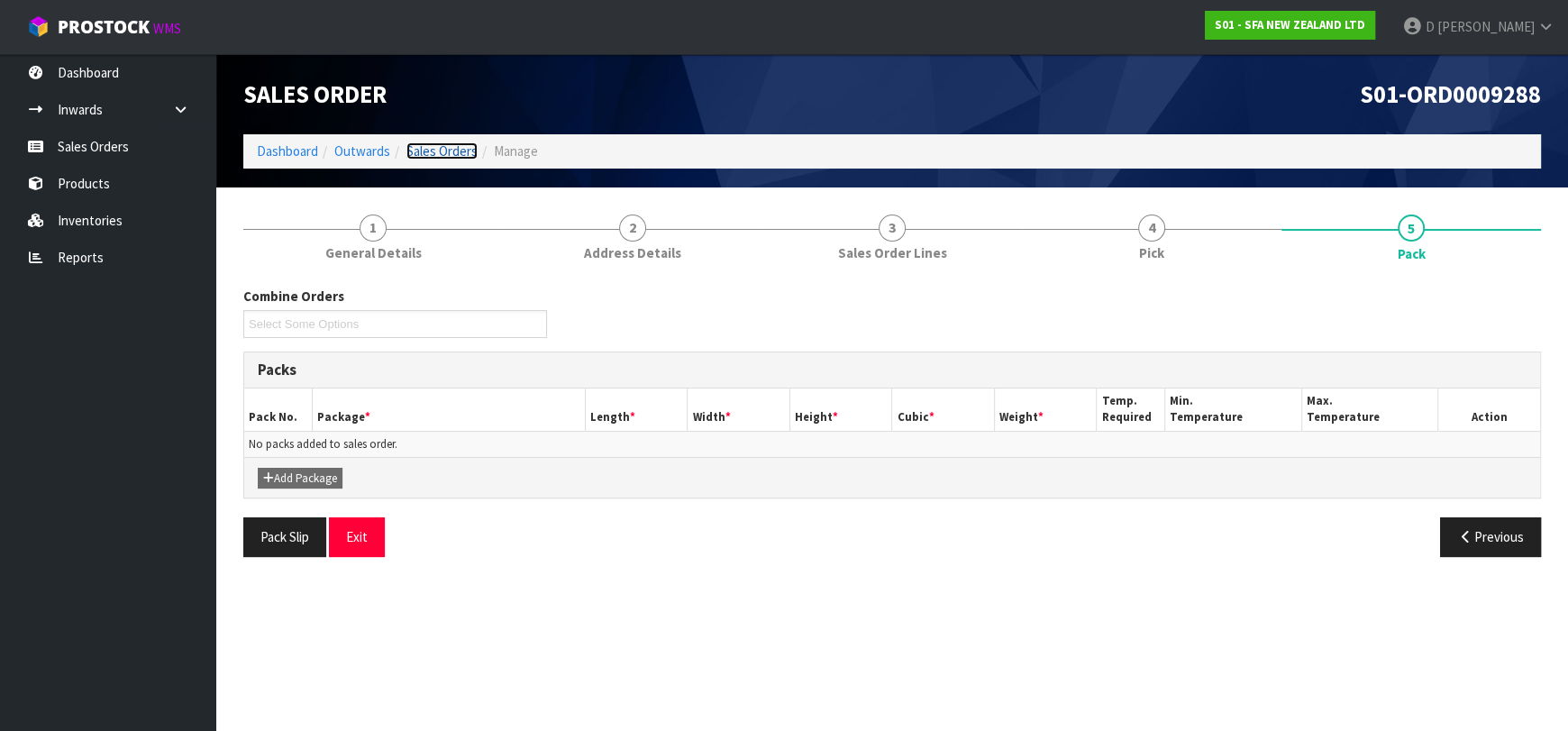
click at [441, 155] on link "Sales Orders" at bounding box center [442, 152] width 71 height 18
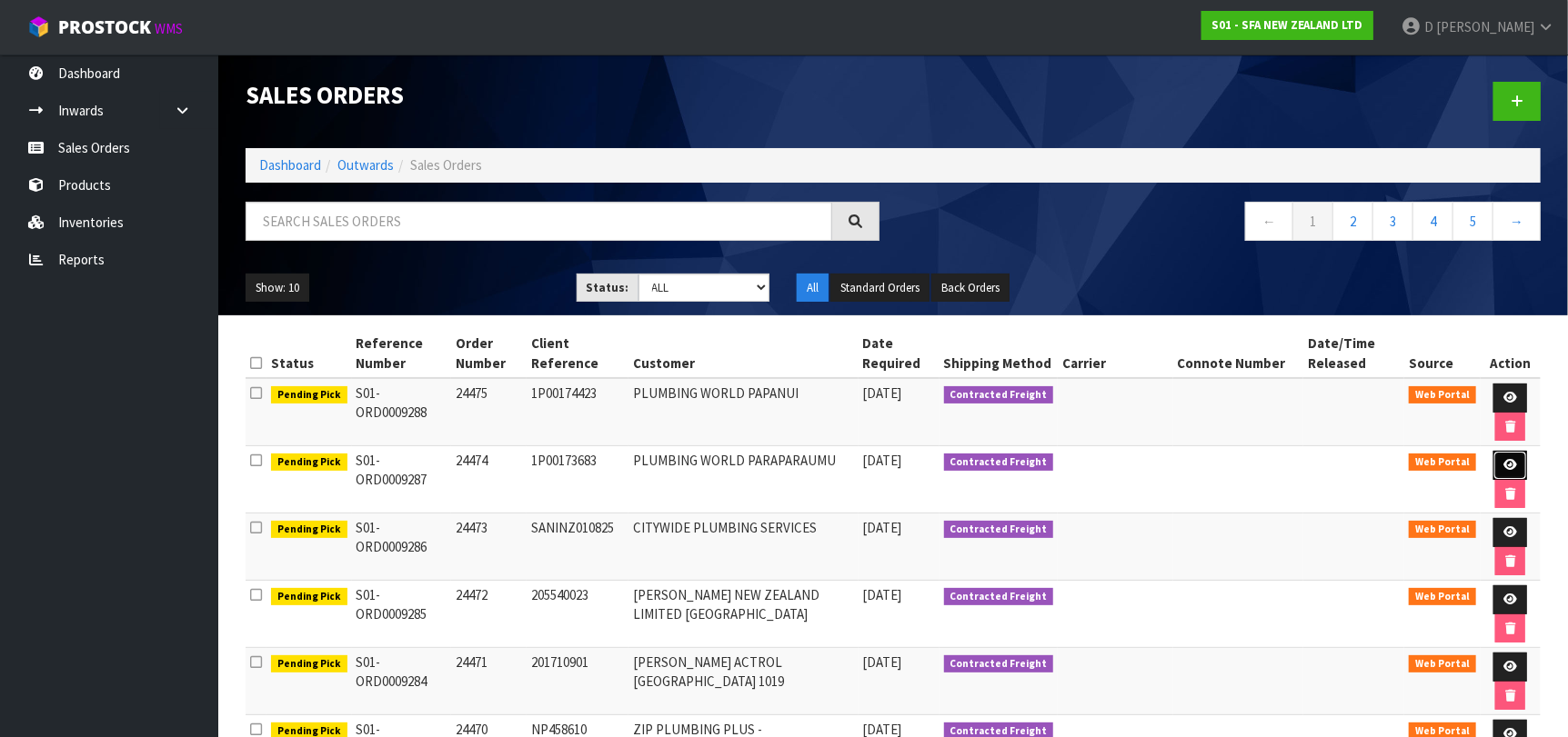
click at [1497, 458] on link at bounding box center [1510, 465] width 34 height 29
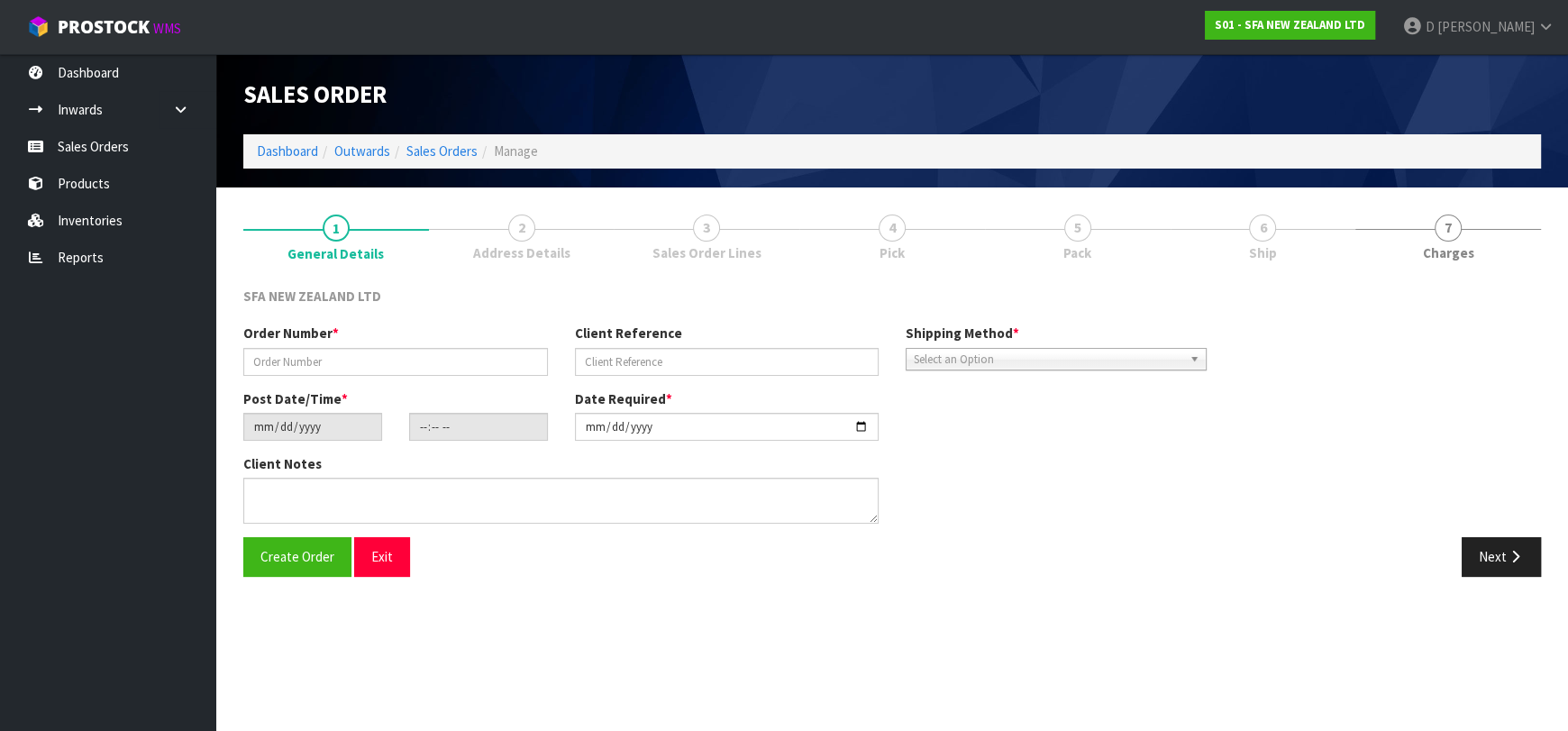
type input "24474"
type input "1P00173683"
type input "[DATE]"
type input "10:15:00.000"
type input "[DATE]"
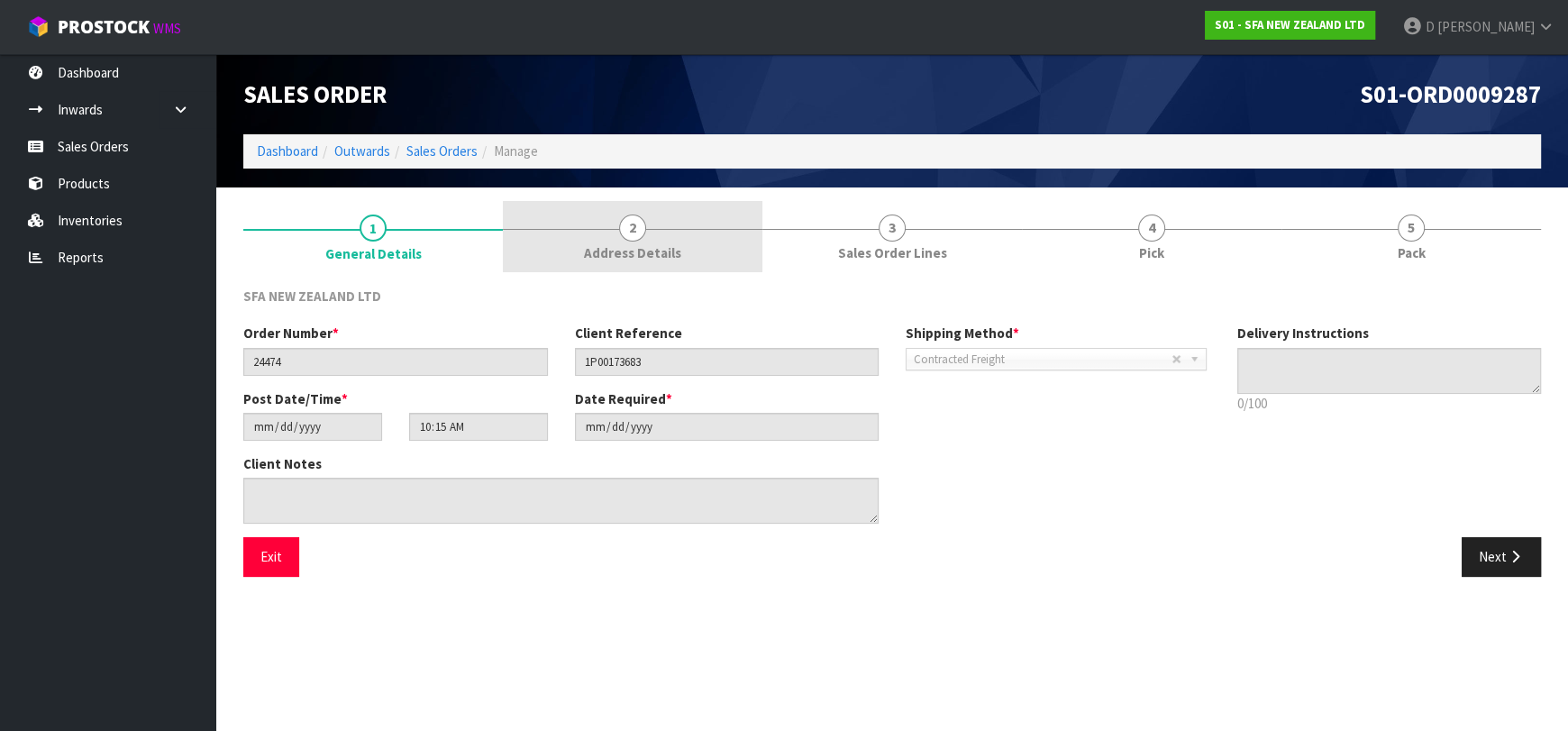
click at [703, 251] on link "2 Address Details" at bounding box center [632, 236] width 259 height 71
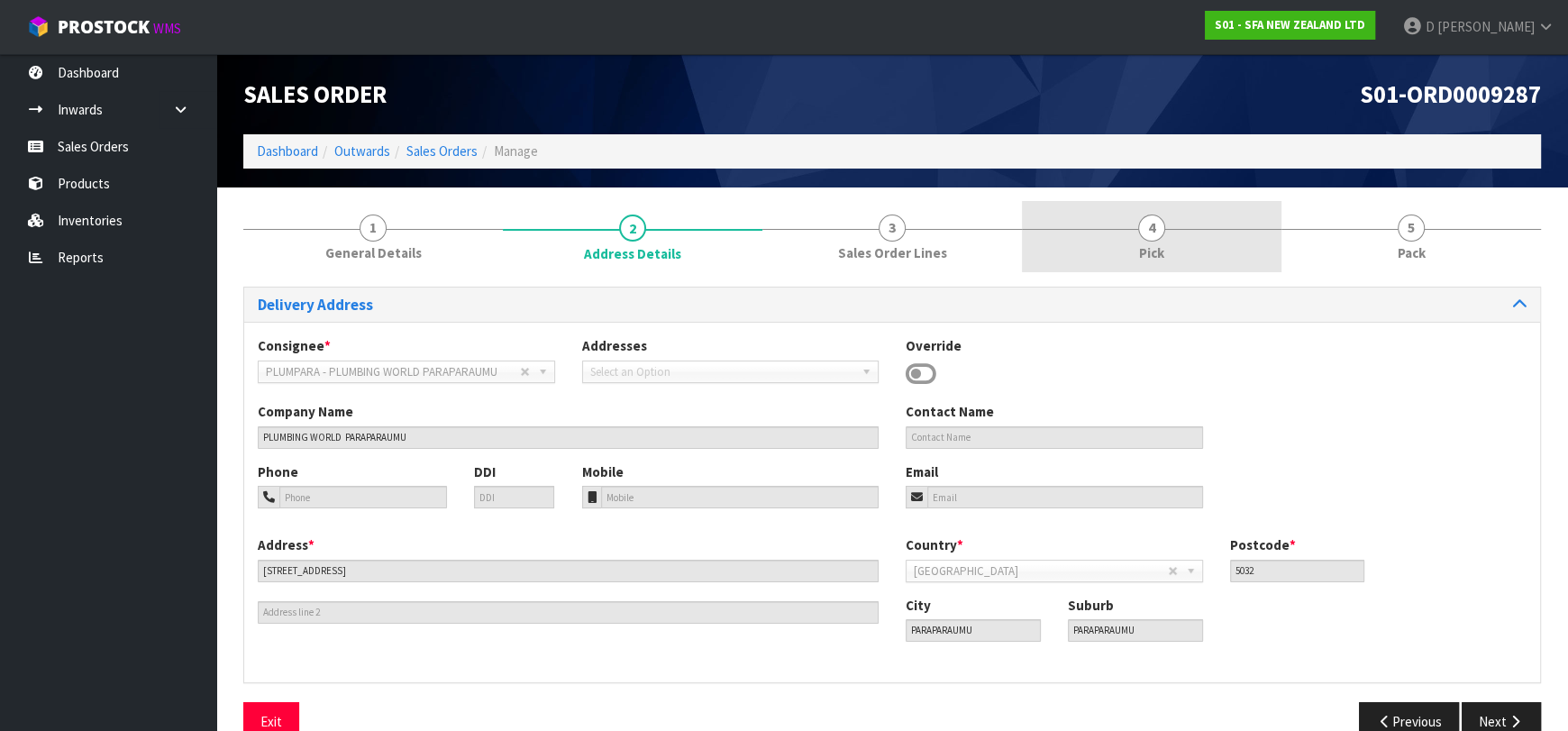
click at [1055, 235] on link "4 Pick" at bounding box center [1151, 236] width 259 height 71
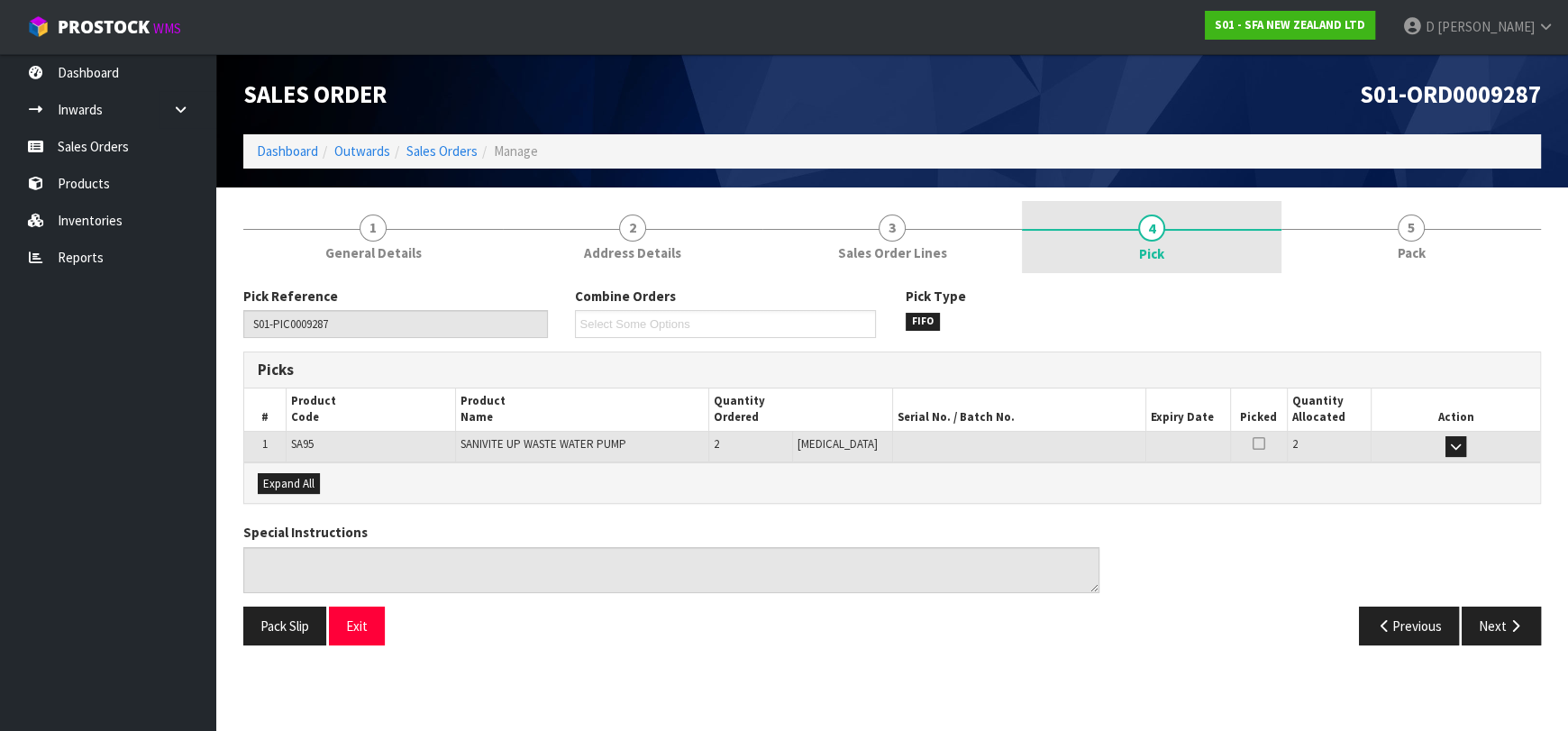
drag, startPoint x: 1229, startPoint y: 214, endPoint x: 1240, endPoint y: 211, distance: 11.4
click at [1229, 214] on link "4 Pick" at bounding box center [1151, 237] width 259 height 72
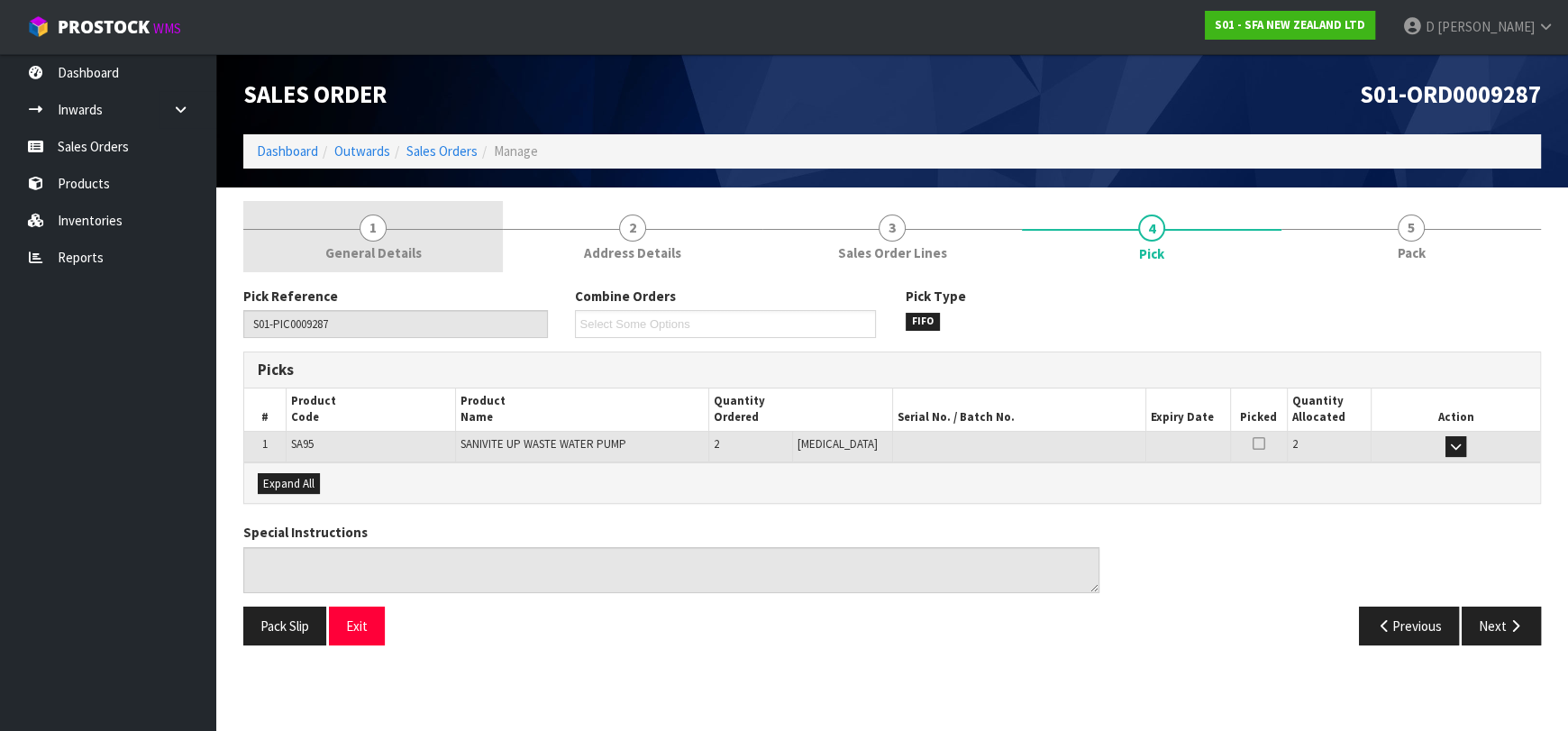
drag, startPoint x: 291, startPoint y: 294, endPoint x: 363, endPoint y: 231, distance: 95.7
click at [300, 289] on label "Pick Reference" at bounding box center [291, 296] width 95 height 19
click at [364, 230] on span "1" at bounding box center [374, 228] width 27 height 27
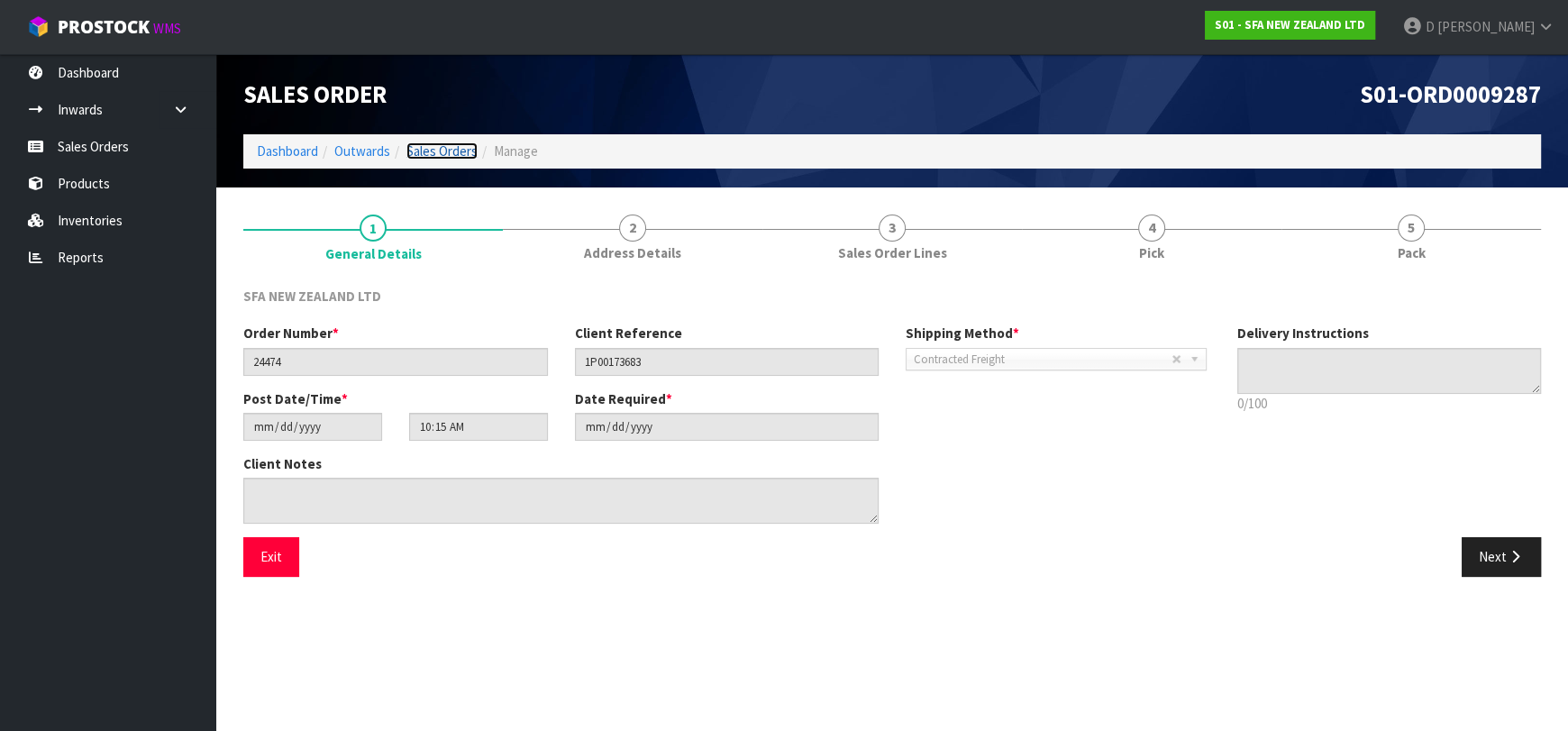
click at [424, 148] on link "Sales Orders" at bounding box center [442, 152] width 71 height 18
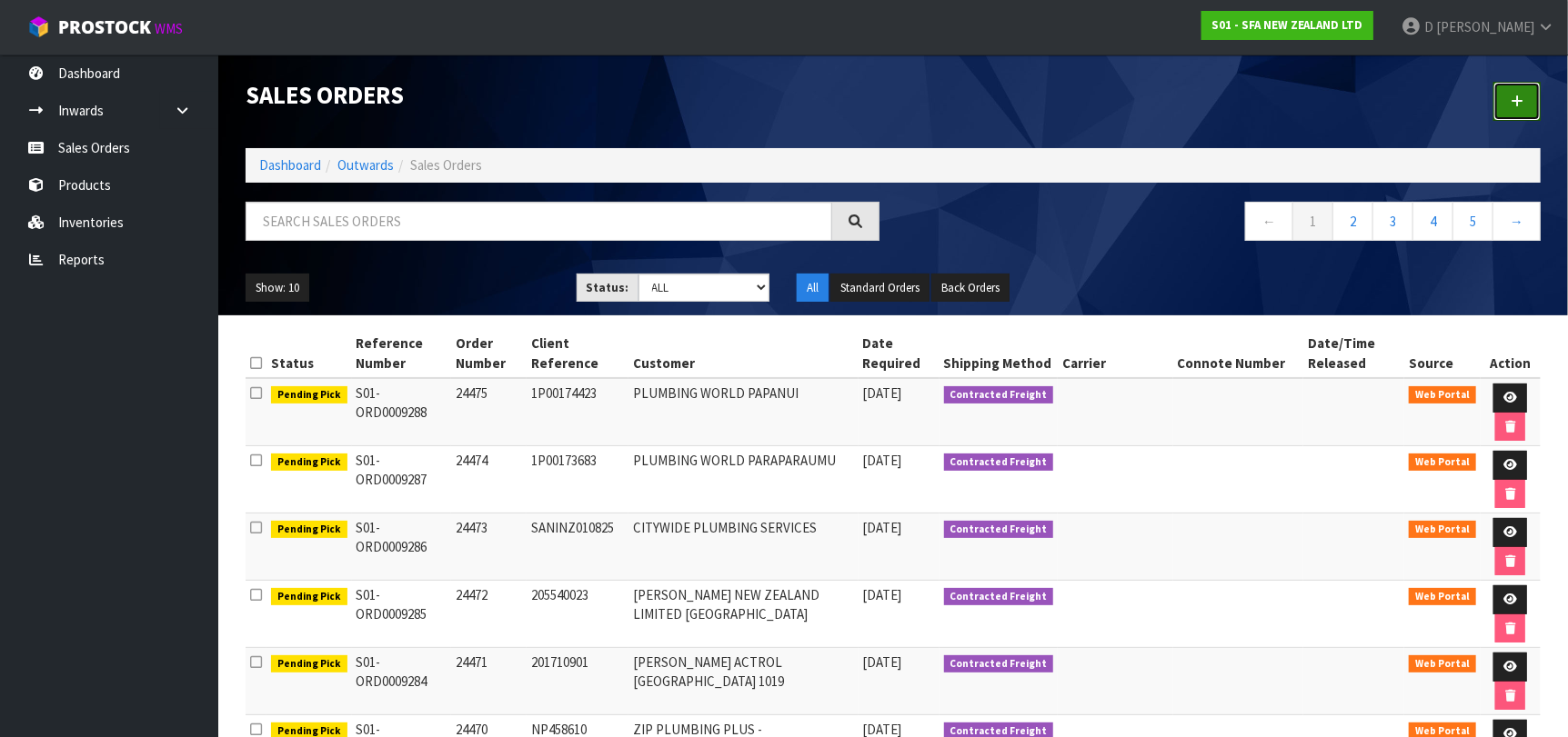
drag, startPoint x: 1503, startPoint y: 99, endPoint x: 839, endPoint y: 256, distance: 682.3
click at [1501, 98] on link at bounding box center [1517, 102] width 47 height 39
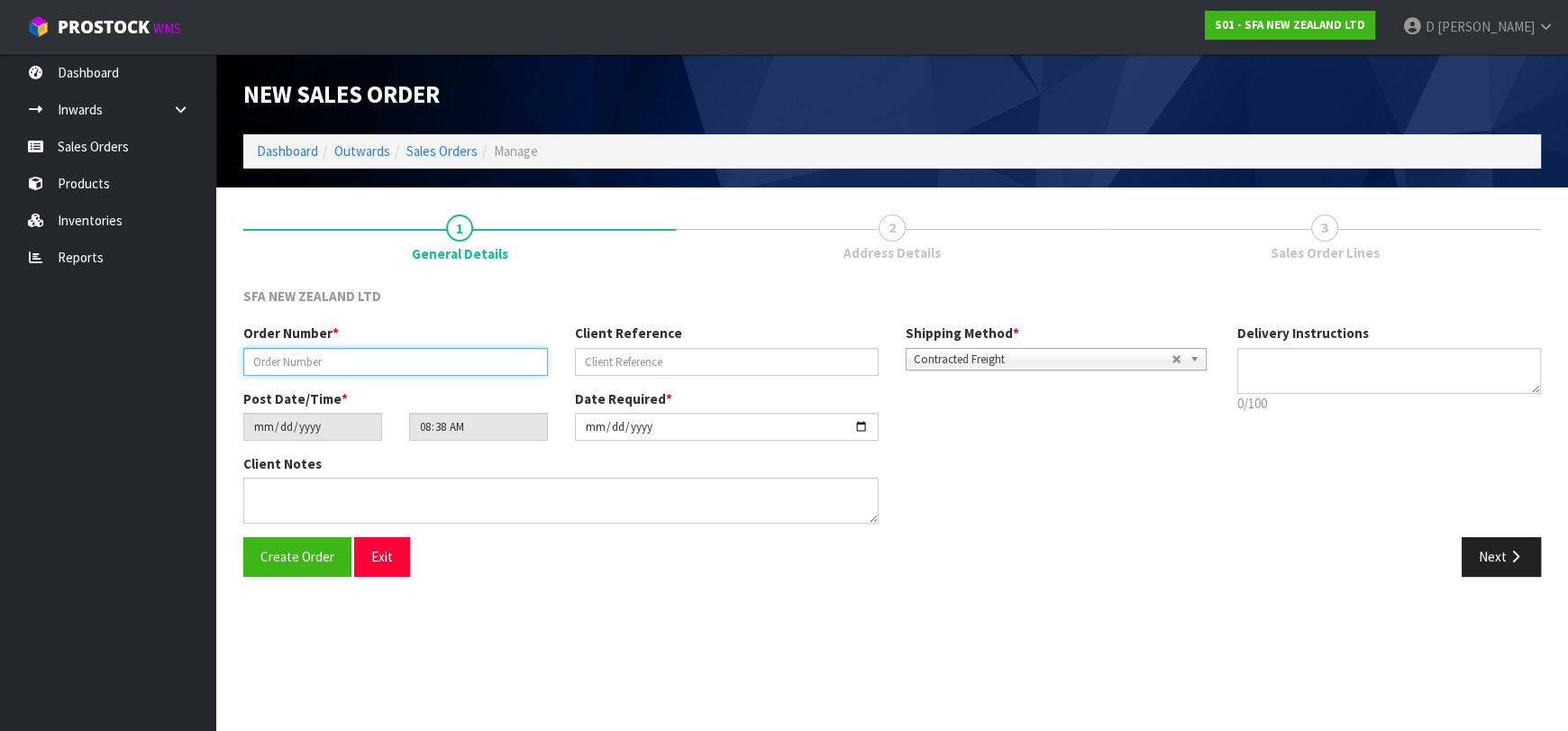
click at [415, 350] on input "text" at bounding box center [395, 362] width 304 height 28
type input "24476"
paste input "BB458765"
type input "BB458765"
drag, startPoint x: 1497, startPoint y: 542, endPoint x: 1452, endPoint y: 540, distance: 45.0
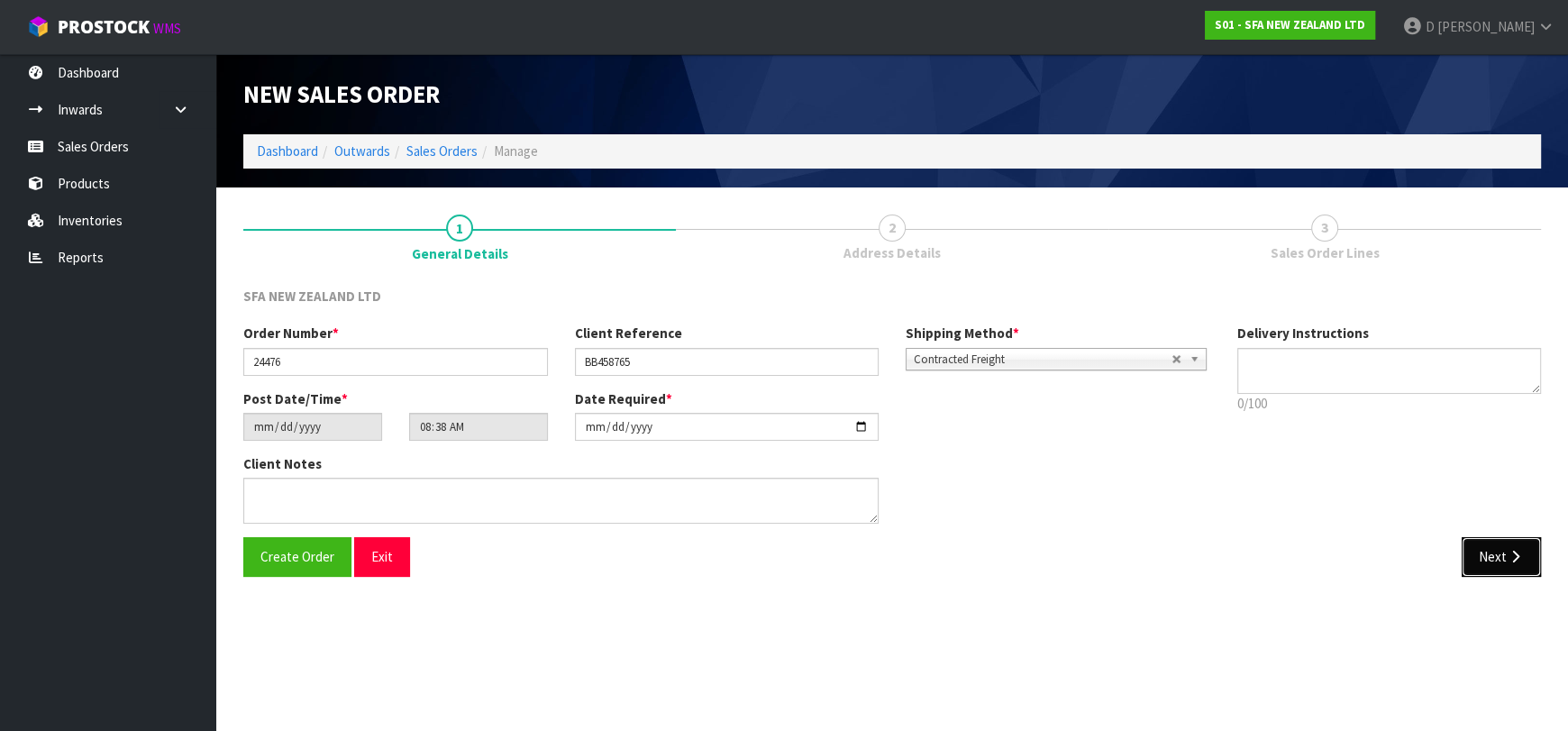
click at [1497, 542] on button "Next" at bounding box center [1501, 557] width 79 height 39
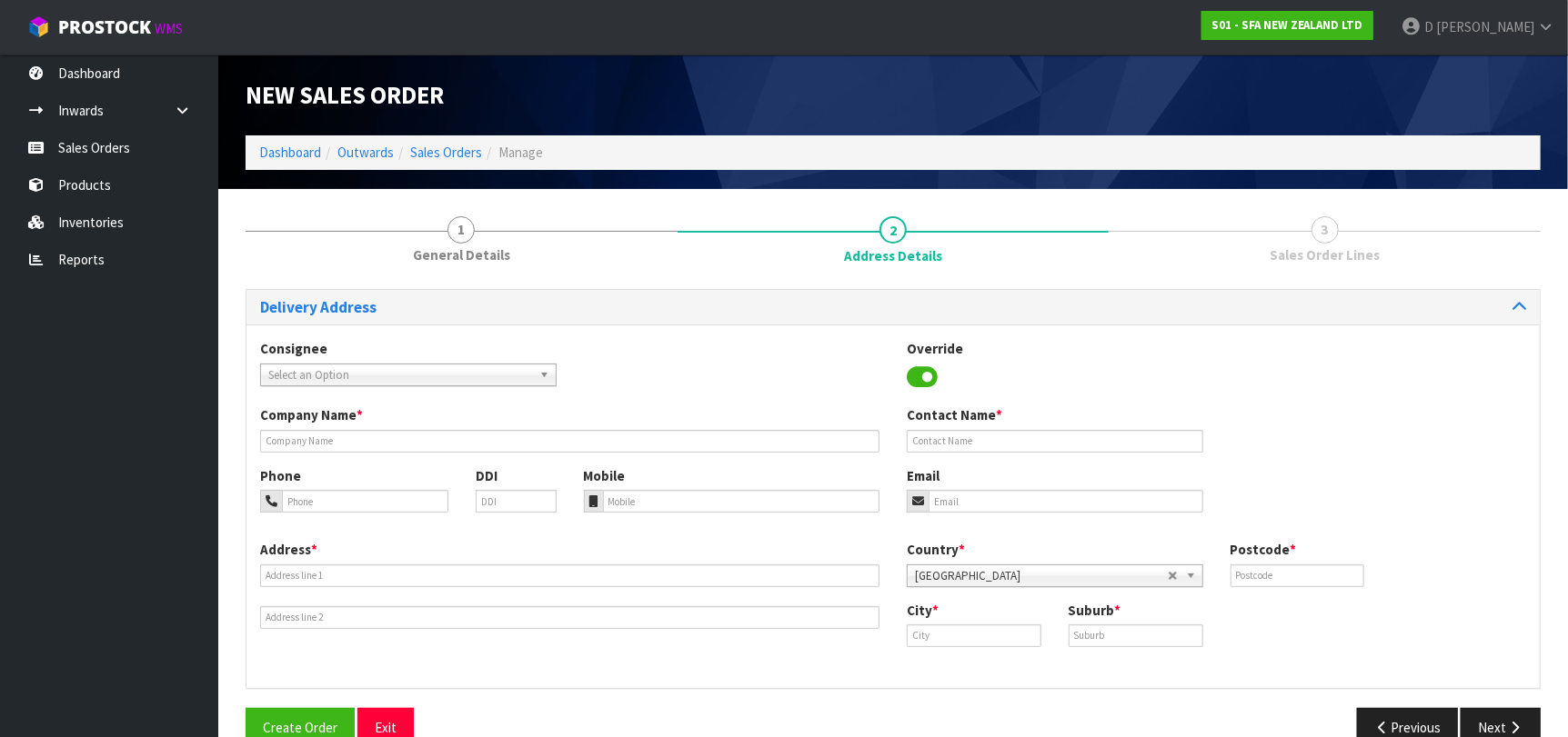
click at [435, 364] on span "Select an Option" at bounding box center [400, 375] width 263 height 22
type input "ZIPPTARA"
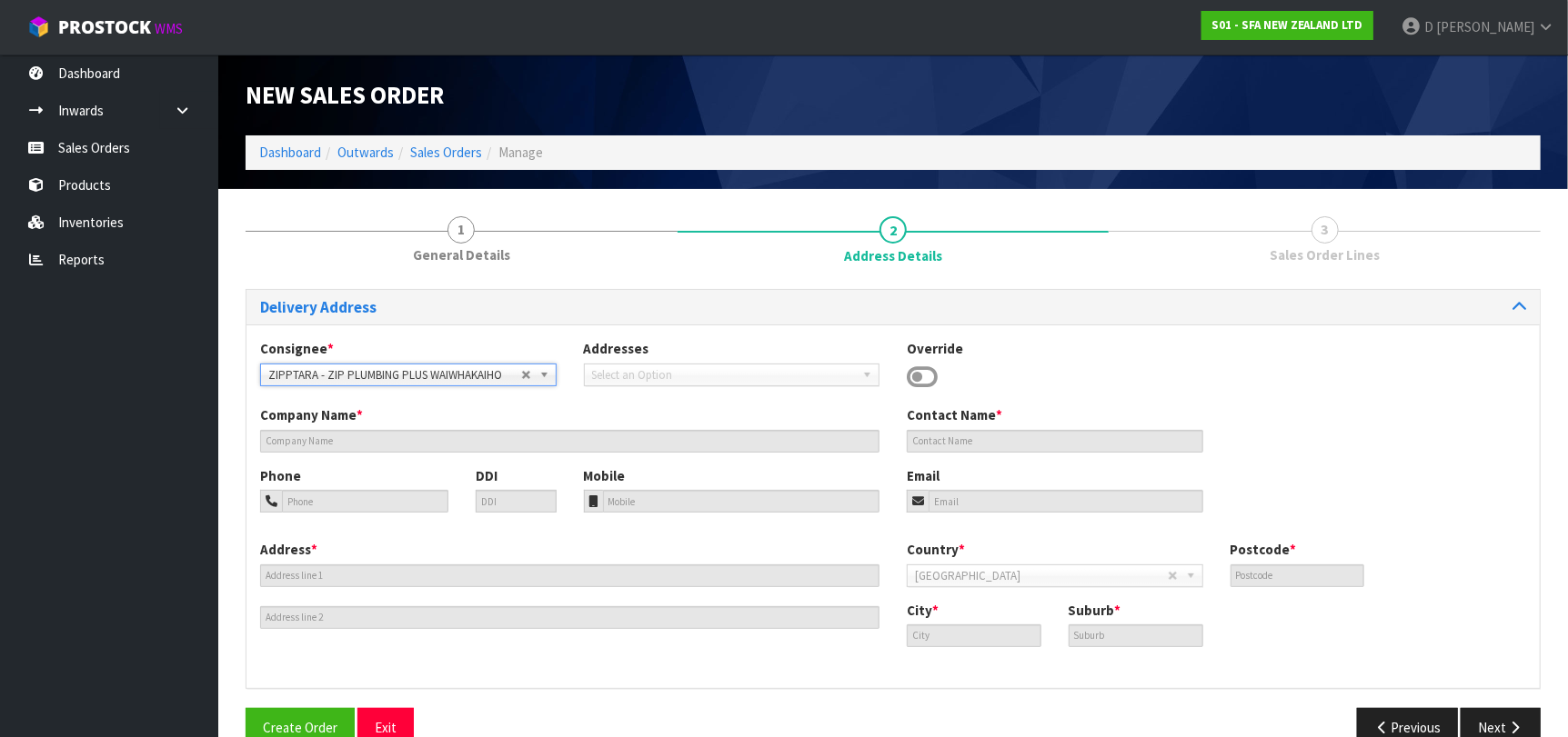
type input "ZIP PLUMBING PLUS"
type input "8 OROPURIRI ROAD"
type input "BELL BLOCK"
type input "4312"
type input "[GEOGRAPHIC_DATA]"
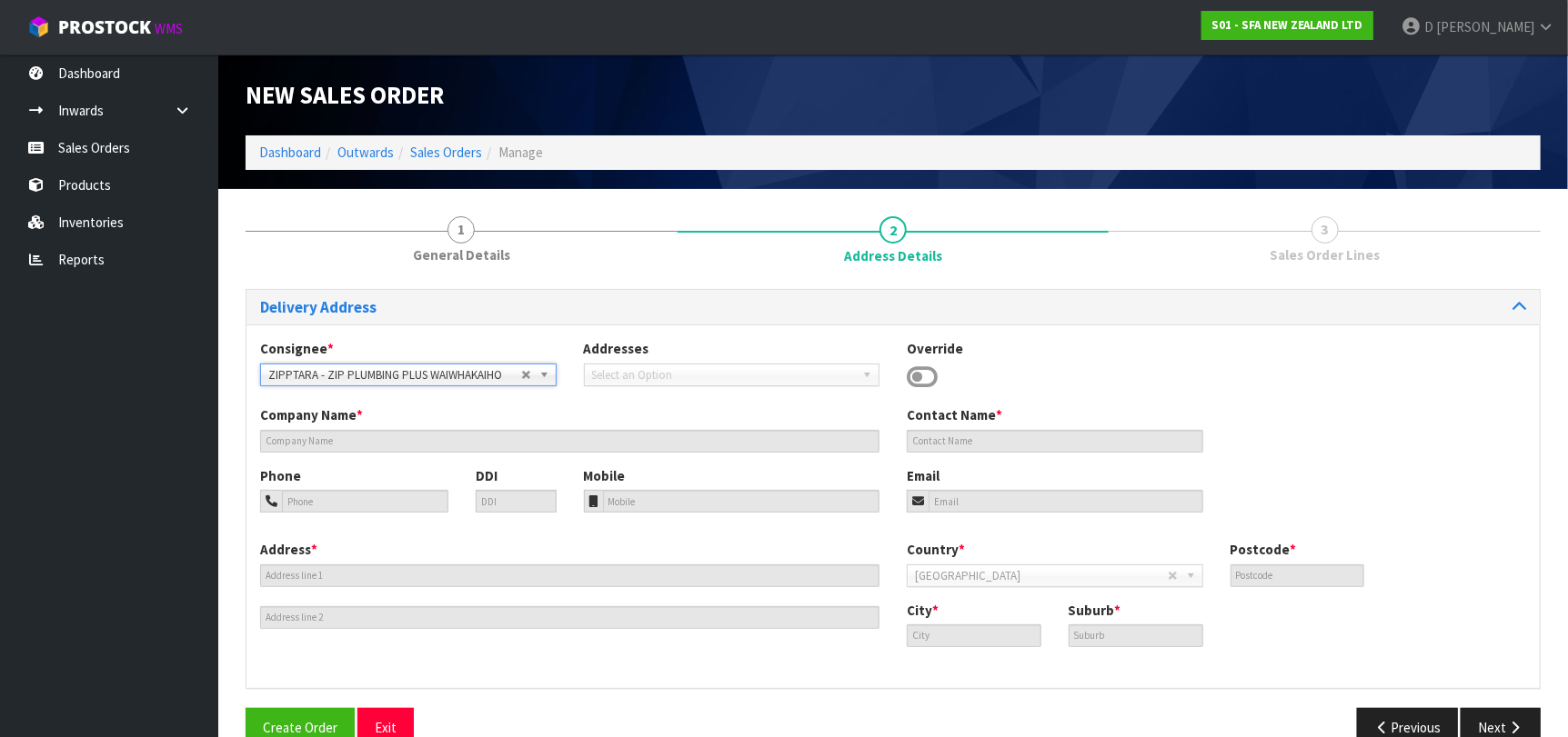
type input "WAIWHAKAIHO"
click at [1484, 713] on button "Next" at bounding box center [1500, 728] width 80 height 39
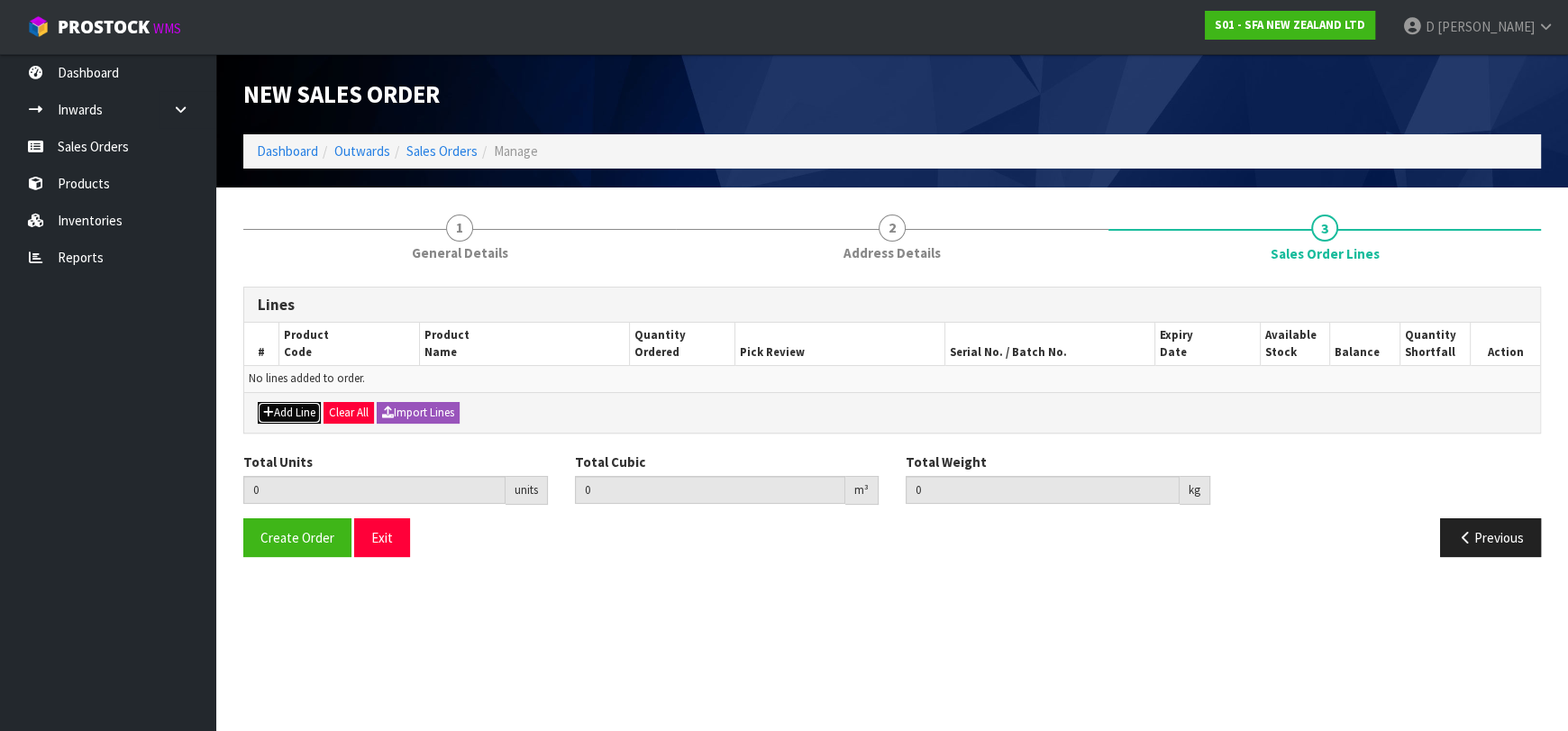
click at [290, 404] on button "Add Line" at bounding box center [290, 413] width 63 height 22
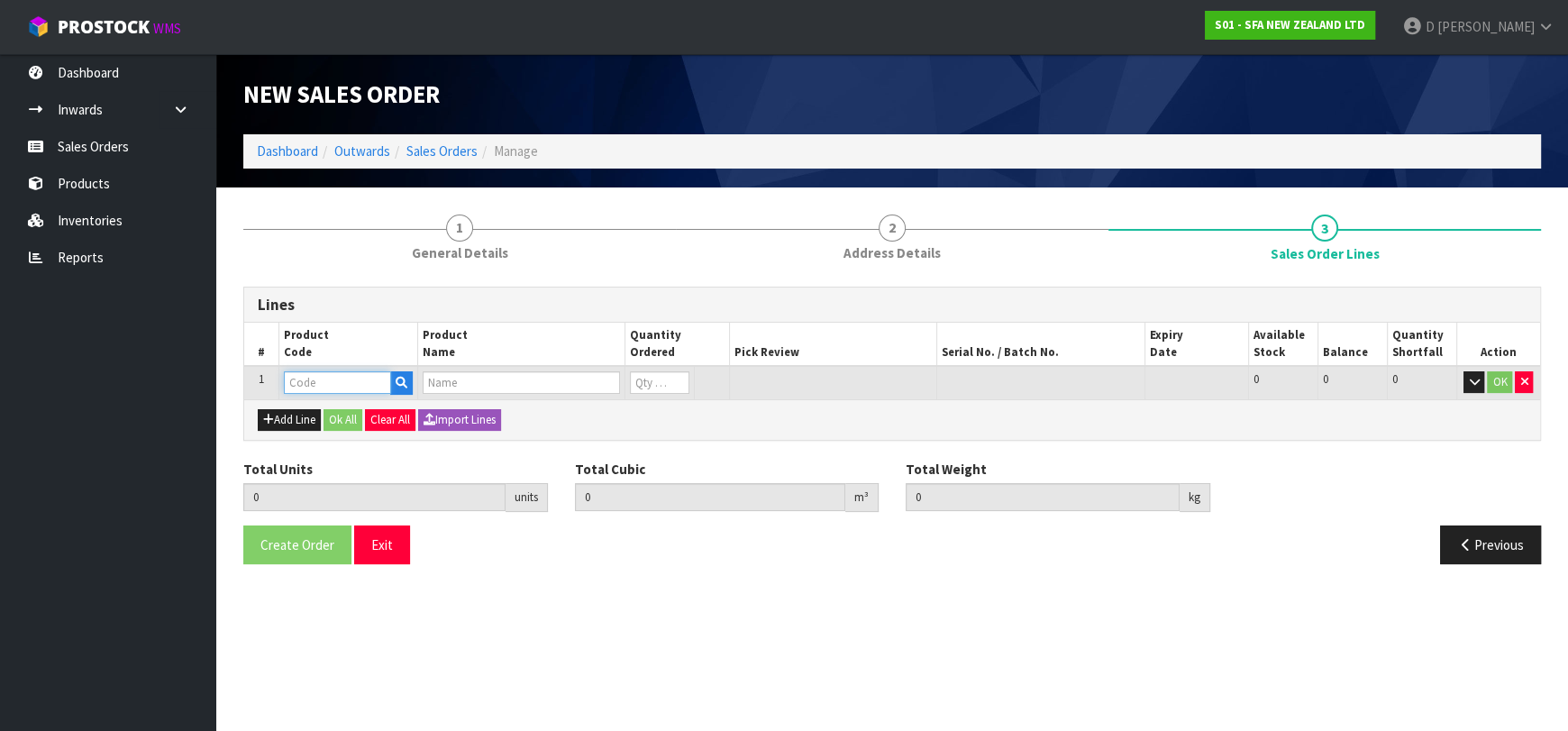
click at [303, 372] on input "text" at bounding box center [337, 383] width 108 height 23
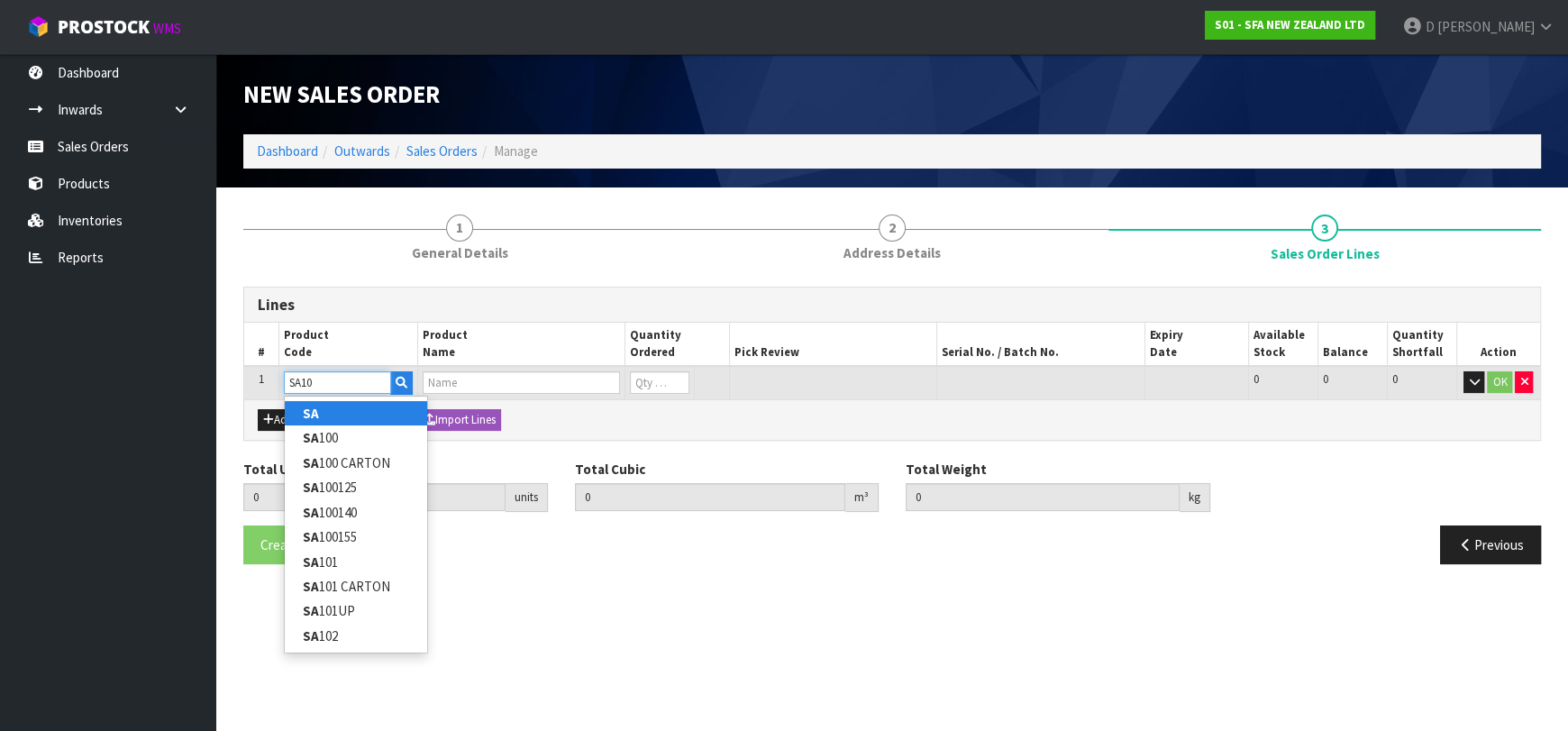
type input "SA100"
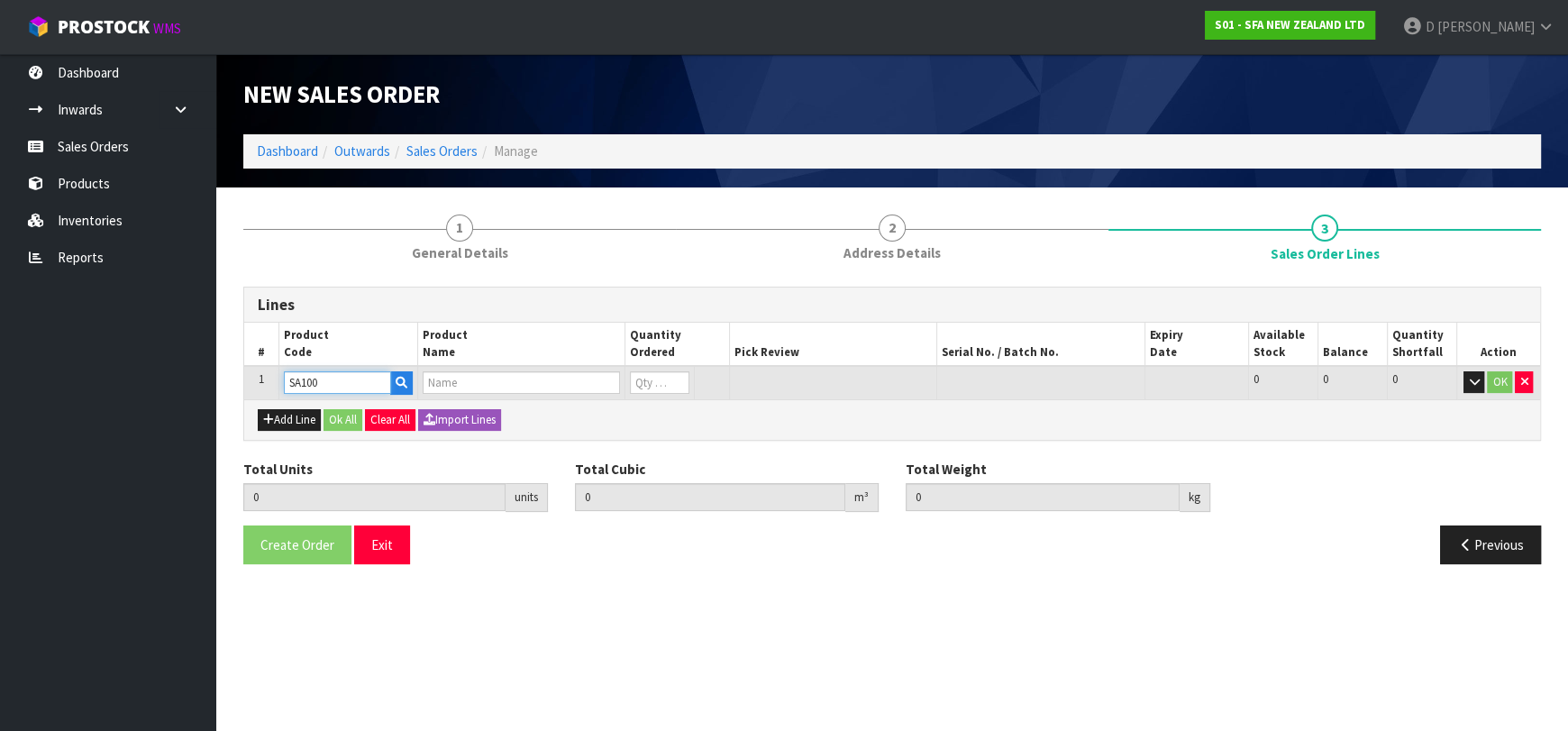
type input "0.000000"
type input "0.000"
type input "SANIBEST PRO MACERATOR PUMP"
type input "0"
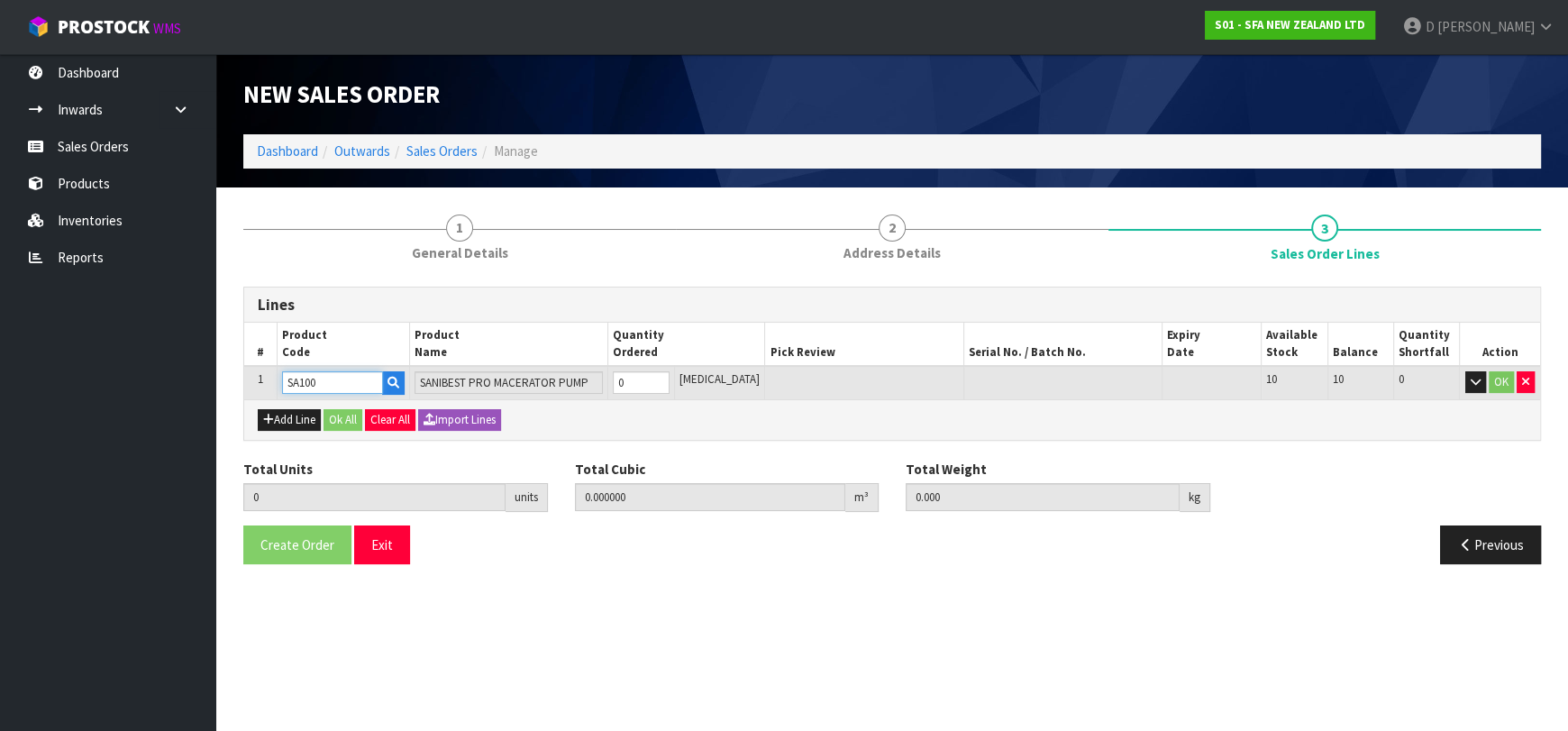
type input "SA100"
type input "1"
type input "0.0567"
type input "12"
type input "1"
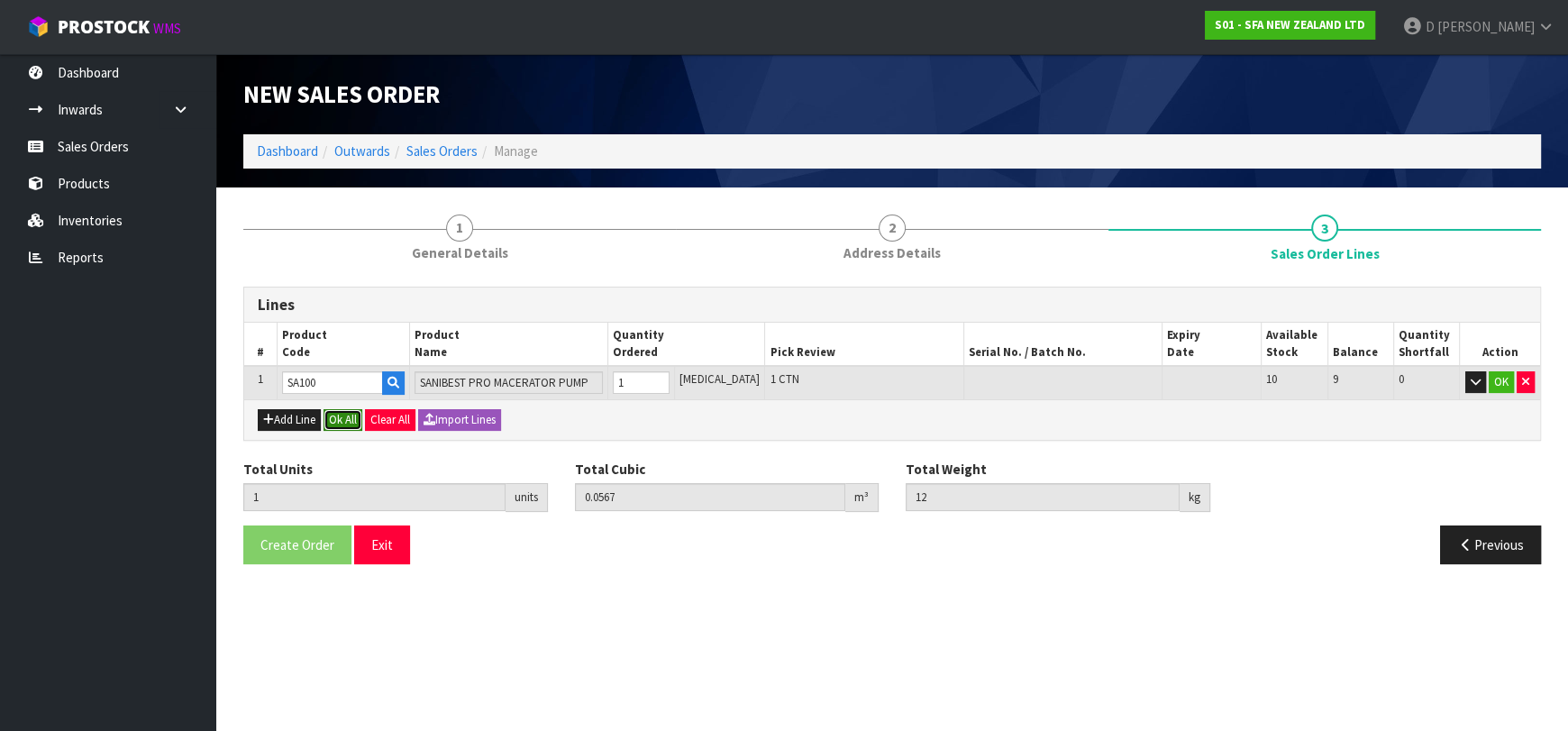
click at [346, 417] on button "Ok All" at bounding box center [343, 420] width 39 height 22
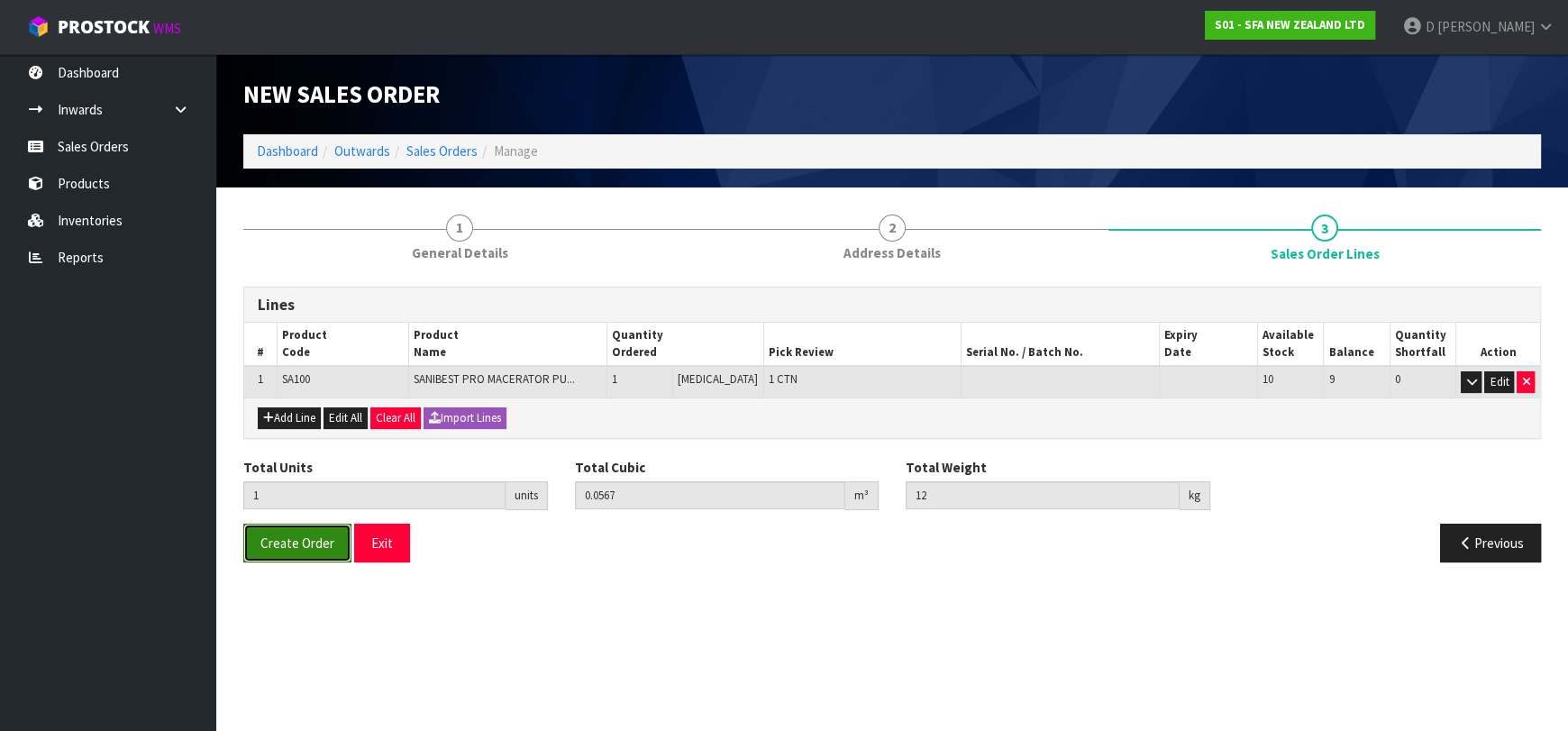
click at [261, 545] on span "Create Order" at bounding box center [297, 543] width 74 height 18
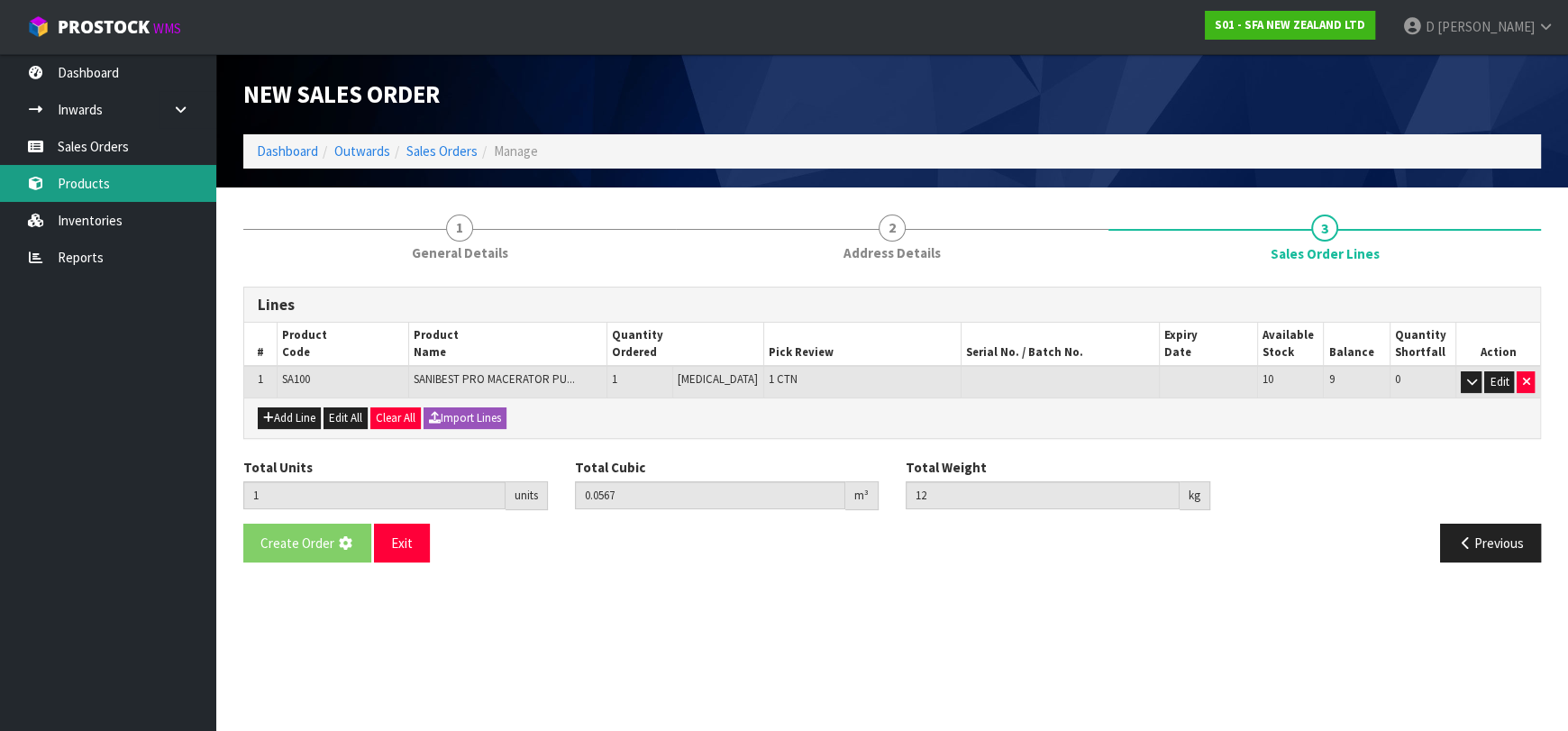
click at [90, 182] on link "Products" at bounding box center [108, 184] width 216 height 37
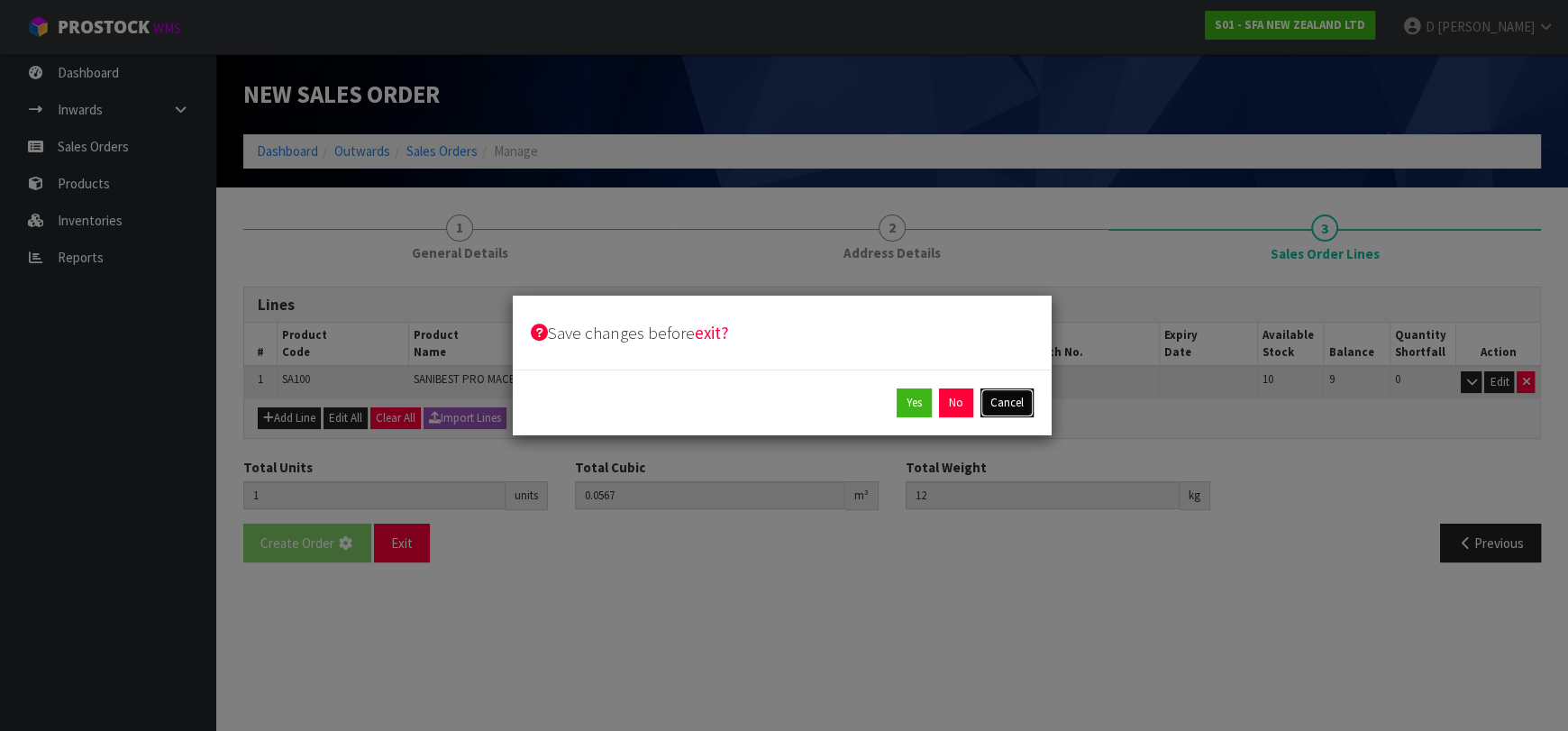
click at [1004, 389] on button "Cancel" at bounding box center [1007, 402] width 53 height 28
